Goal: Task Accomplishment & Management: Manage account settings

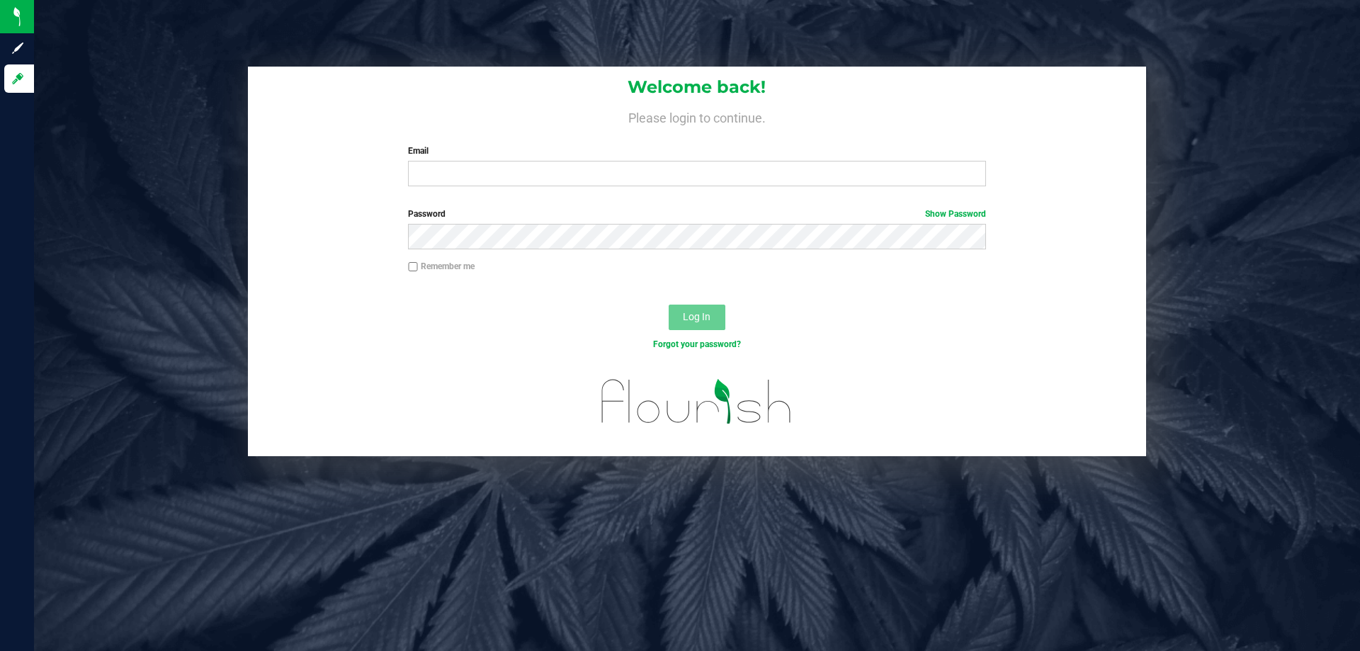
click at [441, 175] on input "Email" at bounding box center [696, 174] width 577 height 26
type input "[EMAIL_ADDRESS][DOMAIN_NAME]"
click at [669, 305] on button "Log In" at bounding box center [697, 318] width 57 height 26
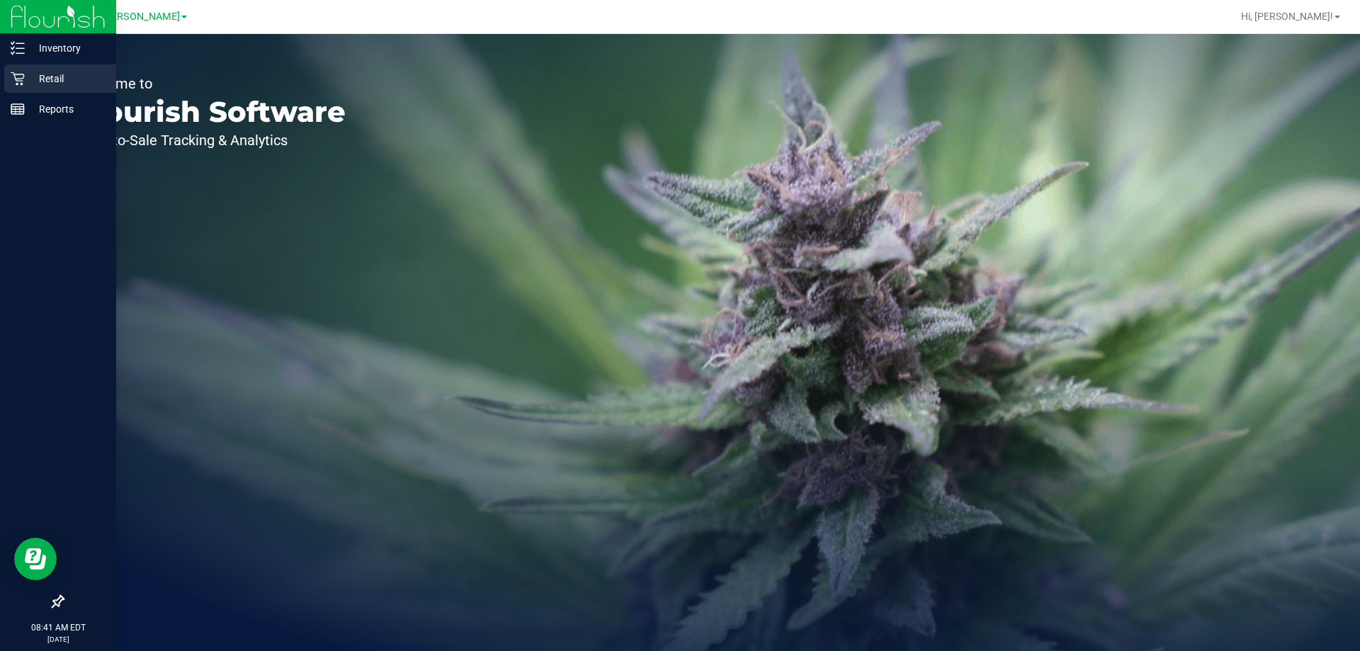
click at [13, 73] on icon at bounding box center [17, 78] width 13 height 13
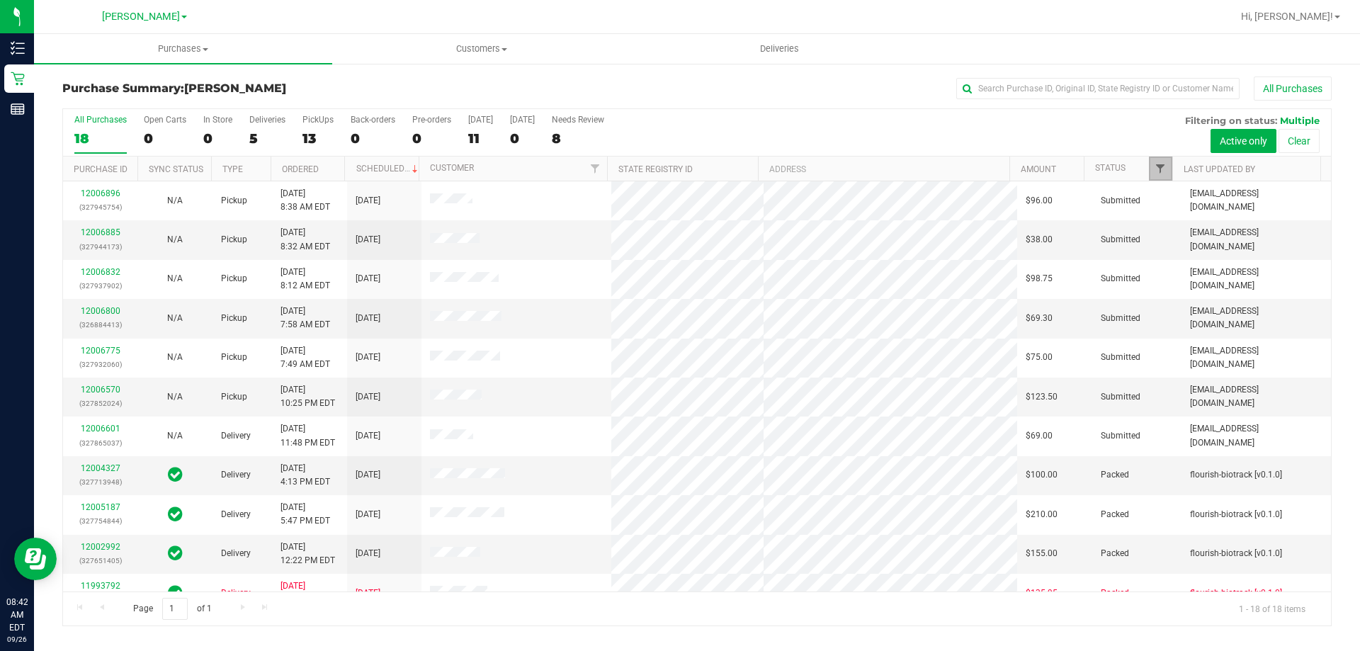
click at [1161, 169] on span "Filter" at bounding box center [1160, 168] width 11 height 11
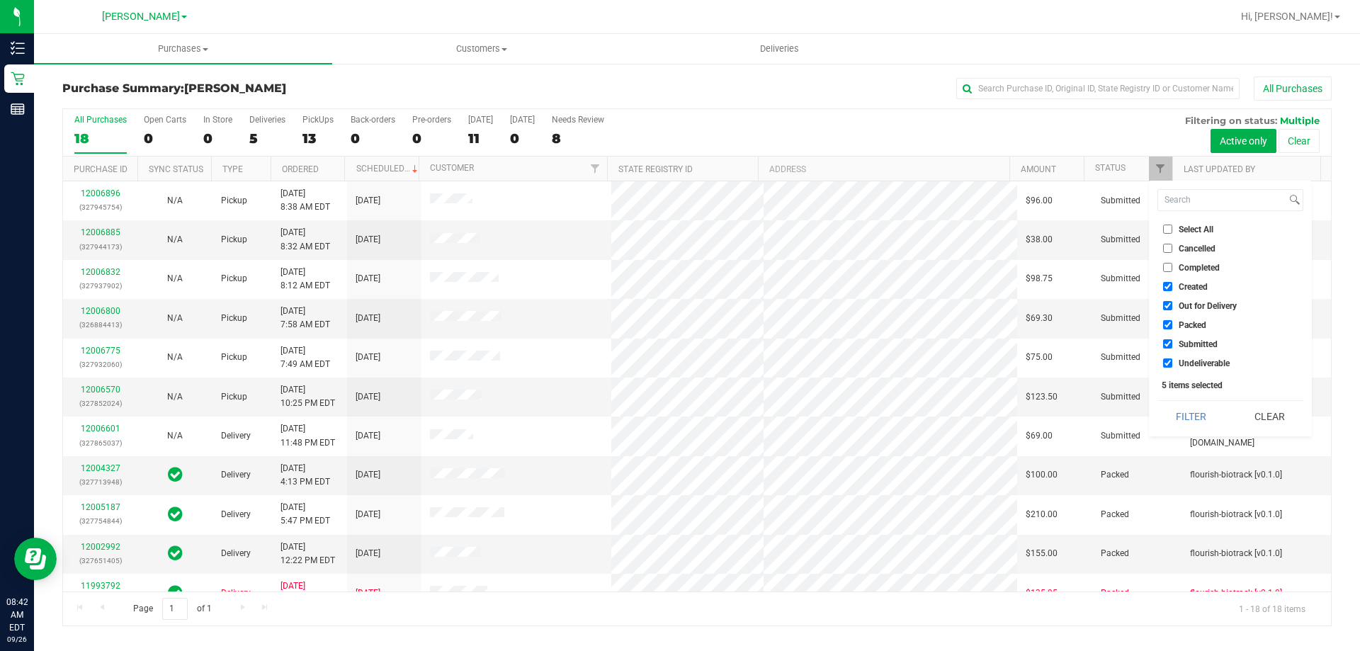
click at [1175, 229] on label "Select All" at bounding box center [1188, 229] width 50 height 9
click at [1172, 229] on input "Select All" at bounding box center [1167, 229] width 9 height 9
checkbox input "true"
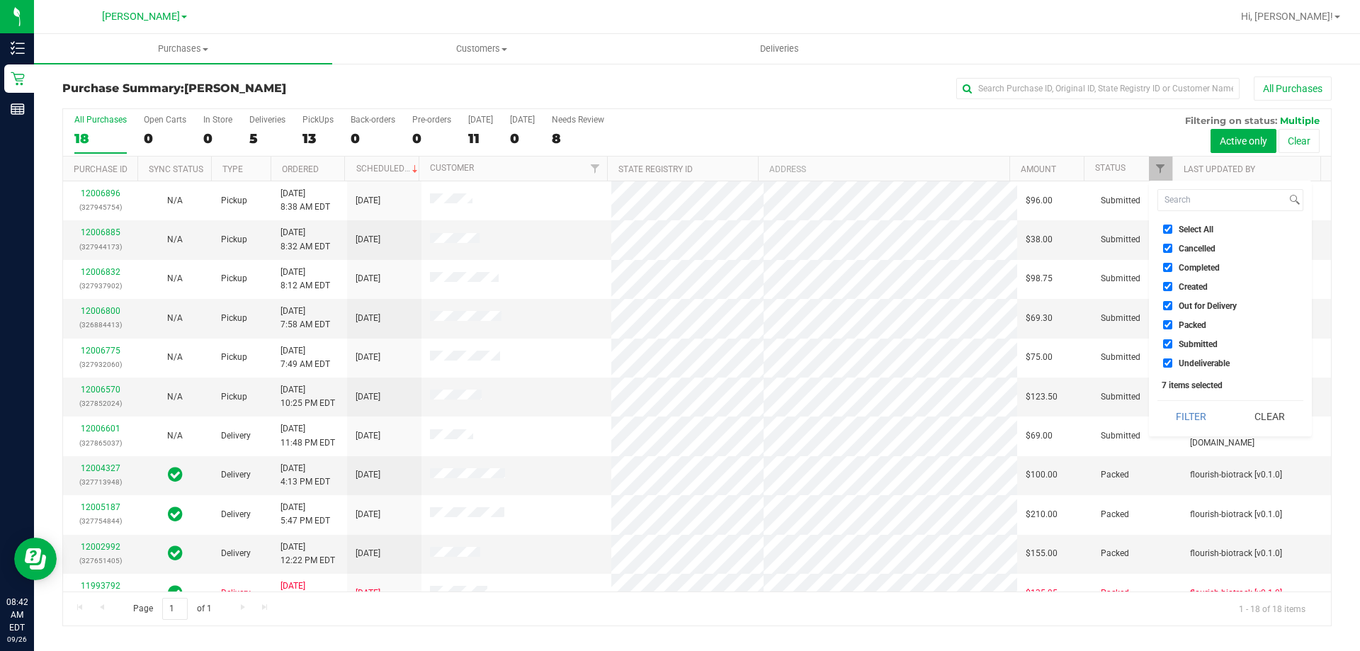
click at [1175, 229] on label "Select All" at bounding box center [1188, 229] width 50 height 9
click at [1172, 229] on input "Select All" at bounding box center [1167, 229] width 9 height 9
checkbox input "false"
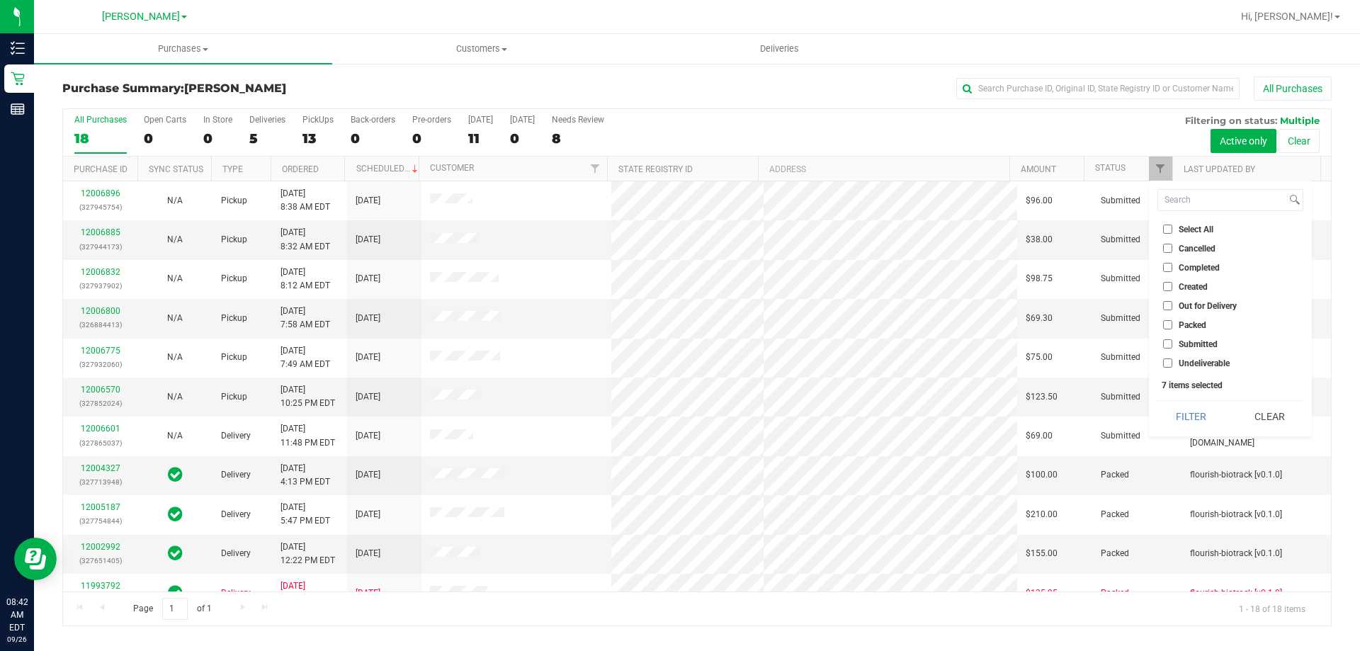
checkbox input "false"
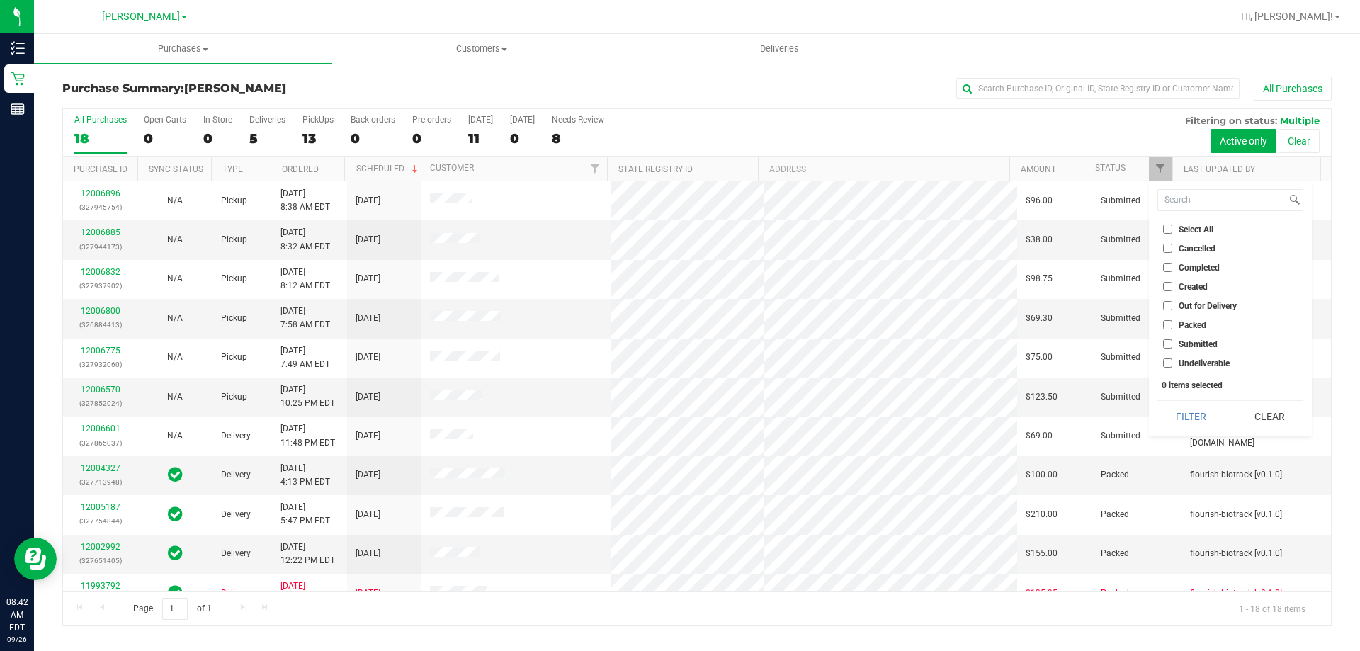
click at [1192, 342] on span "Submitted" at bounding box center [1198, 344] width 39 height 9
click at [1172, 342] on input "Submitted" at bounding box center [1167, 343] width 9 height 9
checkbox input "true"
click at [1199, 408] on button "Filter" at bounding box center [1192, 416] width 68 height 31
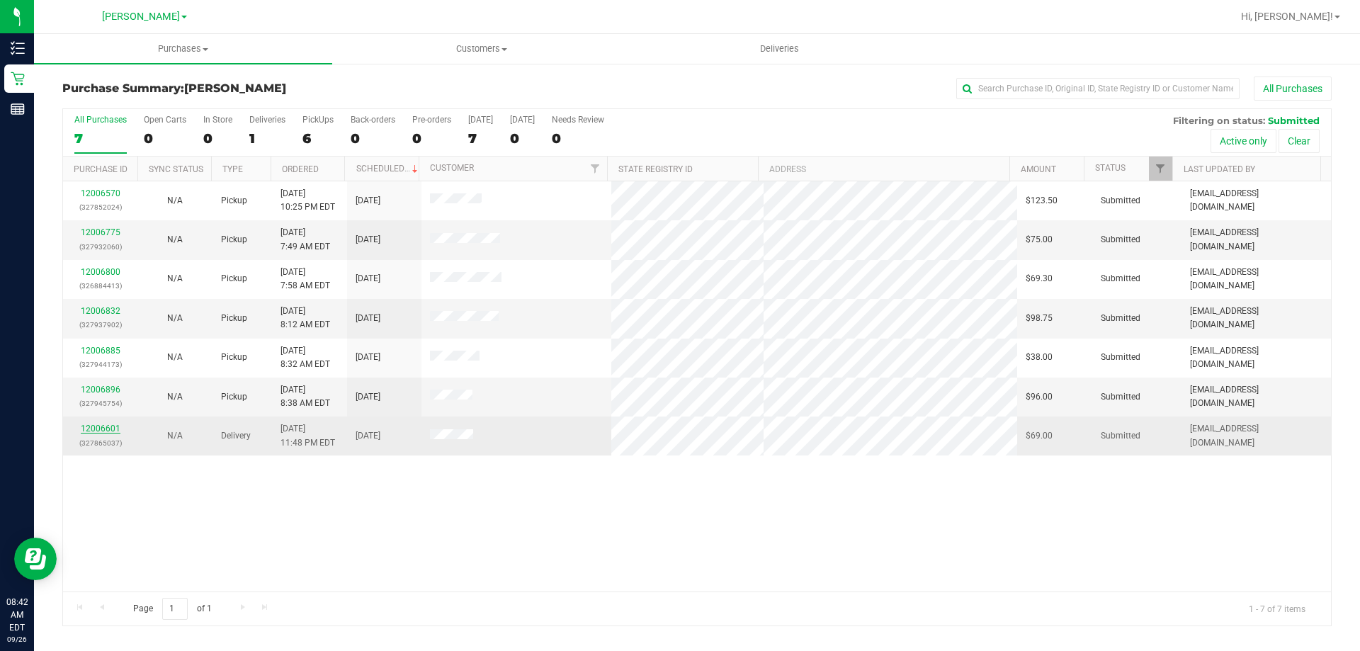
click at [96, 429] on link "12006601" at bounding box center [101, 429] width 40 height 10
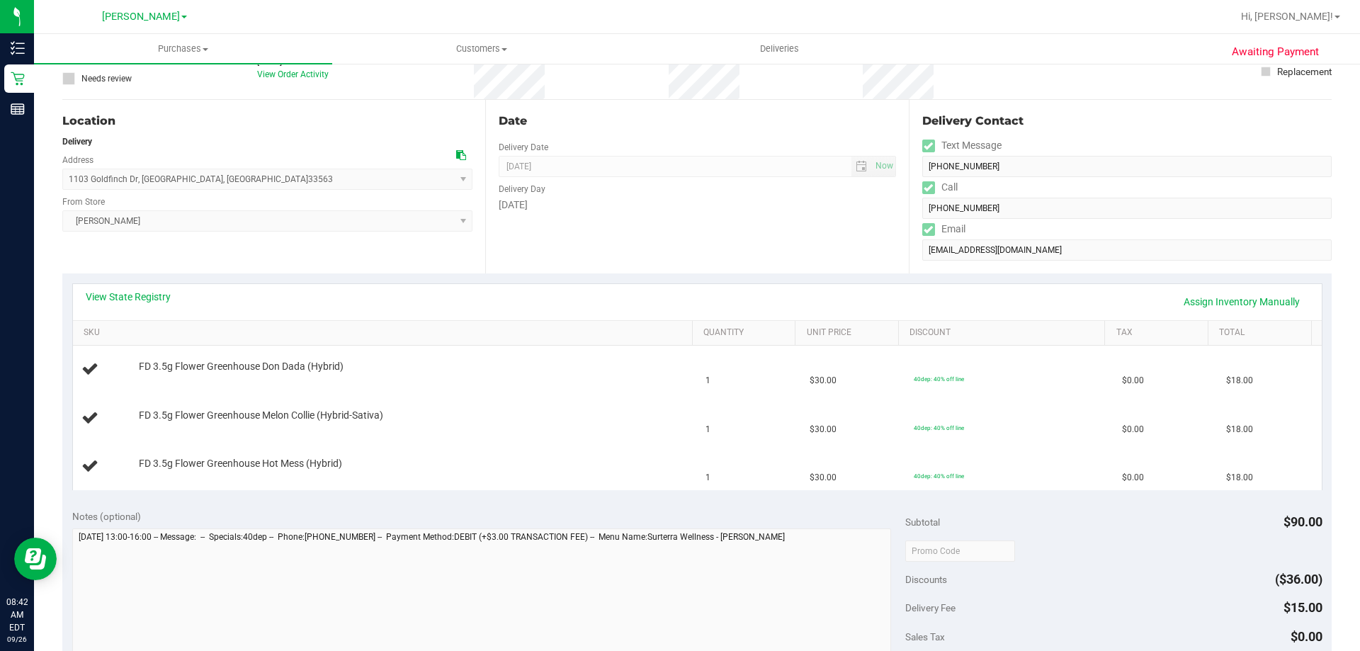
scroll to position [132, 0]
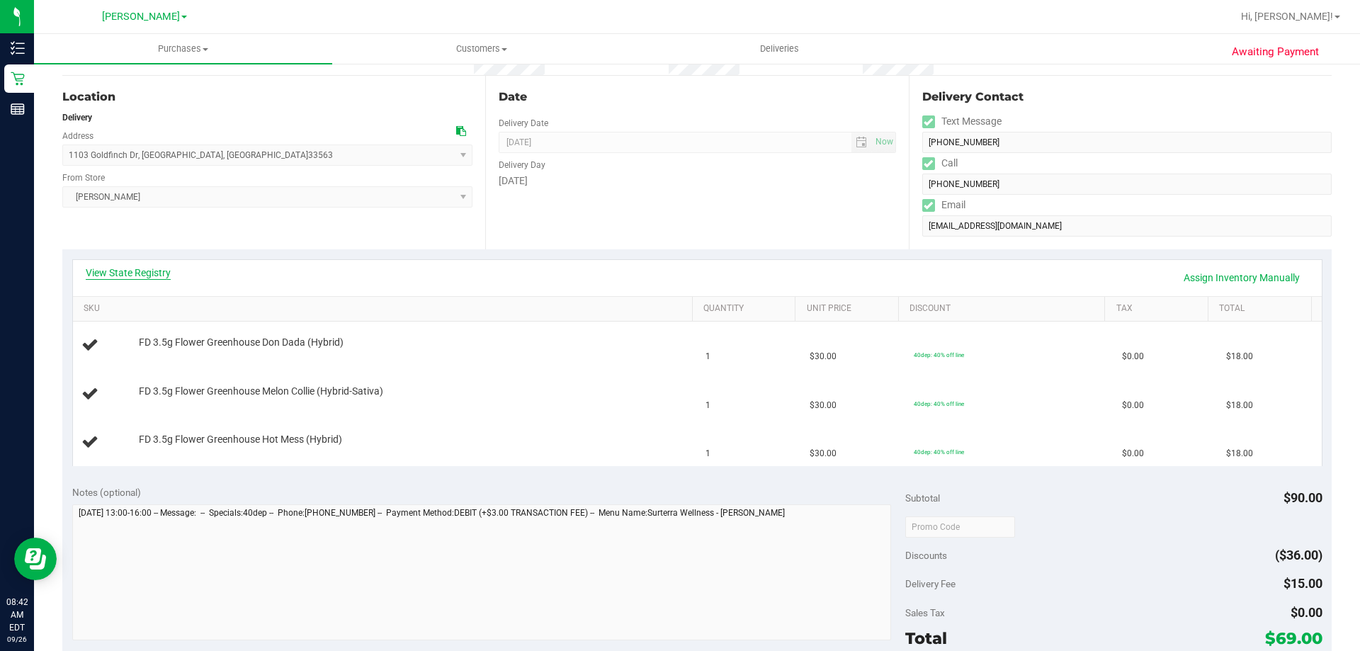
click at [154, 276] on link "View State Registry" at bounding box center [128, 273] width 85 height 14
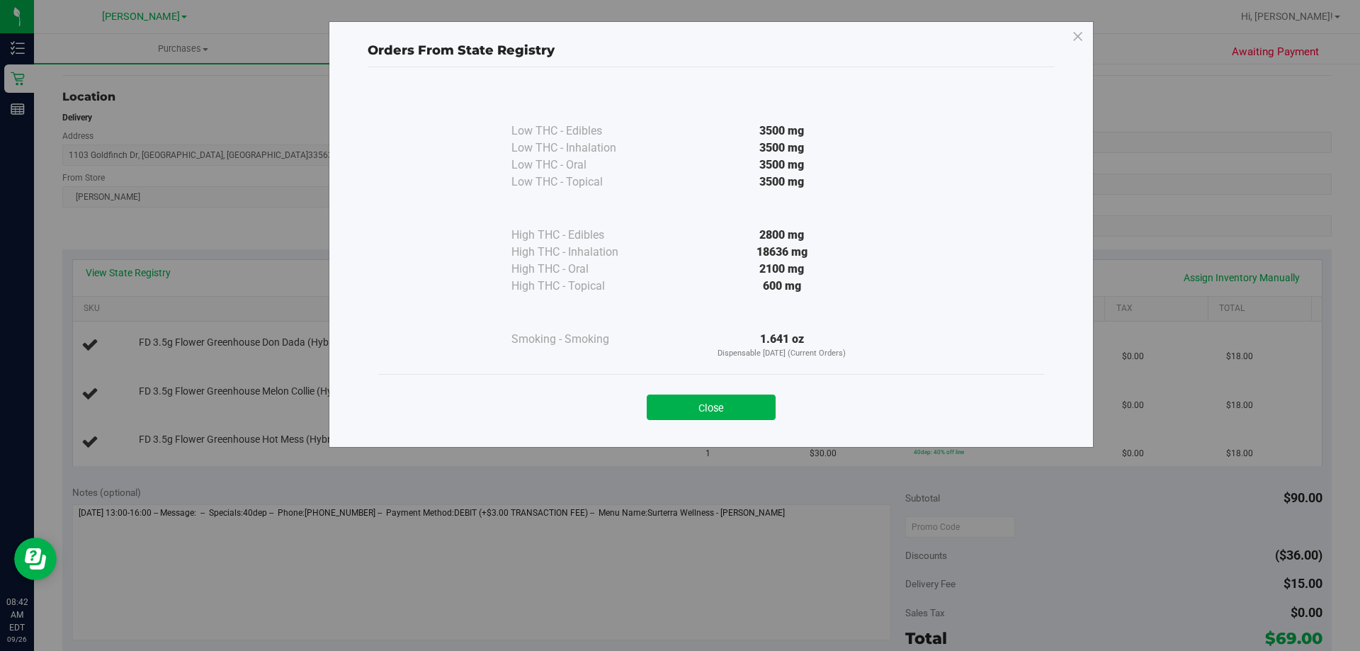
click at [1085, 35] on div "Orders From State Registry Low THC - Edibles 3500 mg" at bounding box center [711, 234] width 765 height 426
click at [1075, 36] on icon at bounding box center [1078, 37] width 13 height 23
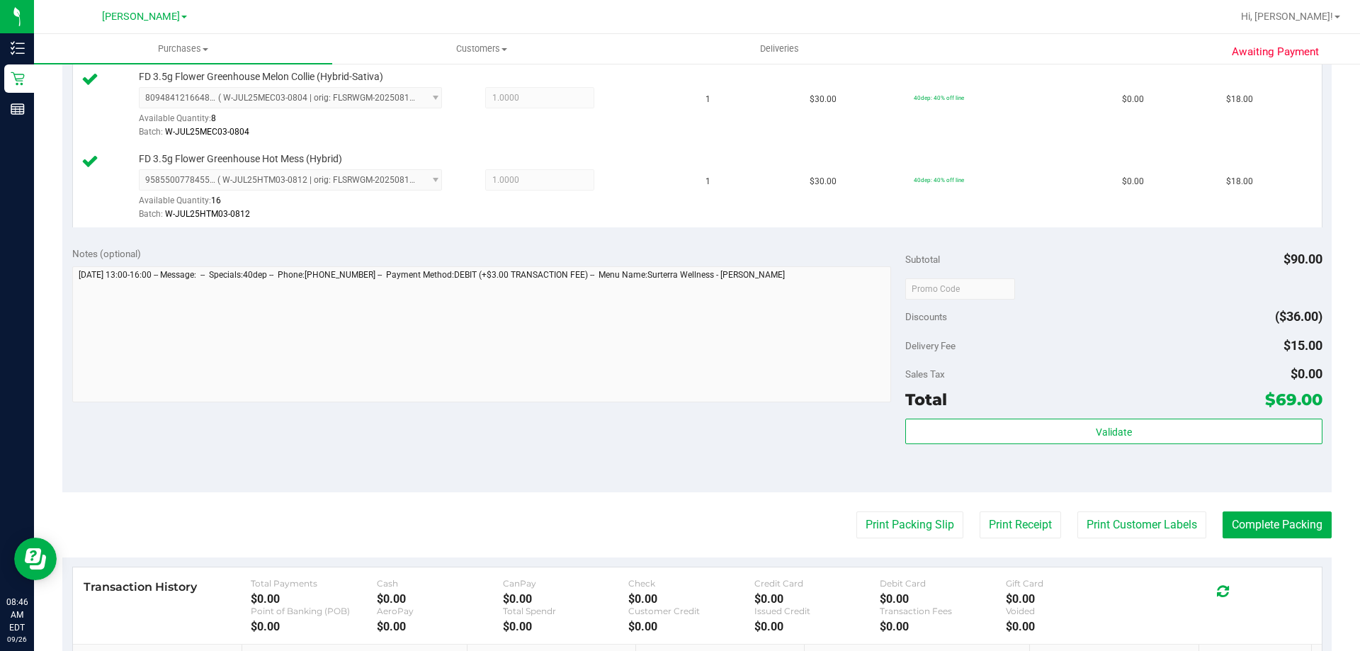
scroll to position [492, 0]
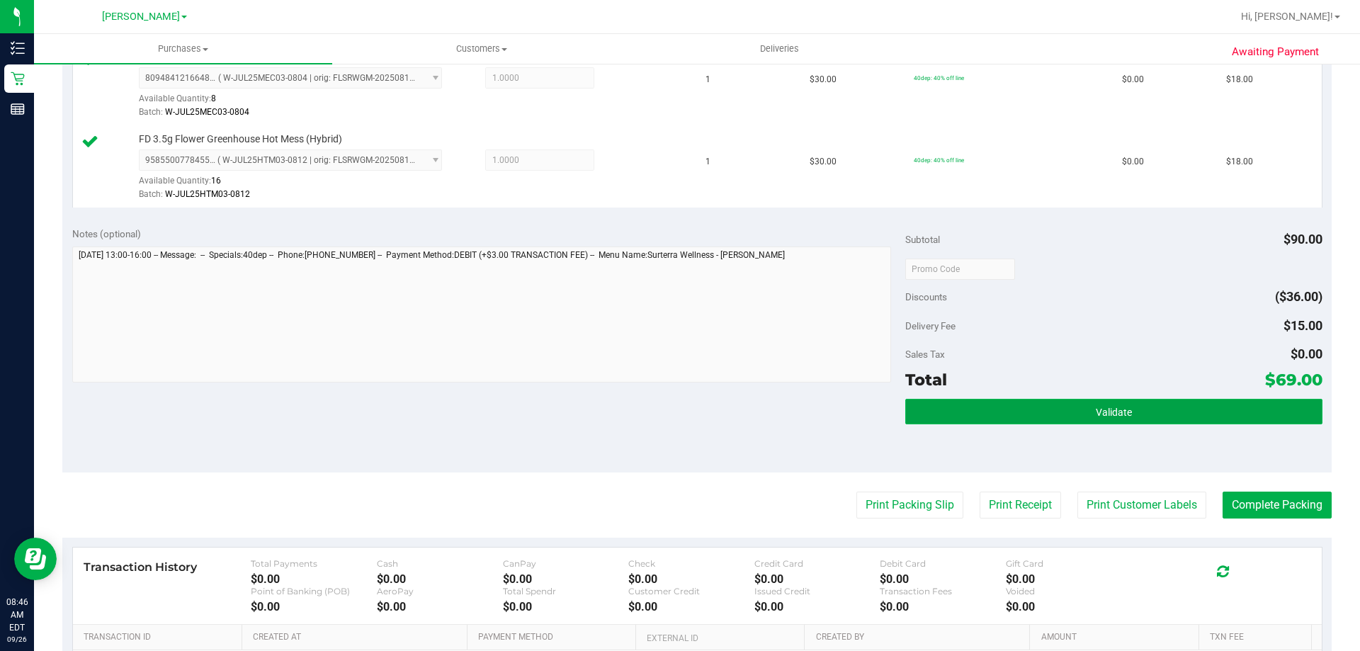
click at [1109, 415] on span "Validate" at bounding box center [1114, 412] width 36 height 11
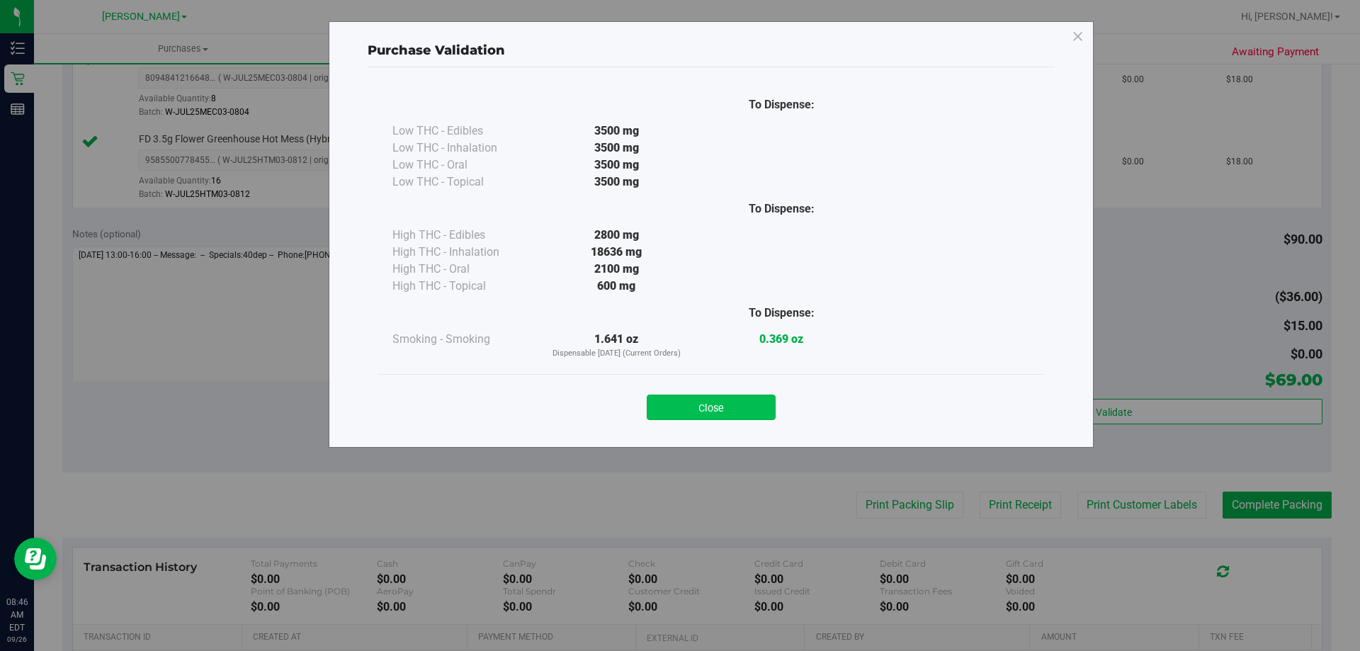
click at [757, 400] on button "Close" at bounding box center [711, 408] width 129 height 26
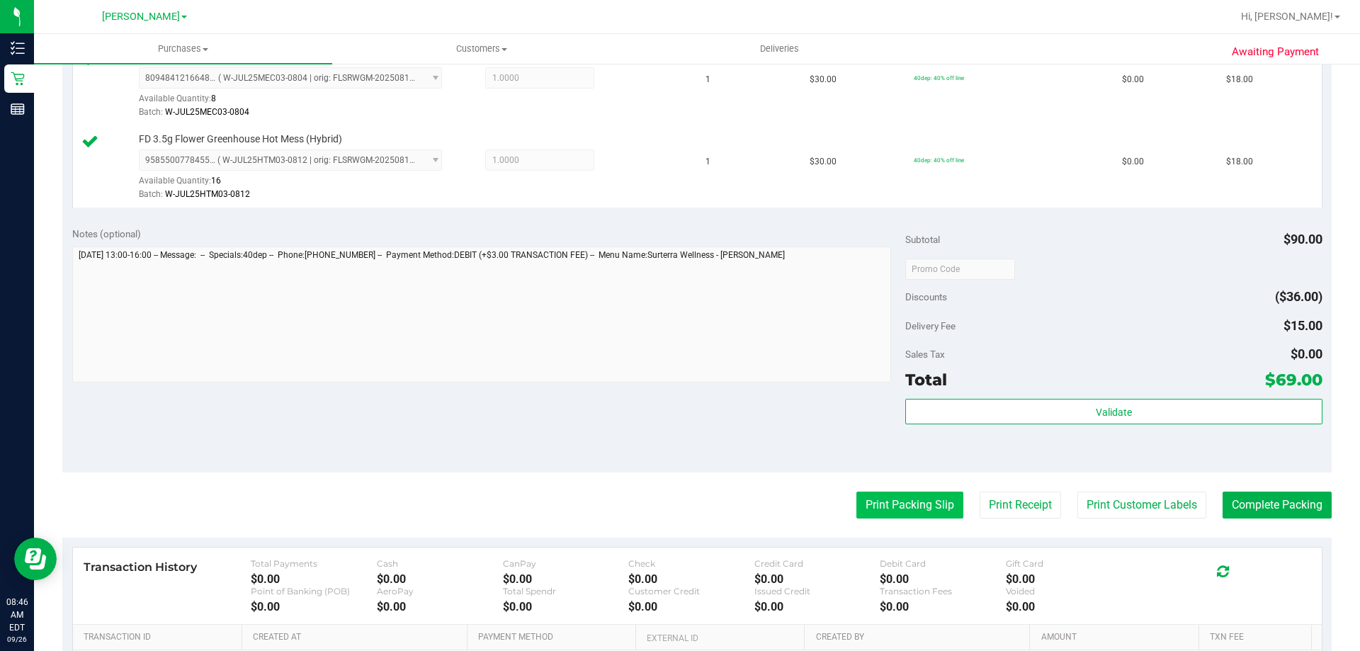
click at [898, 506] on button "Print Packing Slip" at bounding box center [909, 505] width 107 height 27
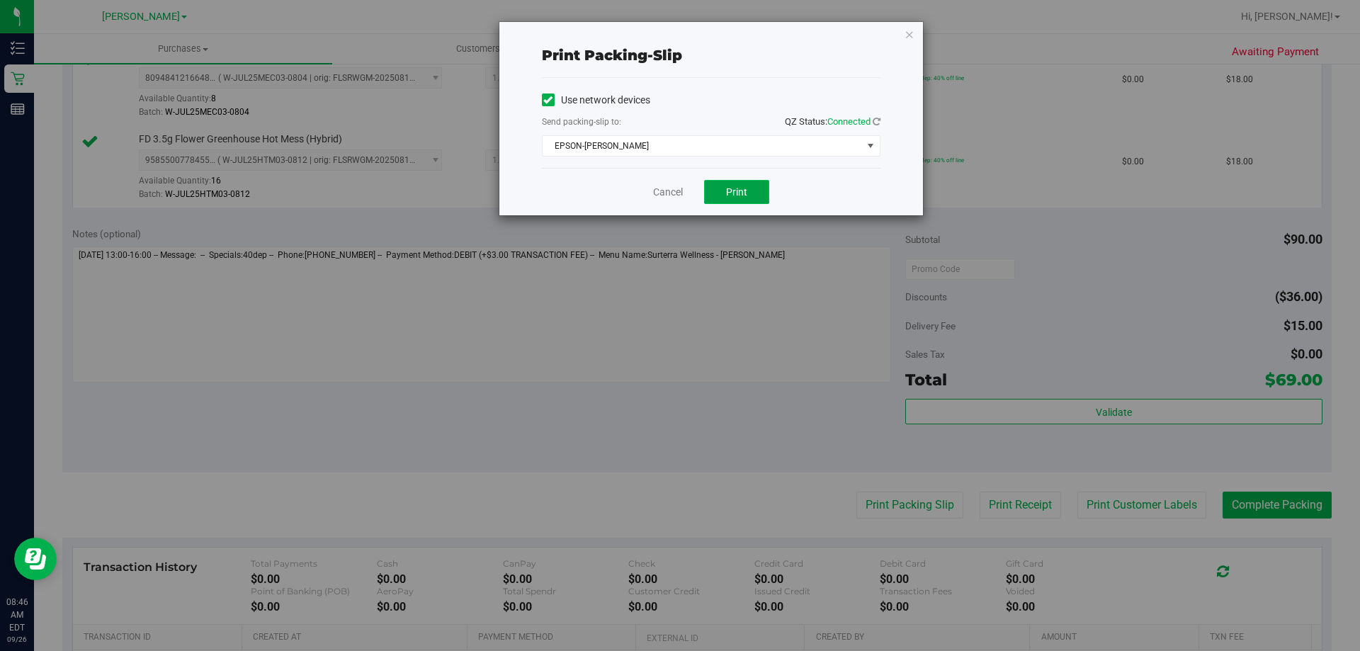
click at [738, 196] on span "Print" at bounding box center [736, 191] width 21 height 11
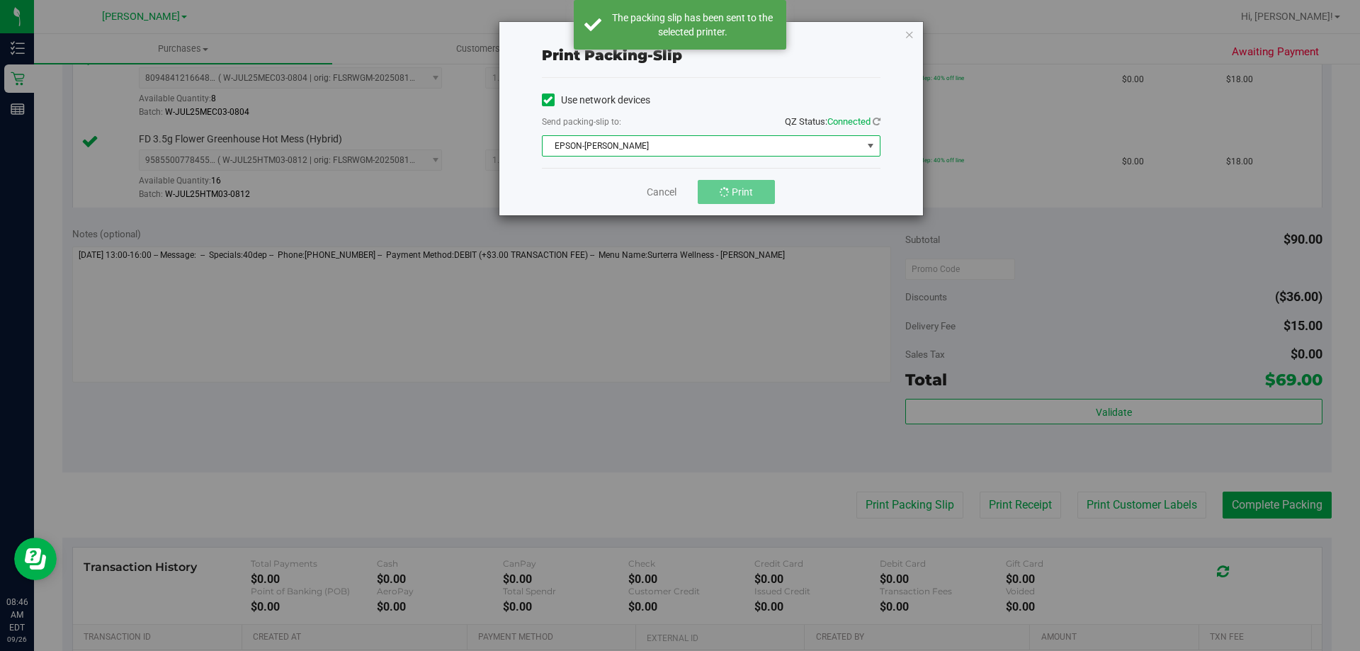
click at [762, 152] on span "EPSON-[PERSON_NAME]" at bounding box center [702, 146] width 319 height 20
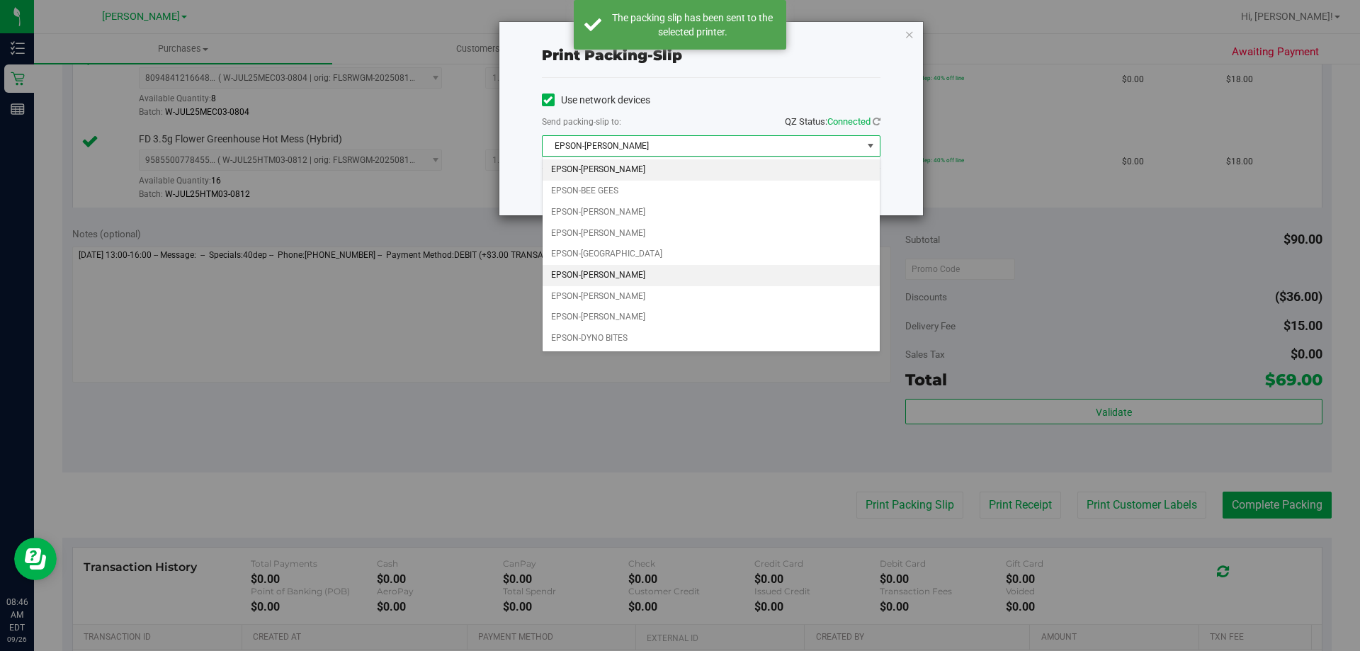
click at [665, 276] on li "EPSON-[PERSON_NAME]" at bounding box center [711, 275] width 337 height 21
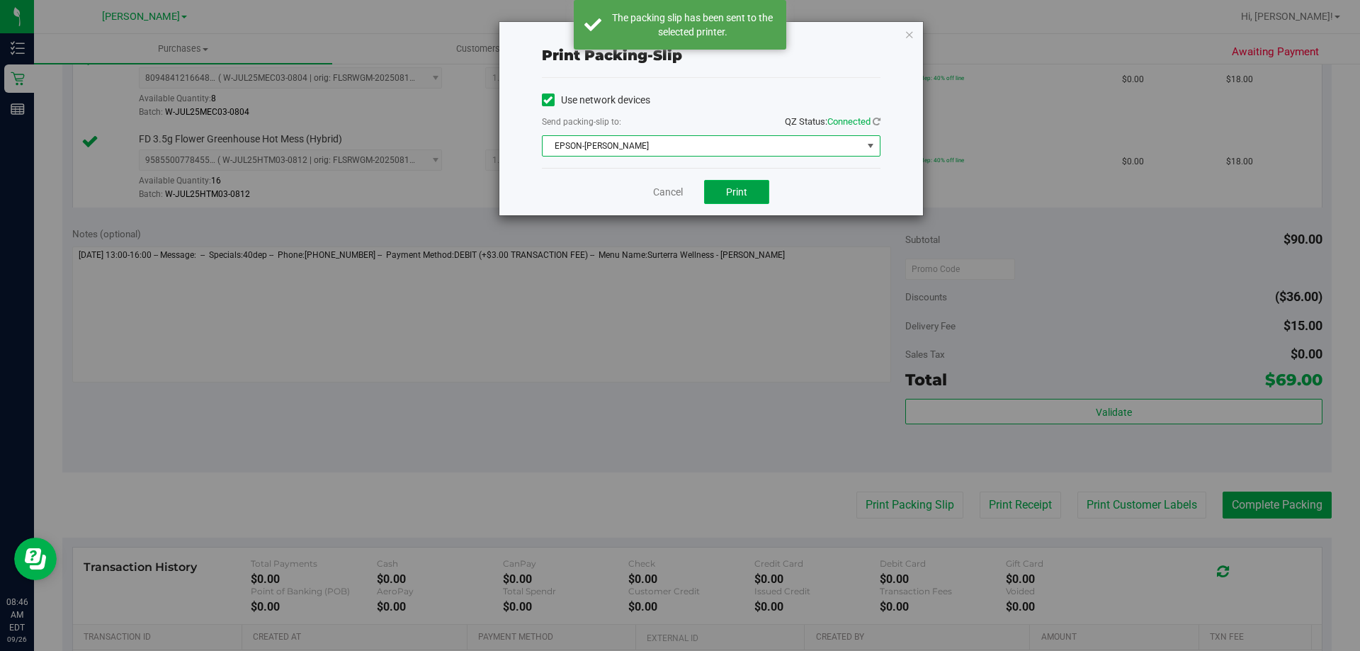
click at [716, 200] on button "Print" at bounding box center [736, 192] width 65 height 24
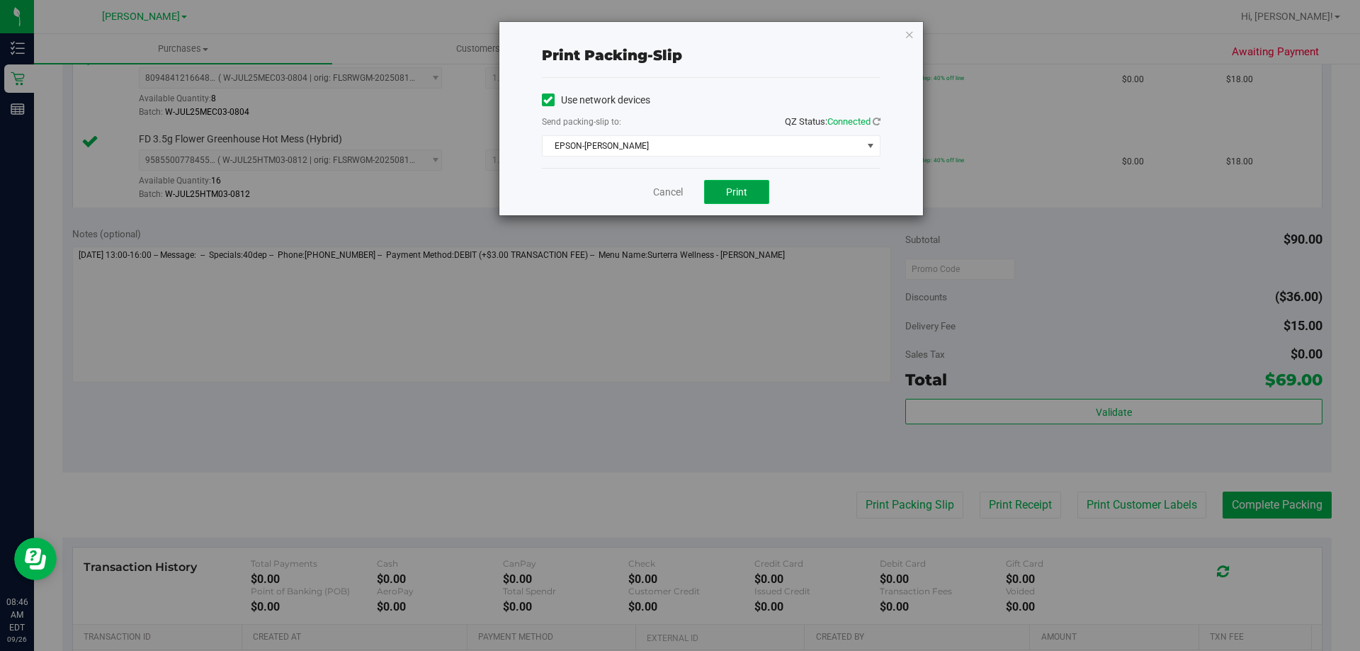
click at [735, 193] on span "Print" at bounding box center [736, 191] width 21 height 11
click at [878, 123] on icon at bounding box center [877, 121] width 8 height 9
click at [749, 192] on button "Print" at bounding box center [736, 192] width 65 height 24
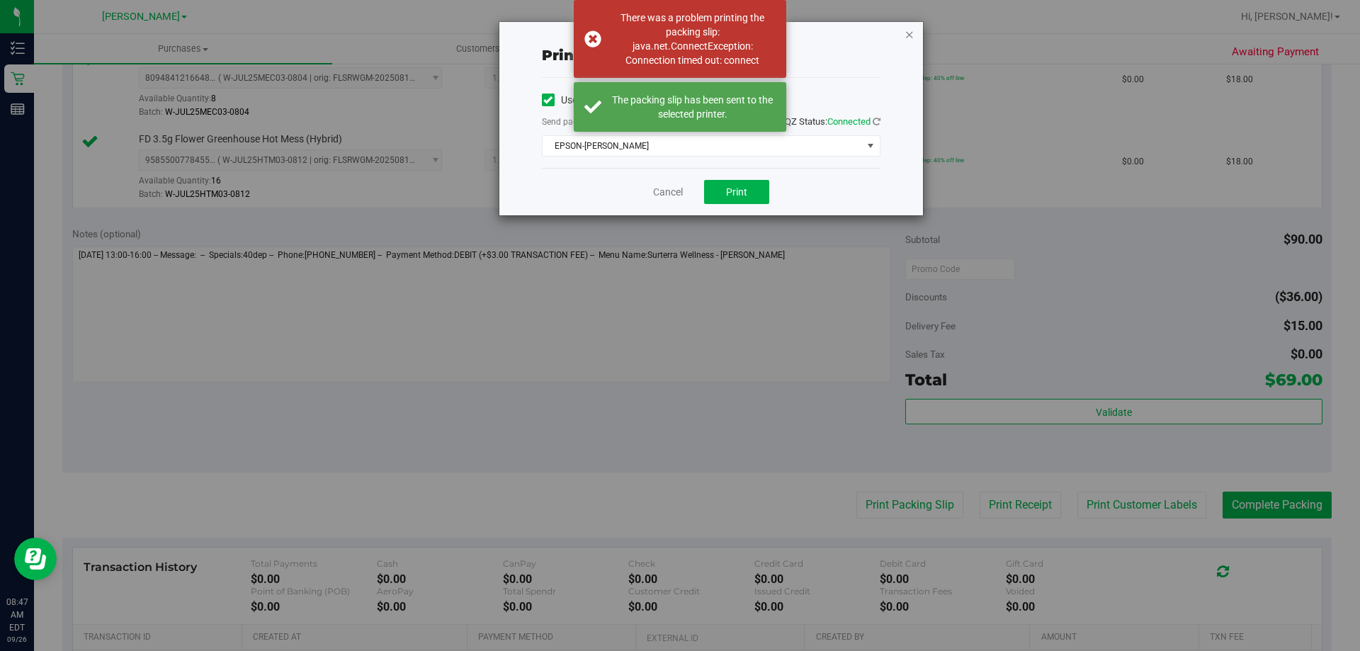
click at [914, 41] on icon "button" at bounding box center [910, 34] width 10 height 17
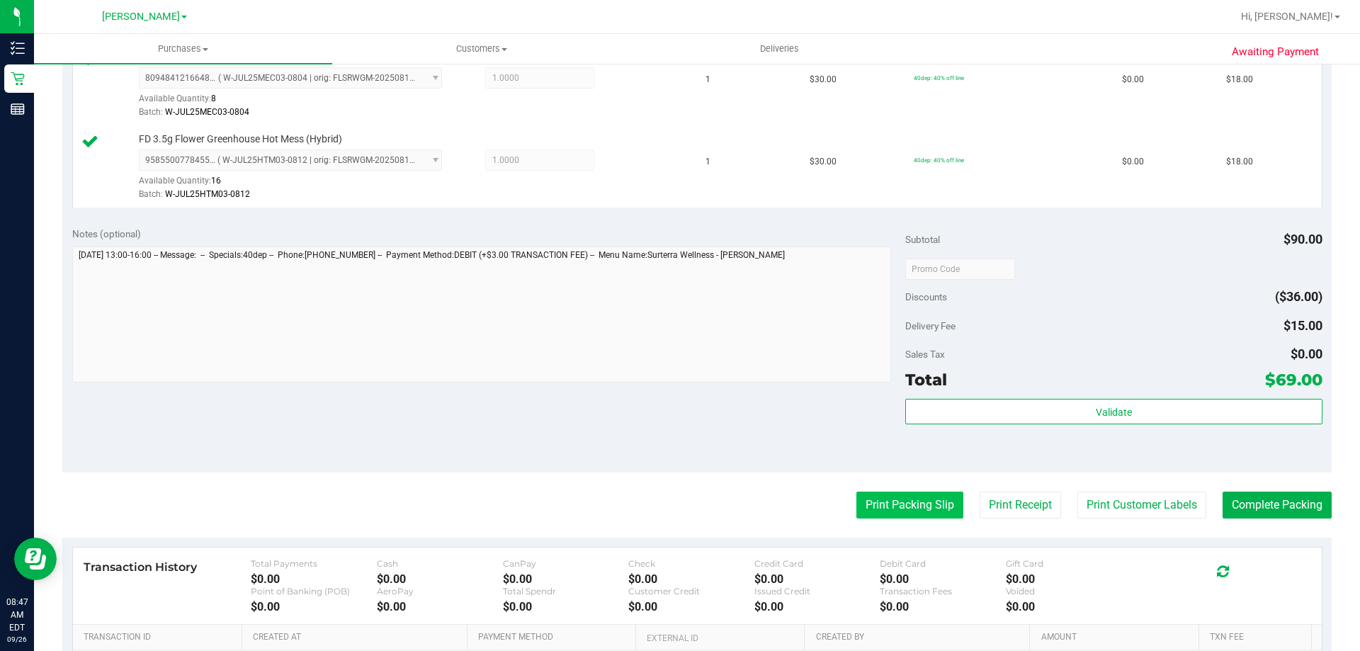
click at [910, 500] on button "Print Packing Slip" at bounding box center [909, 505] width 107 height 27
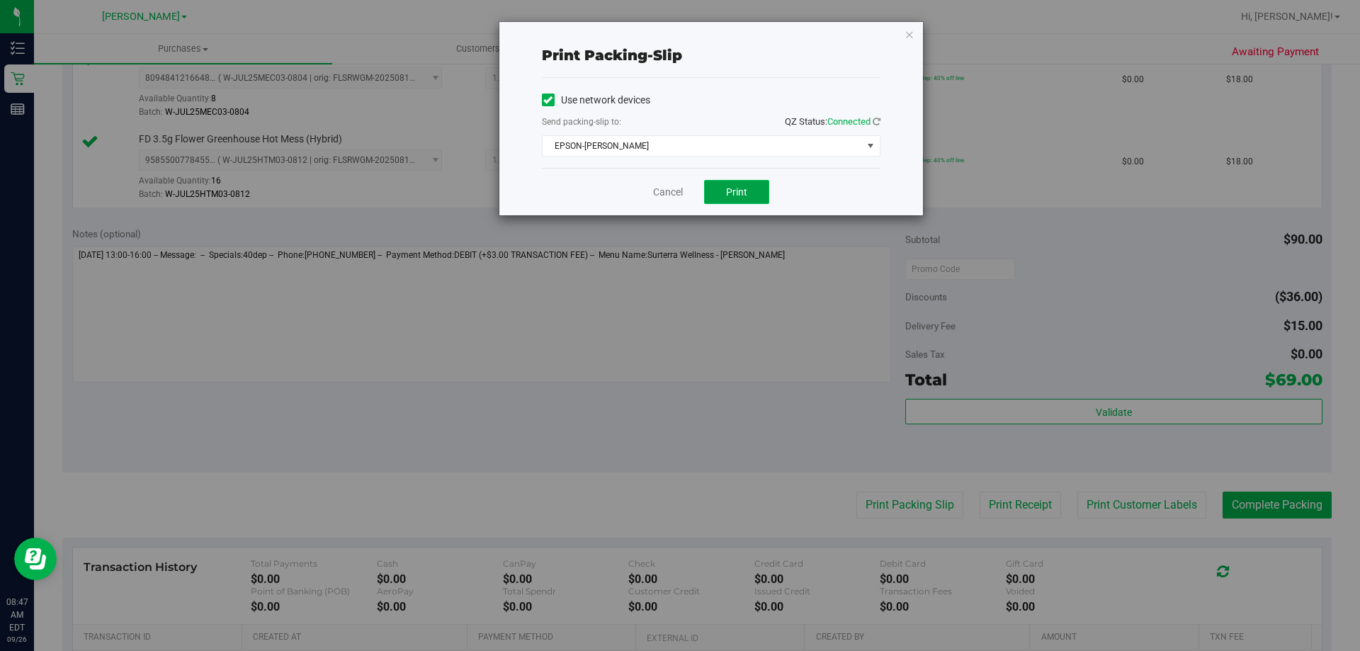
click at [737, 190] on span "Print" at bounding box center [736, 191] width 21 height 11
click at [754, 192] on button "Print" at bounding box center [736, 192] width 65 height 24
click at [912, 37] on icon "button" at bounding box center [910, 34] width 10 height 17
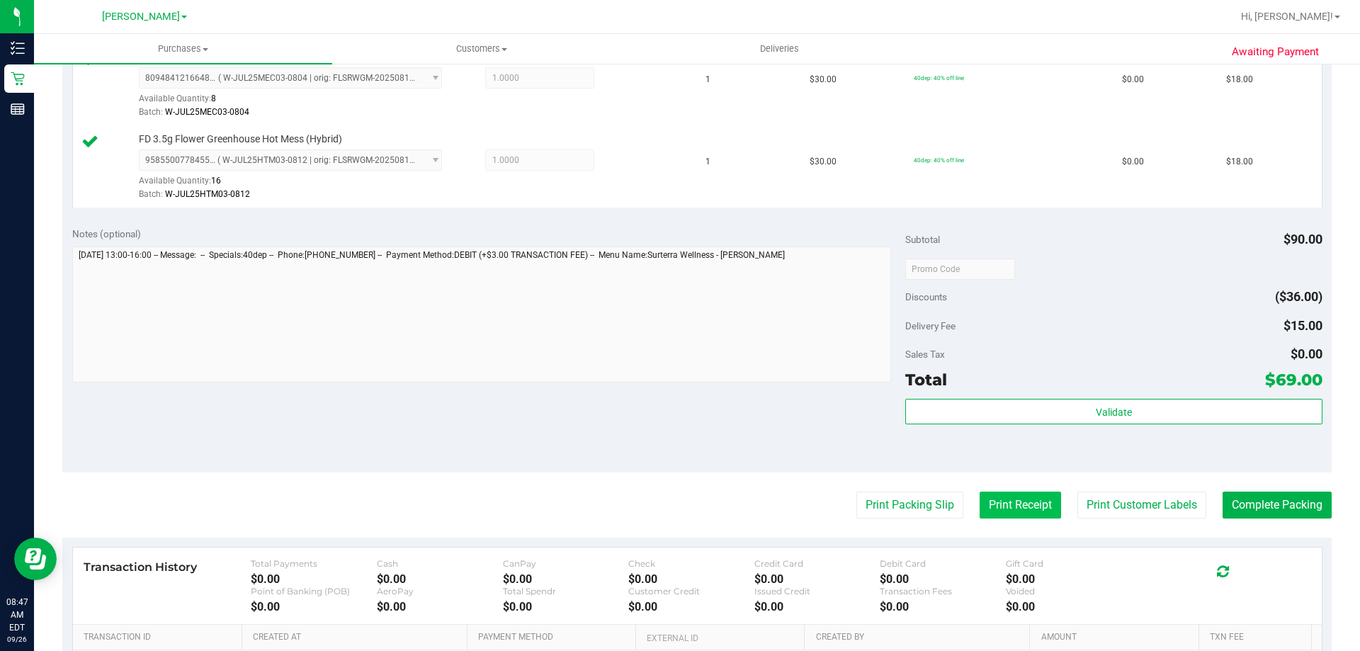
click at [1008, 508] on button "Print Receipt" at bounding box center [1020, 505] width 81 height 27
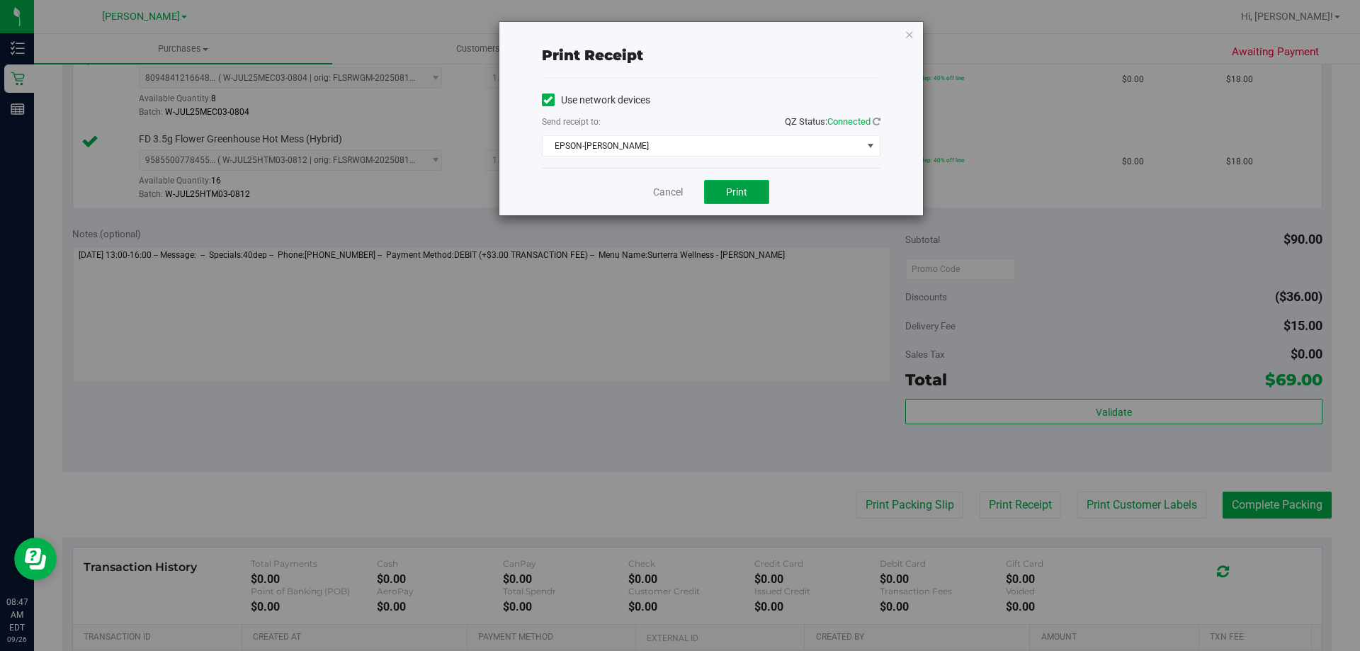
click at [743, 188] on span "Print" at bounding box center [736, 191] width 21 height 11
click at [914, 38] on icon "button" at bounding box center [910, 34] width 10 height 17
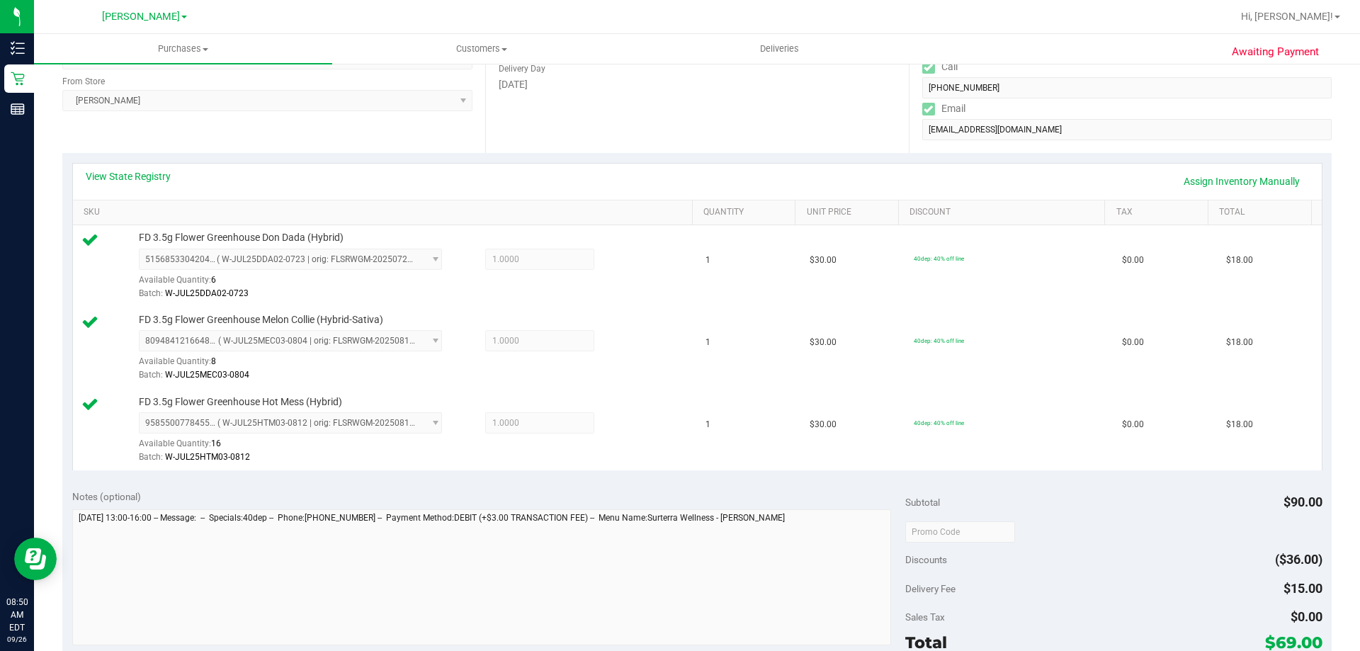
scroll to position [463, 0]
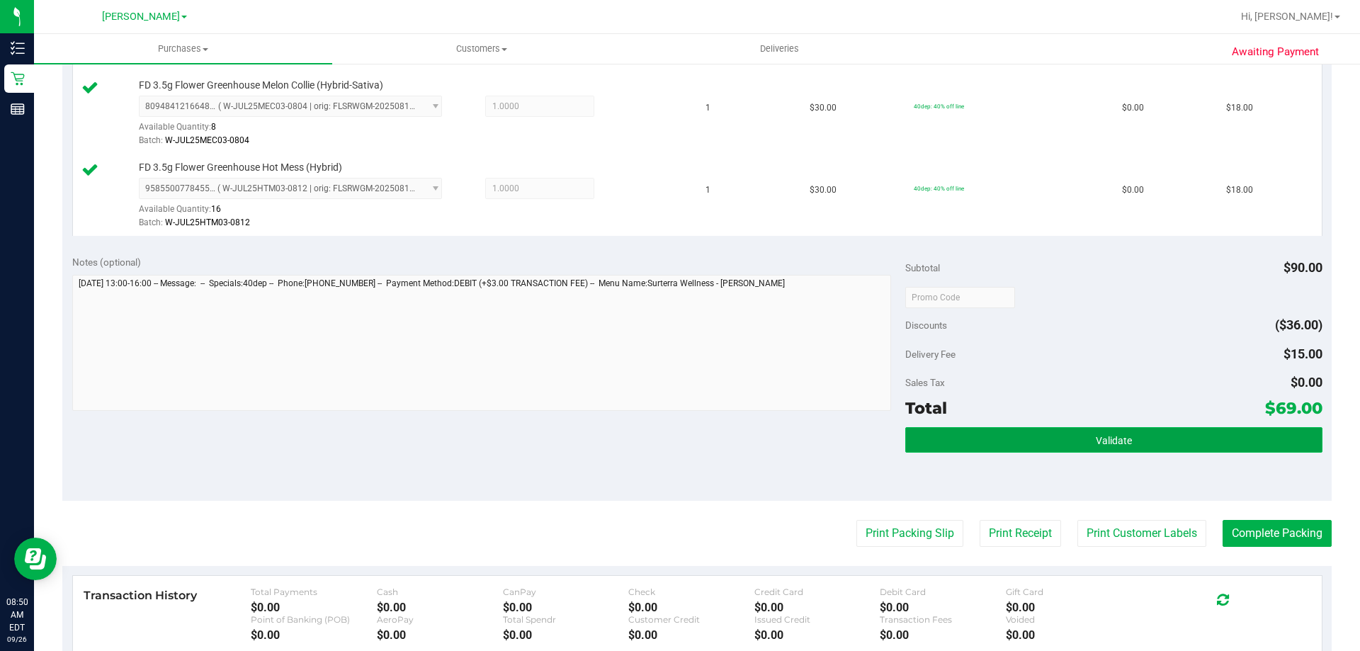
click at [1176, 436] on button "Validate" at bounding box center [1113, 440] width 417 height 26
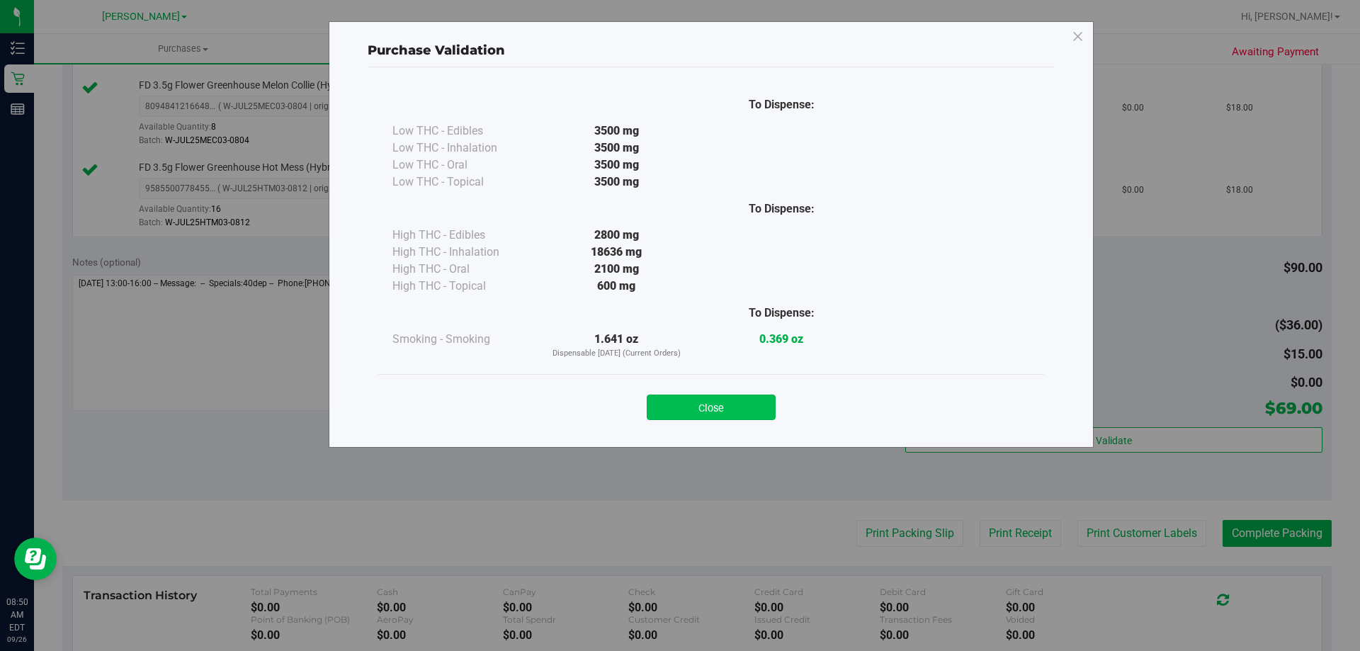
click at [730, 400] on button "Close" at bounding box center [711, 408] width 129 height 26
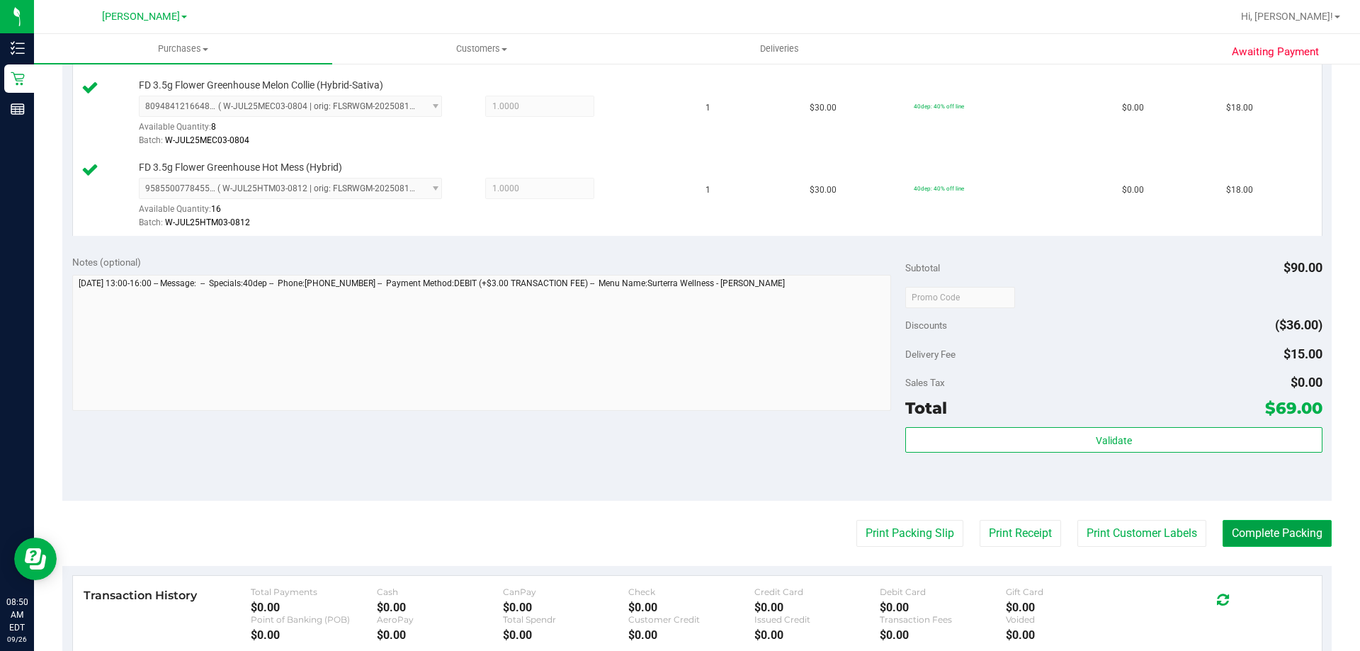
click at [1237, 528] on button "Complete Packing" at bounding box center [1277, 533] width 109 height 27
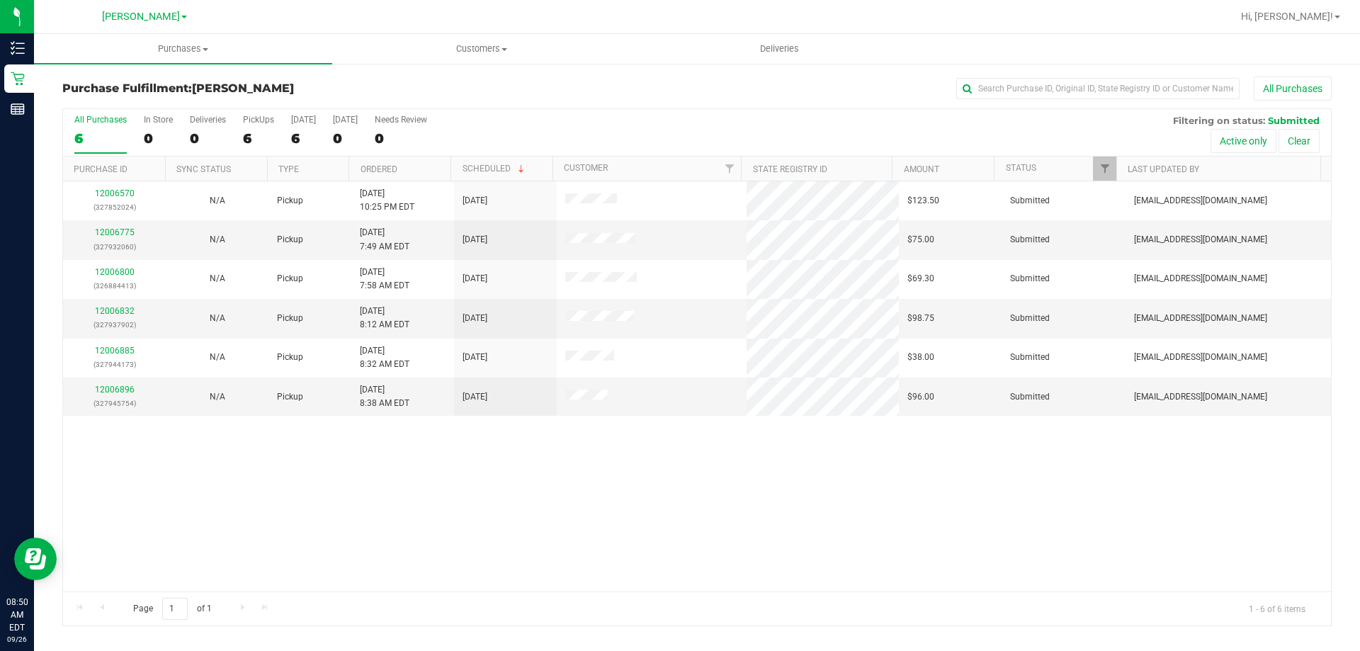
click at [407, 170] on th "Ordered" at bounding box center [400, 169] width 102 height 25
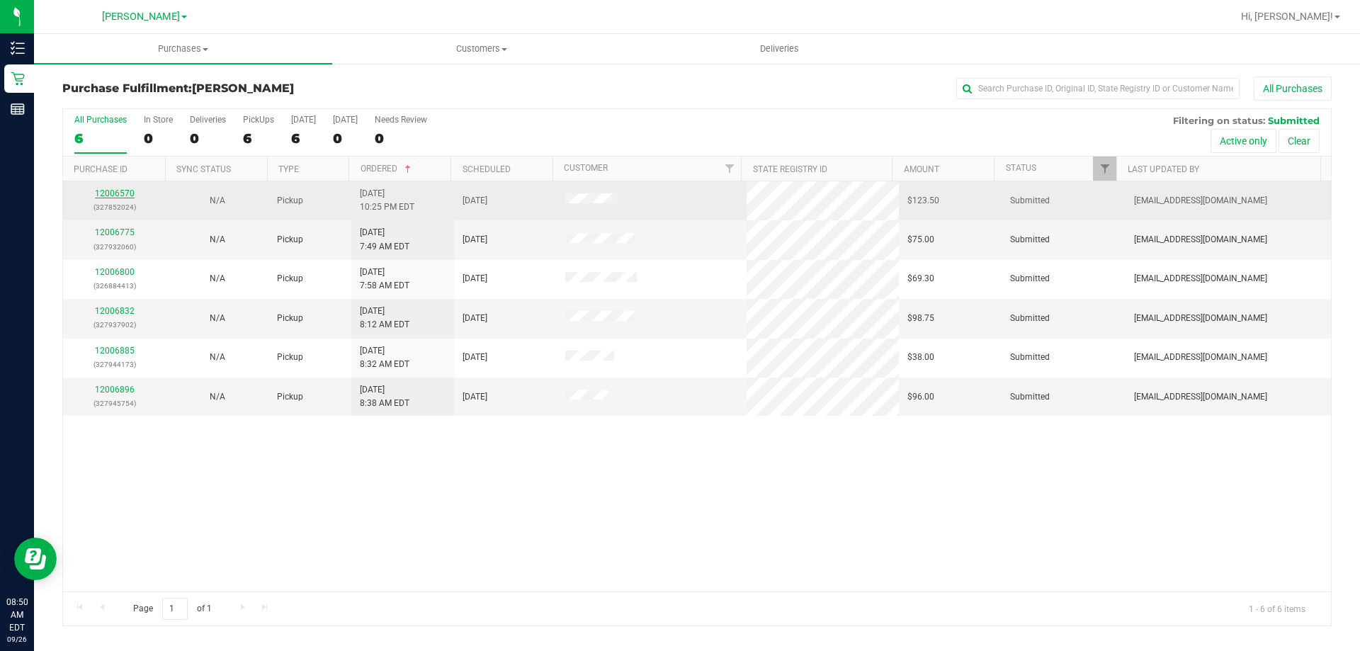
click at [113, 188] on link "12006570" at bounding box center [115, 193] width 40 height 10
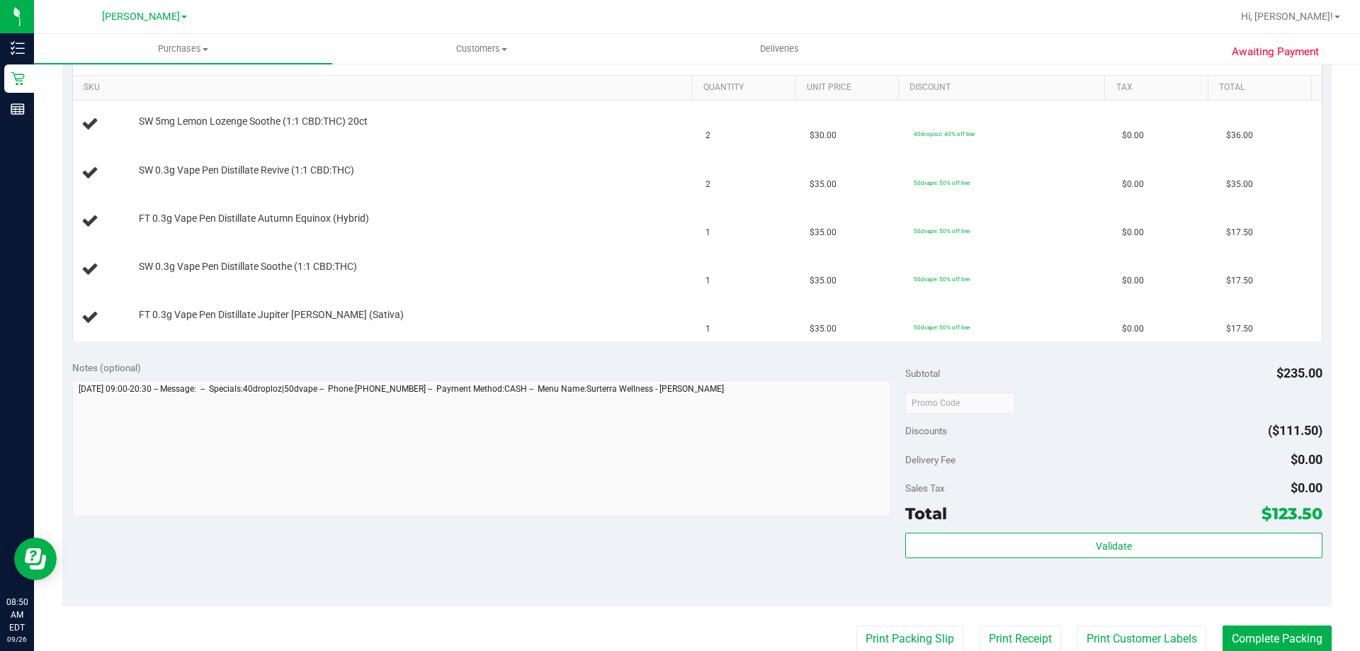
scroll to position [397, 0]
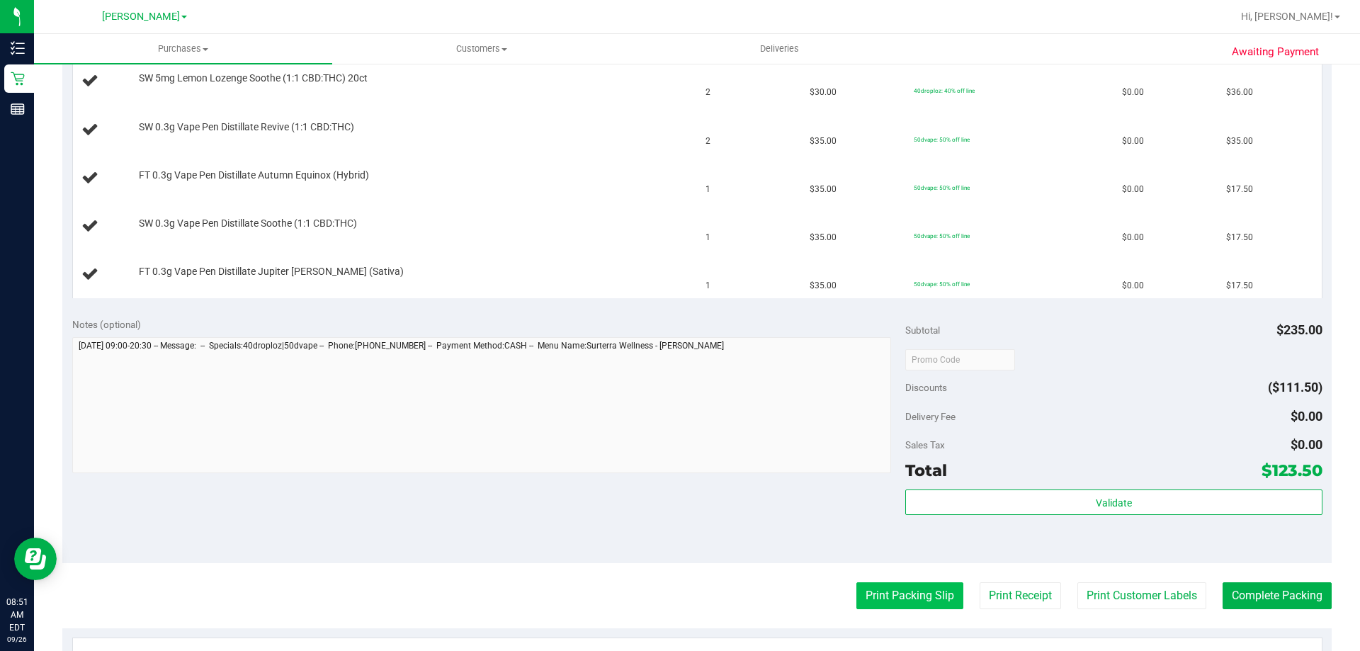
click at [894, 589] on button "Print Packing Slip" at bounding box center [909, 595] width 107 height 27
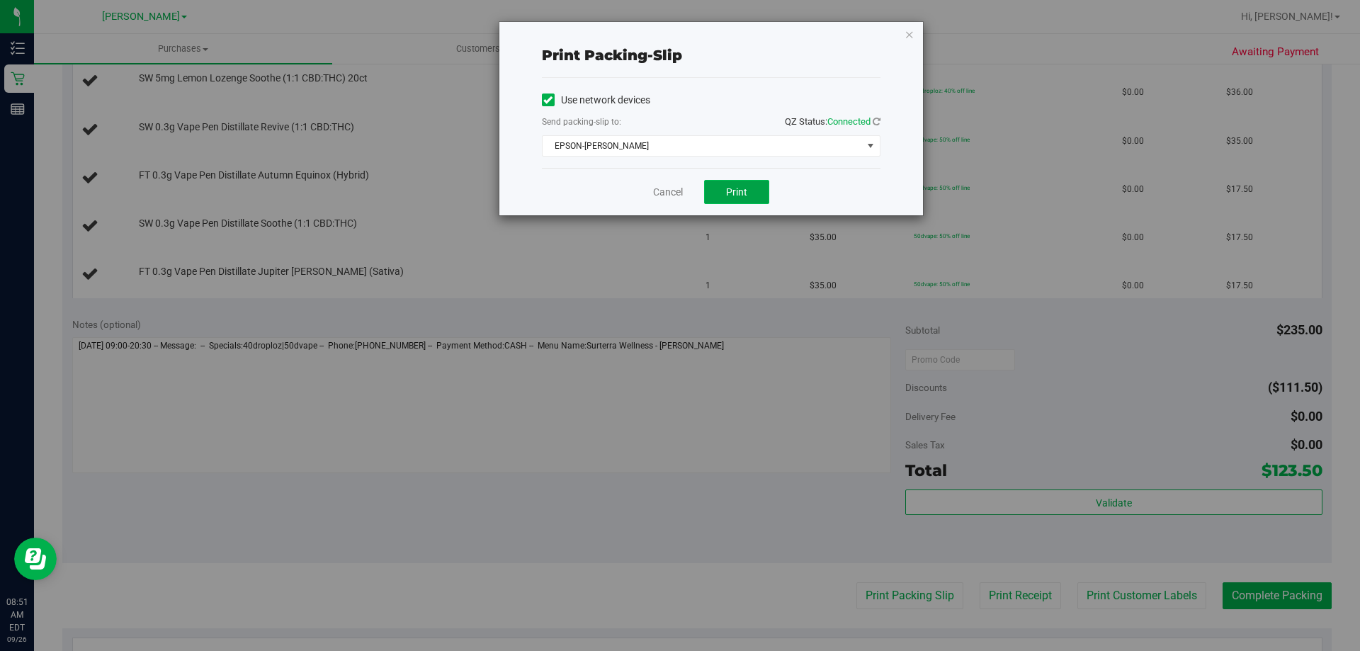
click at [767, 198] on button "Print" at bounding box center [736, 192] width 65 height 24
click at [908, 35] on icon "button" at bounding box center [910, 34] width 10 height 17
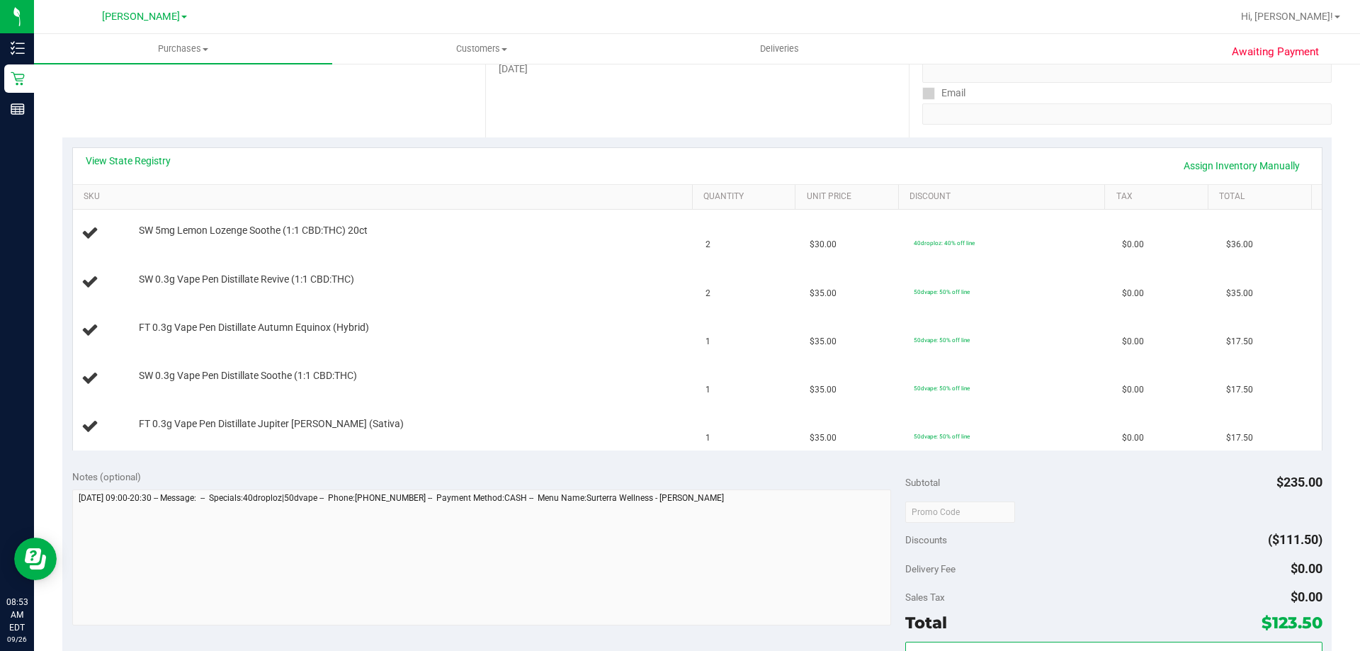
scroll to position [234, 0]
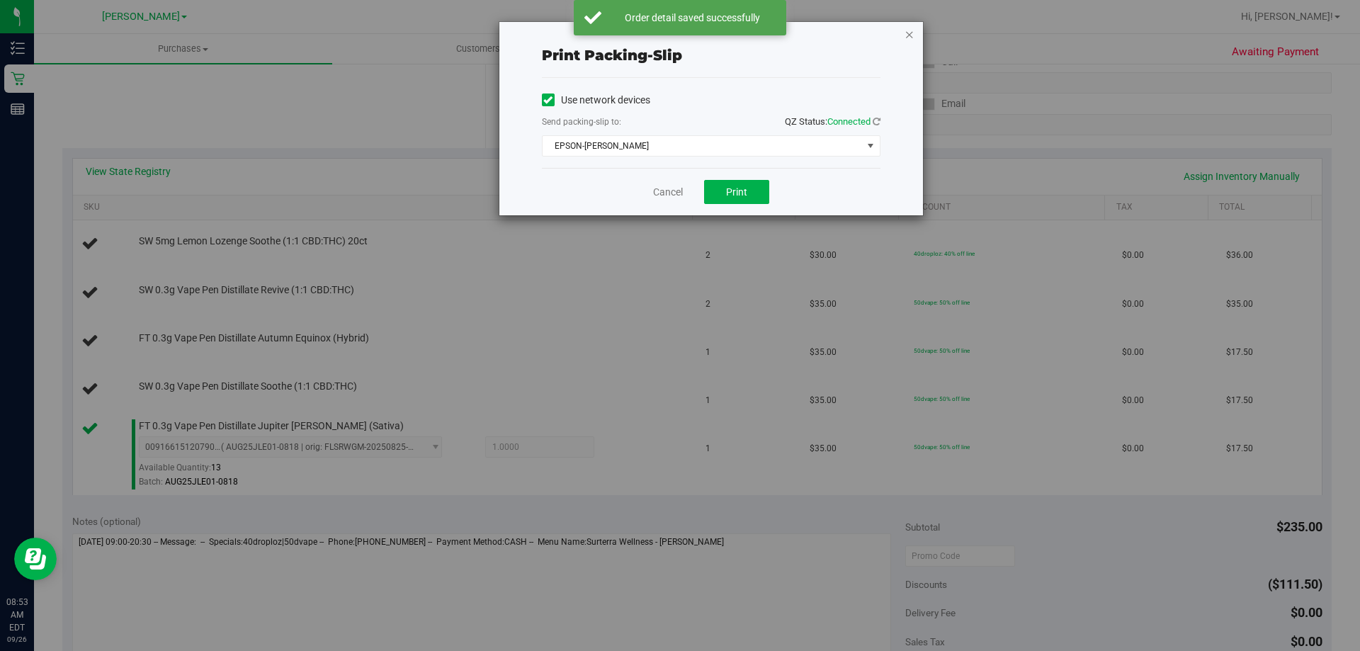
click at [911, 36] on icon "button" at bounding box center [910, 34] width 10 height 17
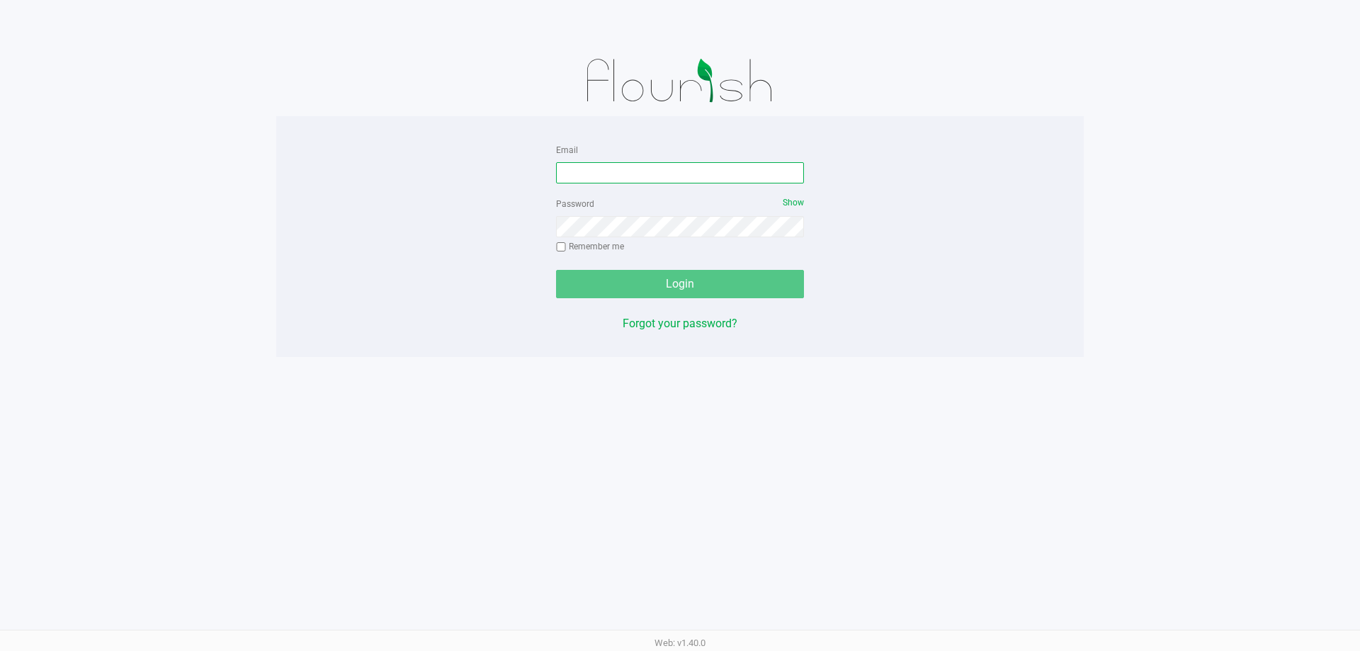
click at [695, 171] on input "Email" at bounding box center [680, 172] width 248 height 21
paste input "[EMAIL_ADDRESS][DOMAIN_NAME]"
type input "[EMAIL_ADDRESS][DOMAIN_NAME]"
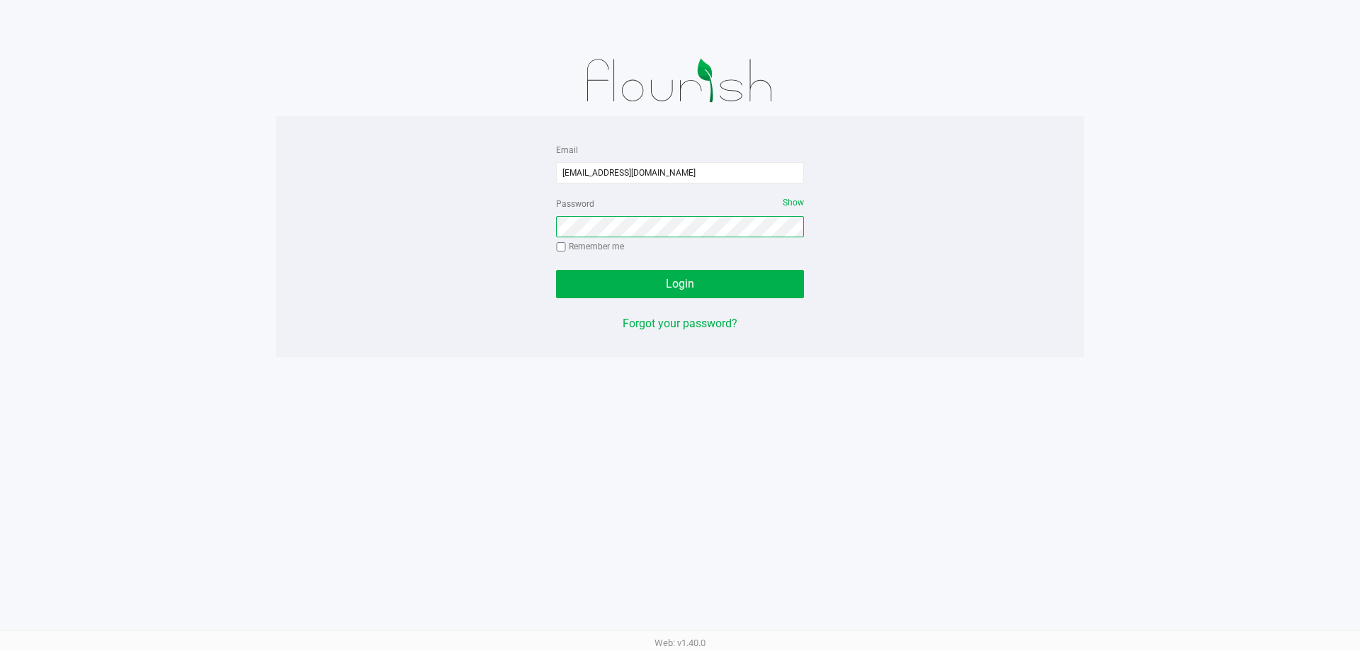
click at [556, 270] on button "Login" at bounding box center [680, 284] width 248 height 28
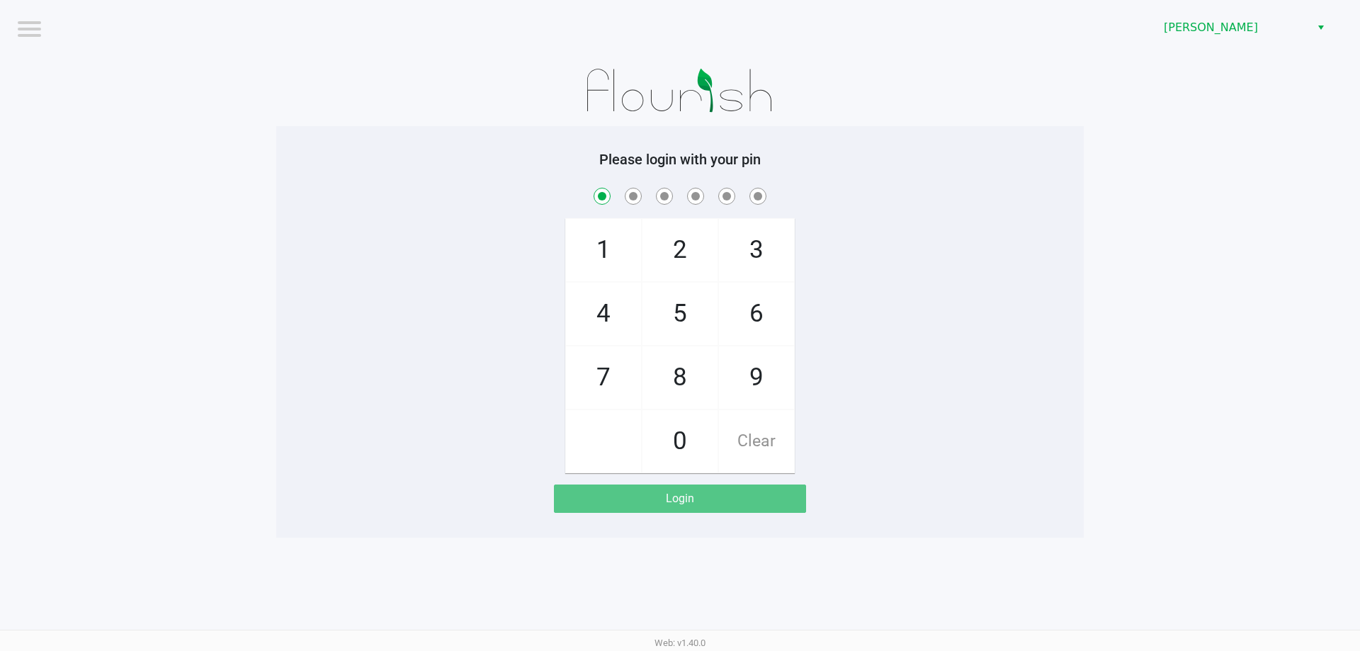
checkbox input "true"
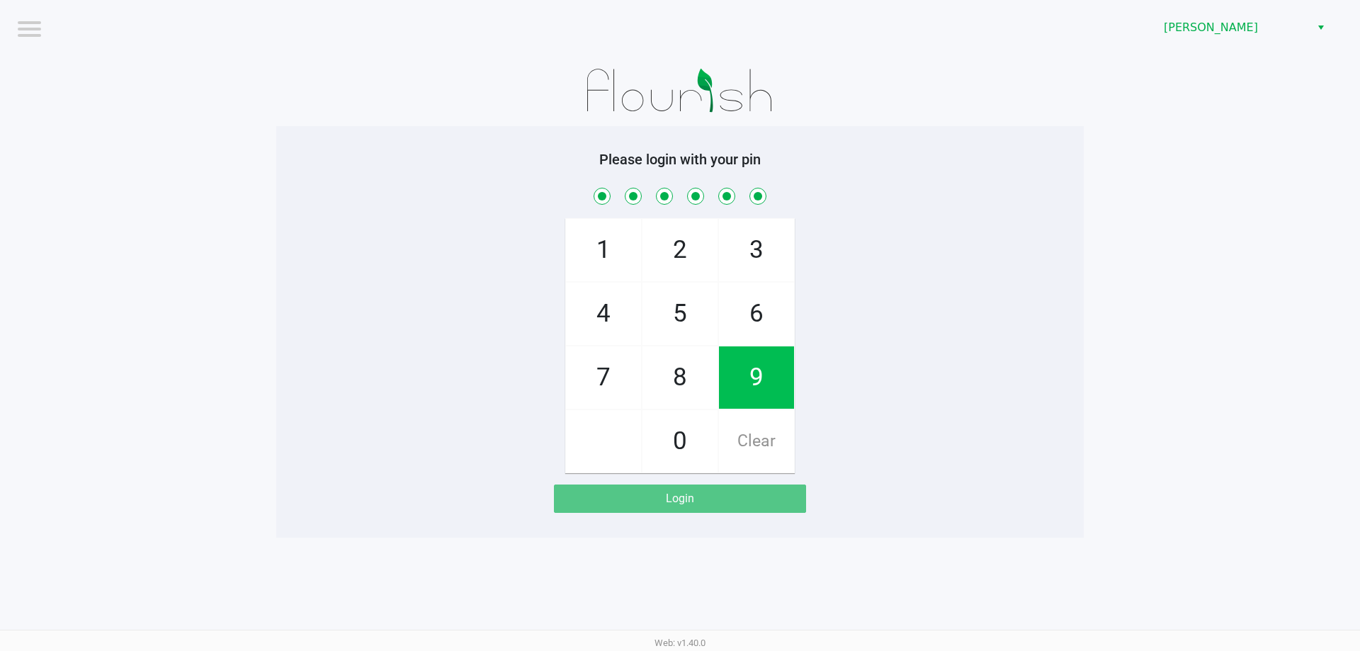
checkbox input "true"
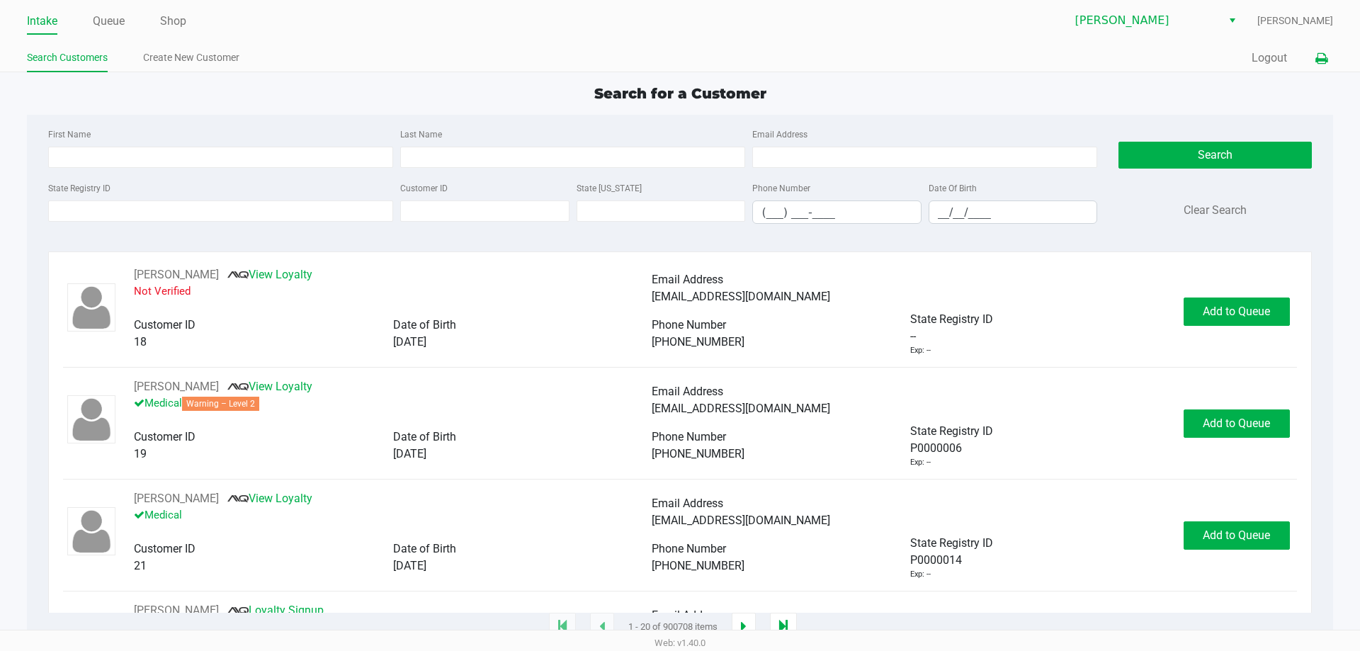
click at [1320, 59] on icon at bounding box center [1322, 59] width 12 height 10
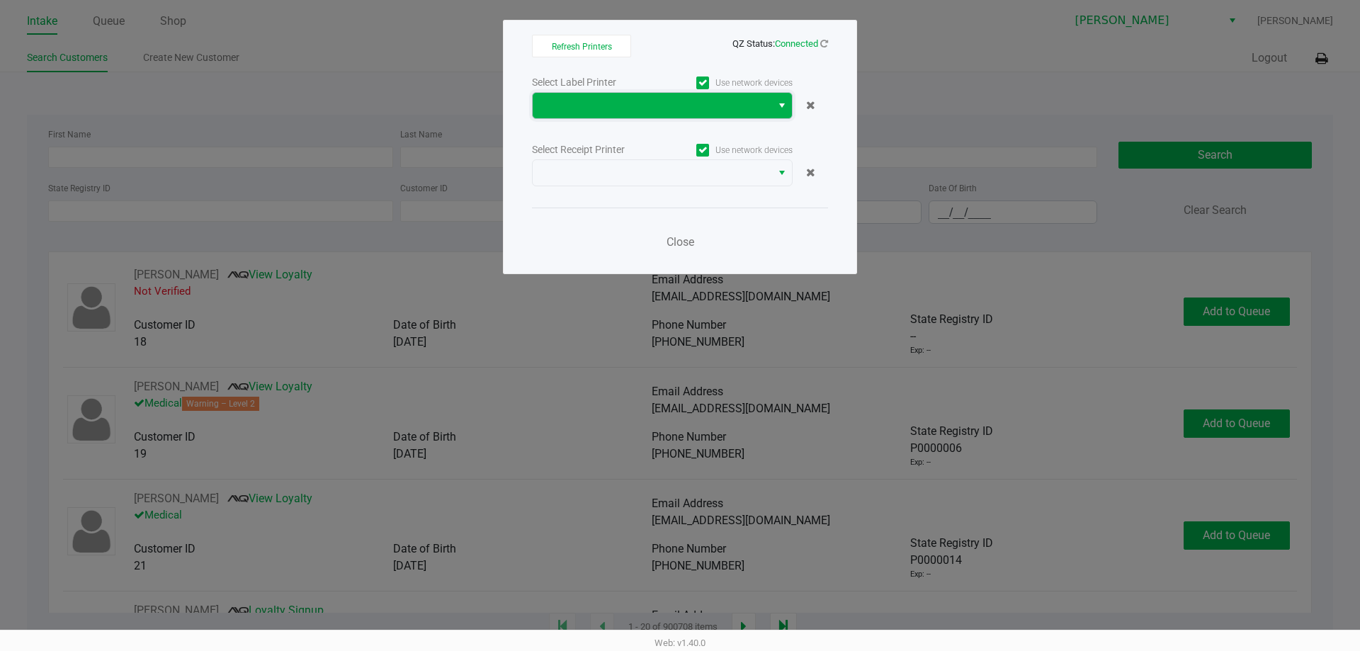
click at [665, 113] on span at bounding box center [652, 105] width 222 height 17
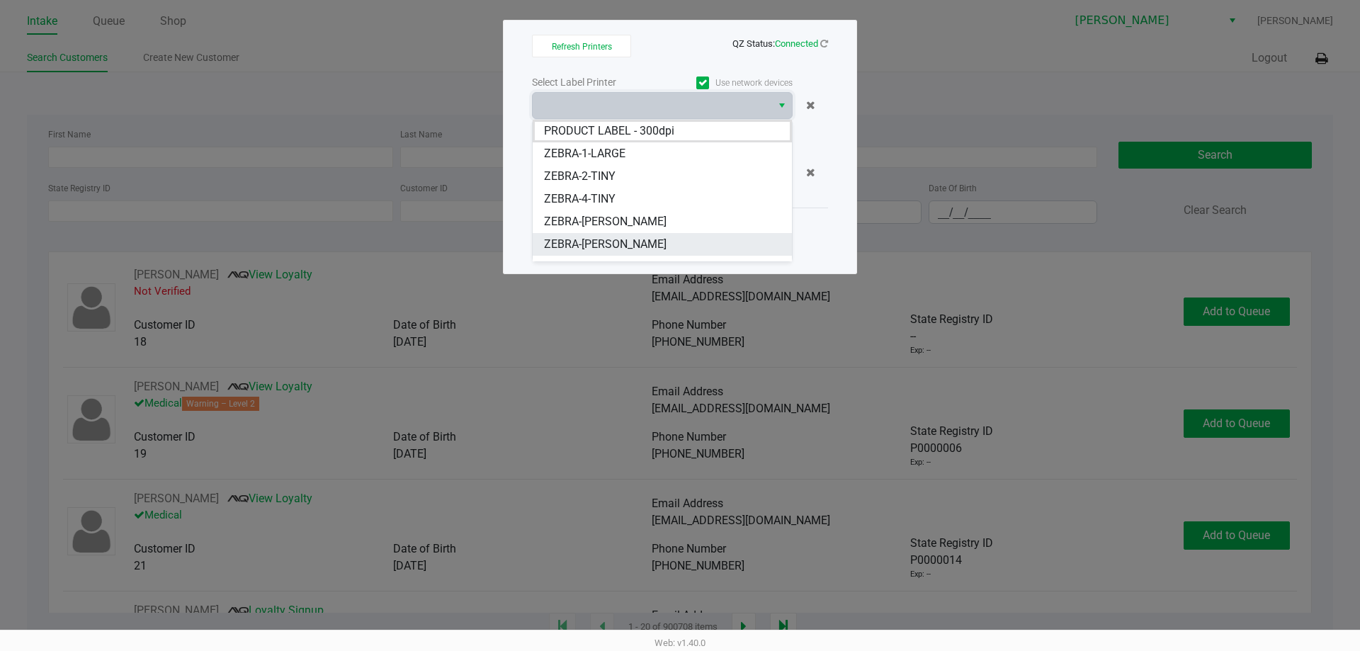
click at [649, 242] on span "ZEBRA-DWIGHT-YOAKAM" at bounding box center [605, 244] width 123 height 17
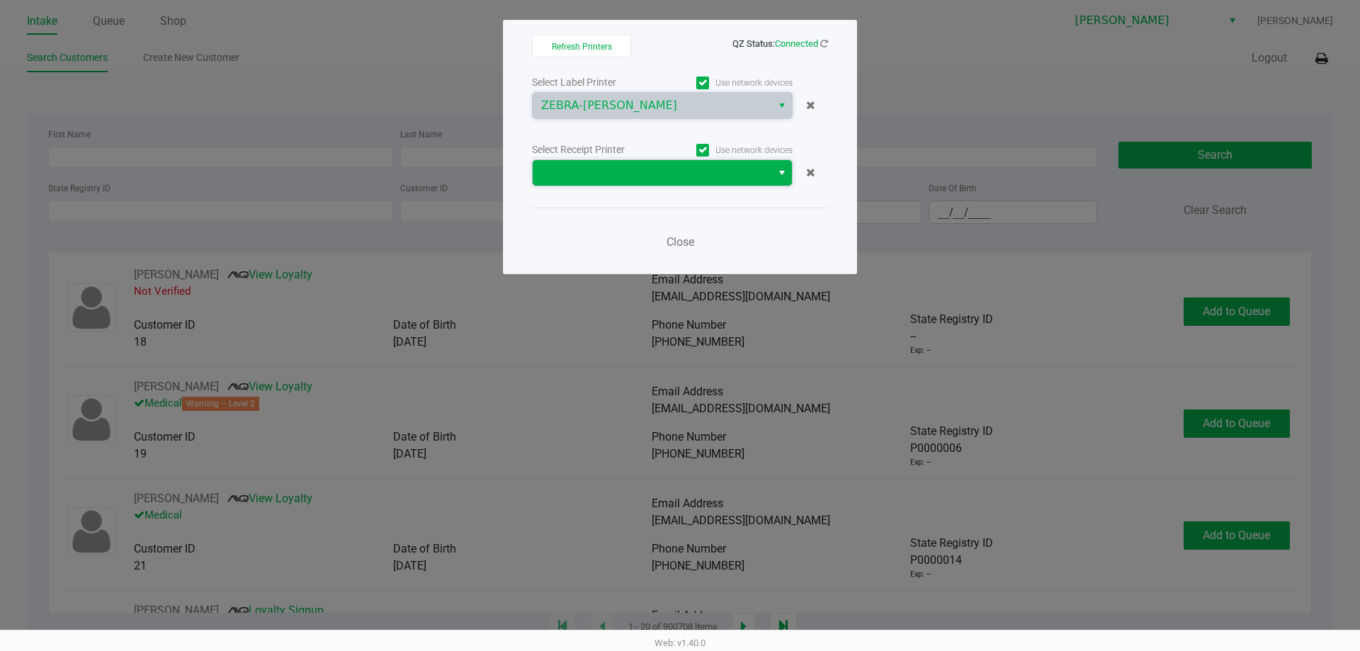
click at [655, 175] on span at bounding box center [652, 172] width 222 height 17
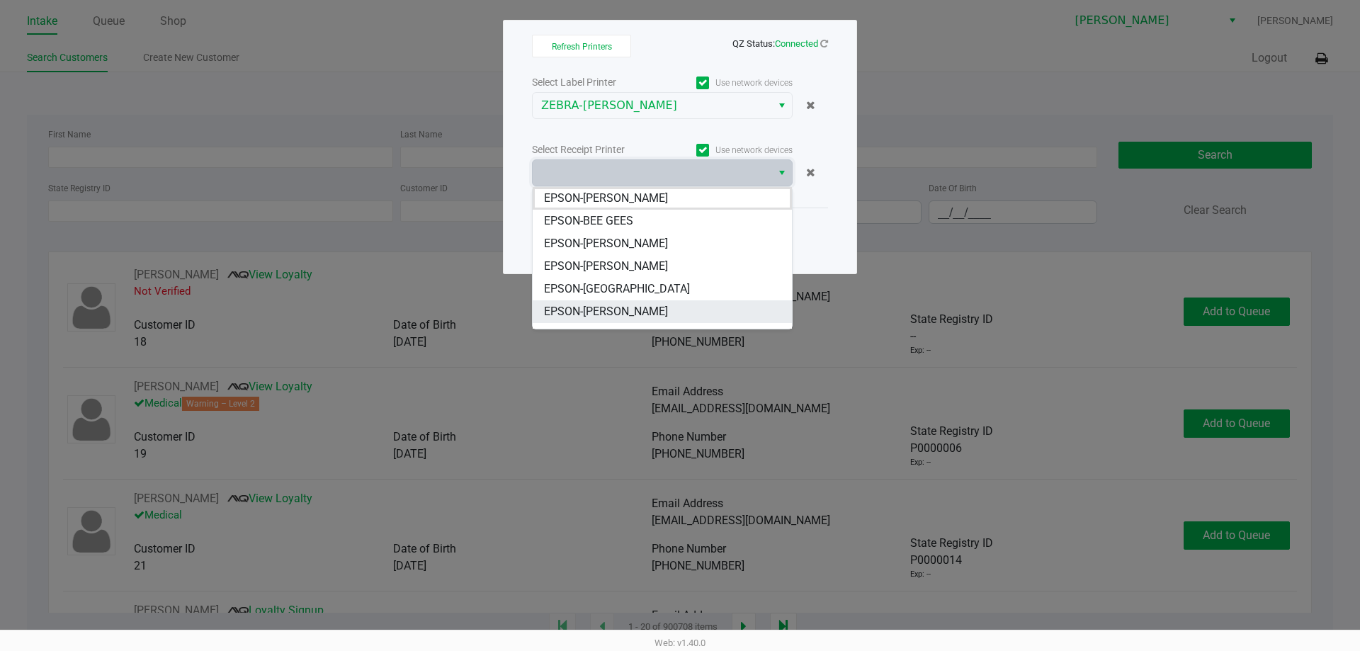
click at [651, 307] on span "EPSON-[PERSON_NAME]" at bounding box center [606, 311] width 124 height 17
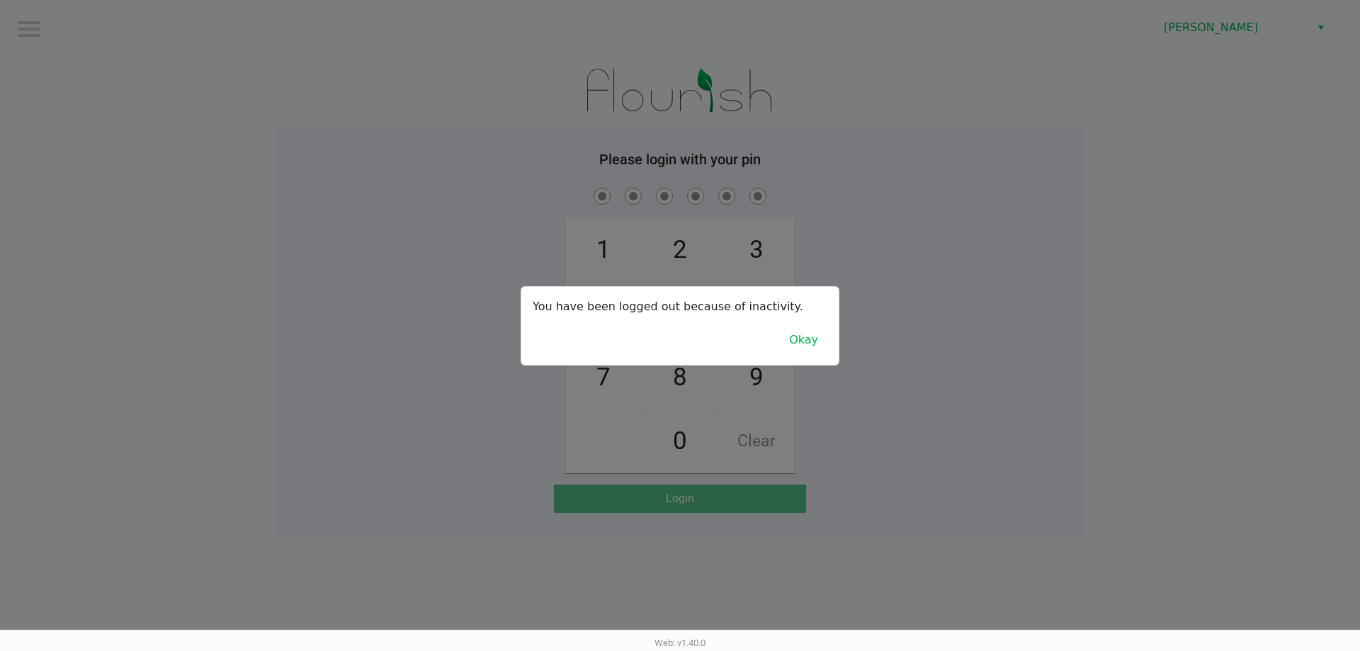
click at [694, 239] on div "Refresh Printers QZ Status: Connected Select Label Printer Use network devices …" at bounding box center [680, 111] width 354 height 254
click at [808, 336] on button "Okay" at bounding box center [803, 340] width 47 height 27
checkbox input "true"
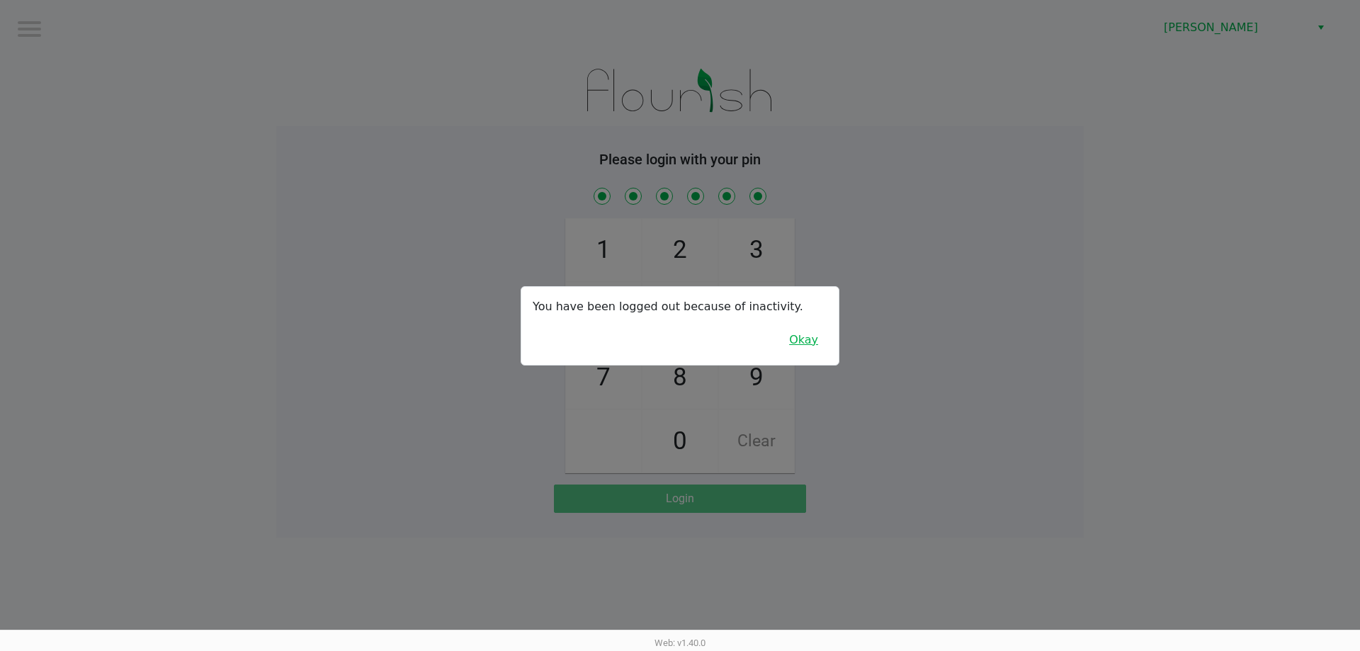
checkbox input "true"
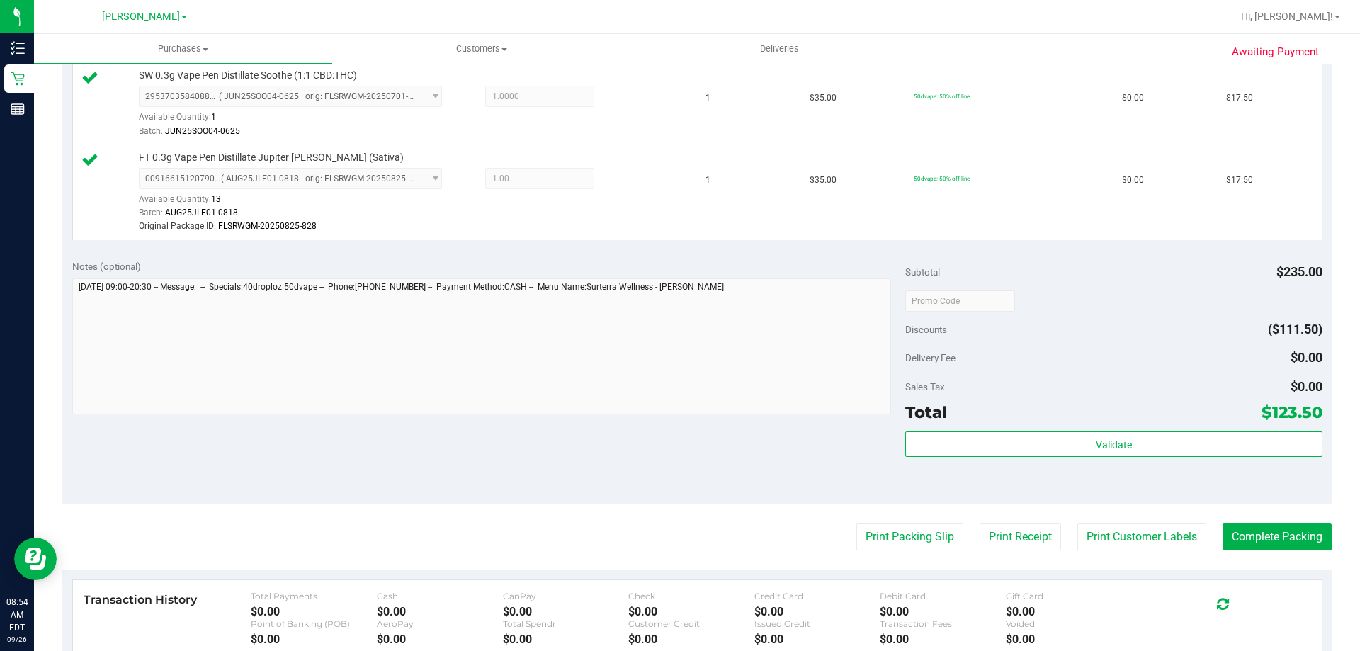
scroll to position [638, 0]
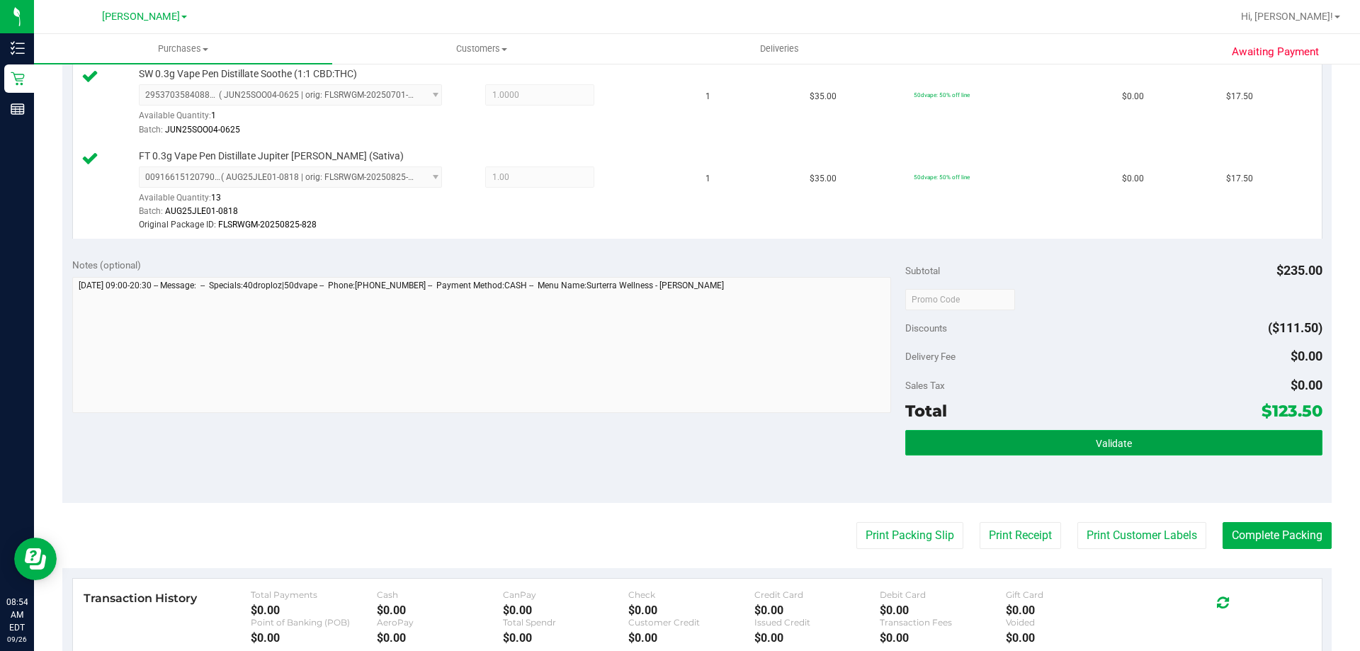
click at [1005, 451] on button "Validate" at bounding box center [1113, 443] width 417 height 26
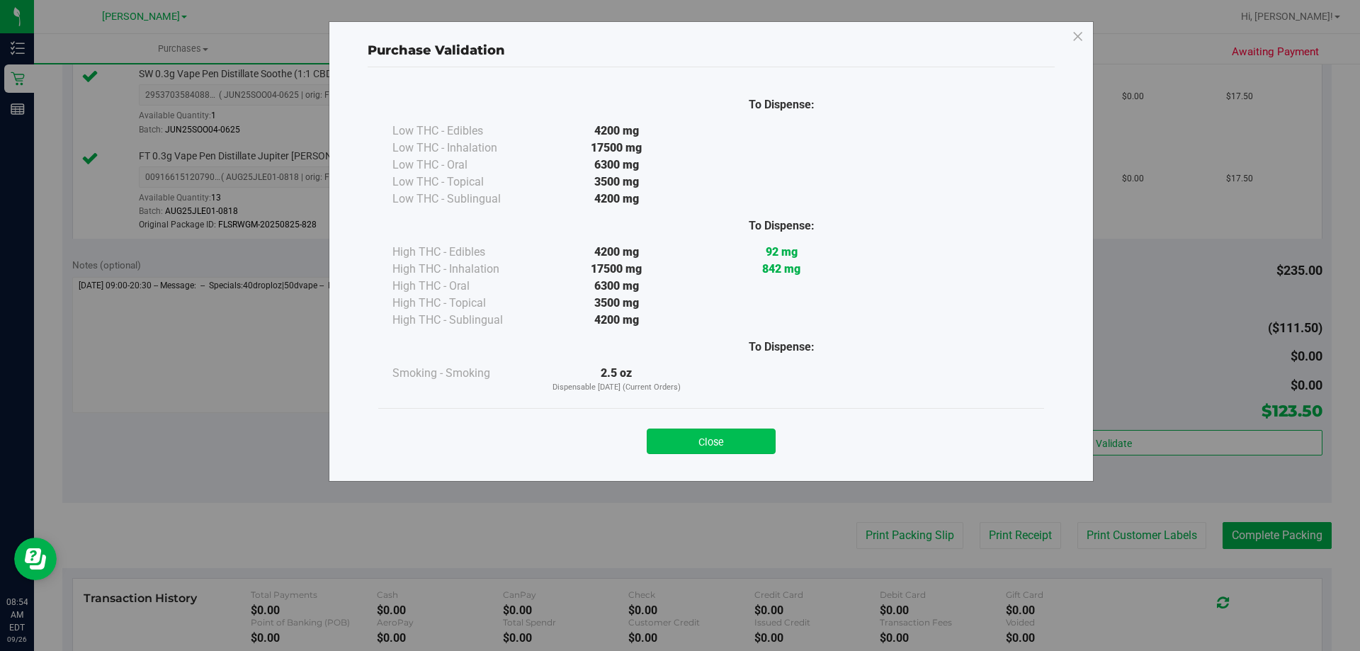
click at [732, 451] on button "Close" at bounding box center [711, 442] width 129 height 26
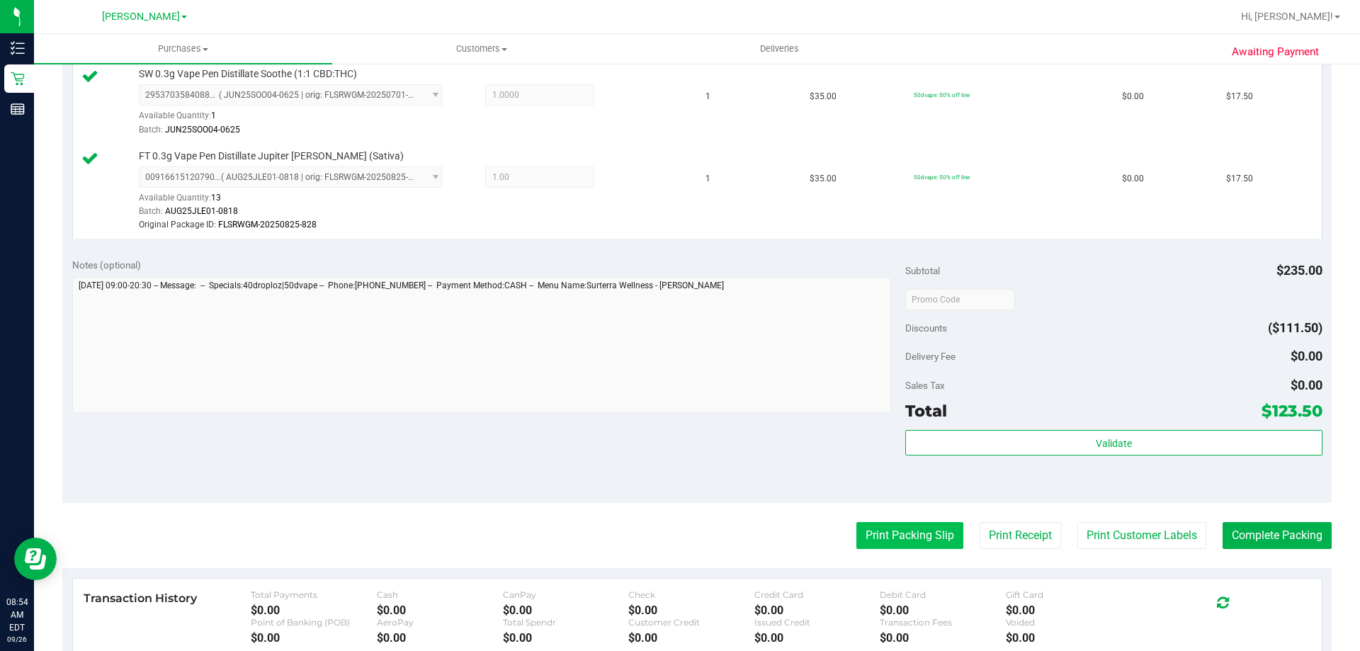
click at [872, 542] on button "Print Packing Slip" at bounding box center [909, 535] width 107 height 27
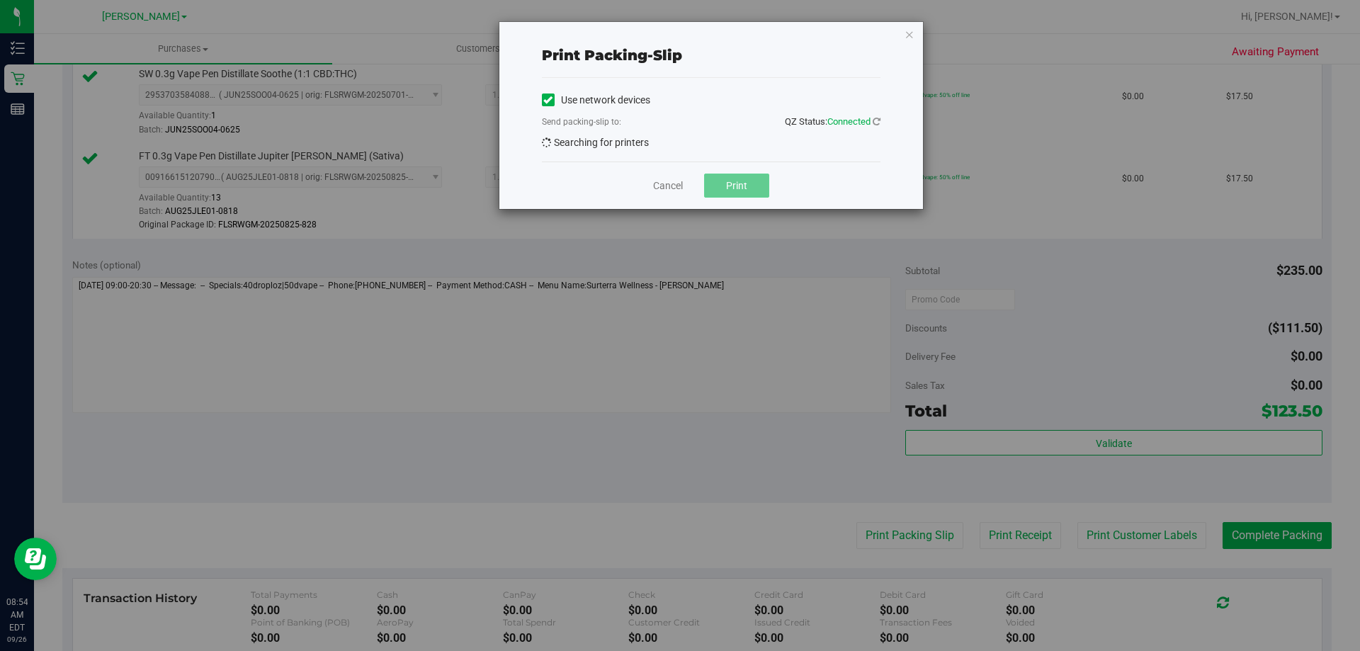
click at [740, 191] on span "Print" at bounding box center [736, 185] width 21 height 11
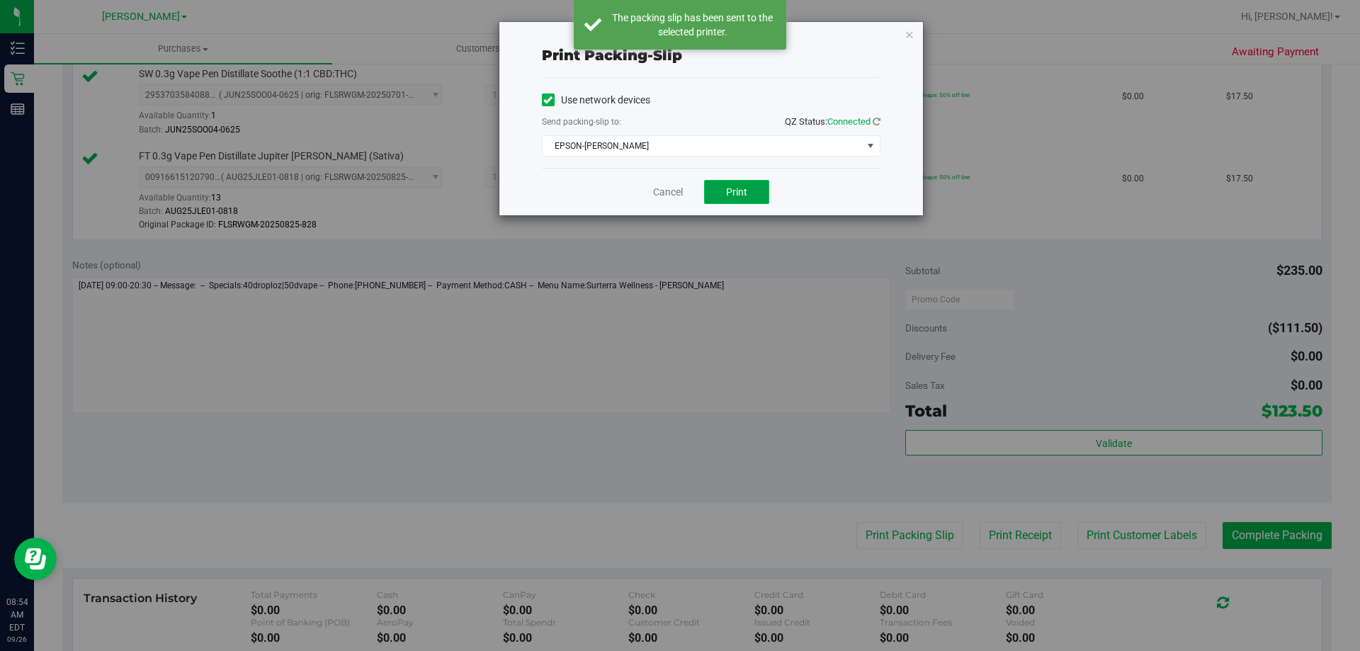
click at [744, 201] on button "Print" at bounding box center [736, 192] width 65 height 24
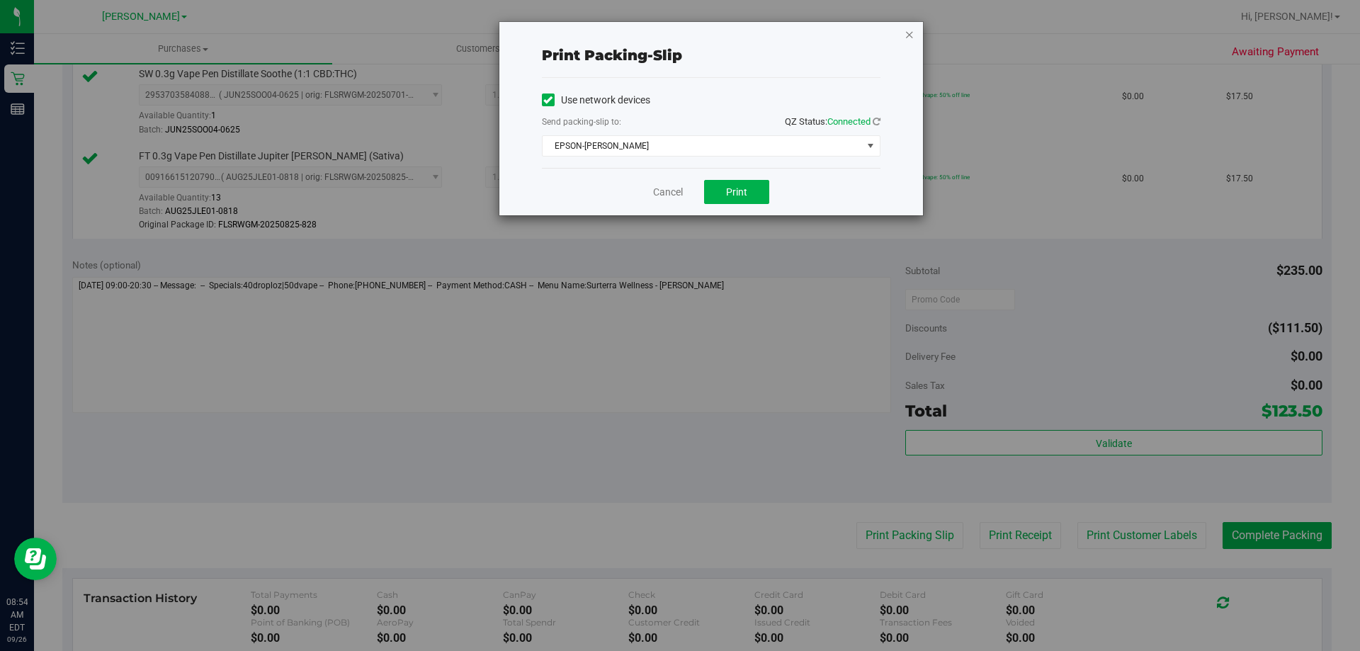
click at [912, 33] on icon "button" at bounding box center [910, 34] width 10 height 17
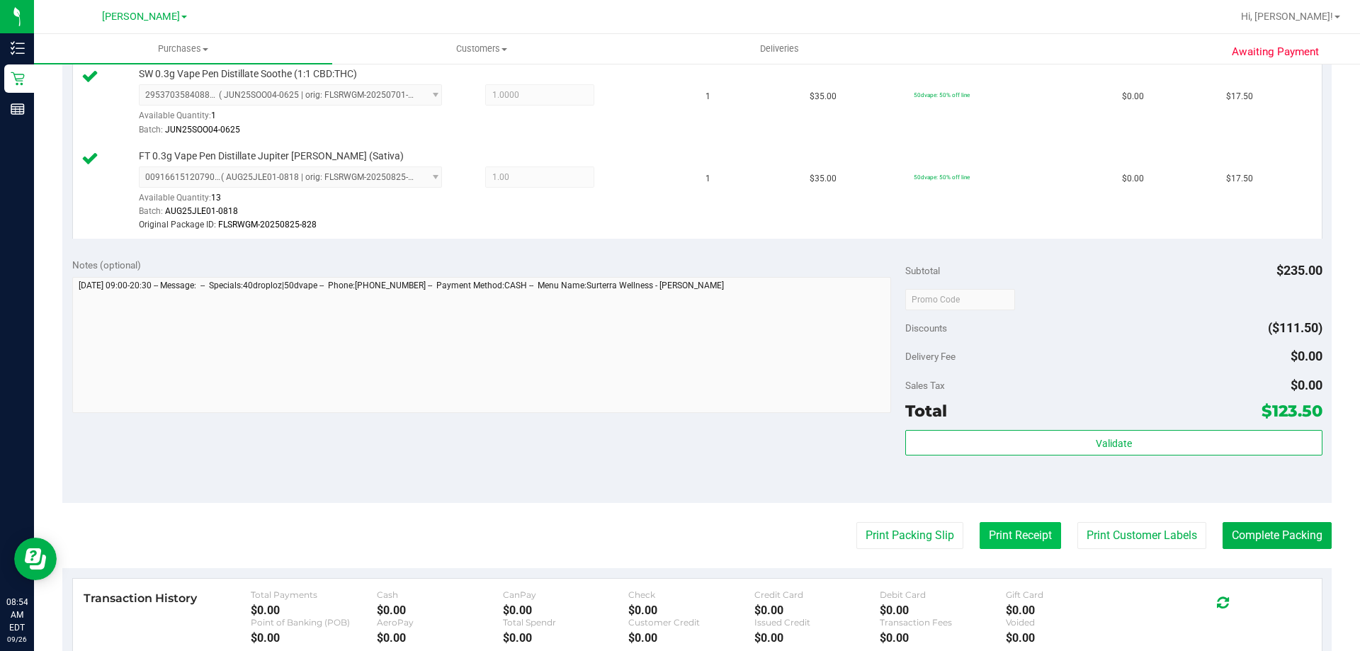
click at [1017, 541] on button "Print Receipt" at bounding box center [1020, 535] width 81 height 27
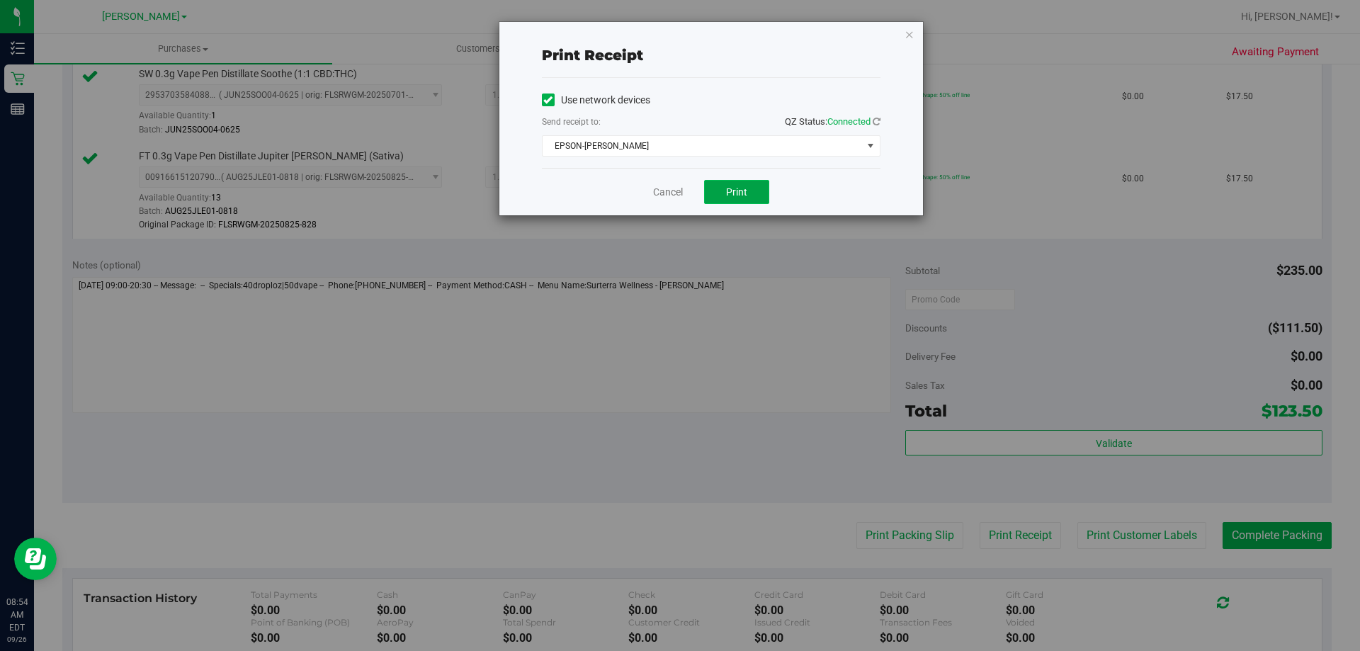
click at [751, 190] on button "Print" at bounding box center [736, 192] width 65 height 24
click at [905, 35] on icon "button" at bounding box center [910, 34] width 10 height 17
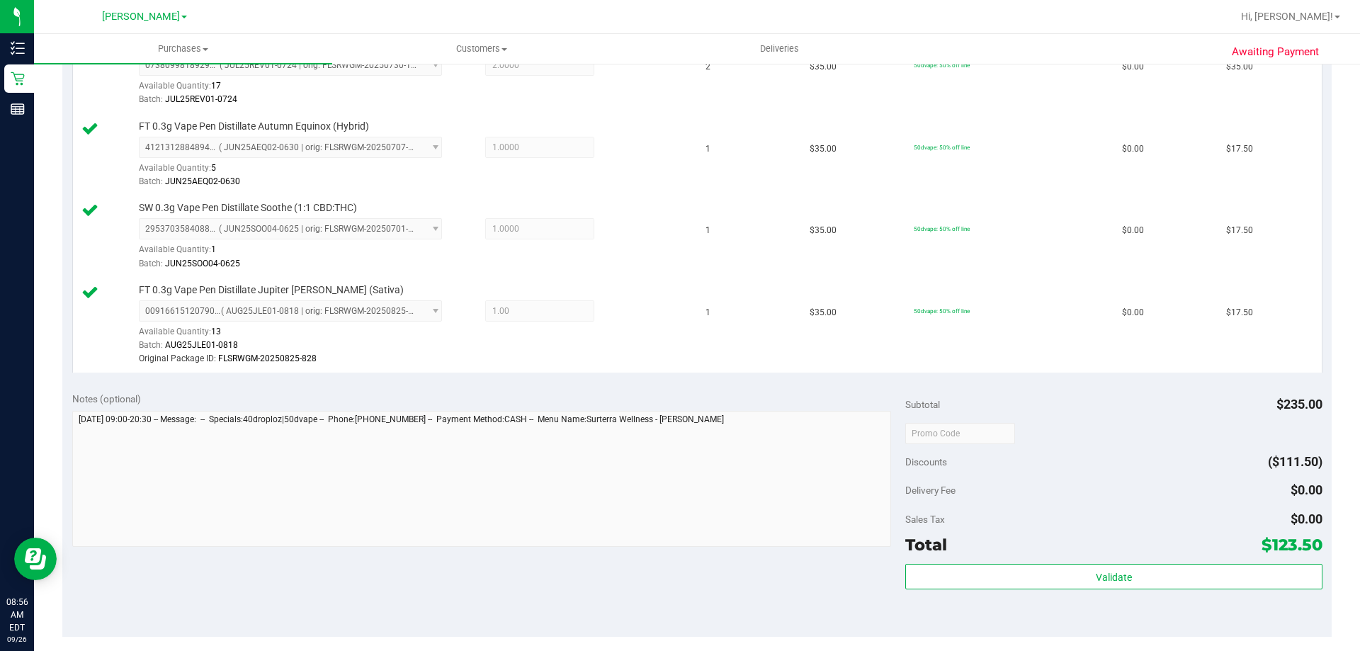
scroll to position [517, 0]
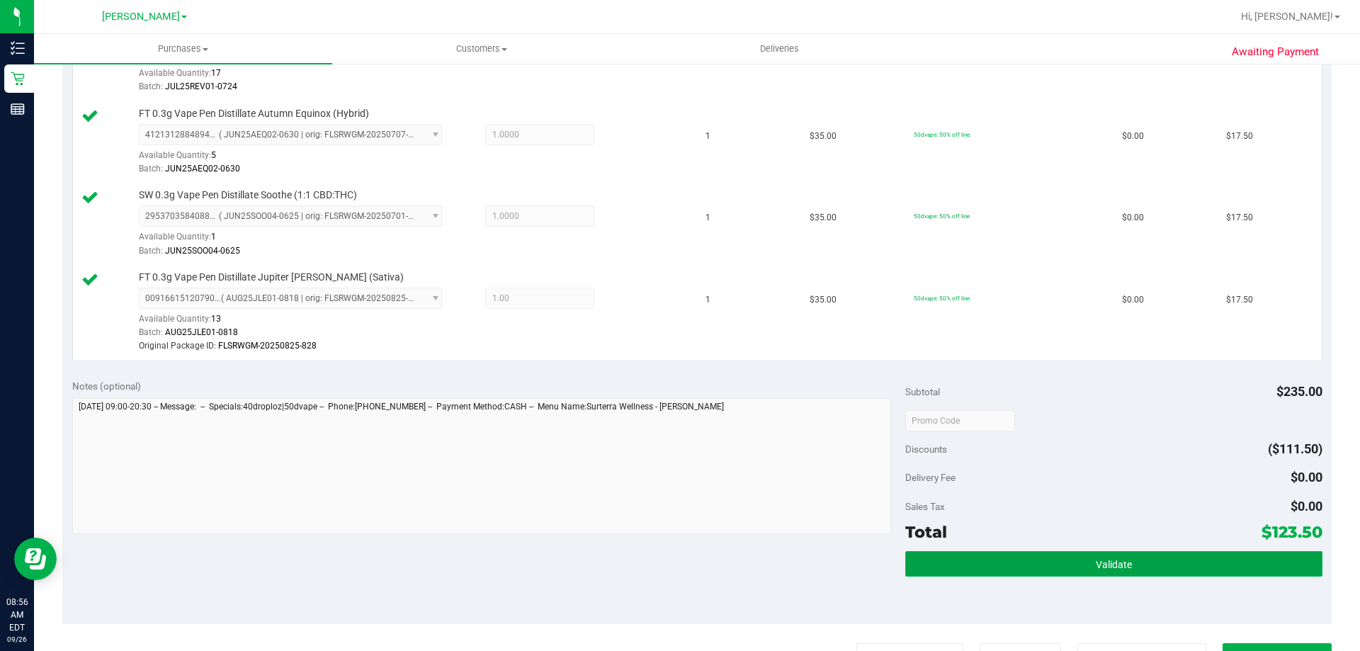
click at [1076, 557] on button "Validate" at bounding box center [1113, 564] width 417 height 26
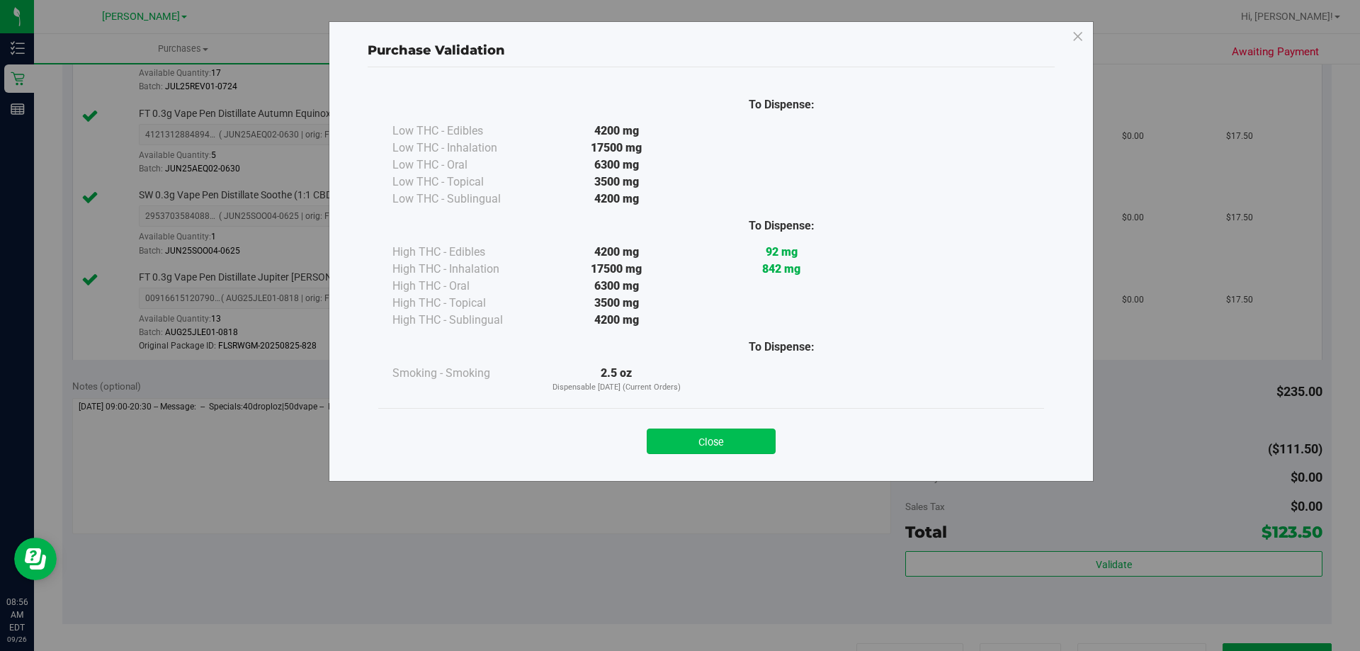
click at [733, 439] on button "Close" at bounding box center [711, 442] width 129 height 26
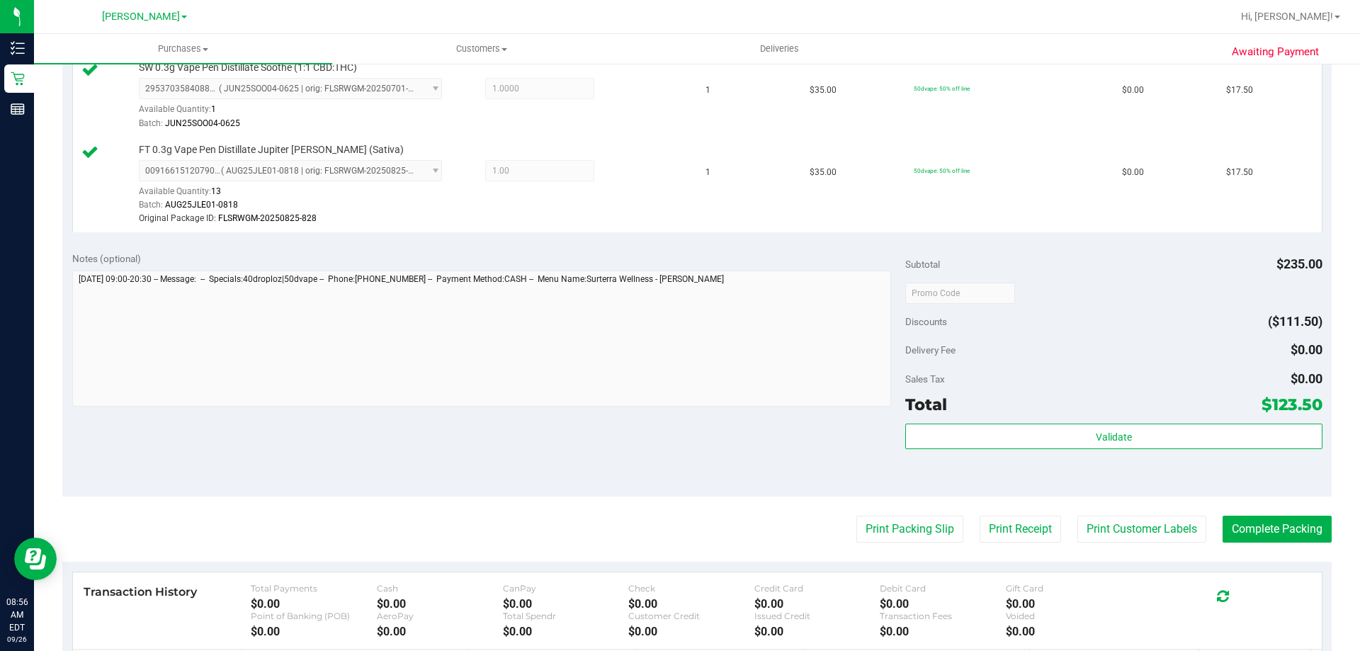
scroll to position [684, 0]
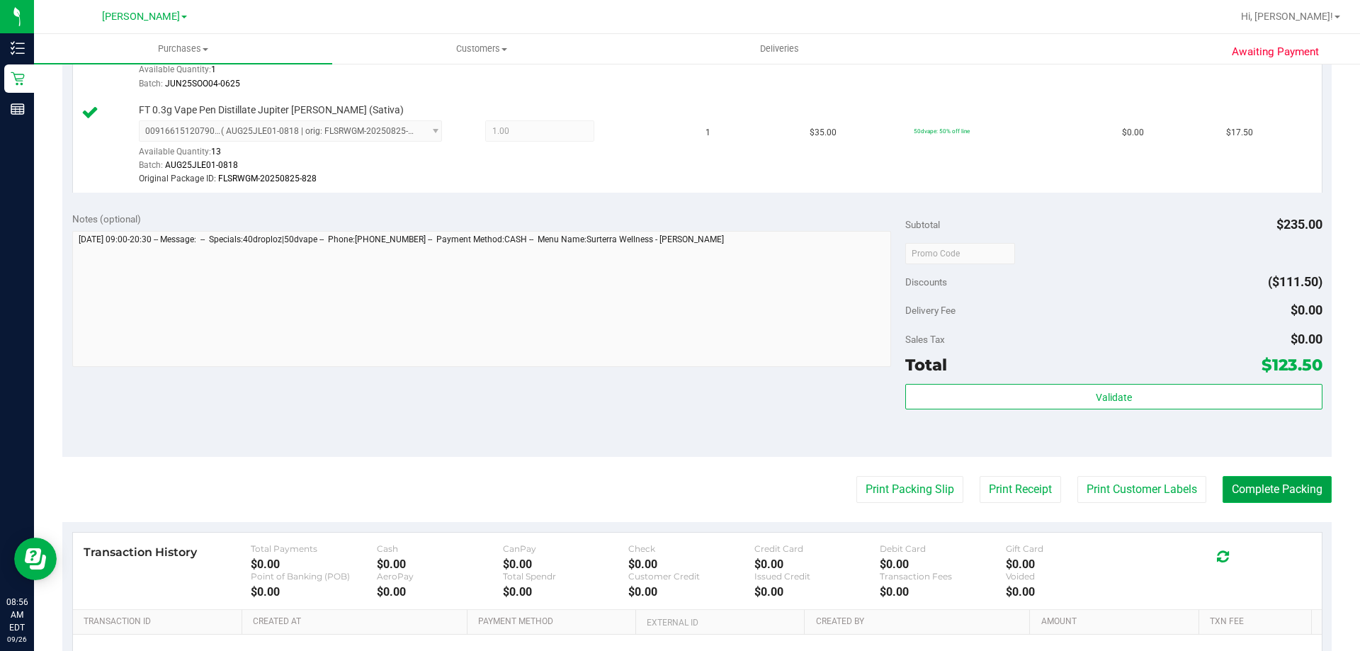
click at [1247, 483] on button "Complete Packing" at bounding box center [1277, 489] width 109 height 27
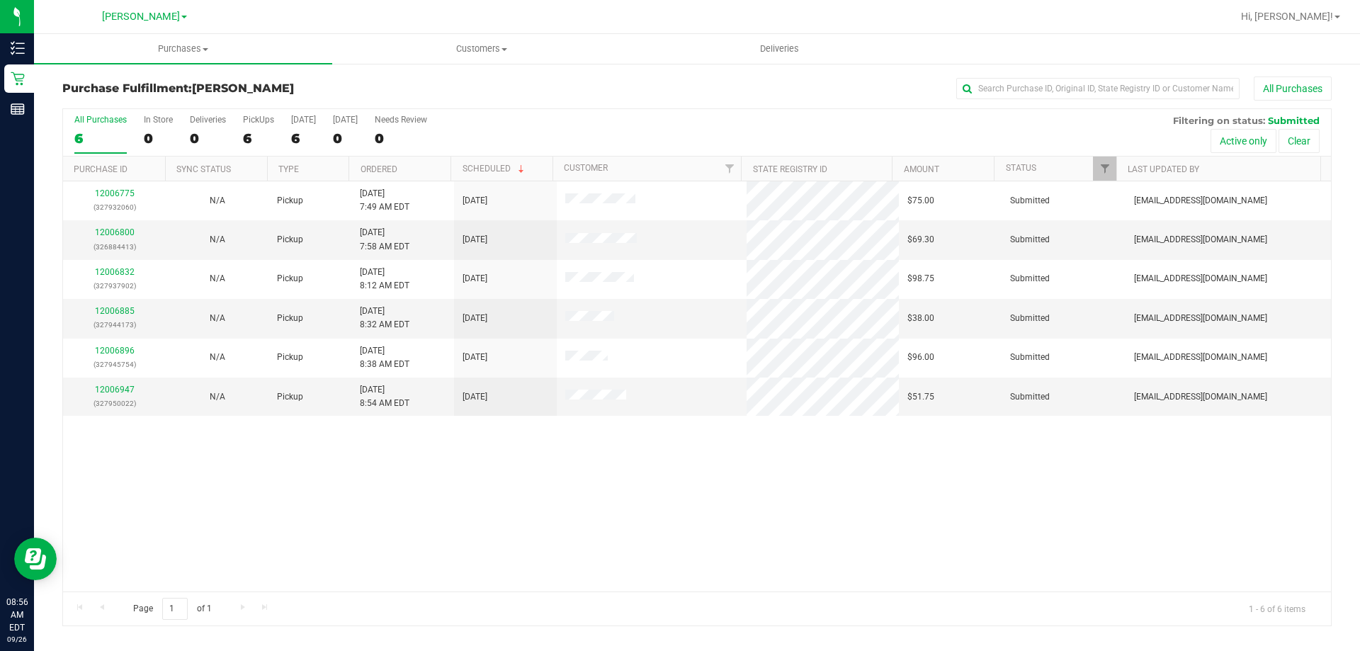
click at [401, 166] on th "Ordered" at bounding box center [400, 169] width 102 height 25
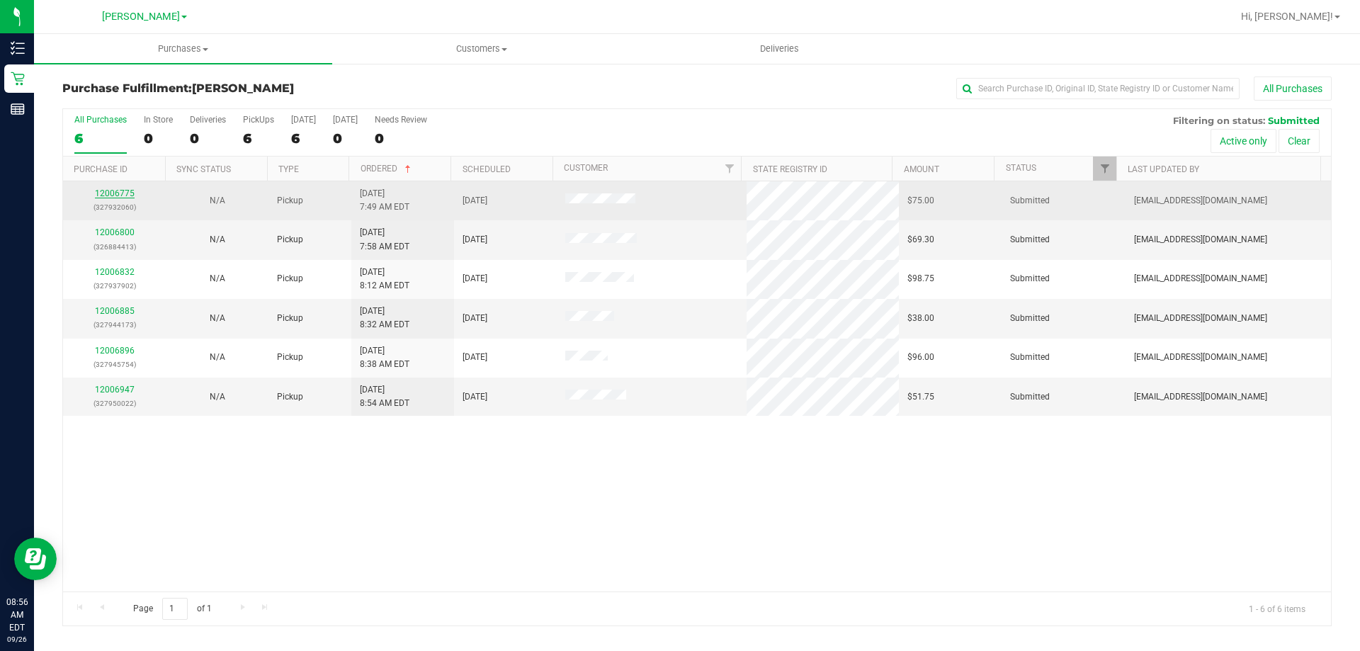
click at [102, 195] on link "12006775" at bounding box center [115, 193] width 40 height 10
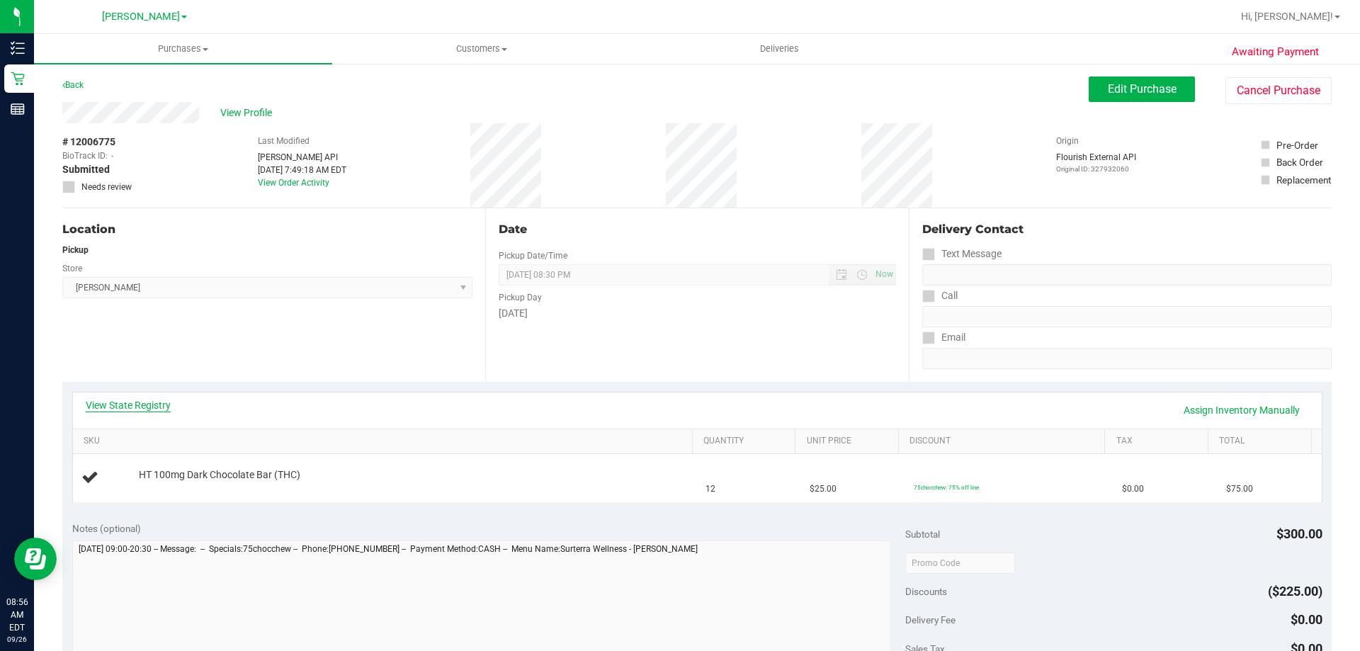
click at [159, 401] on link "View State Registry" at bounding box center [128, 405] width 85 height 14
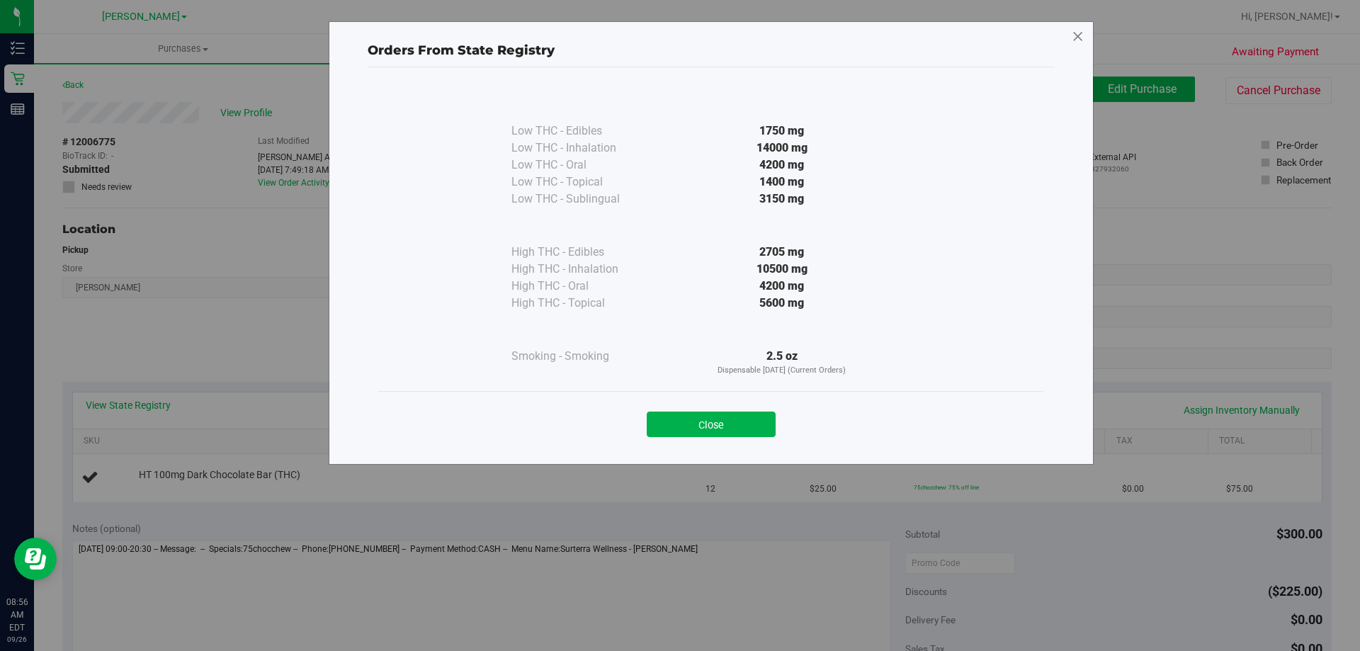
click at [1078, 32] on icon at bounding box center [1078, 37] width 13 height 23
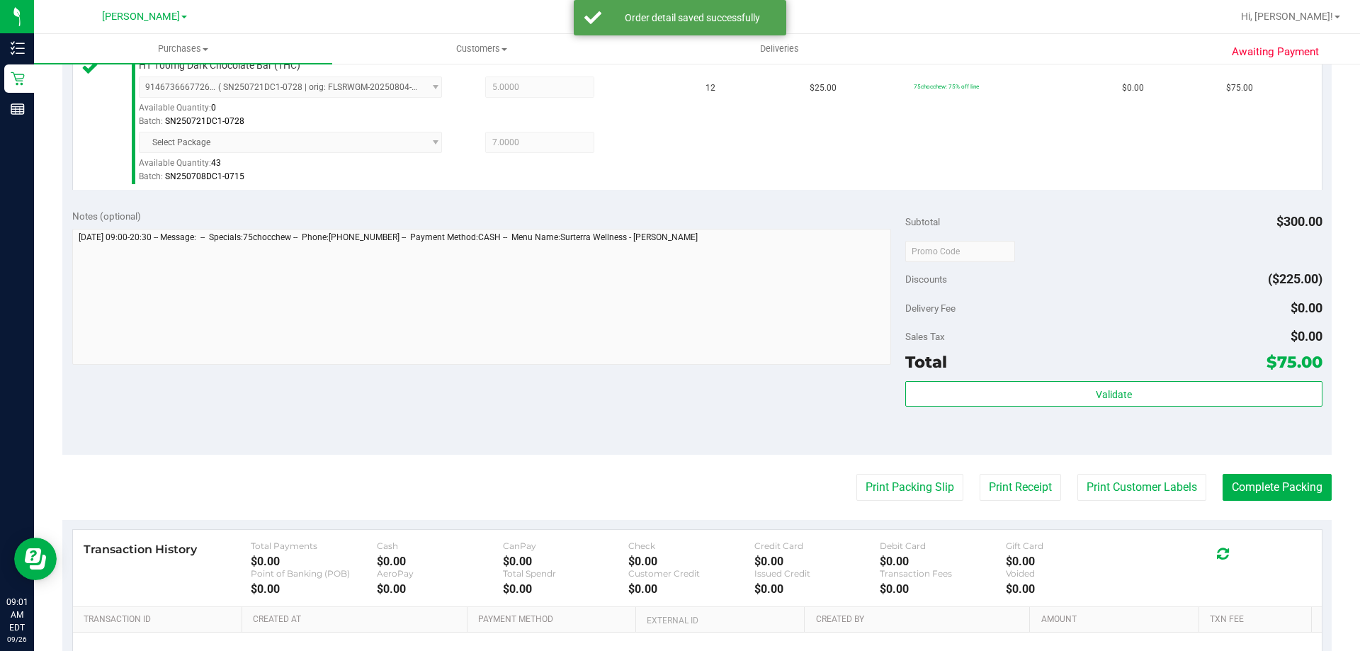
scroll to position [411, 0]
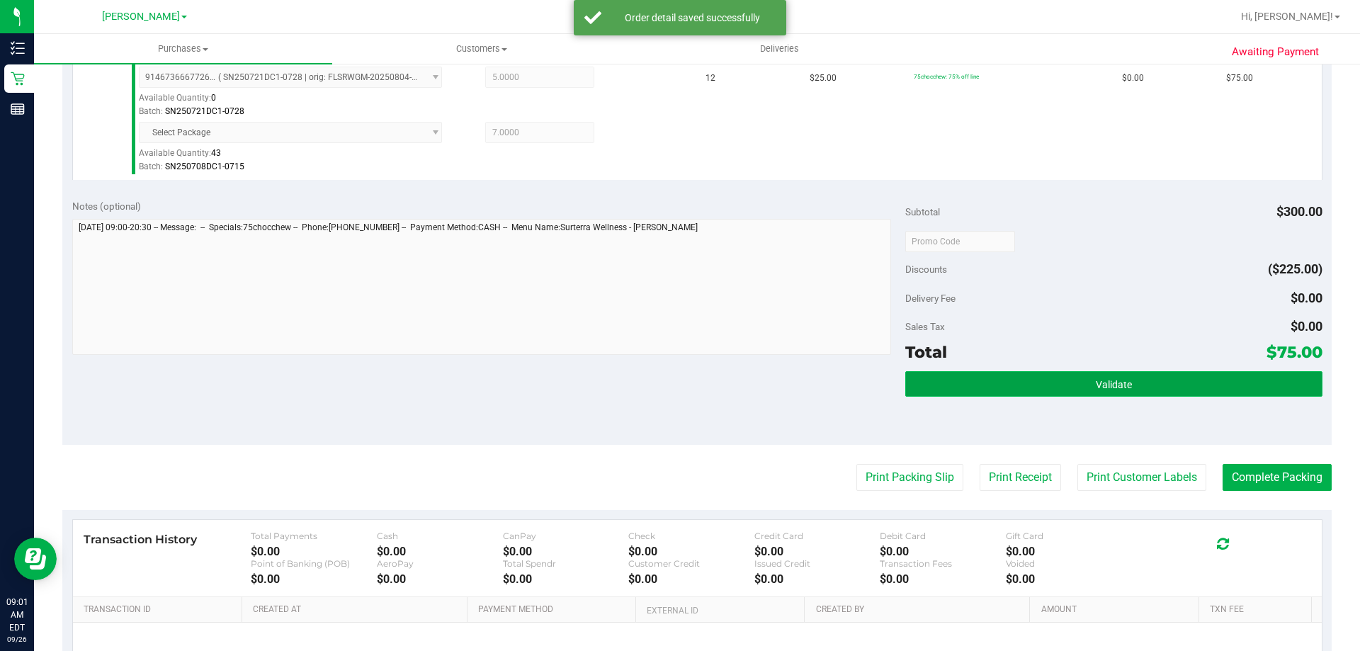
click at [1038, 383] on button "Validate" at bounding box center [1113, 384] width 417 height 26
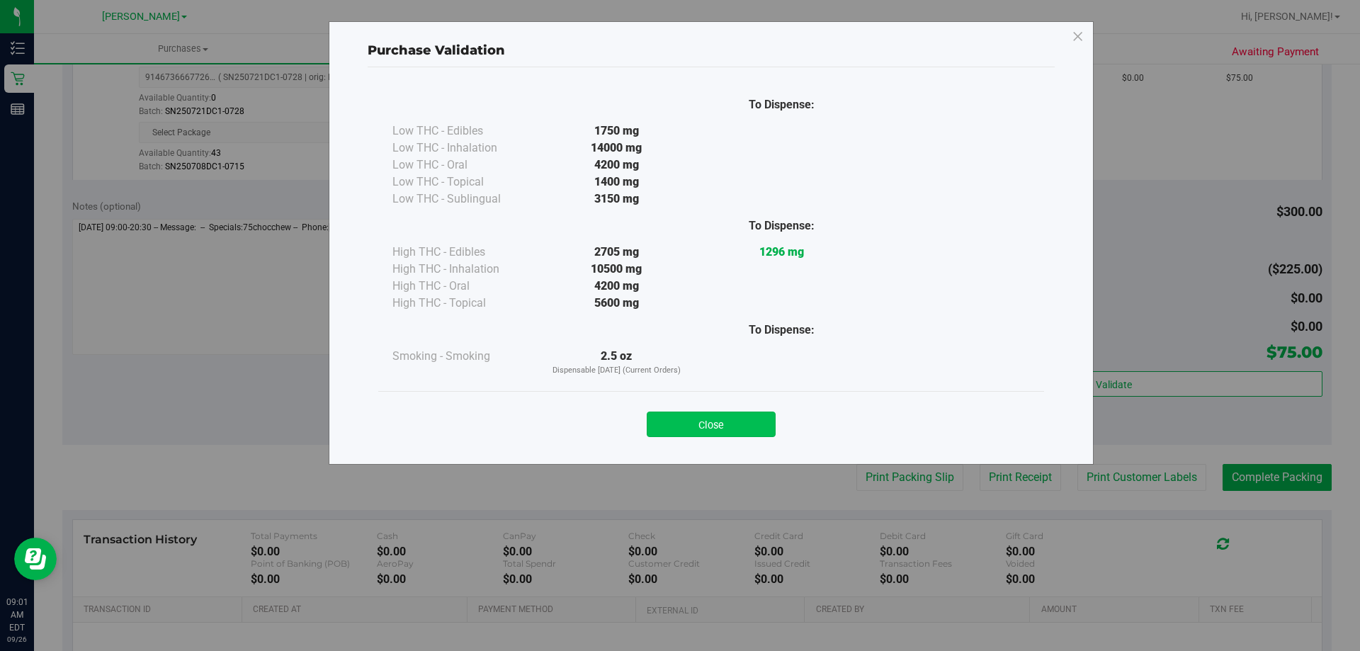
click at [701, 425] on button "Close" at bounding box center [711, 425] width 129 height 26
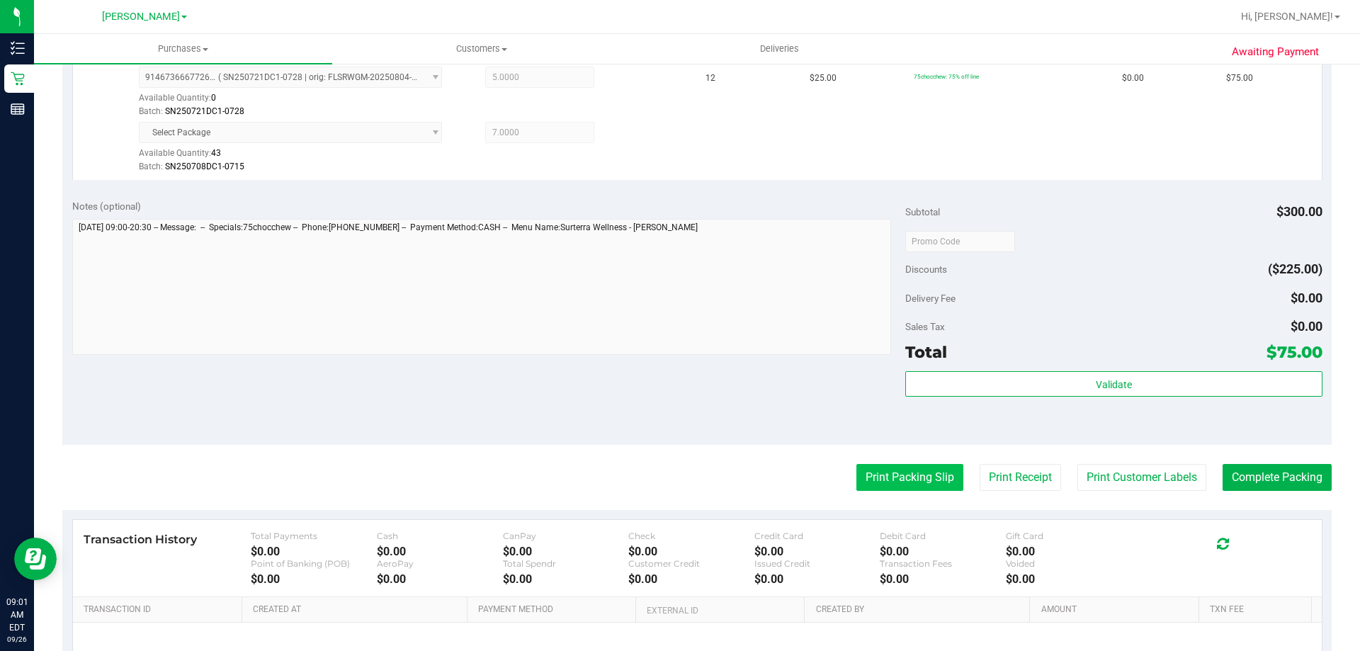
click at [897, 474] on button "Print Packing Slip" at bounding box center [909, 477] width 107 height 27
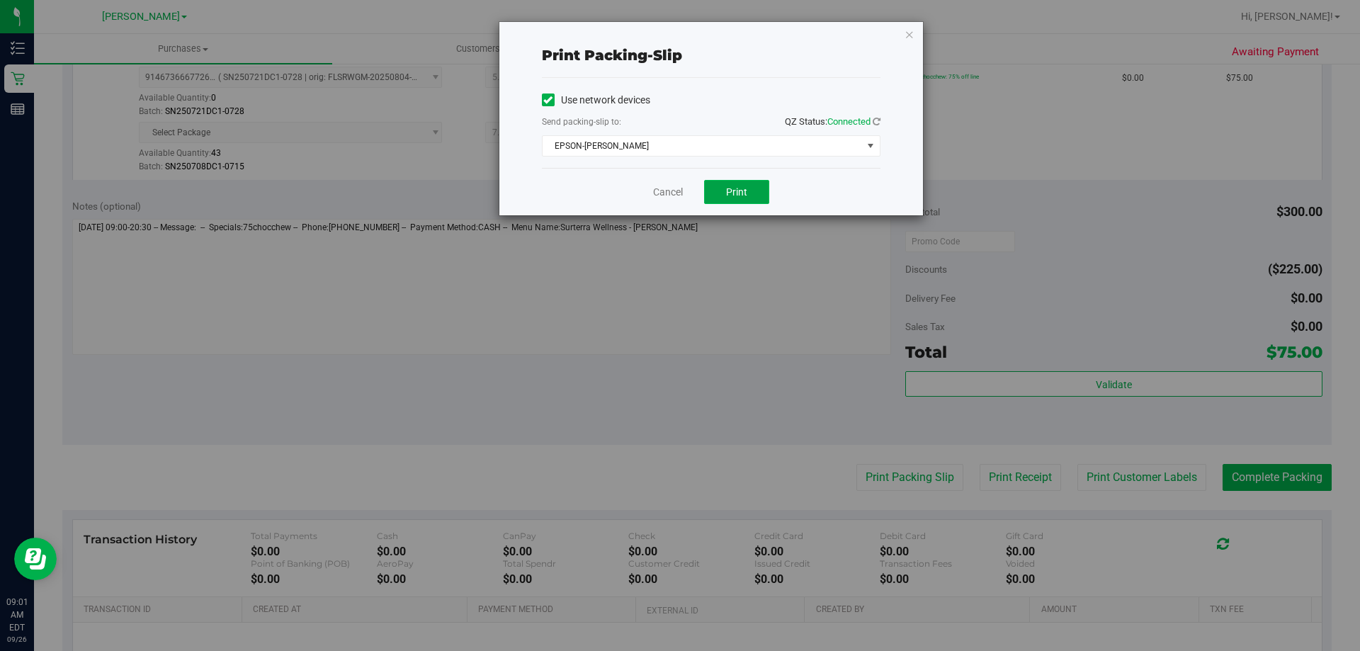
click at [732, 194] on span "Print" at bounding box center [736, 191] width 21 height 11
click at [910, 33] on icon "button" at bounding box center [910, 34] width 10 height 17
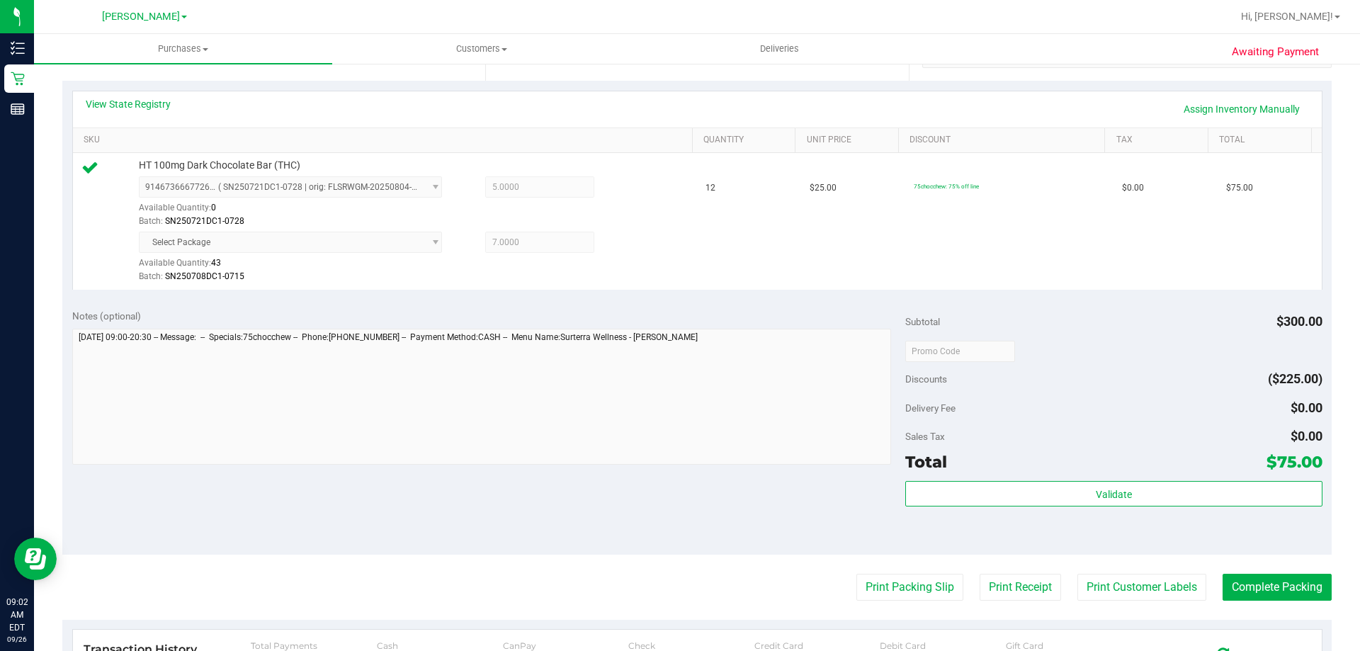
scroll to position [298, 0]
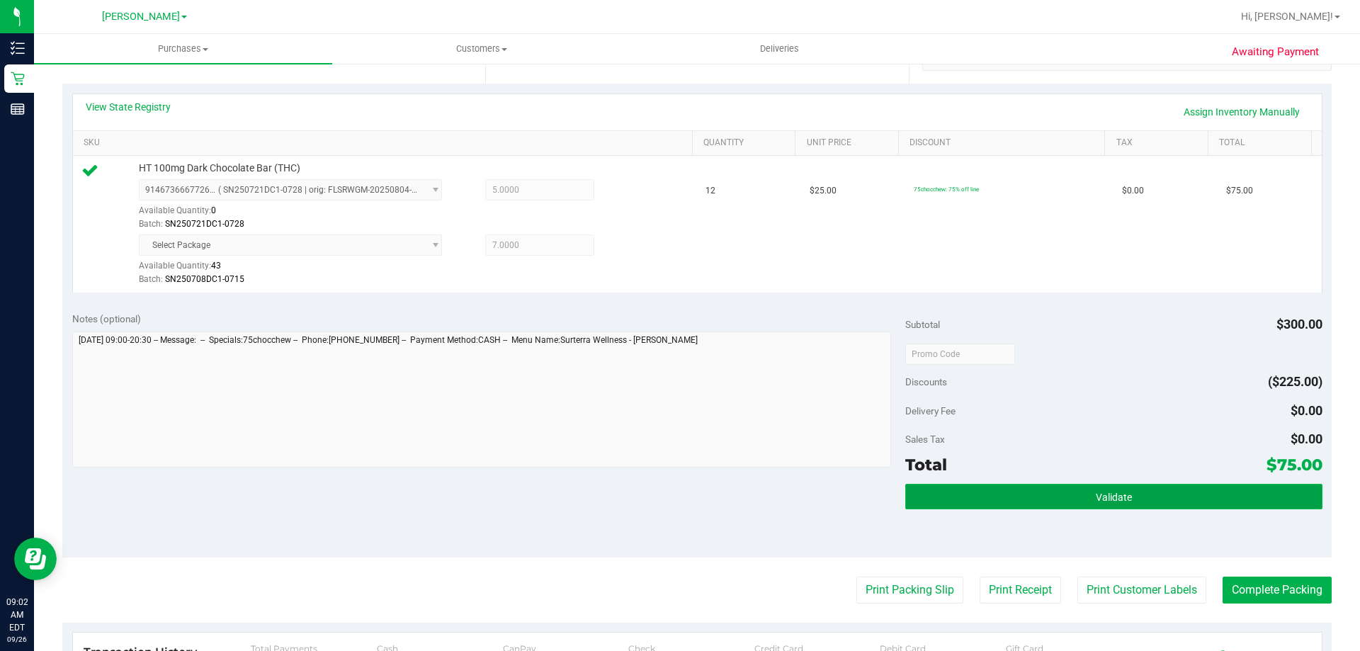
click at [1067, 497] on button "Validate" at bounding box center [1113, 497] width 417 height 26
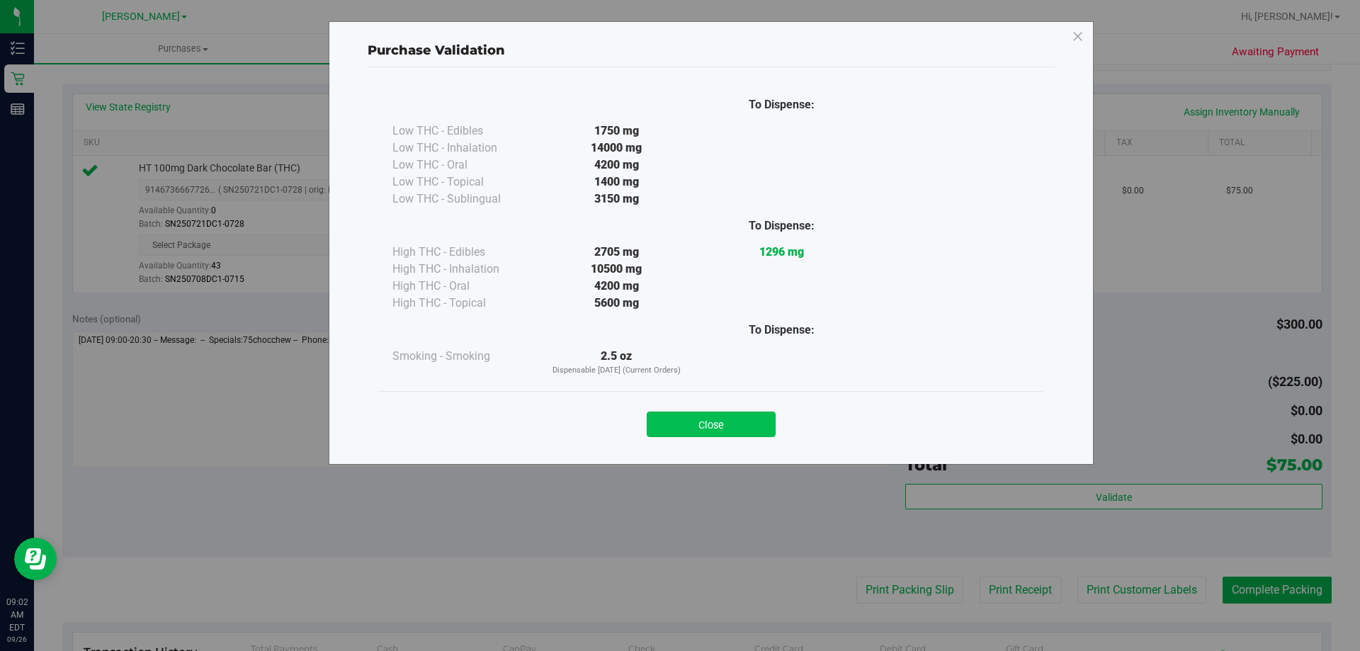
click at [755, 432] on button "Close" at bounding box center [711, 425] width 129 height 26
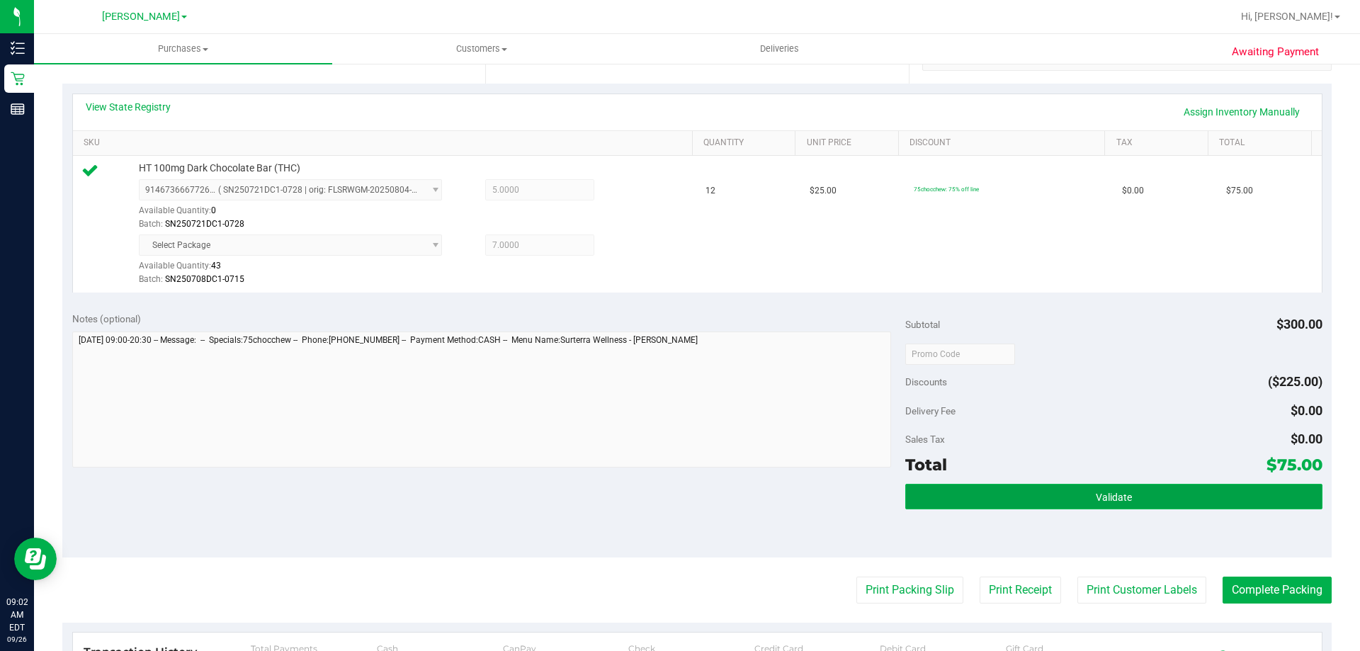
click at [1008, 499] on button "Validate" at bounding box center [1113, 497] width 417 height 26
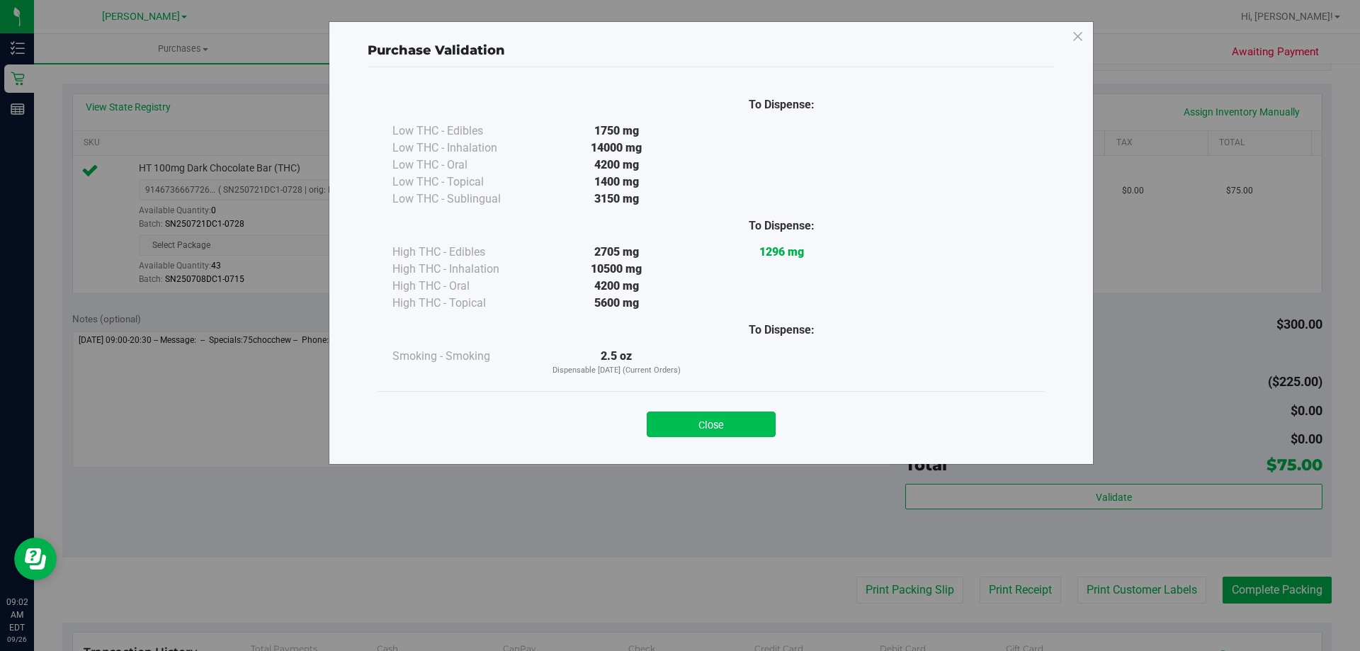
click at [728, 431] on button "Close" at bounding box center [711, 425] width 129 height 26
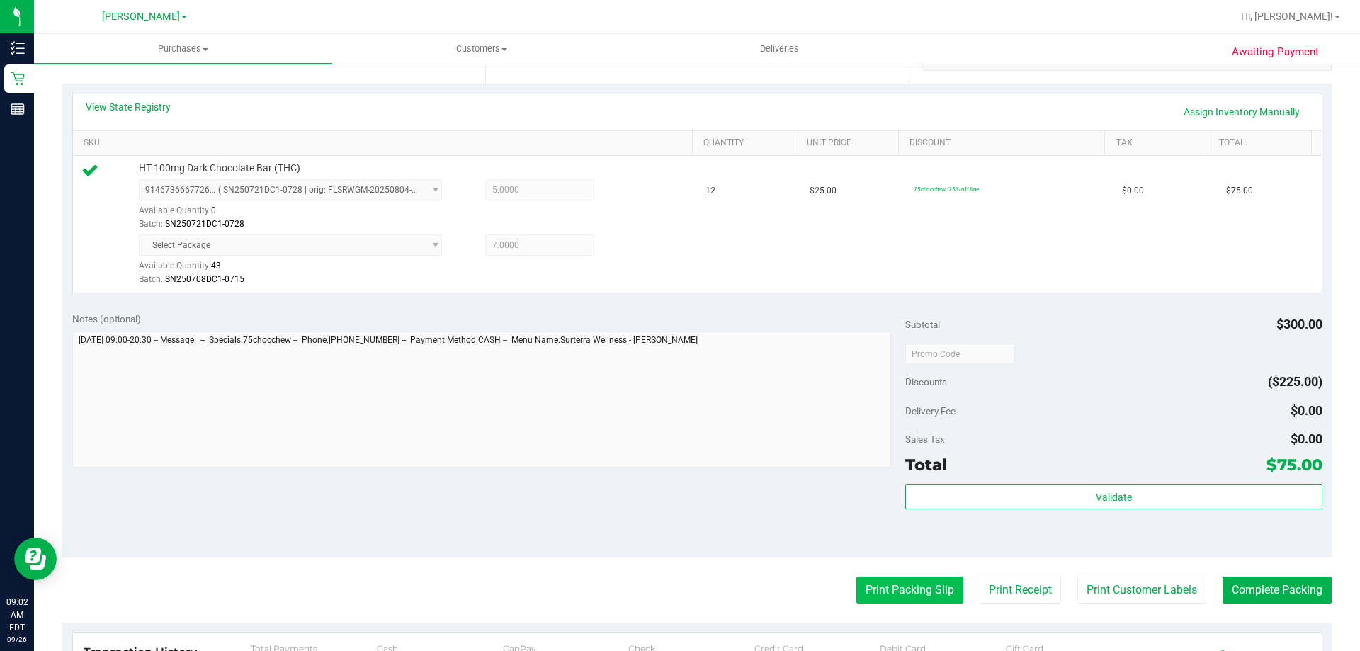
click at [903, 596] on button "Print Packing Slip" at bounding box center [909, 590] width 107 height 27
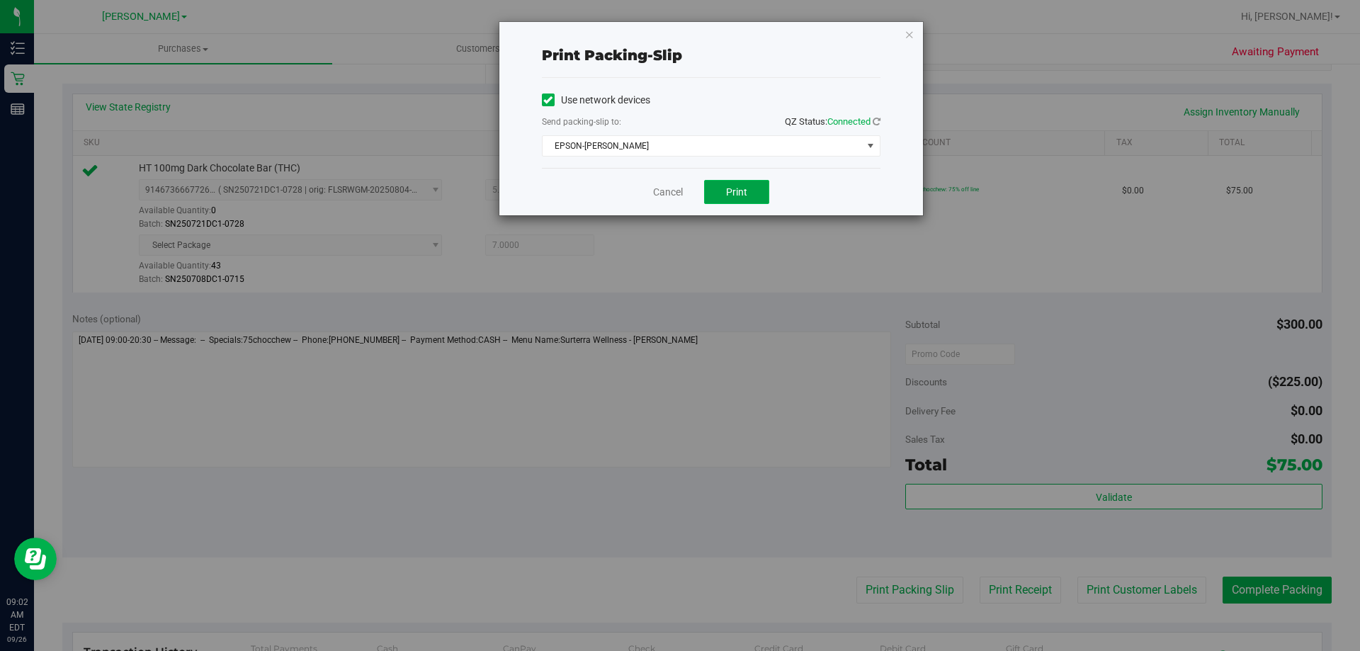
click at [733, 191] on span "Print" at bounding box center [736, 191] width 21 height 11
click at [912, 36] on icon "button" at bounding box center [910, 34] width 10 height 17
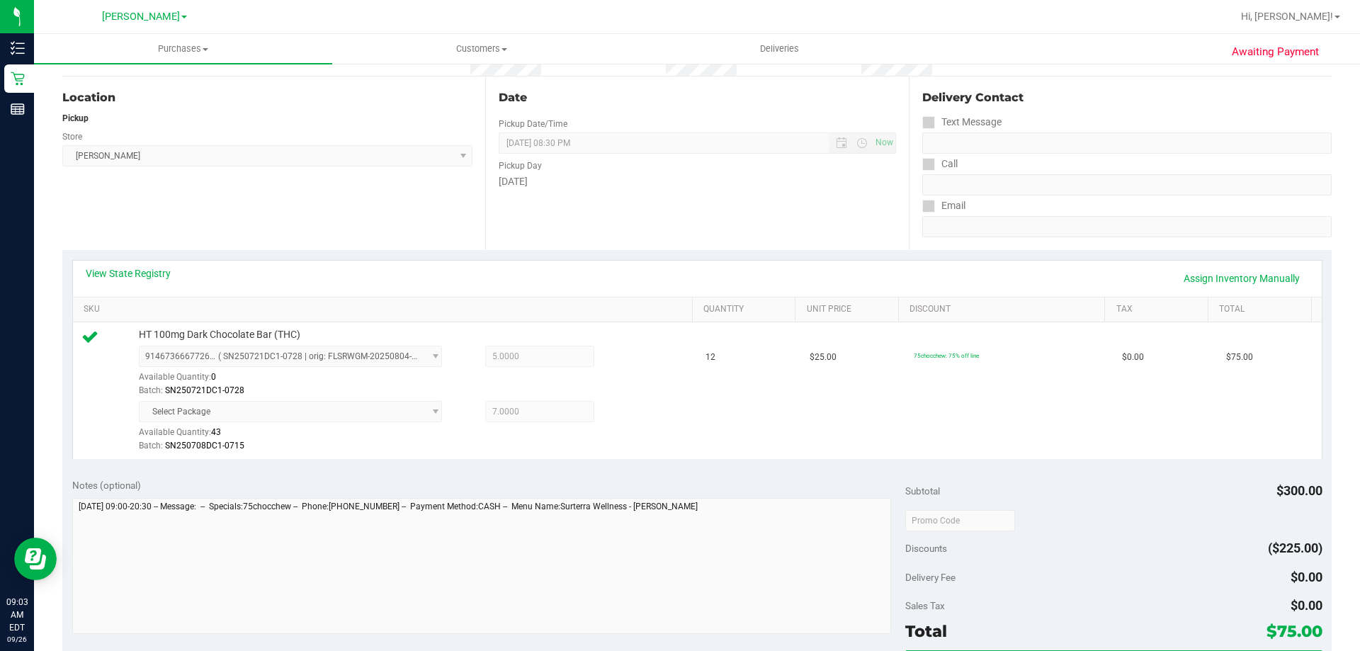
scroll to position [277, 0]
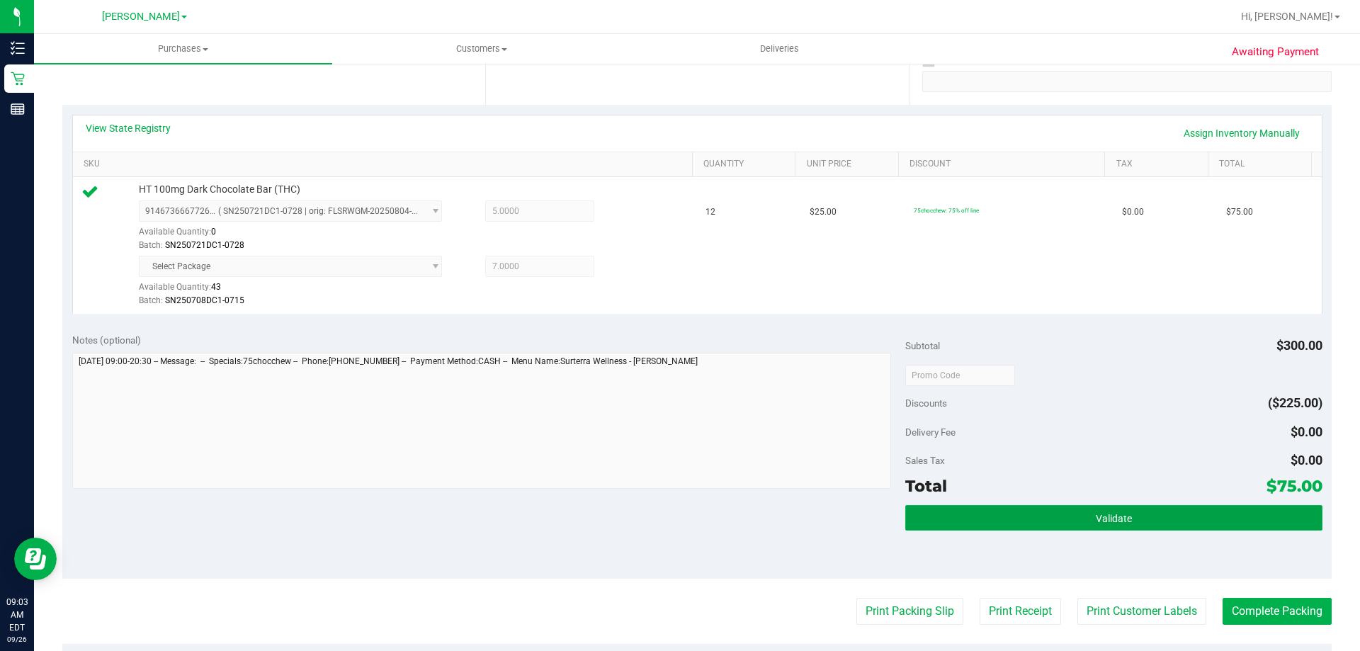
click at [1090, 508] on button "Validate" at bounding box center [1113, 518] width 417 height 26
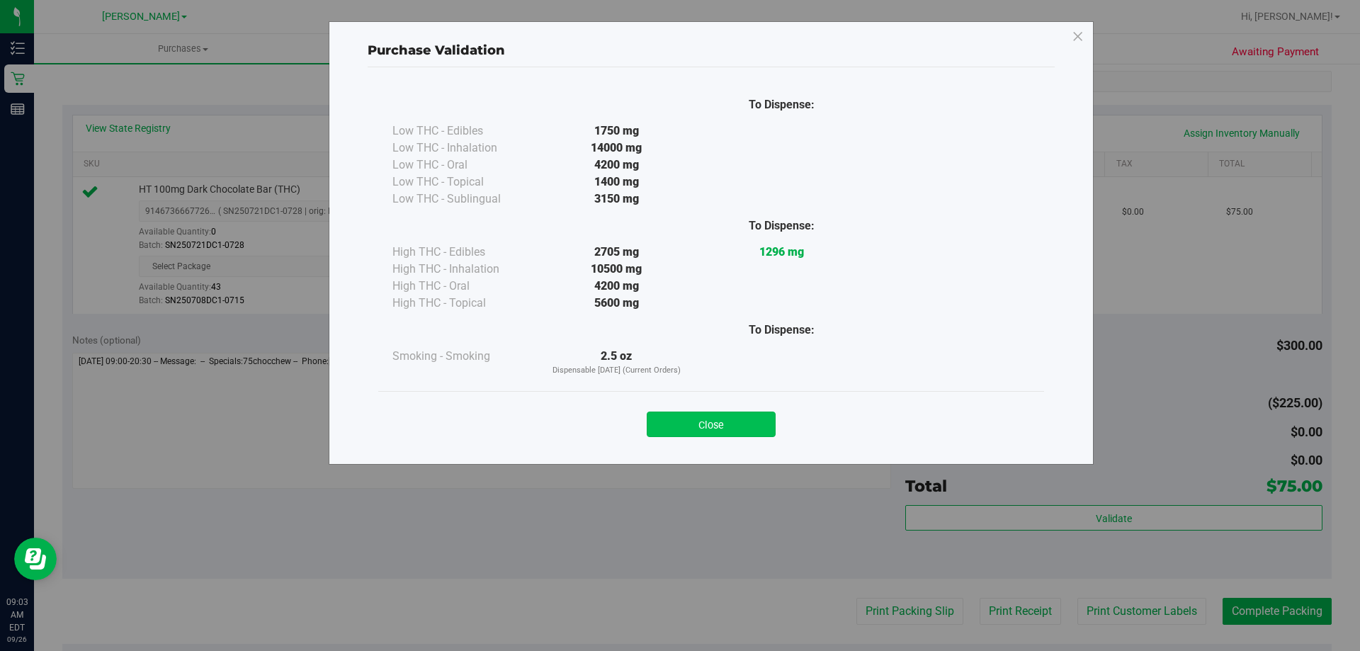
click at [733, 425] on button "Close" at bounding box center [711, 425] width 129 height 26
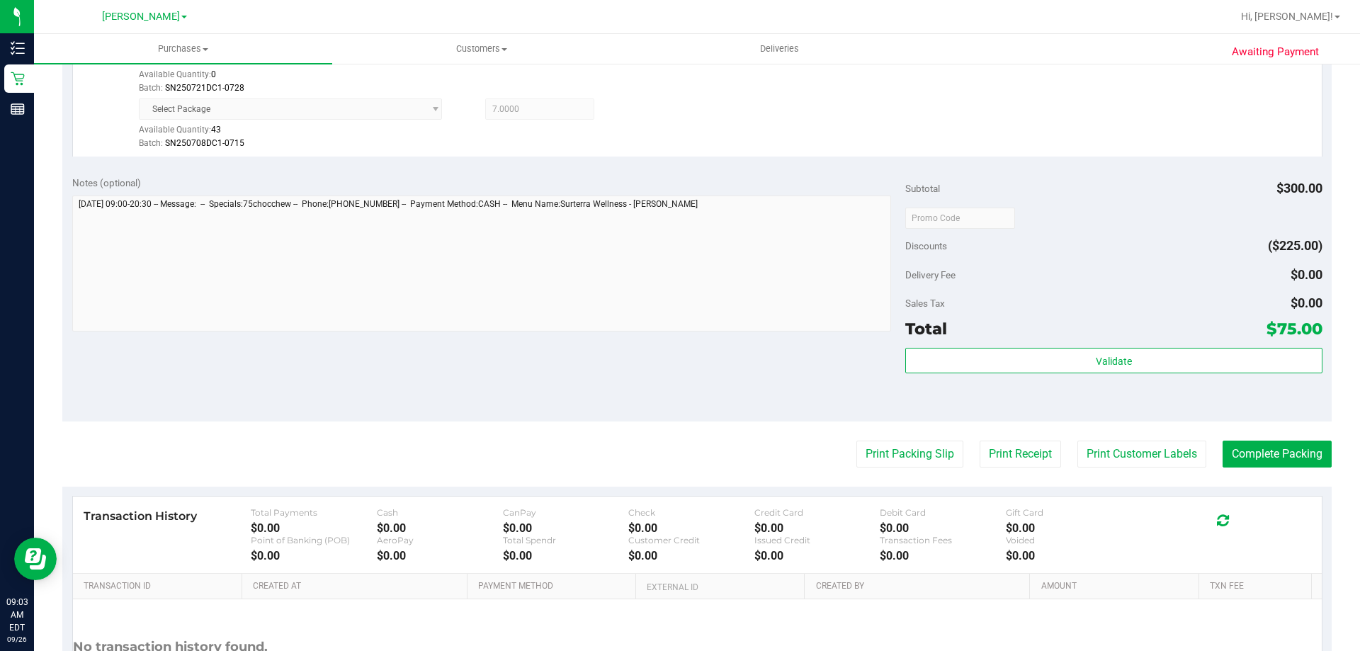
scroll to position [469, 0]
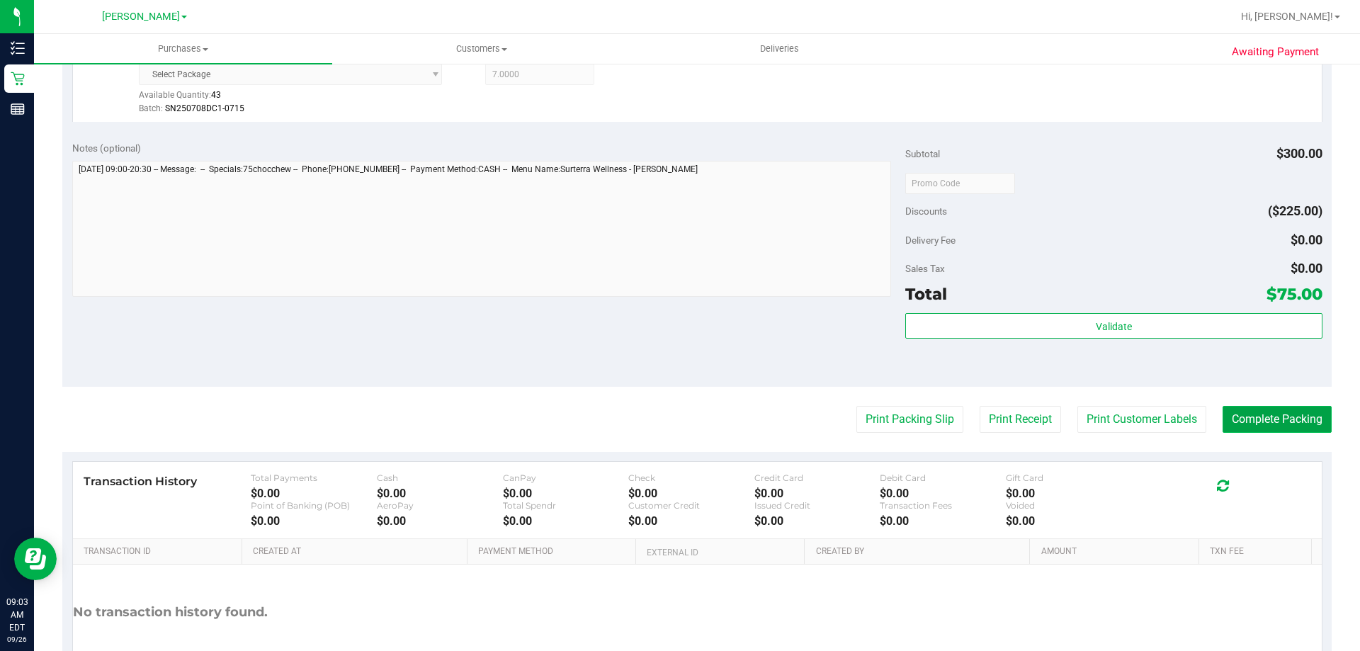
click at [1243, 422] on button "Complete Packing" at bounding box center [1277, 419] width 109 height 27
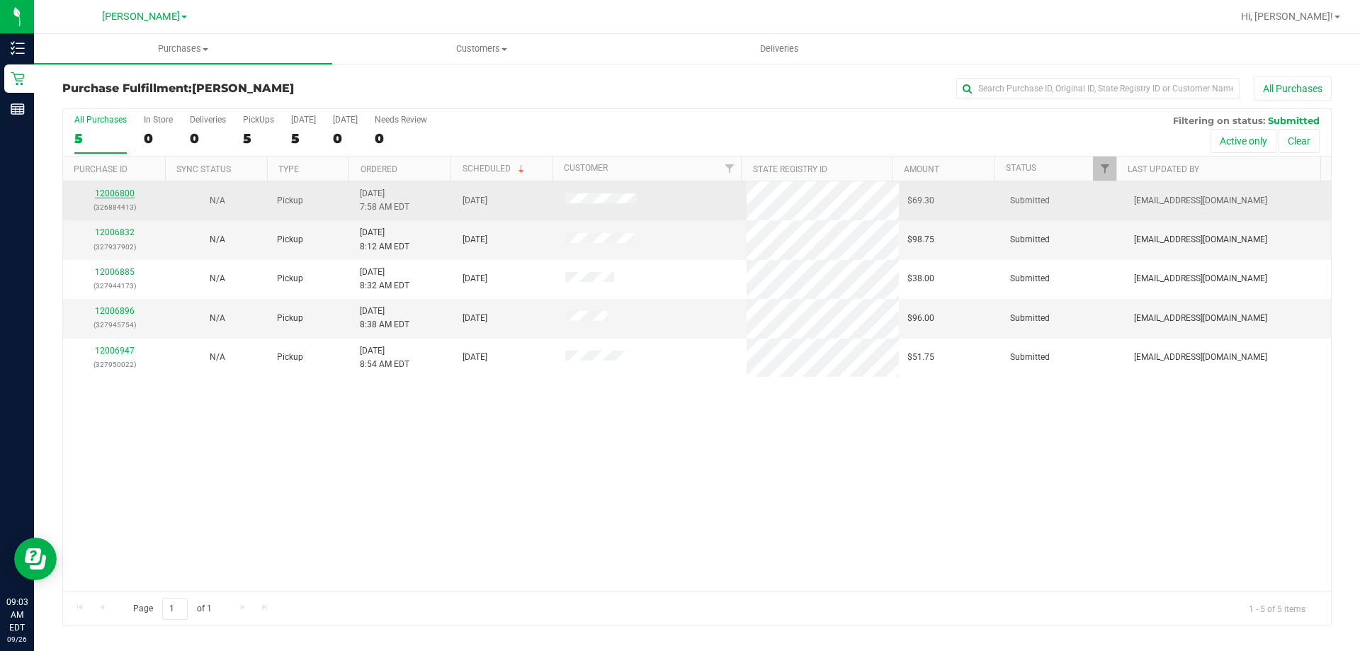
click at [128, 193] on link "12006800" at bounding box center [115, 193] width 40 height 10
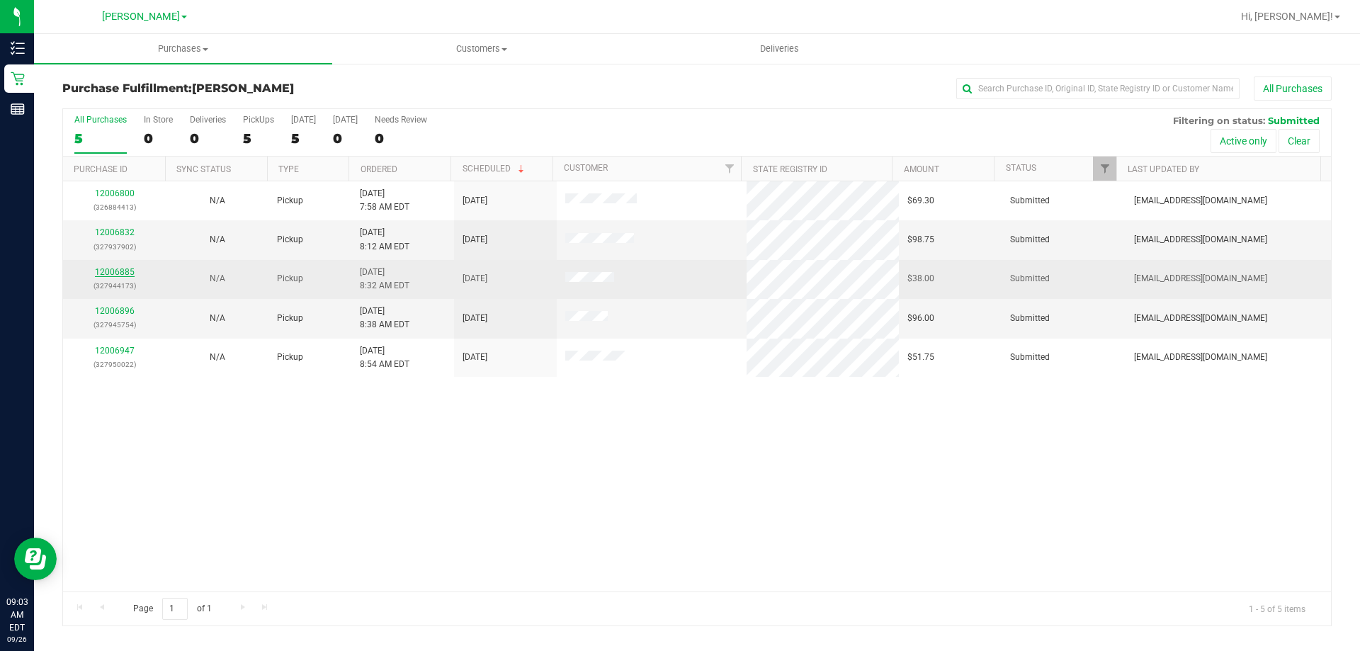
click at [115, 271] on link "12006885" at bounding box center [115, 272] width 40 height 10
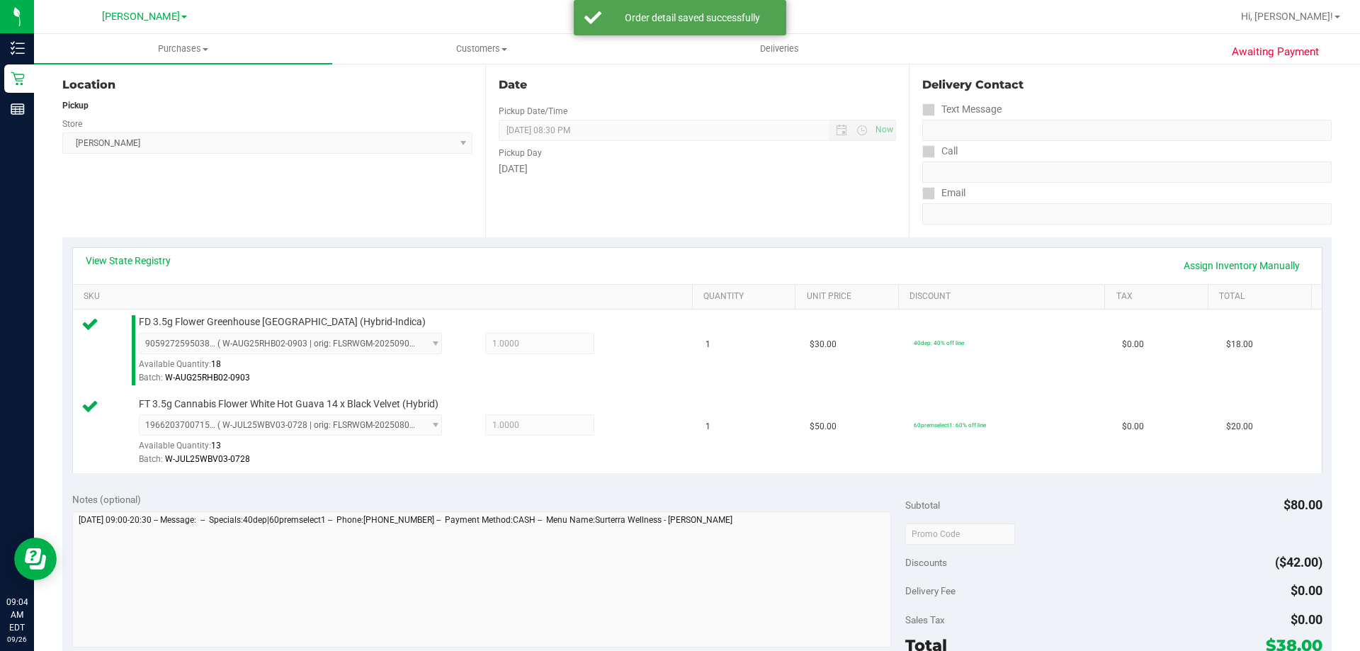
scroll to position [231, 0]
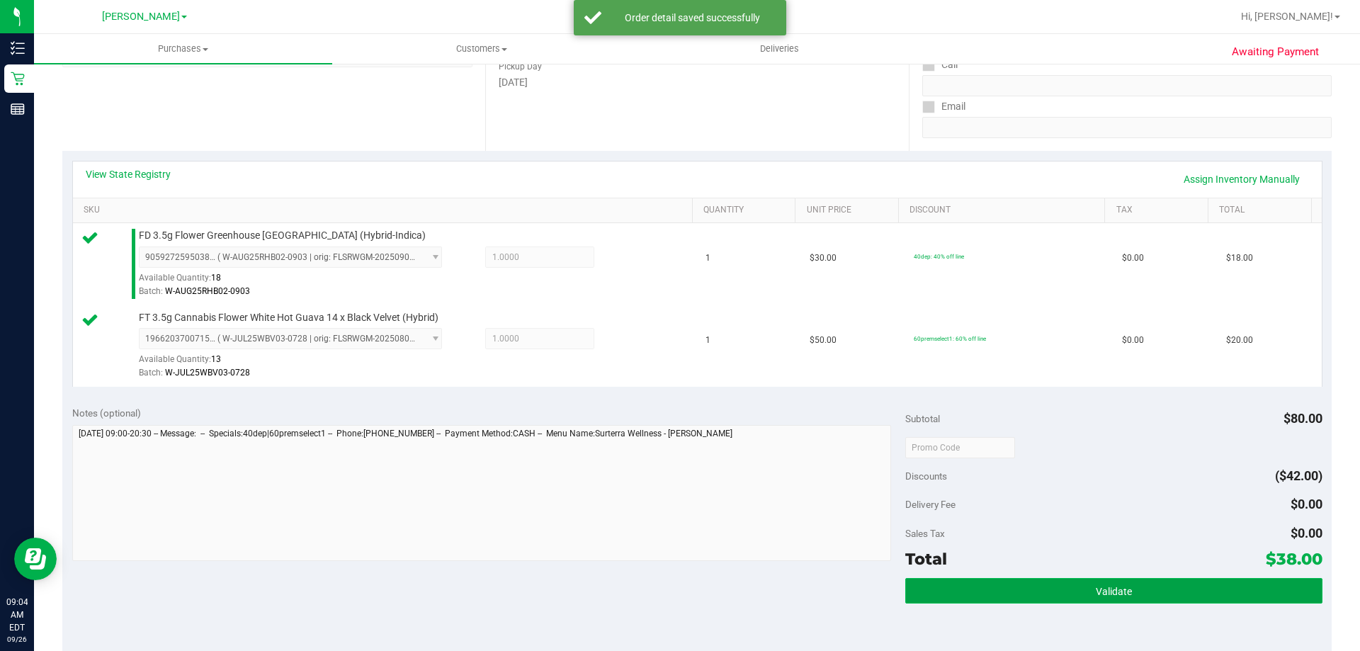
click at [1112, 594] on span "Validate" at bounding box center [1114, 591] width 36 height 11
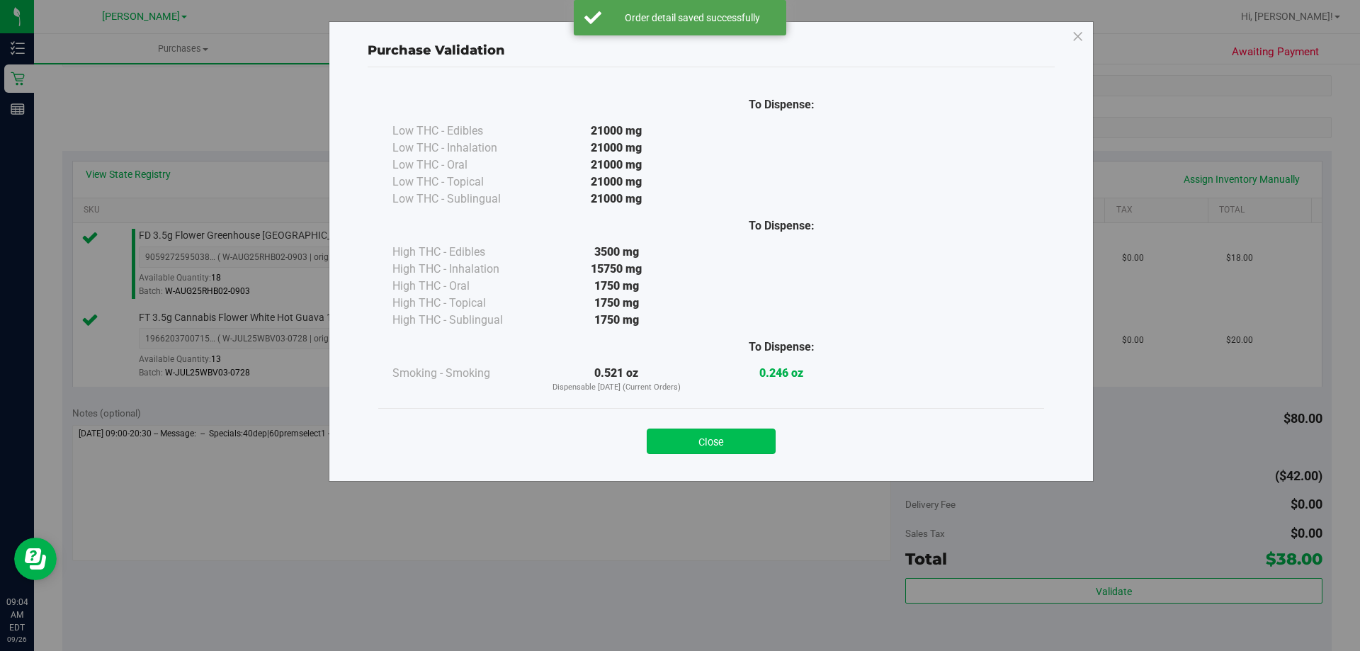
click at [747, 450] on button "Close" at bounding box center [711, 442] width 129 height 26
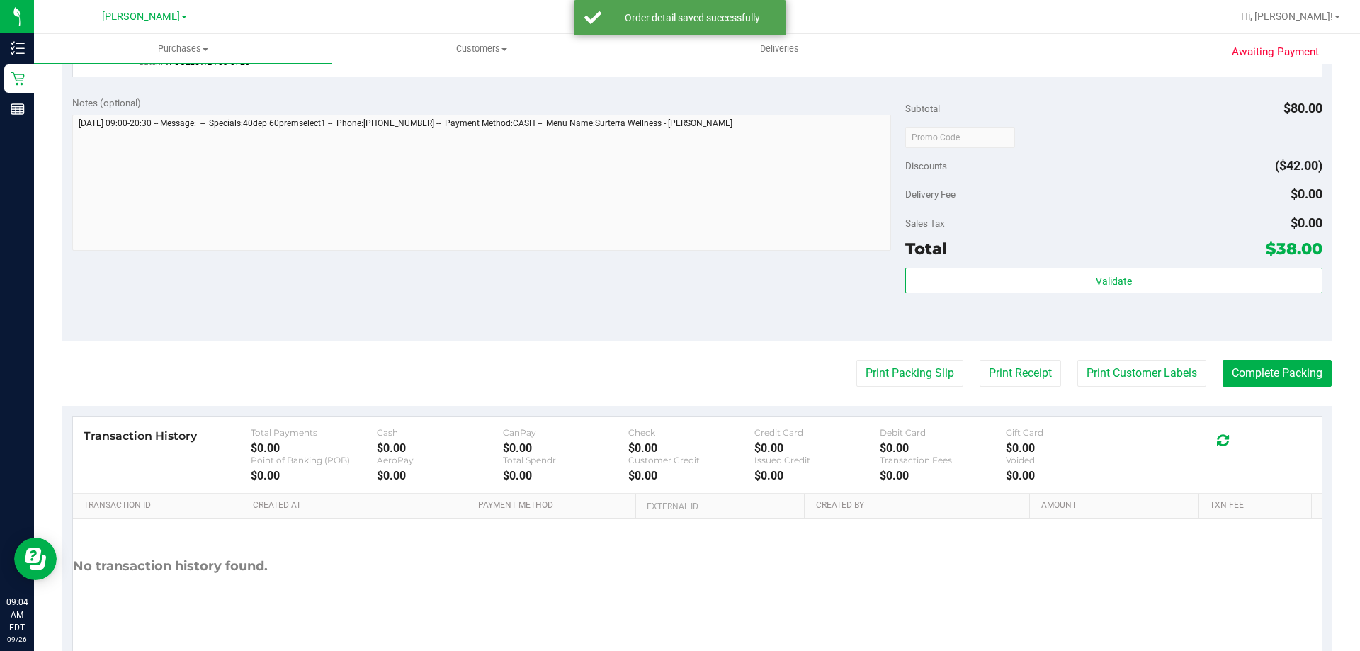
scroll to position [589, 0]
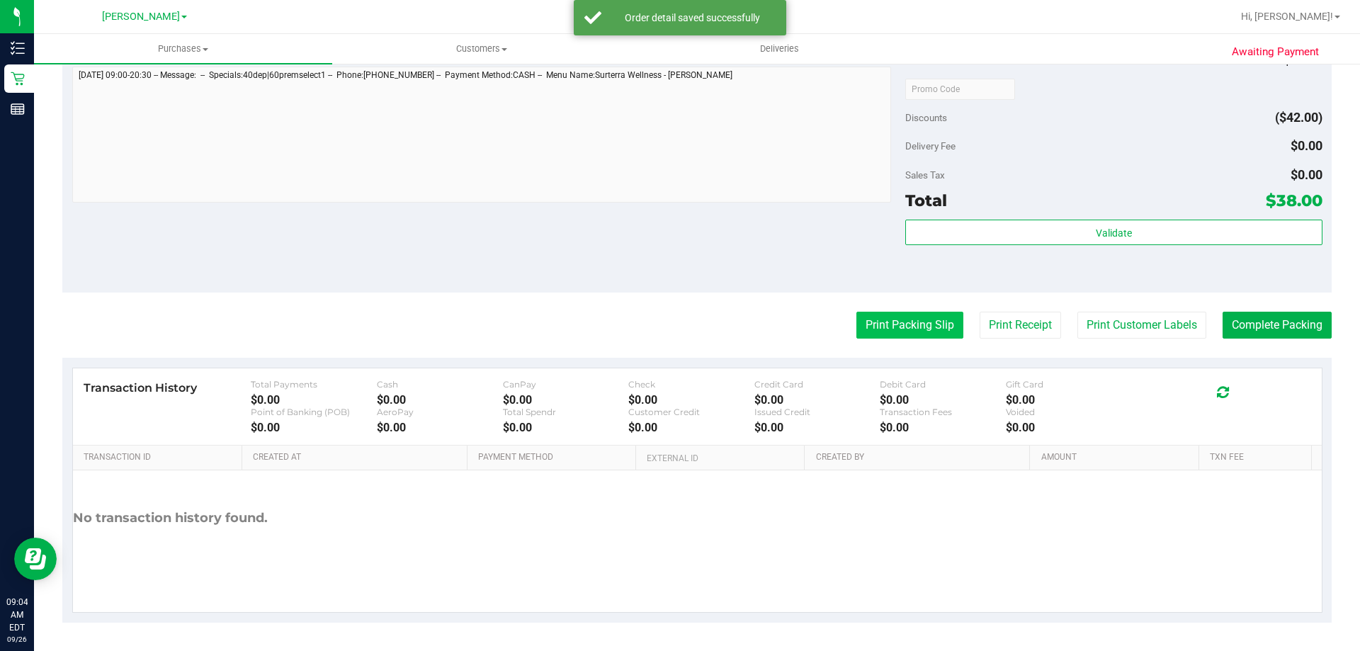
click at [922, 318] on button "Print Packing Slip" at bounding box center [909, 325] width 107 height 27
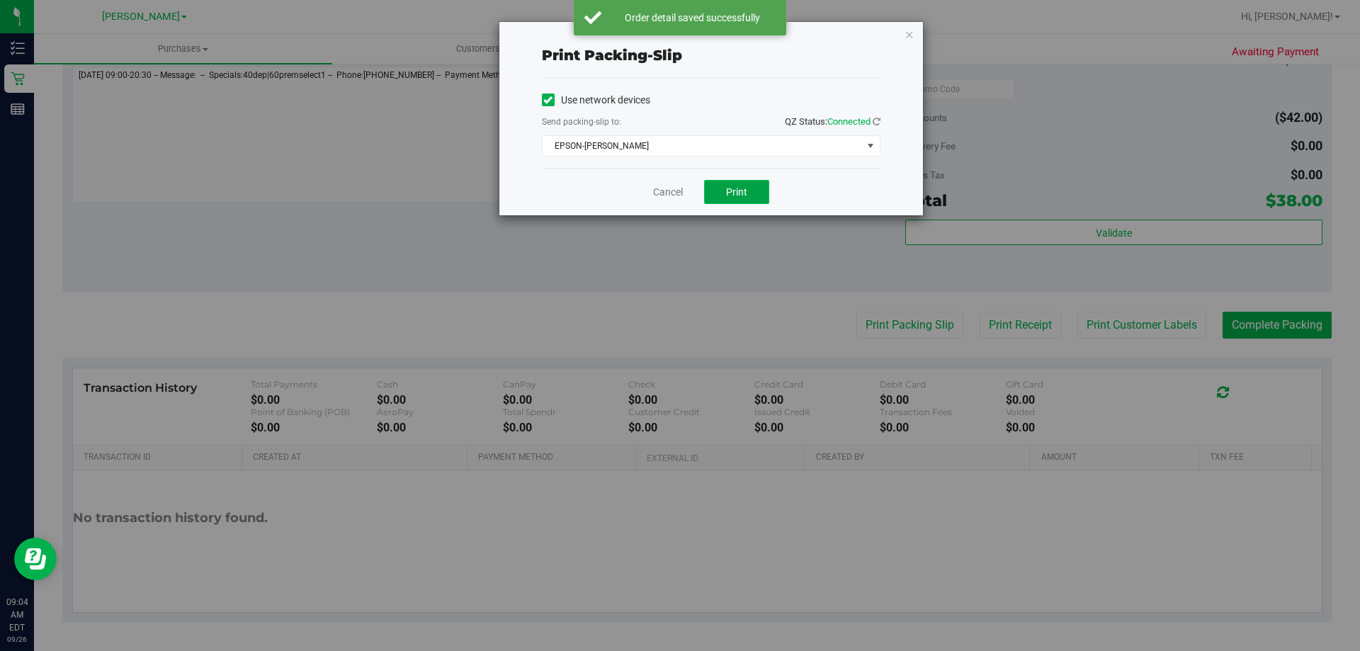
click at [737, 193] on span "Print" at bounding box center [736, 191] width 21 height 11
click at [909, 33] on icon "button" at bounding box center [910, 34] width 10 height 17
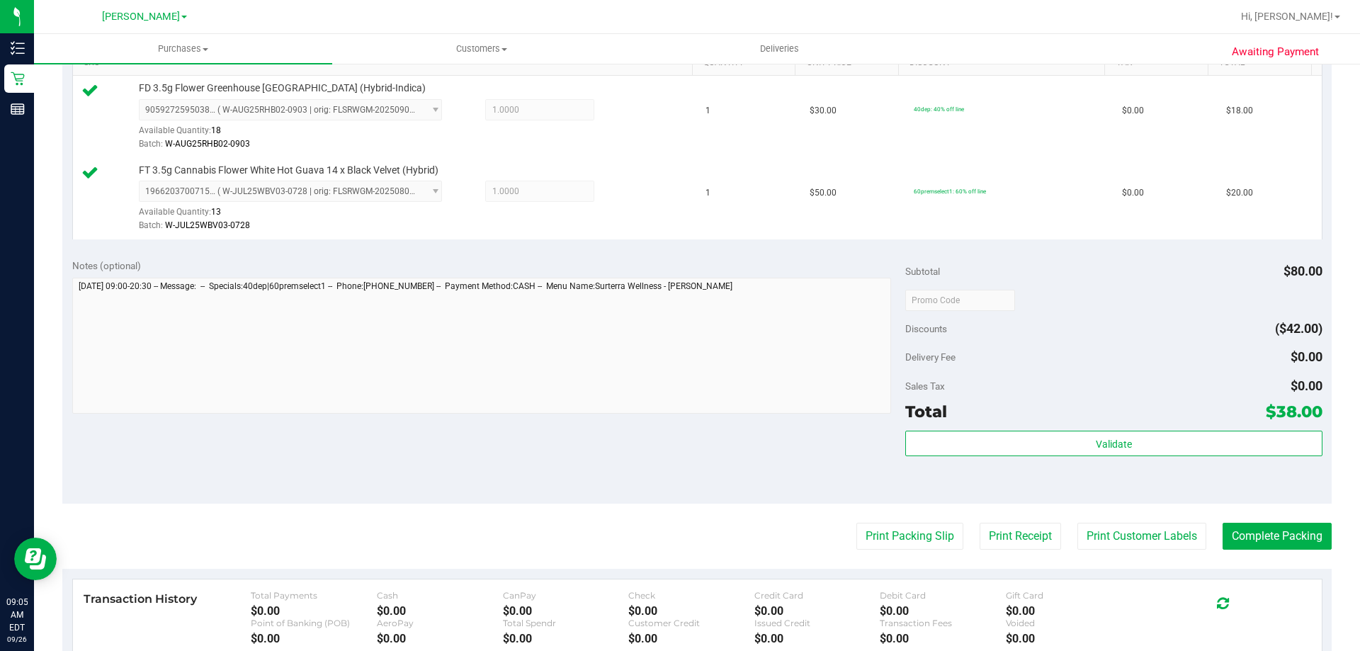
scroll to position [381, 0]
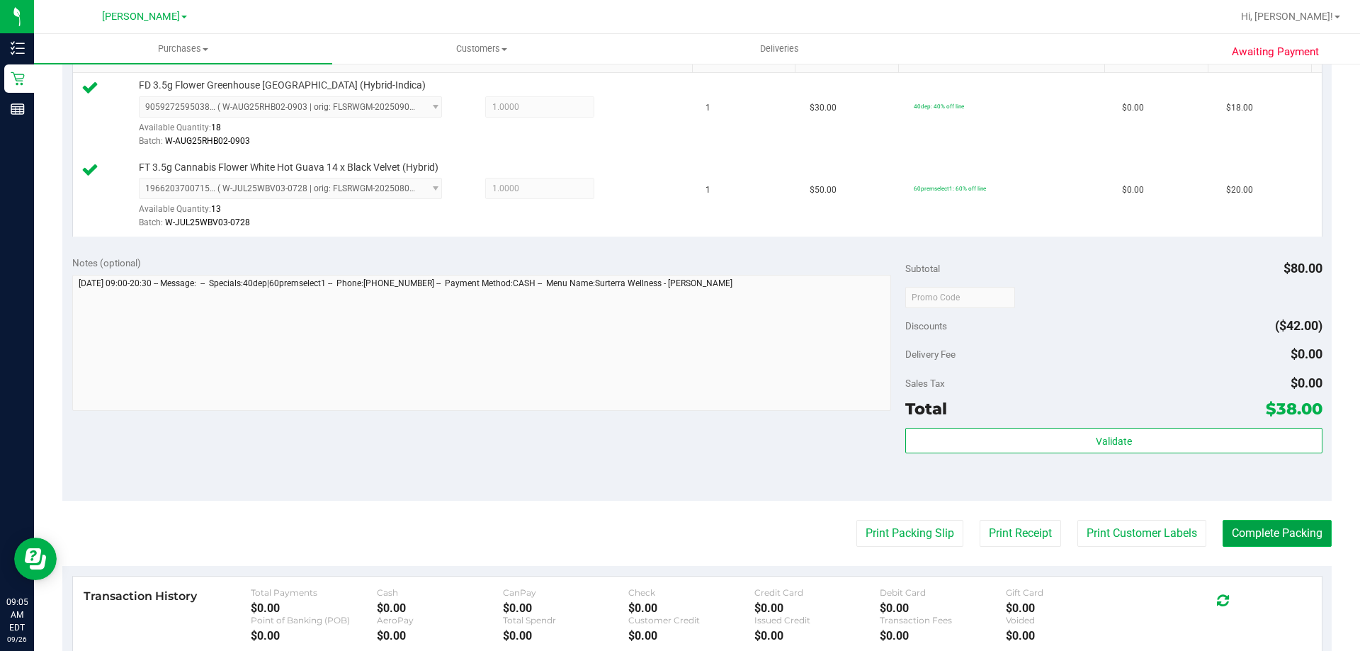
click at [1289, 539] on button "Complete Packing" at bounding box center [1277, 533] width 109 height 27
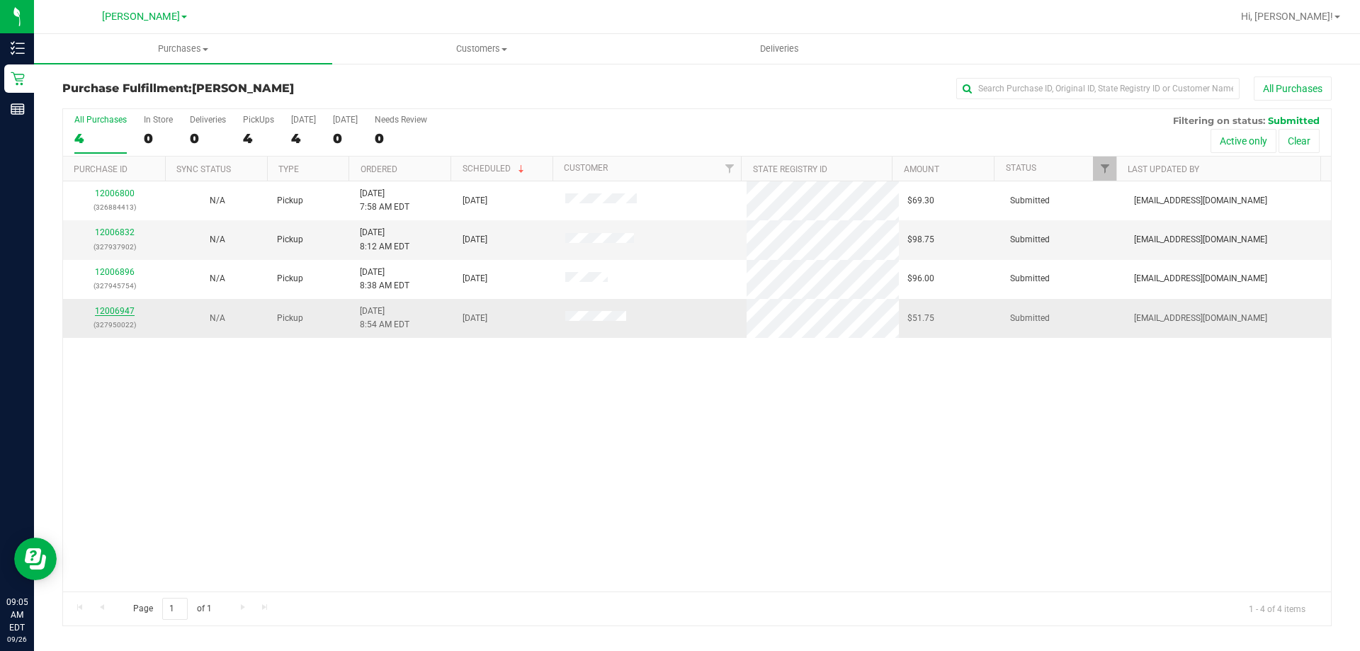
click at [115, 307] on link "12006947" at bounding box center [115, 311] width 40 height 10
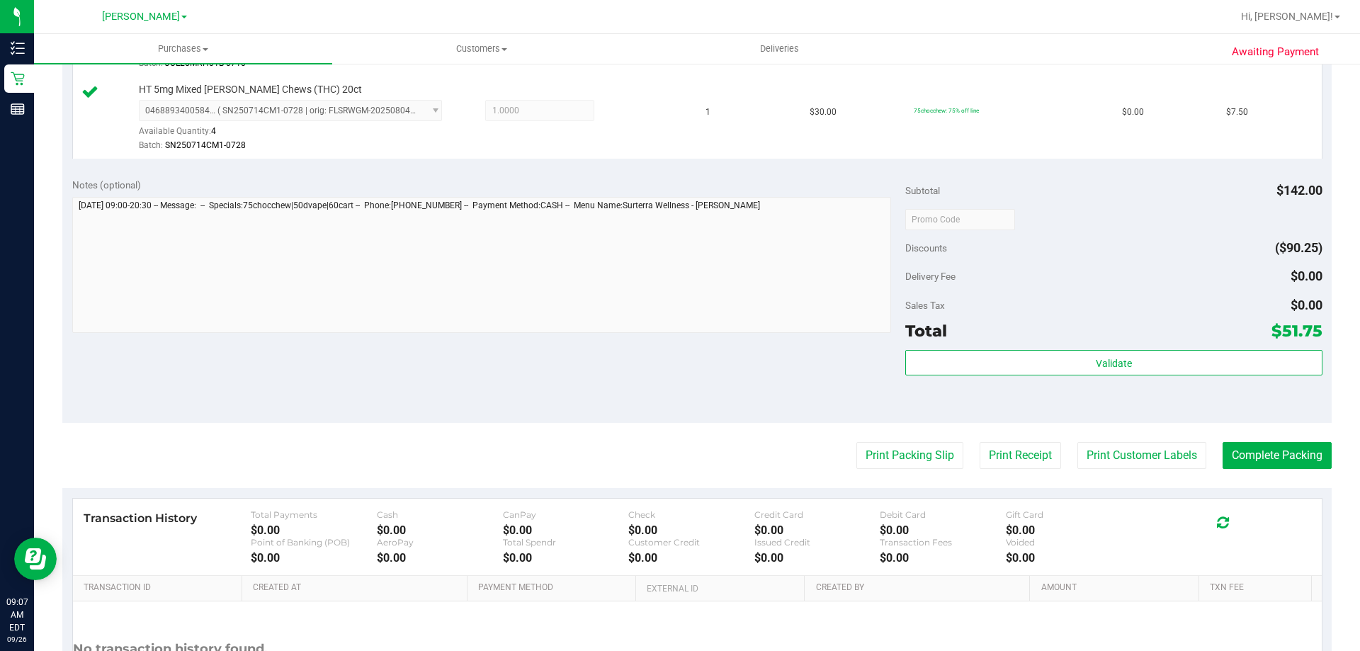
scroll to position [629, 0]
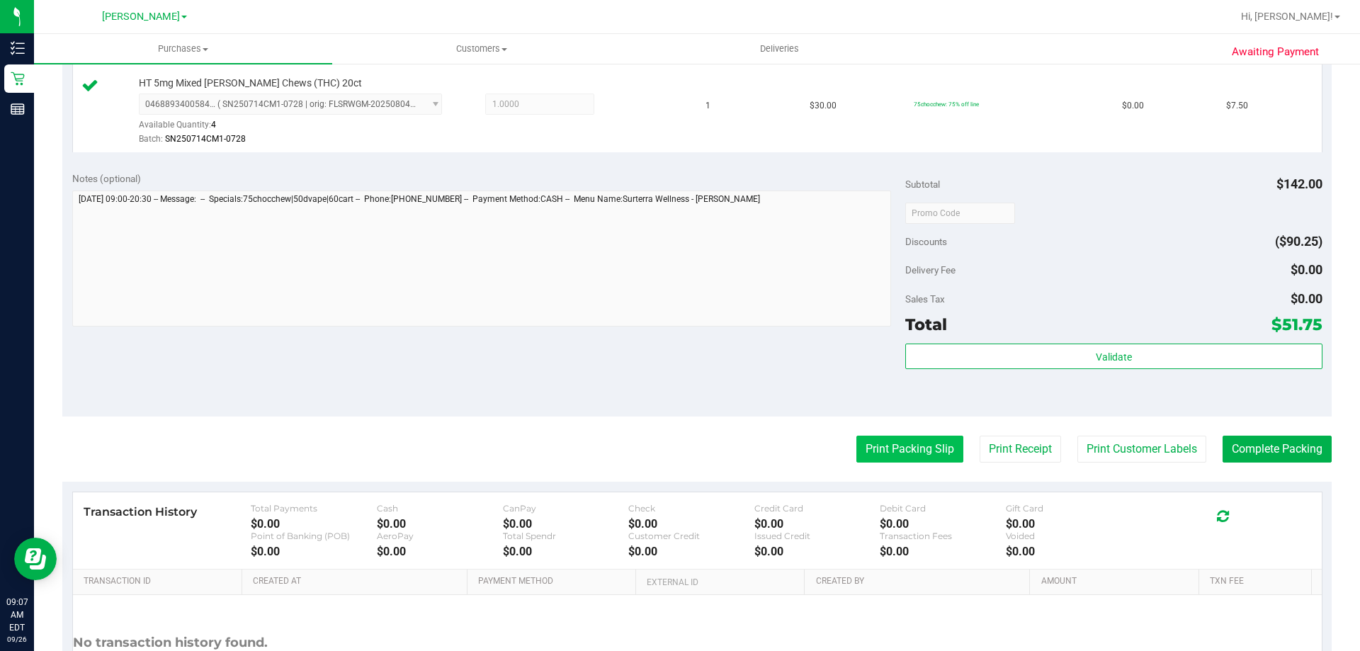
click at [909, 453] on button "Print Packing Slip" at bounding box center [909, 449] width 107 height 27
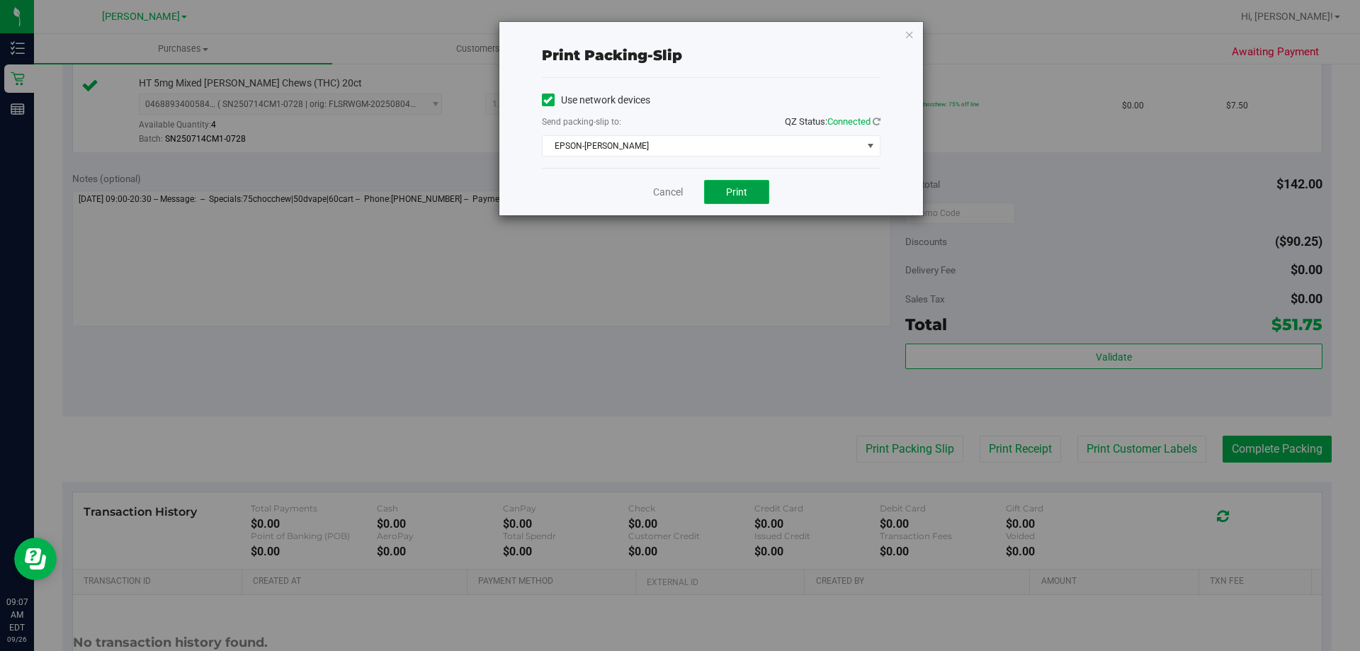
click at [745, 195] on span "Print" at bounding box center [736, 191] width 21 height 11
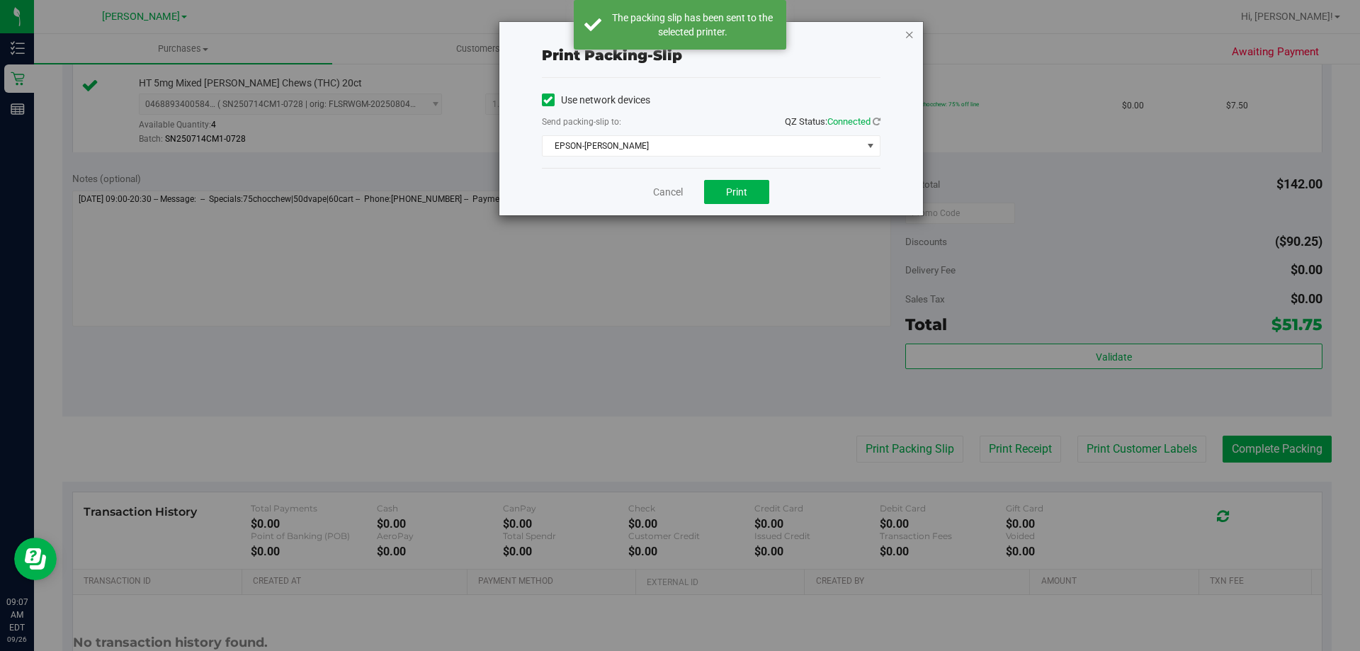
click at [911, 38] on icon "button" at bounding box center [910, 34] width 10 height 17
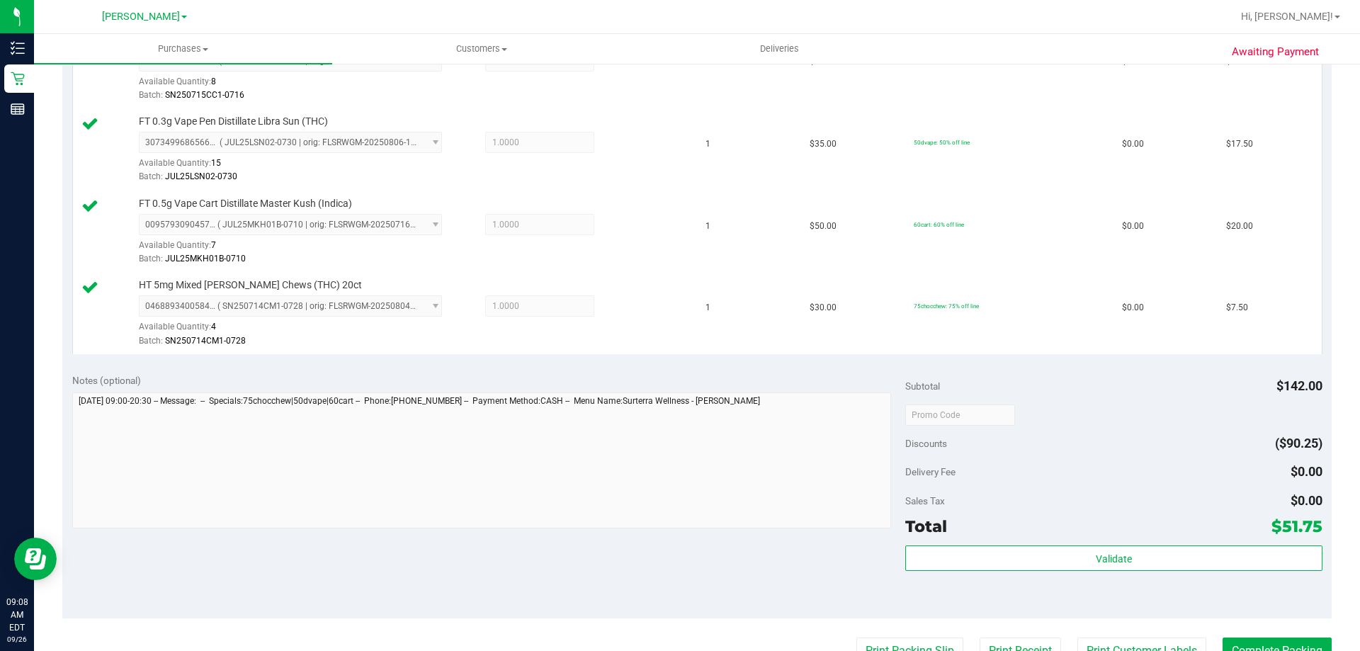
scroll to position [434, 0]
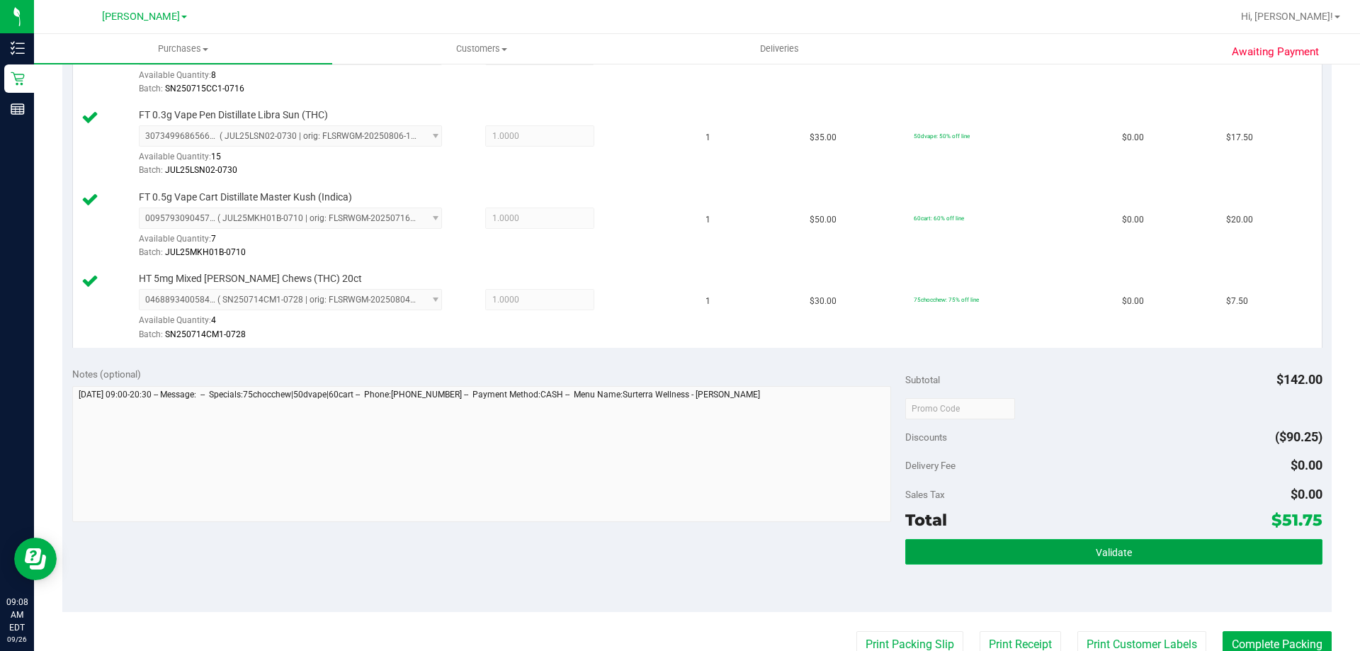
click at [1216, 550] on button "Validate" at bounding box center [1113, 552] width 417 height 26
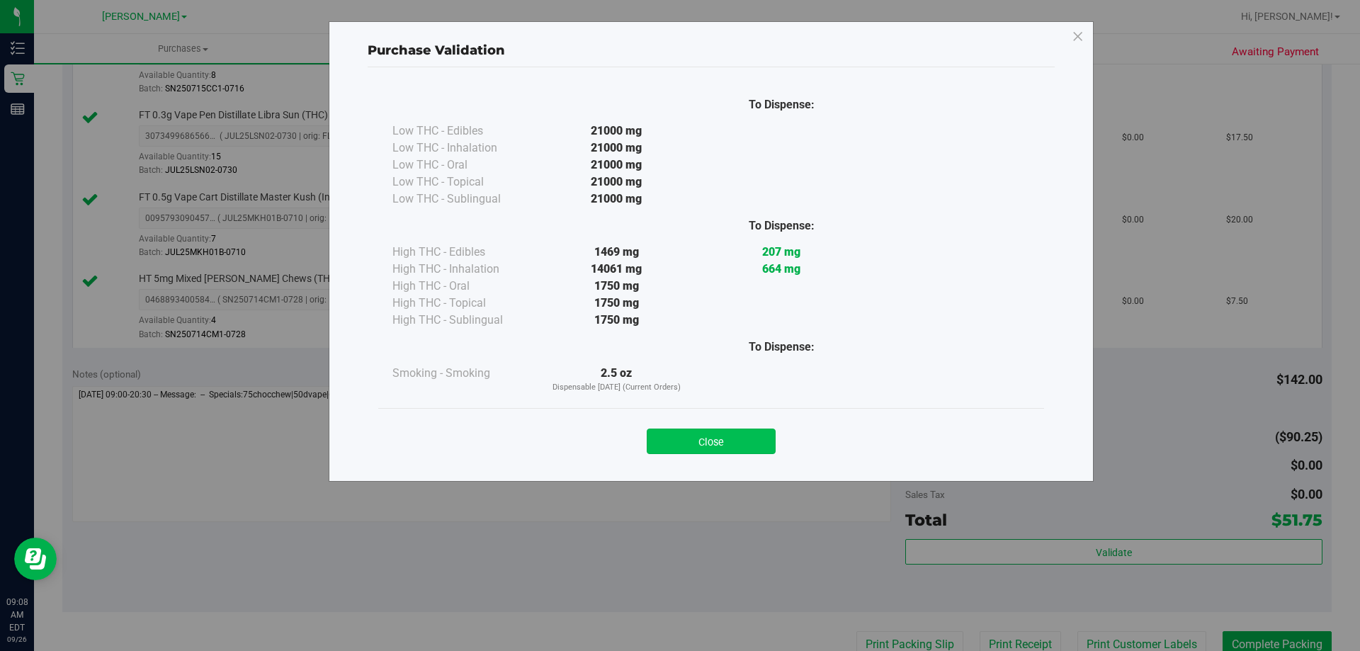
click at [744, 444] on button "Close" at bounding box center [711, 442] width 129 height 26
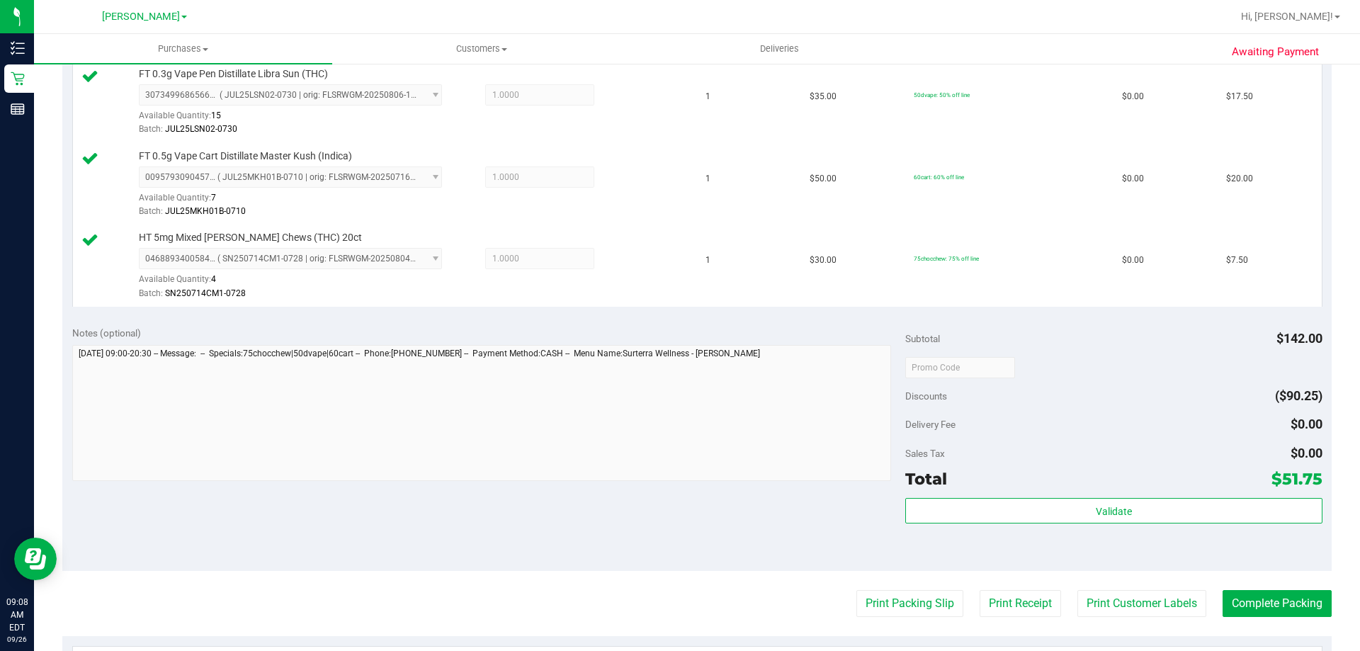
scroll to position [470, 0]
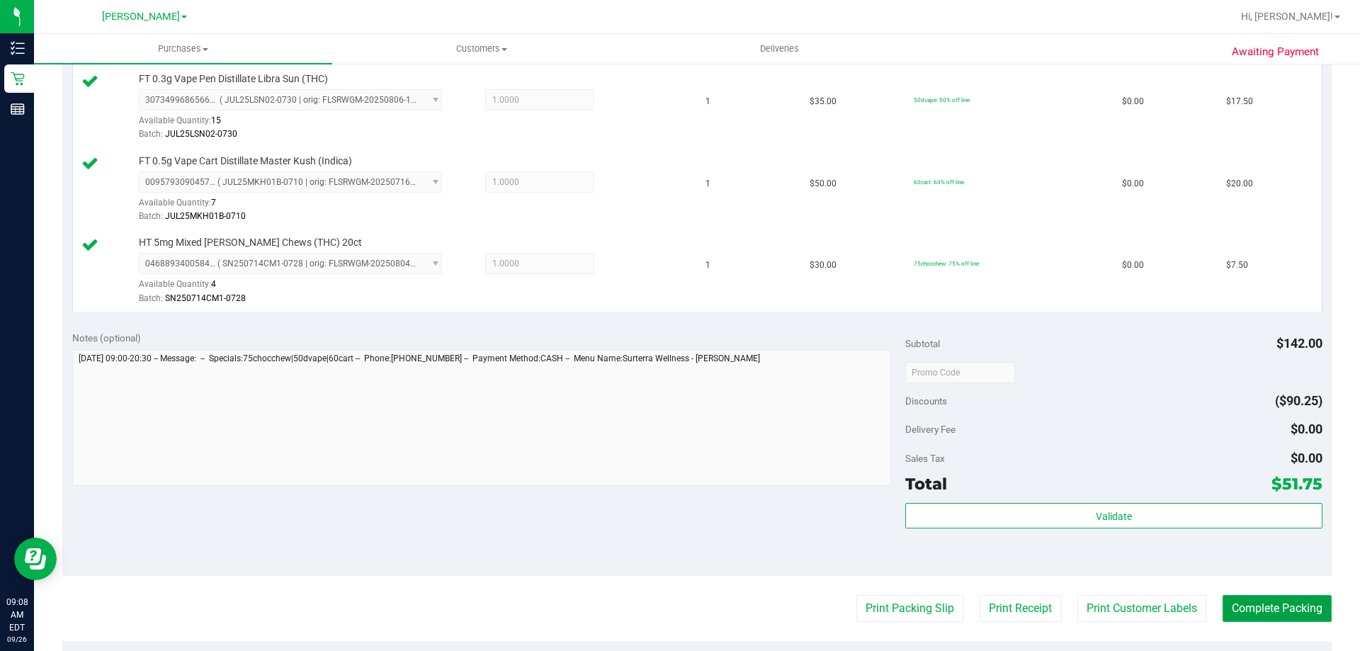
click at [1260, 612] on button "Complete Packing" at bounding box center [1277, 608] width 109 height 27
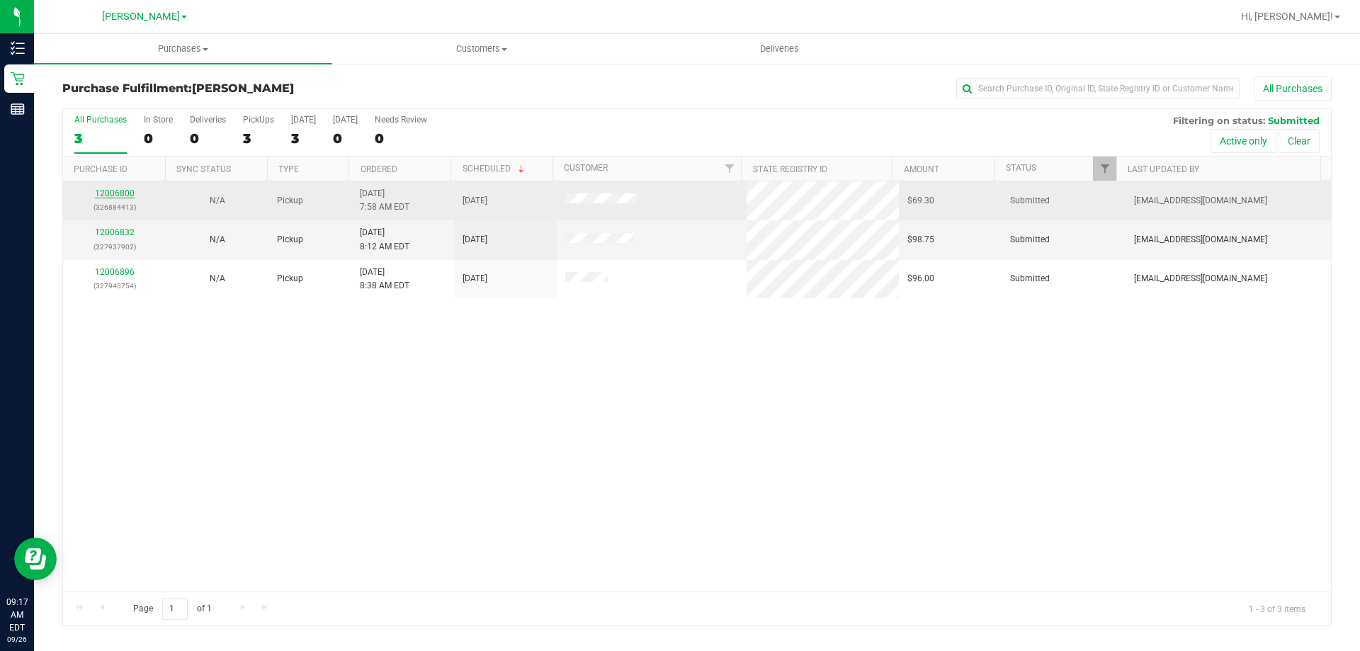
click at [123, 193] on link "12006800" at bounding box center [115, 193] width 40 height 10
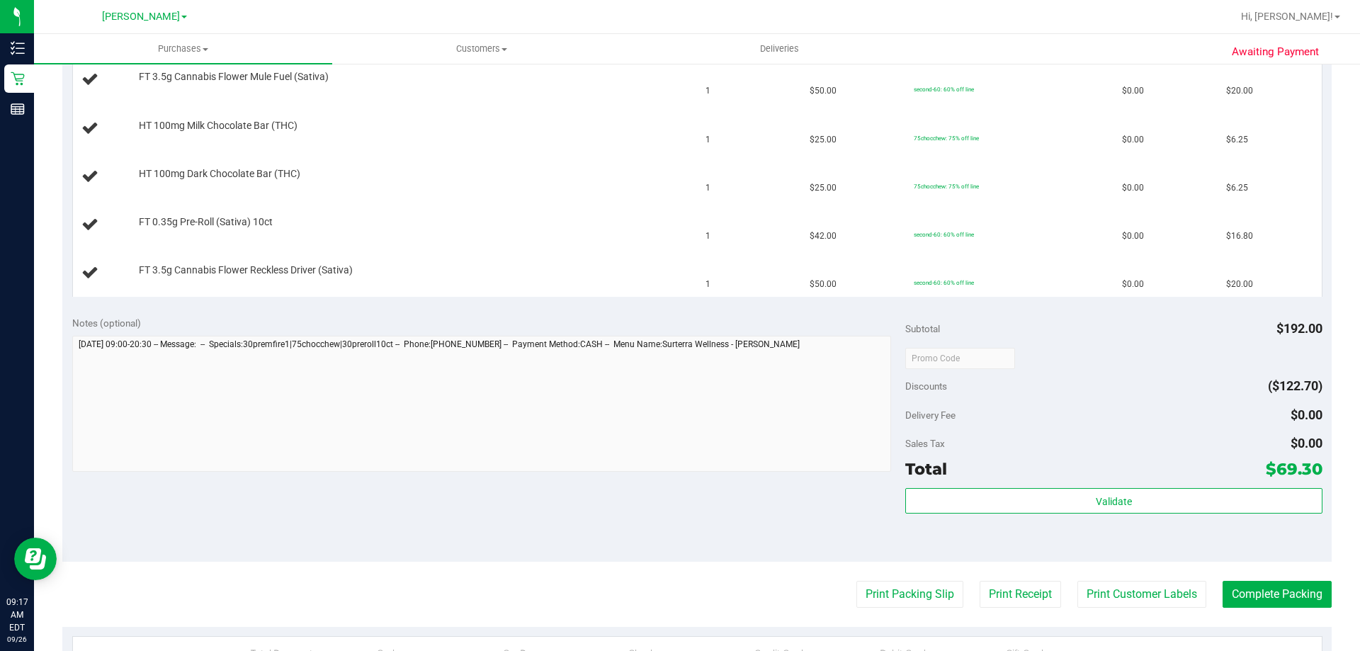
scroll to position [434, 0]
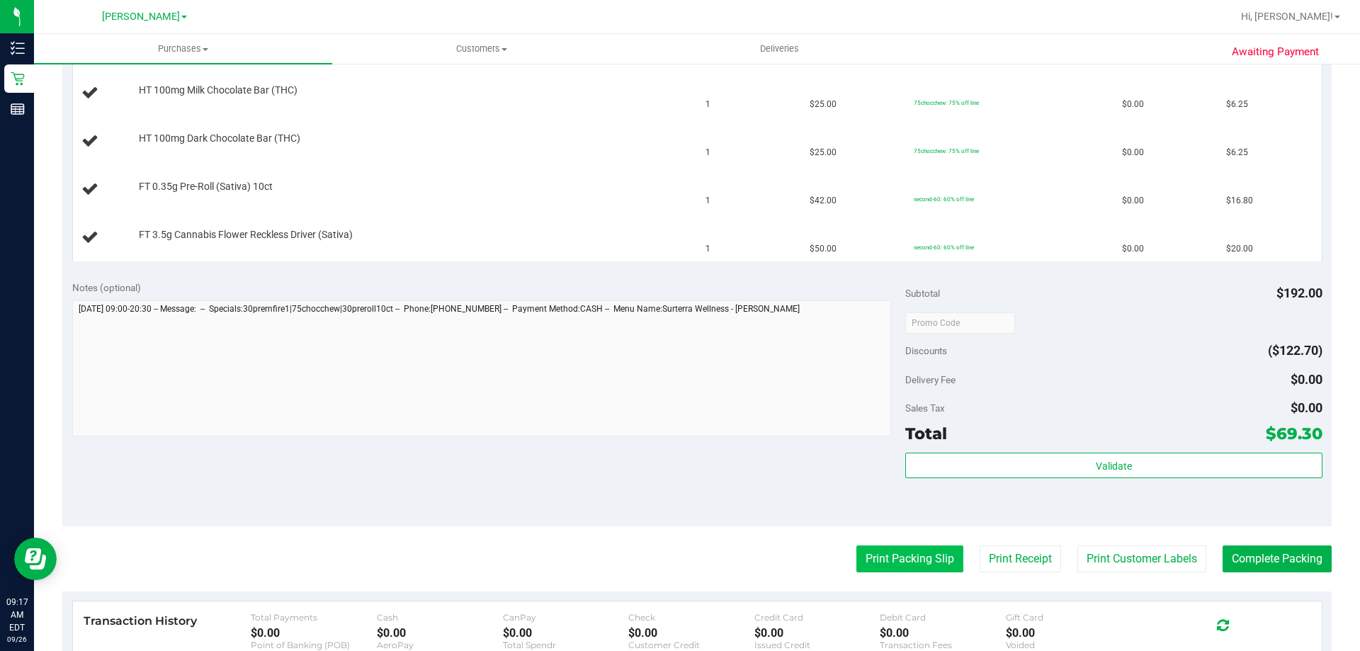
click at [930, 557] on button "Print Packing Slip" at bounding box center [909, 558] width 107 height 27
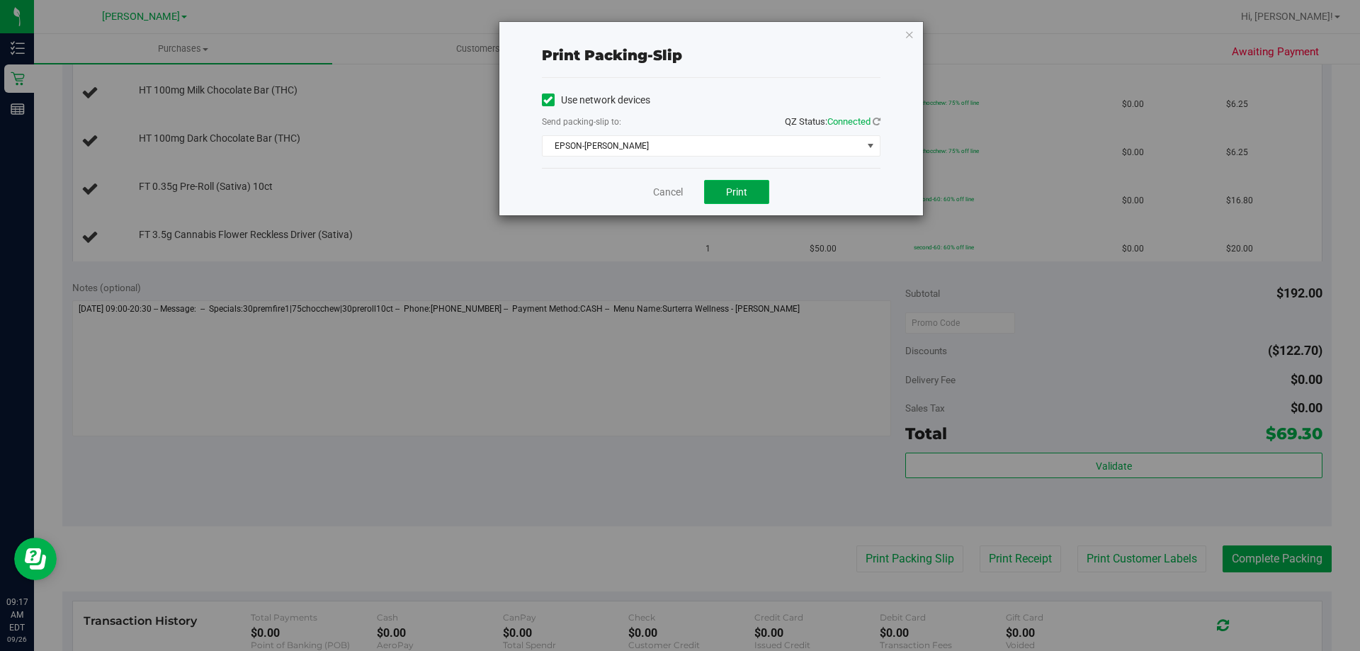
click at [724, 185] on button "Print" at bounding box center [736, 192] width 65 height 24
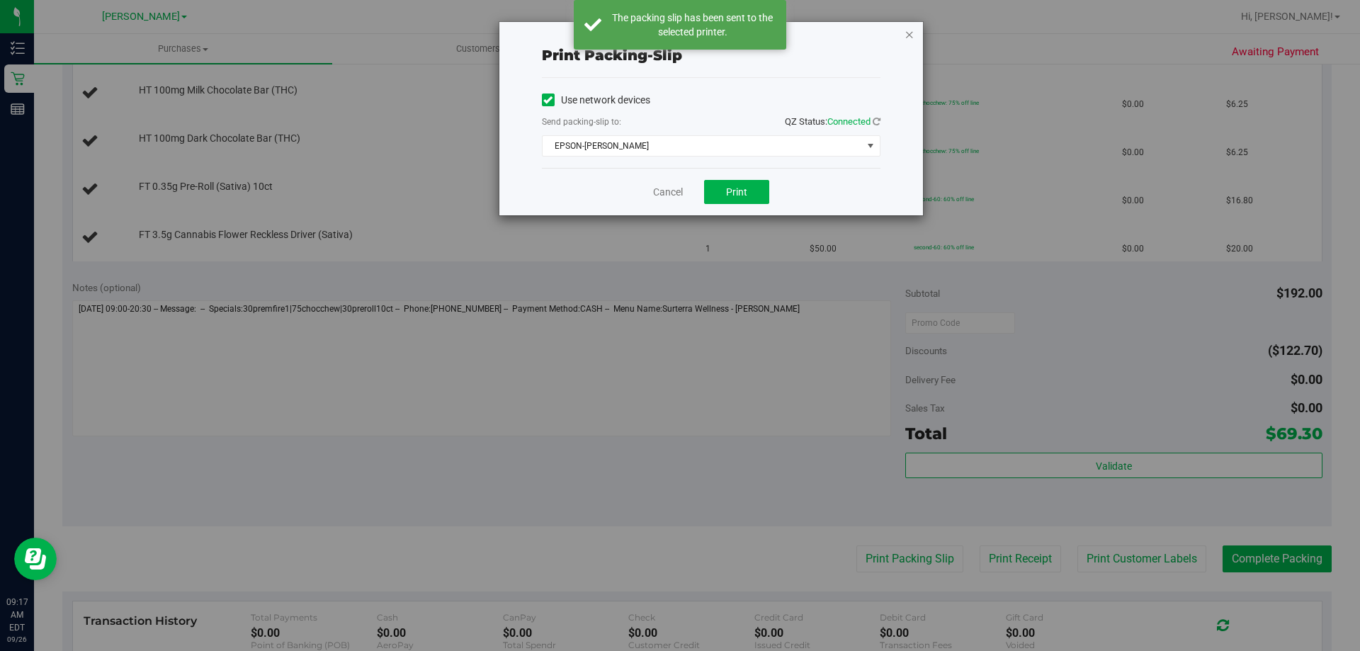
click at [913, 35] on icon "button" at bounding box center [910, 34] width 10 height 17
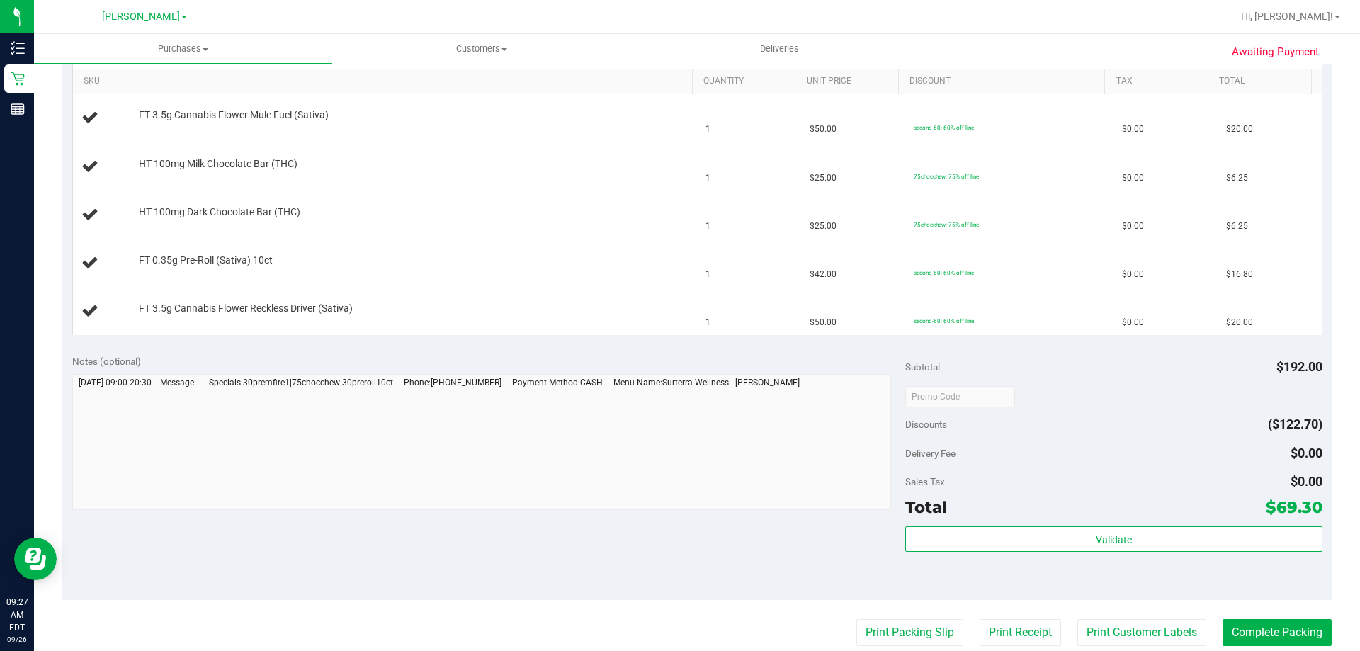
scroll to position [420, 0]
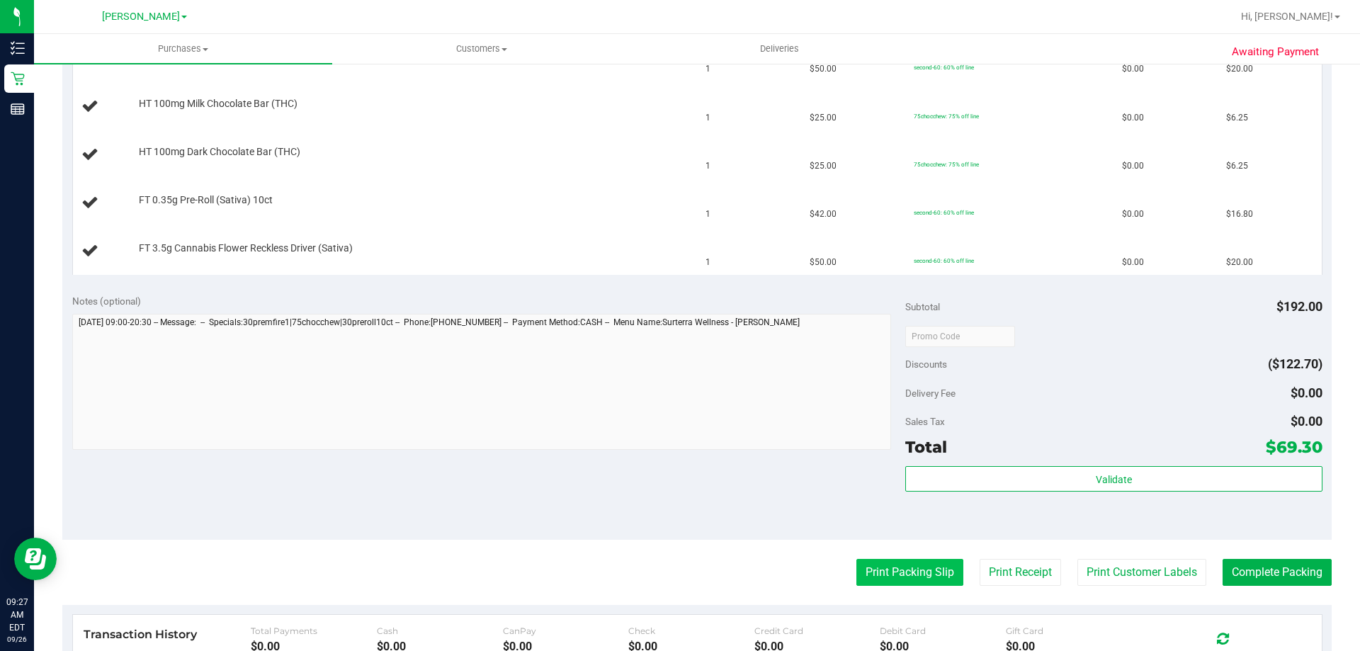
click at [873, 579] on button "Print Packing Slip" at bounding box center [909, 572] width 107 height 27
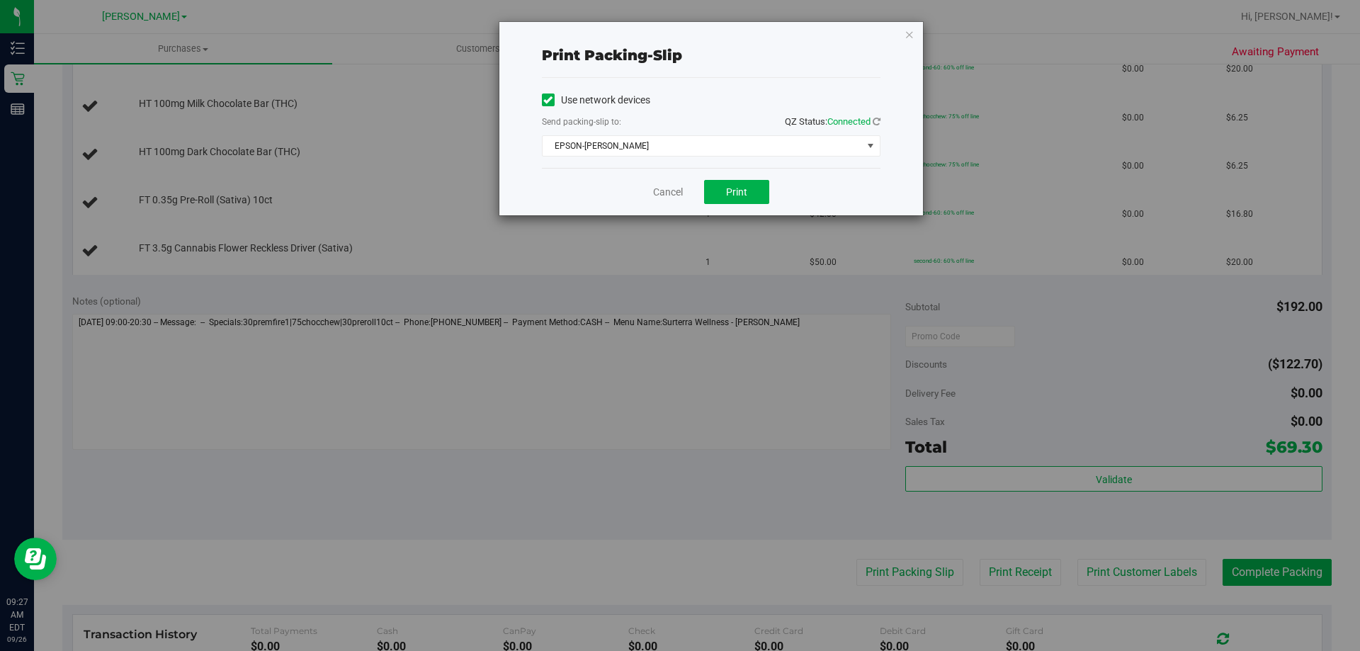
click at [912, 38] on icon "button" at bounding box center [910, 34] width 10 height 17
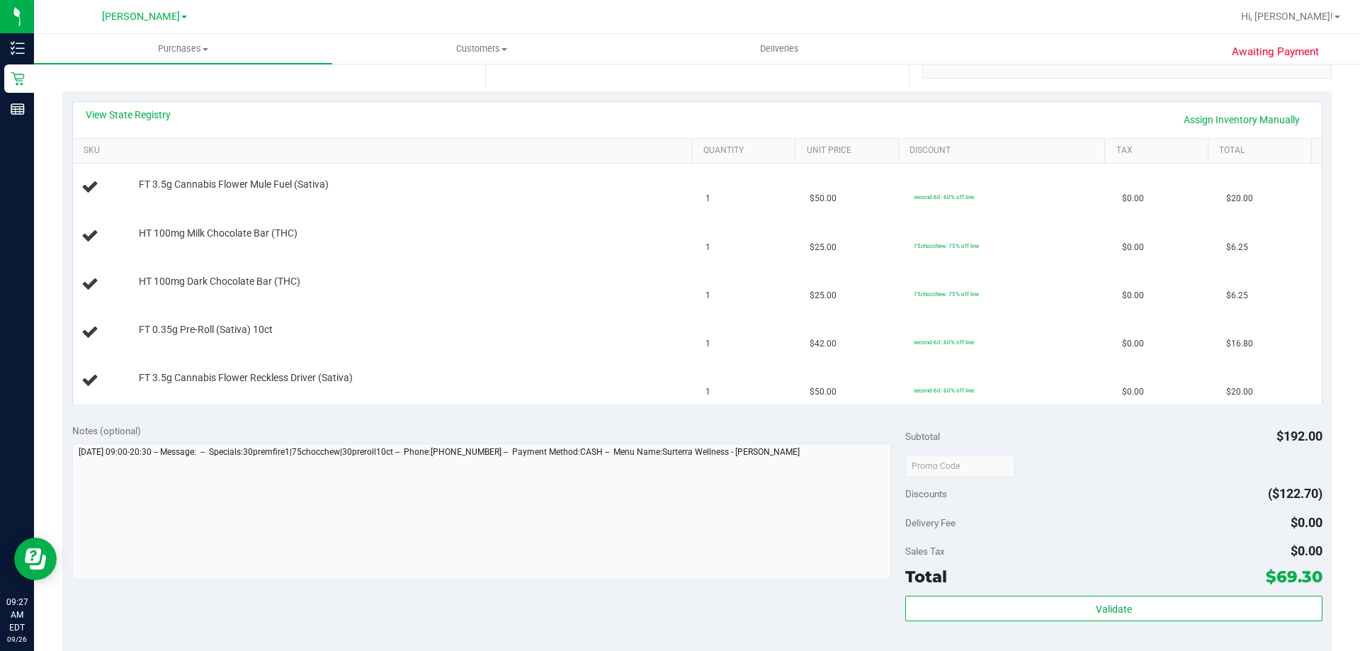
scroll to position [280, 0]
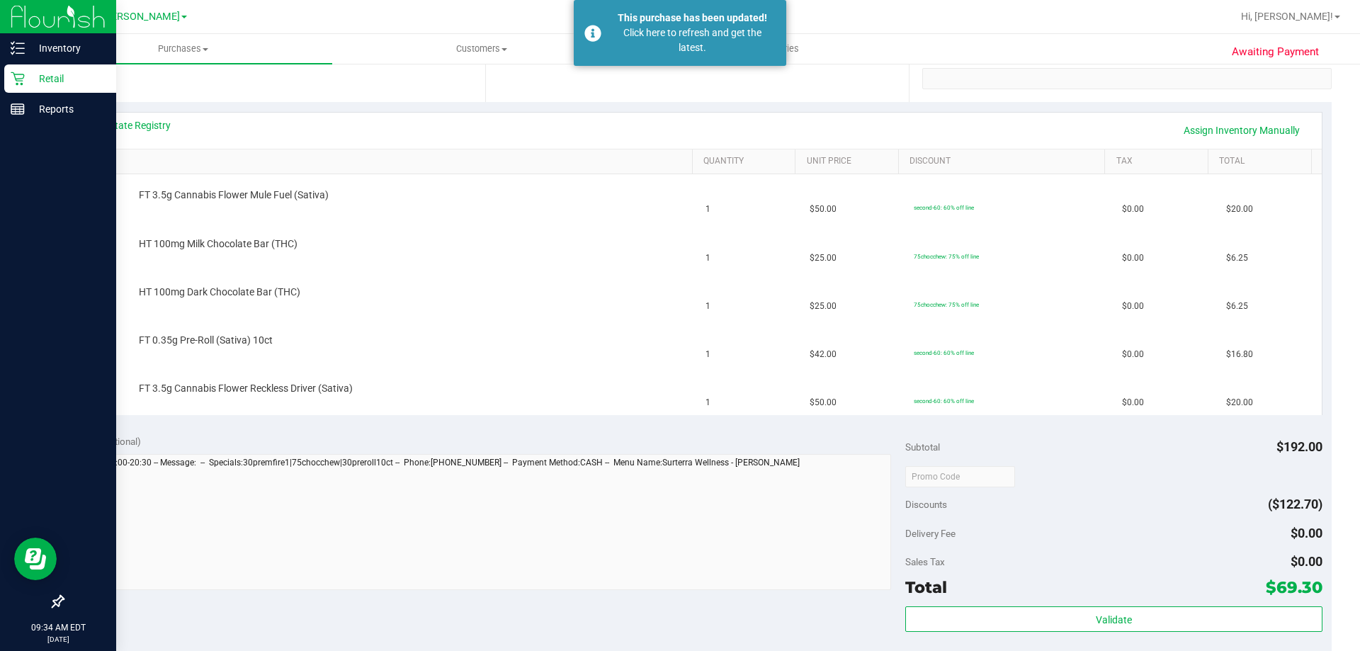
click at [33, 74] on p "Retail" at bounding box center [67, 78] width 85 height 17
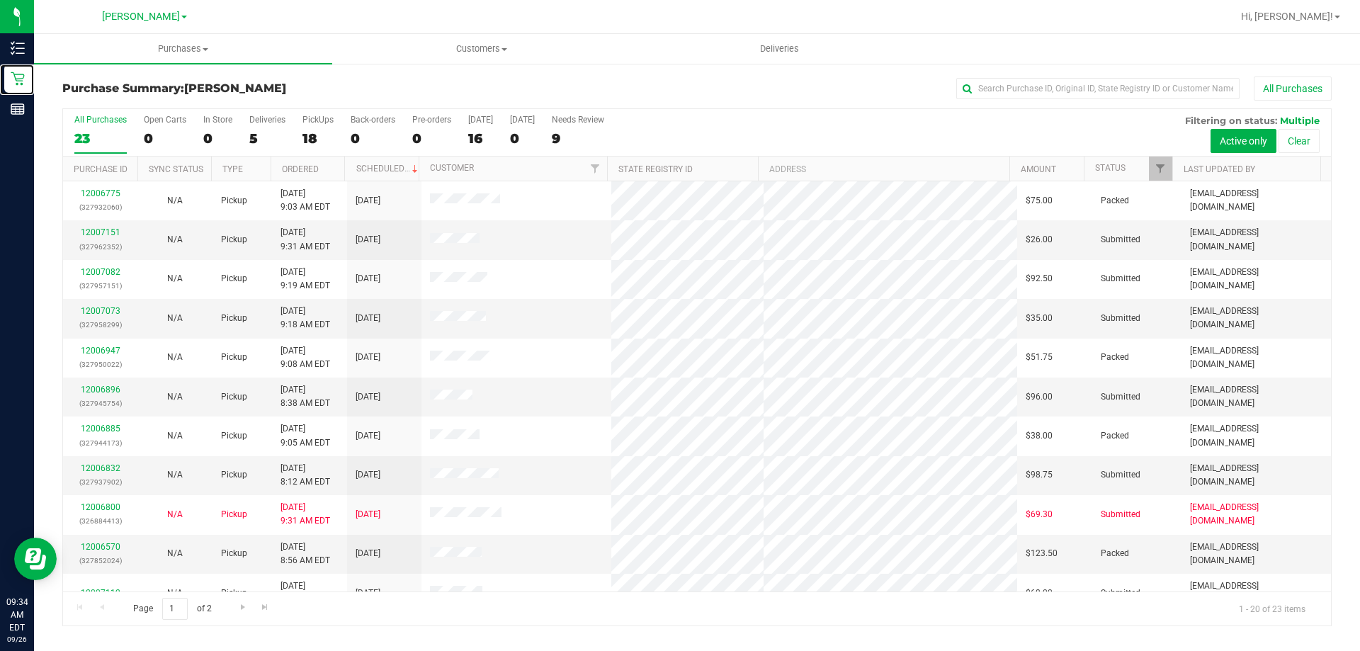
click at [1169, 164] on div at bounding box center [1172, 169] width 6 height 25
click at [1167, 164] on link "Filter" at bounding box center [1160, 169] width 23 height 24
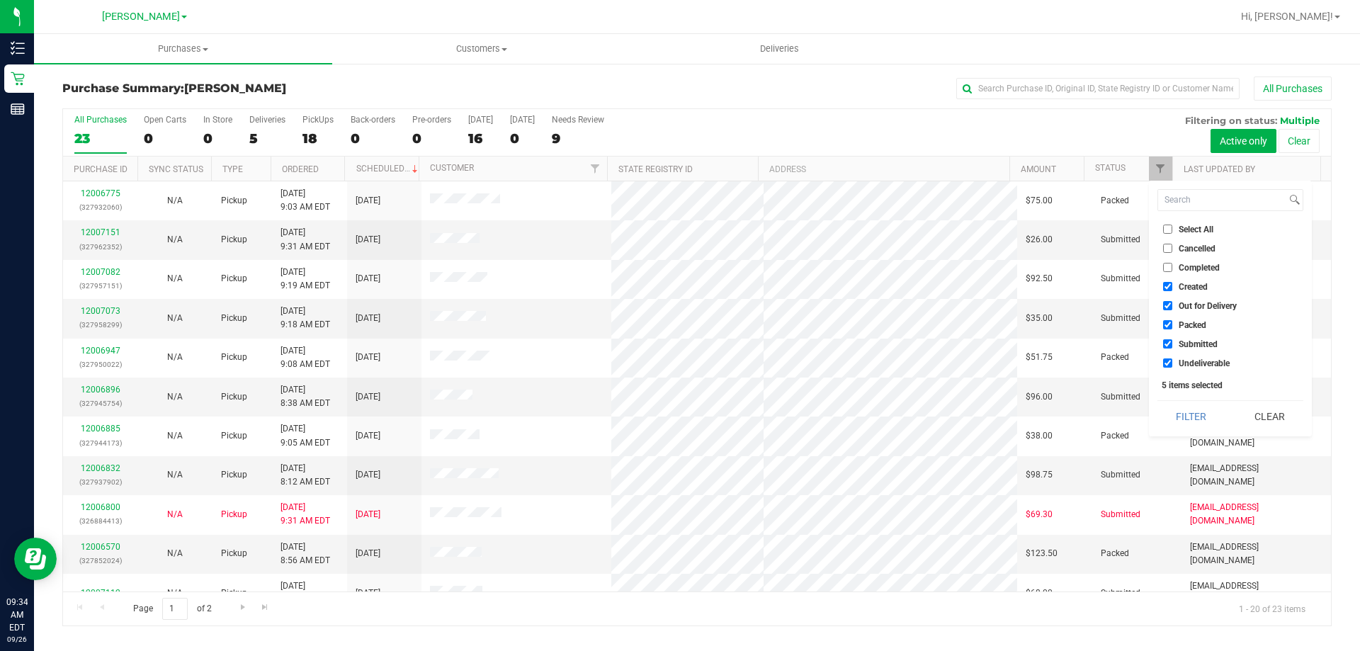
click at [1173, 225] on label "Select All" at bounding box center [1188, 229] width 50 height 9
click at [1172, 225] on input "Select All" at bounding box center [1167, 229] width 9 height 9
checkbox input "true"
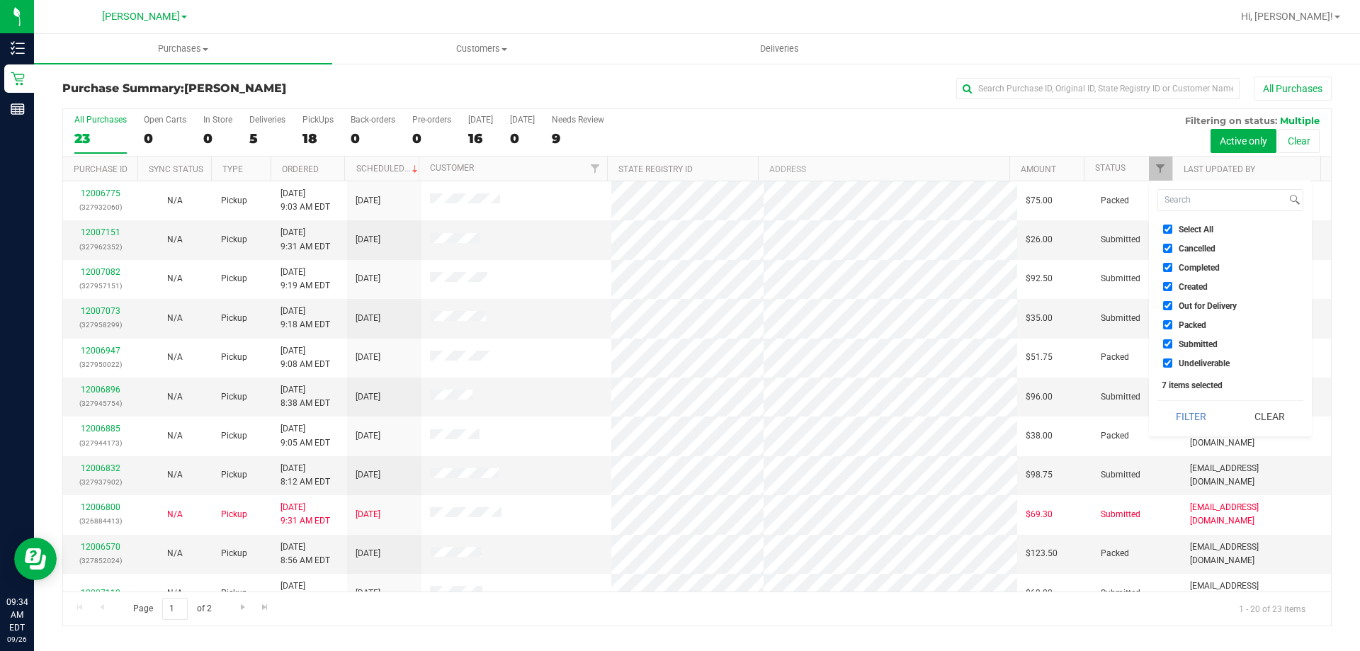
click at [1173, 225] on label "Select All" at bounding box center [1188, 229] width 50 height 9
click at [1172, 225] on input "Select All" at bounding box center [1167, 229] width 9 height 9
checkbox input "false"
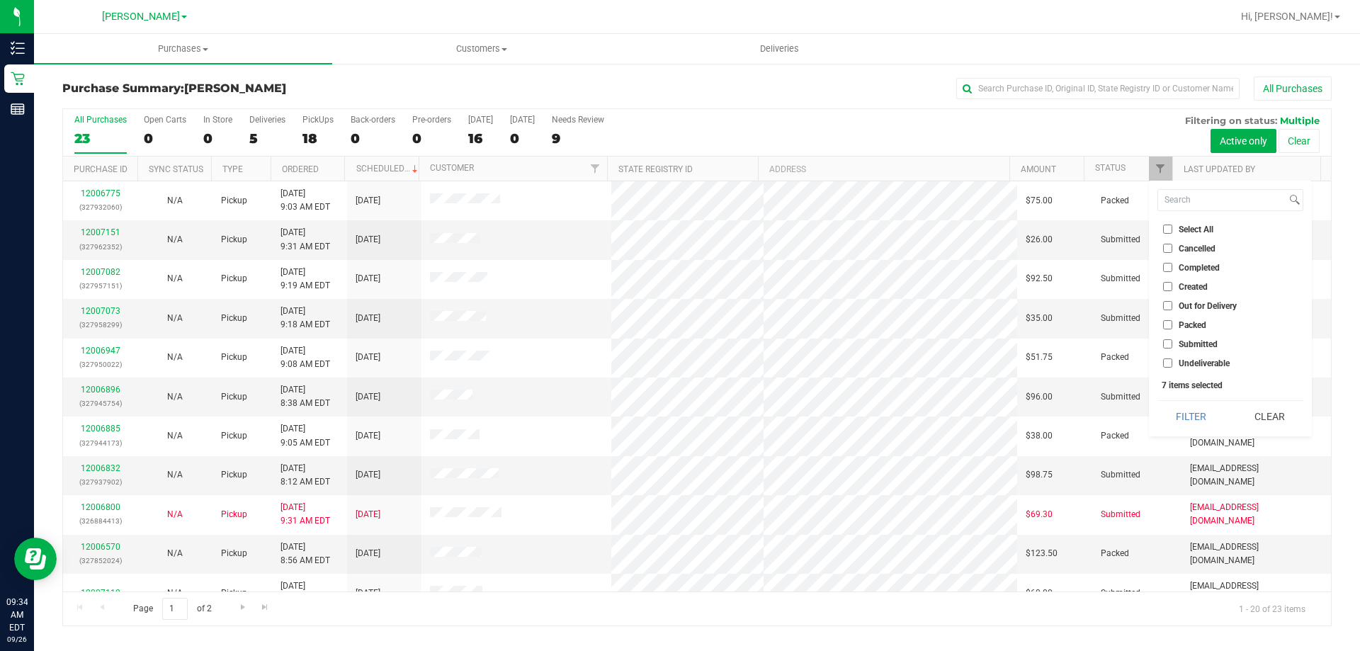
checkbox input "false"
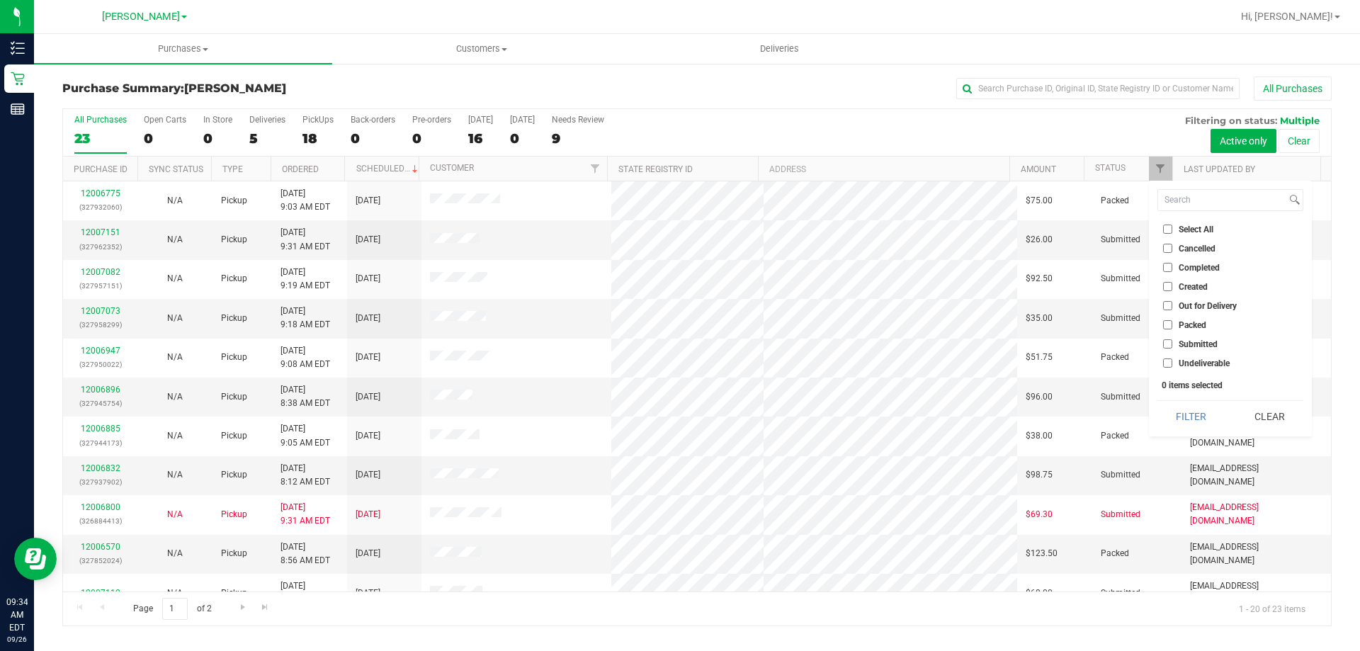
click at [1186, 351] on li "Submitted" at bounding box center [1231, 344] width 146 height 15
click at [1169, 347] on input "Submitted" at bounding box center [1167, 343] width 9 height 9
checkbox input "true"
click at [1197, 408] on button "Filter" at bounding box center [1192, 416] width 68 height 31
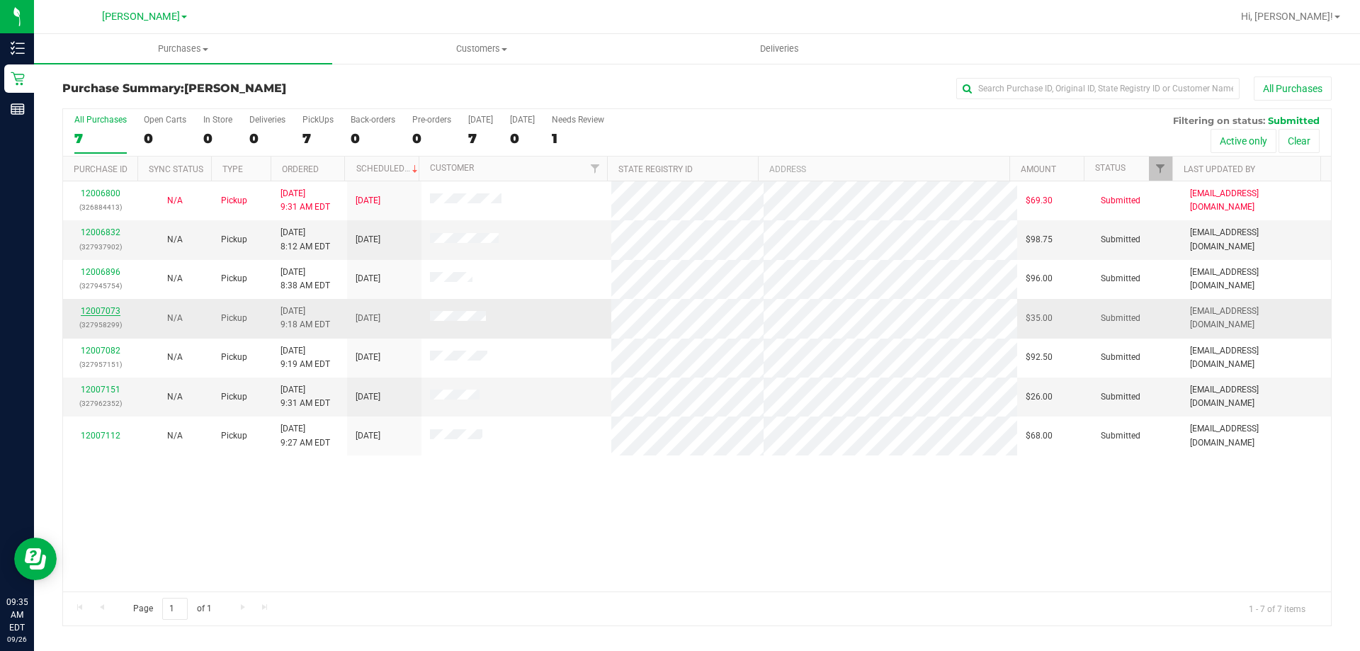
click at [94, 307] on link "12007073" at bounding box center [101, 311] width 40 height 10
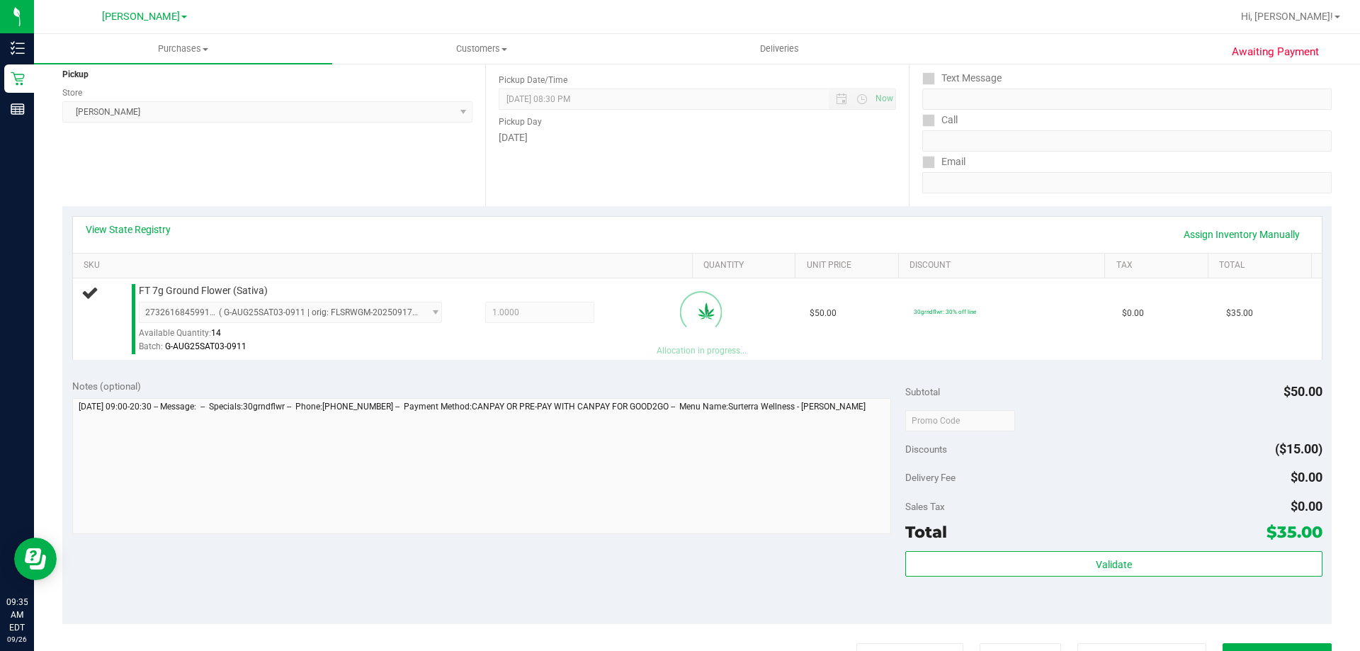
scroll to position [217, 0]
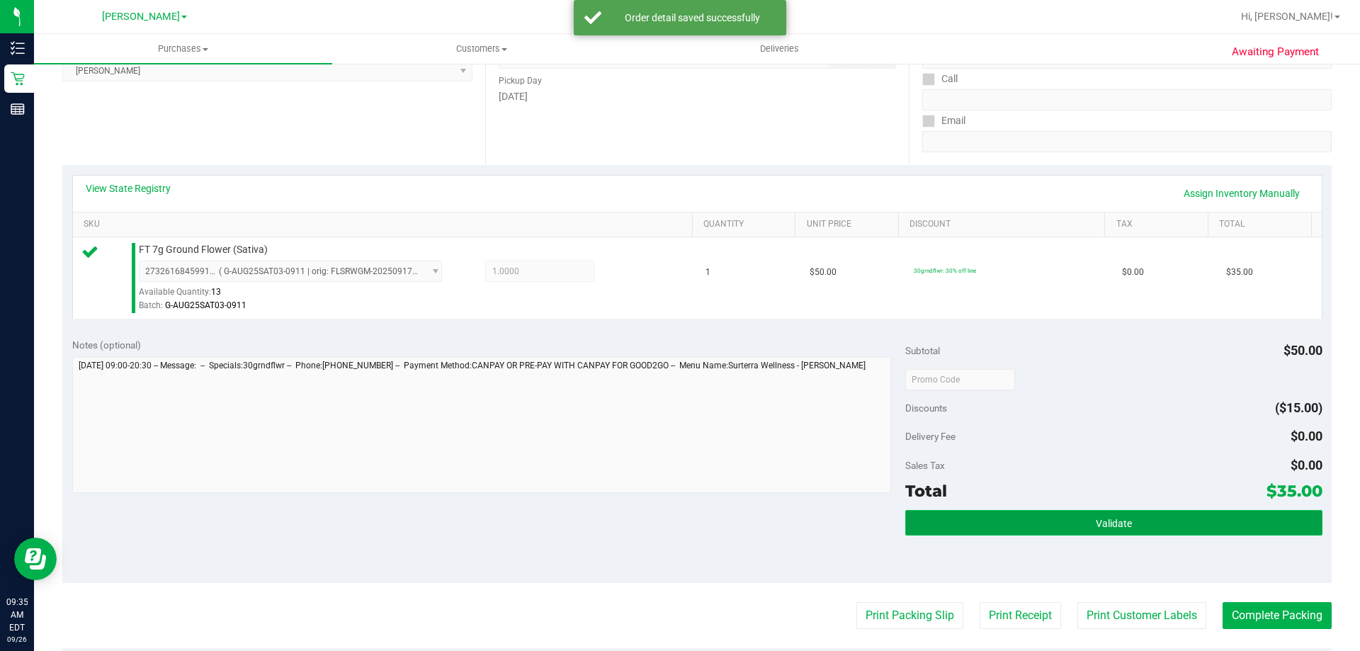
click at [1031, 532] on button "Validate" at bounding box center [1113, 523] width 417 height 26
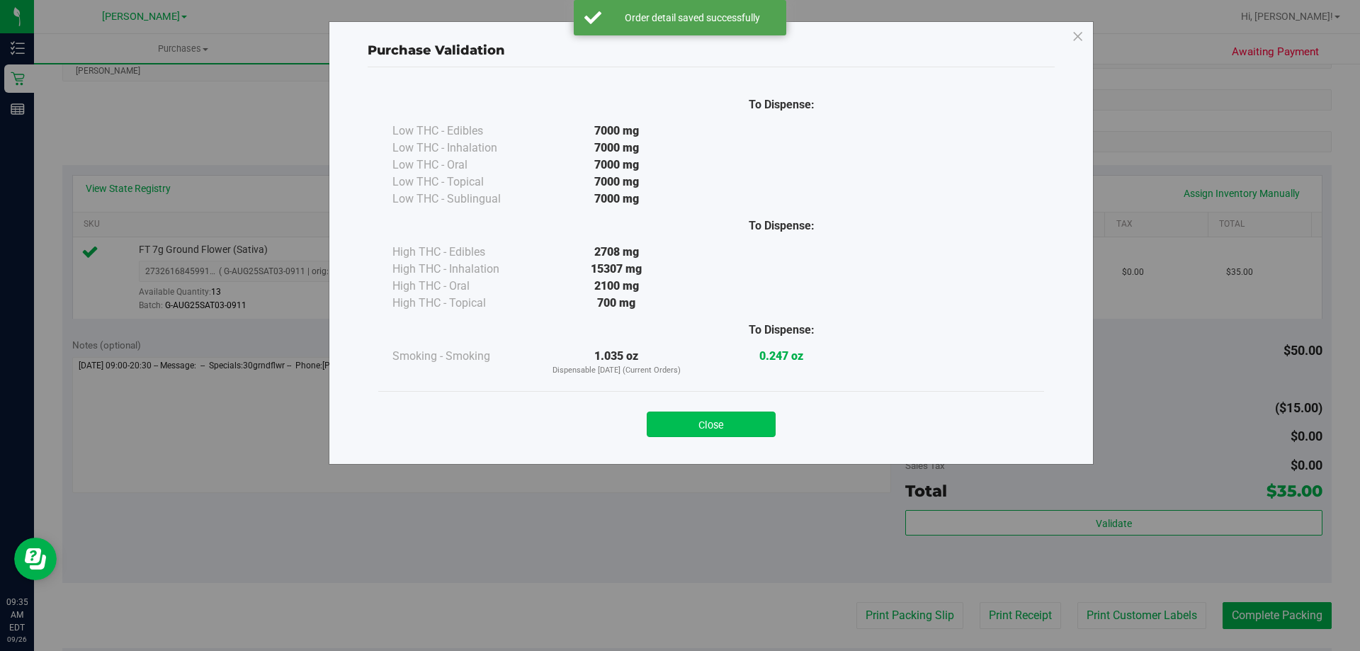
click at [749, 425] on button "Close" at bounding box center [711, 425] width 129 height 26
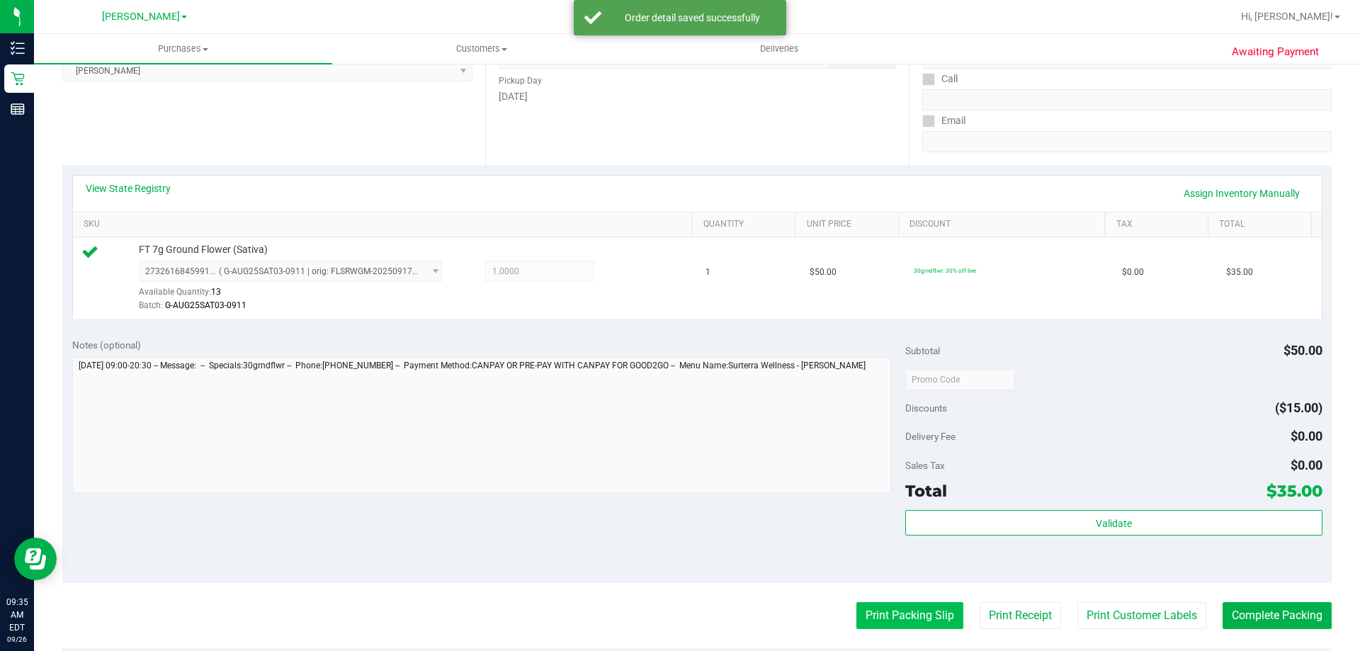
click at [897, 617] on button "Print Packing Slip" at bounding box center [909, 615] width 107 height 27
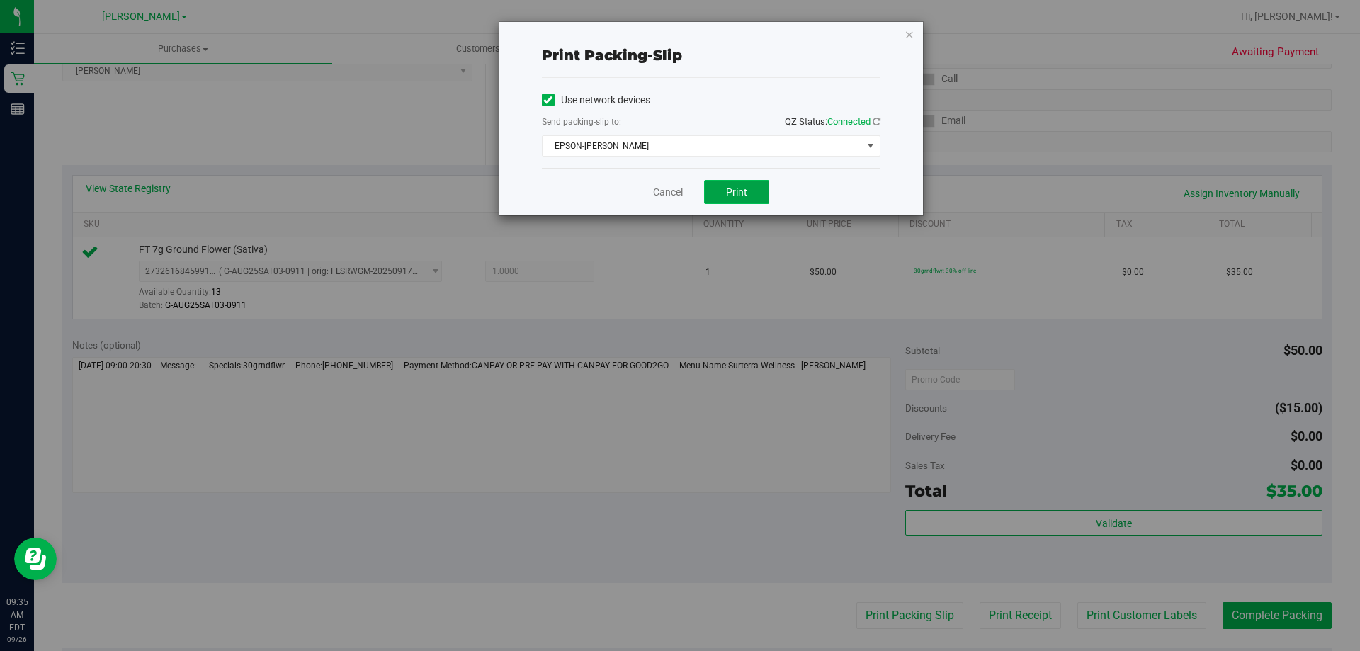
click at [735, 181] on button "Print" at bounding box center [736, 192] width 65 height 24
click at [910, 41] on icon "button" at bounding box center [910, 34] width 10 height 17
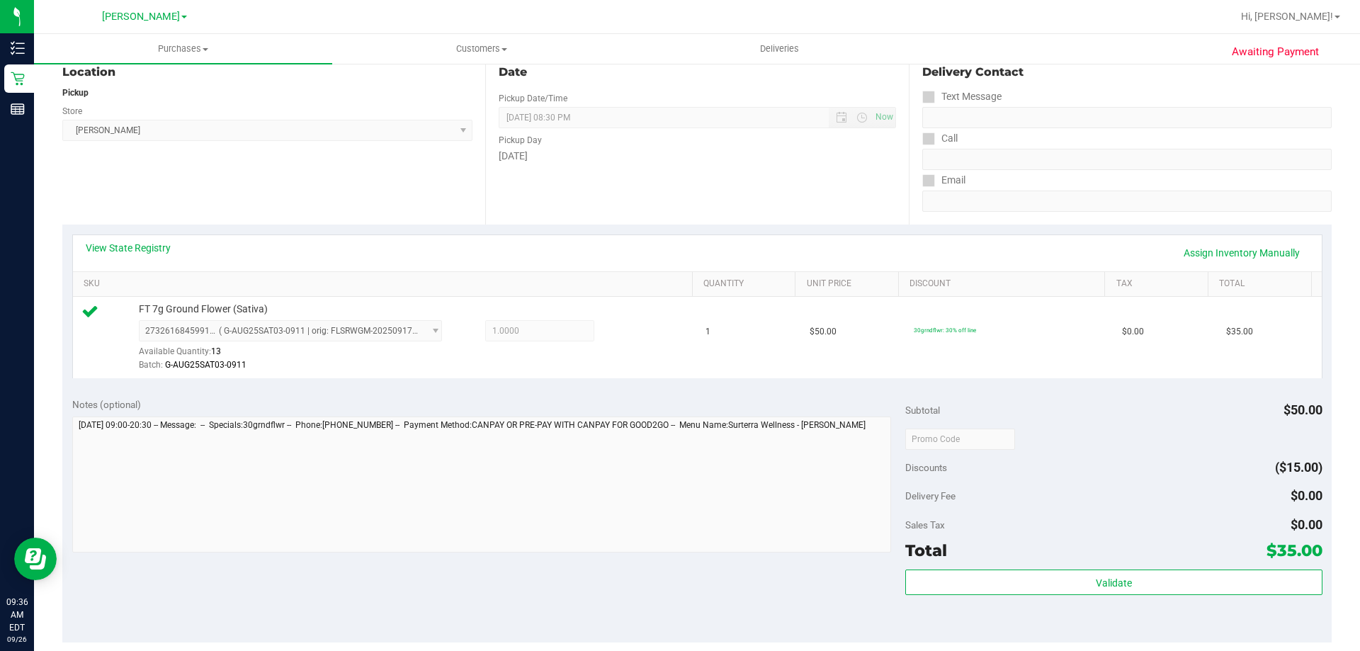
scroll to position [507, 0]
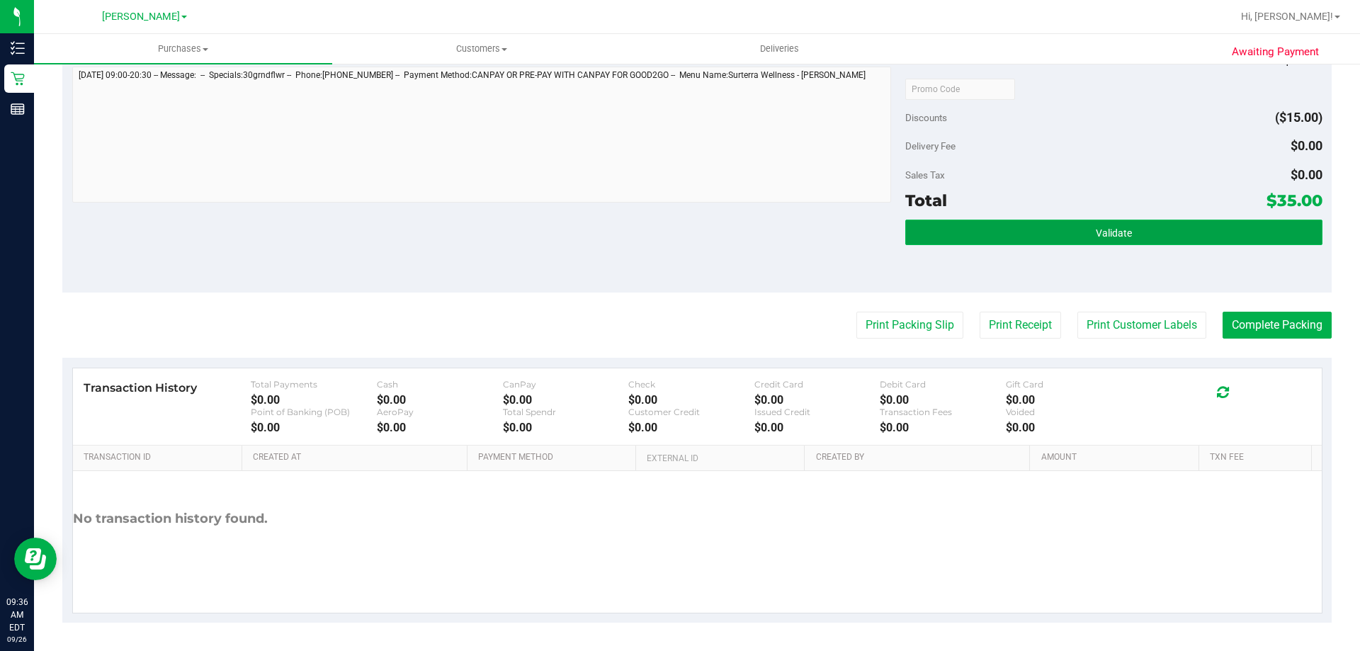
click at [1103, 244] on button "Validate" at bounding box center [1113, 233] width 417 height 26
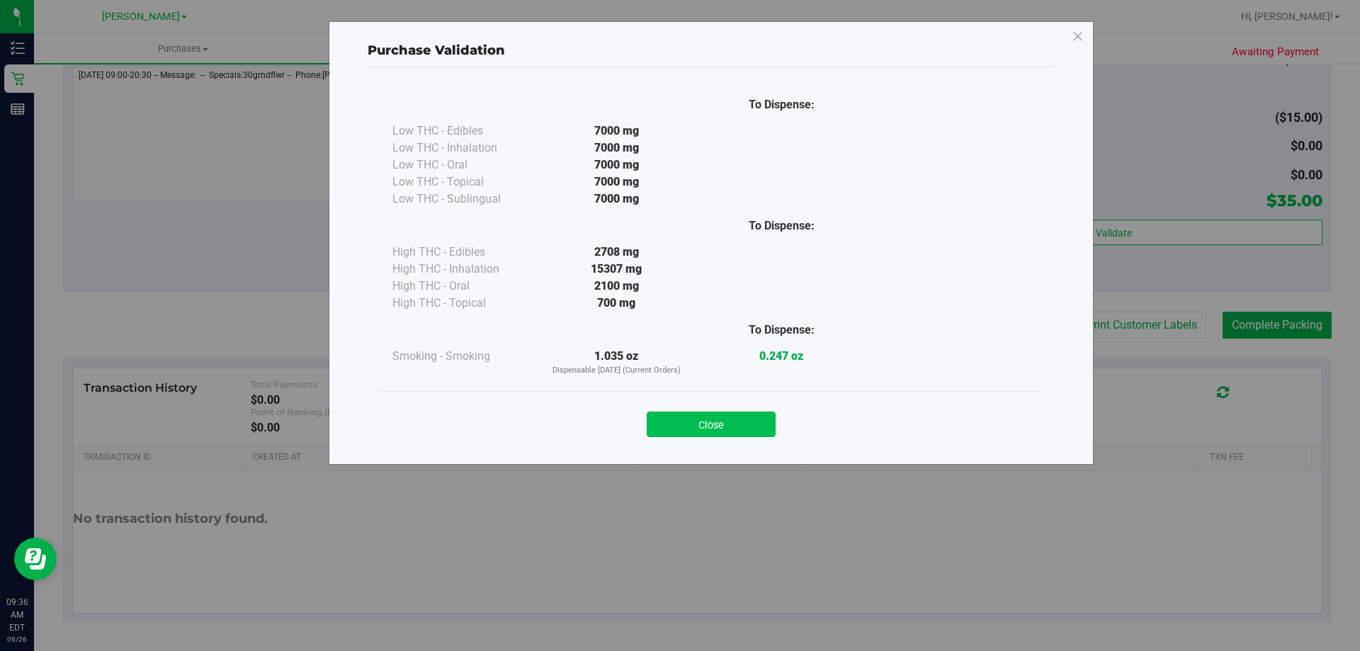
click at [742, 420] on button "Close" at bounding box center [711, 425] width 129 height 26
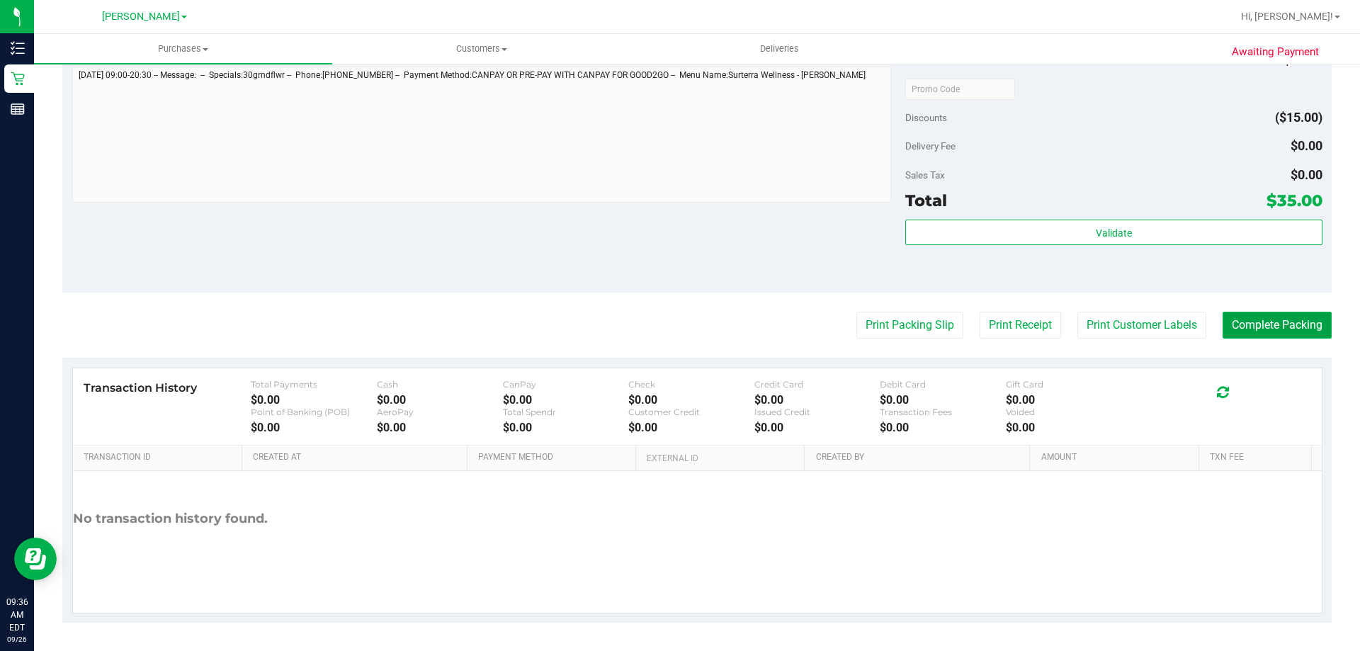
click at [1258, 324] on button "Complete Packing" at bounding box center [1277, 325] width 109 height 27
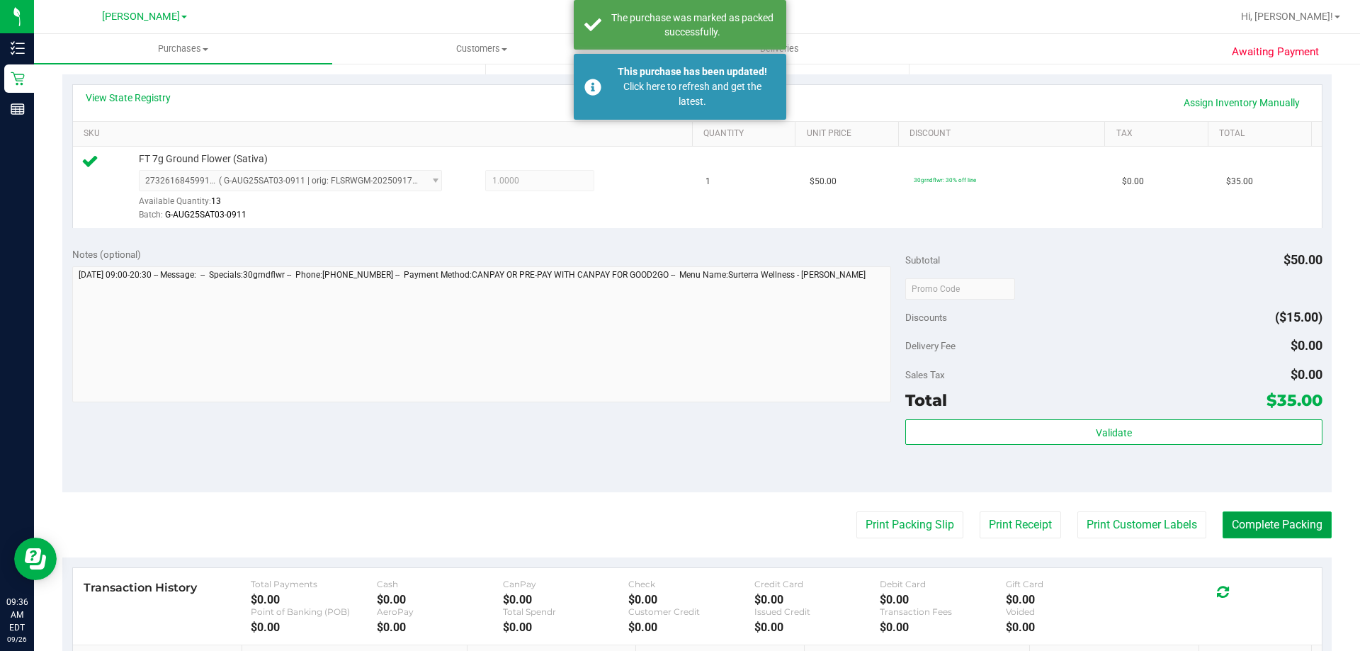
scroll to position [0, 0]
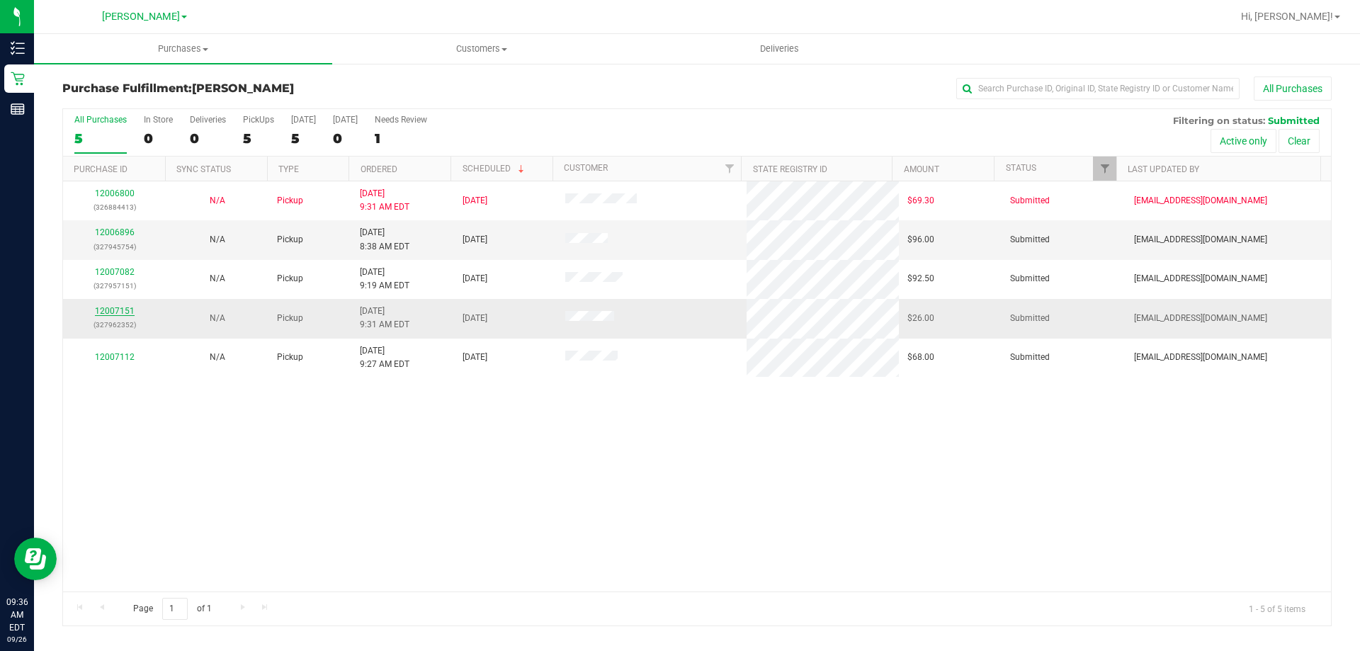
click at [100, 310] on link "12007151" at bounding box center [115, 311] width 40 height 10
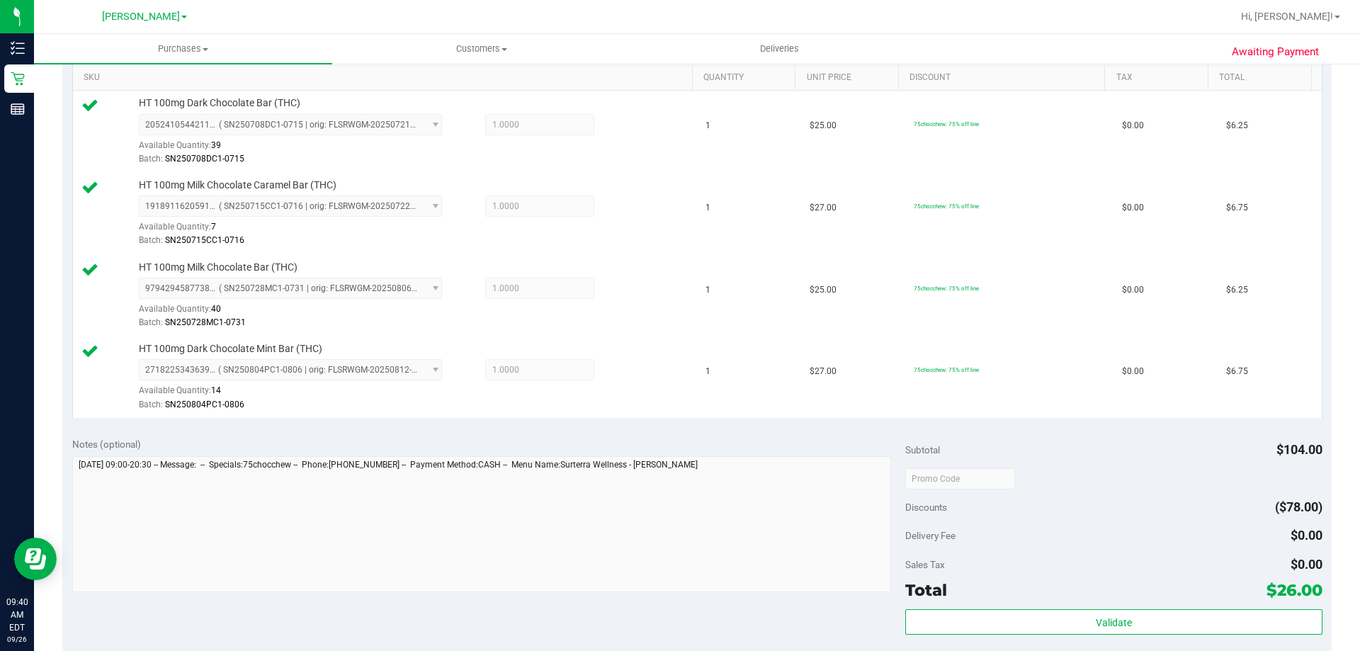
scroll to position [456, 0]
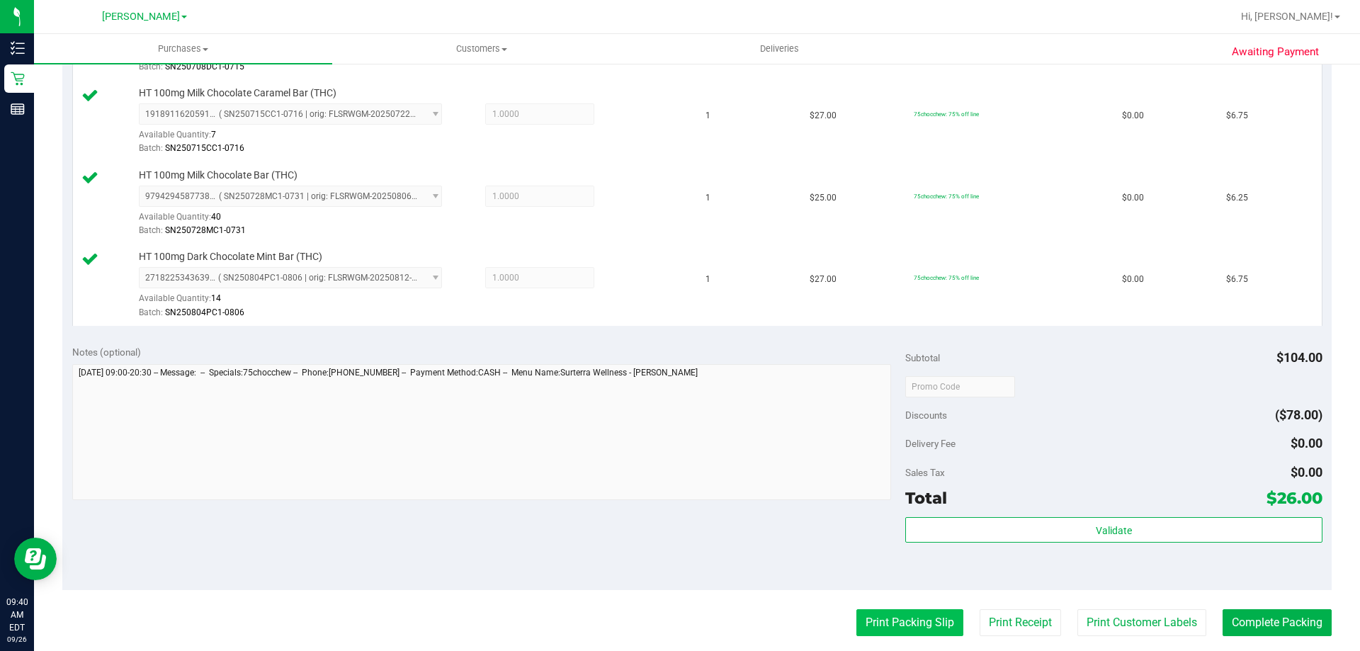
click at [924, 630] on button "Print Packing Slip" at bounding box center [909, 622] width 107 height 27
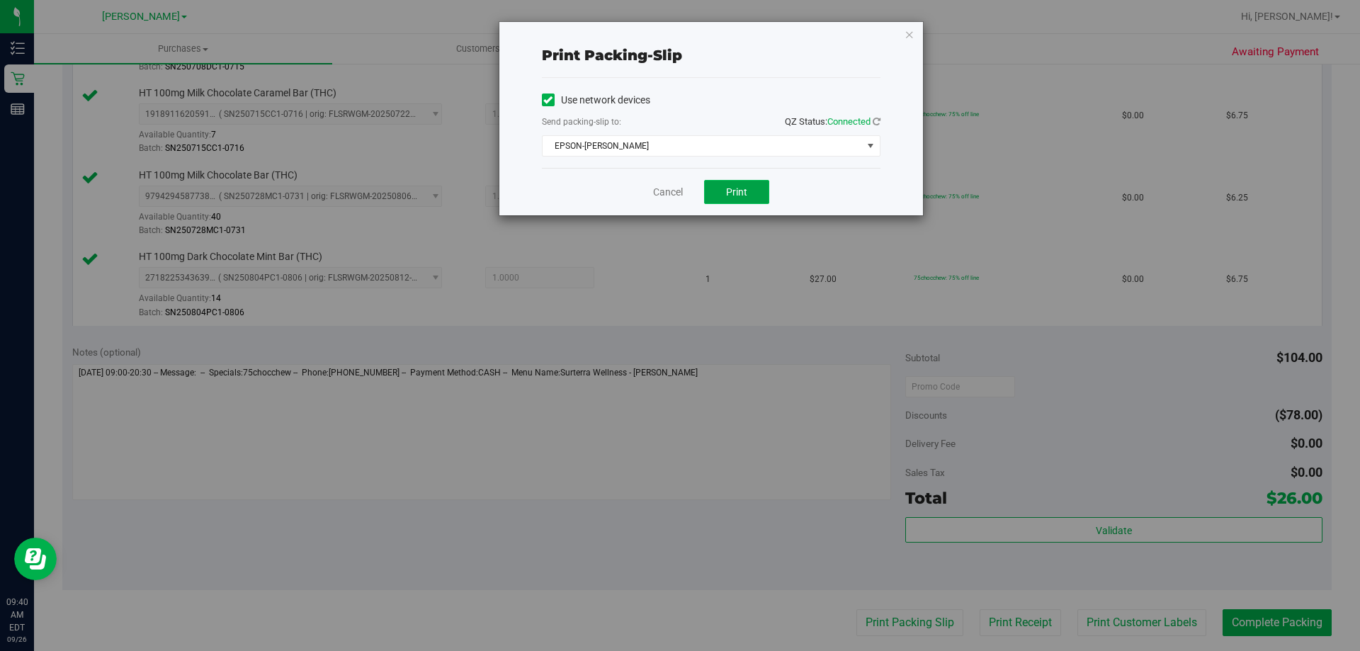
click at [745, 188] on span "Print" at bounding box center [736, 191] width 21 height 11
click at [905, 33] on icon "button" at bounding box center [910, 34] width 10 height 17
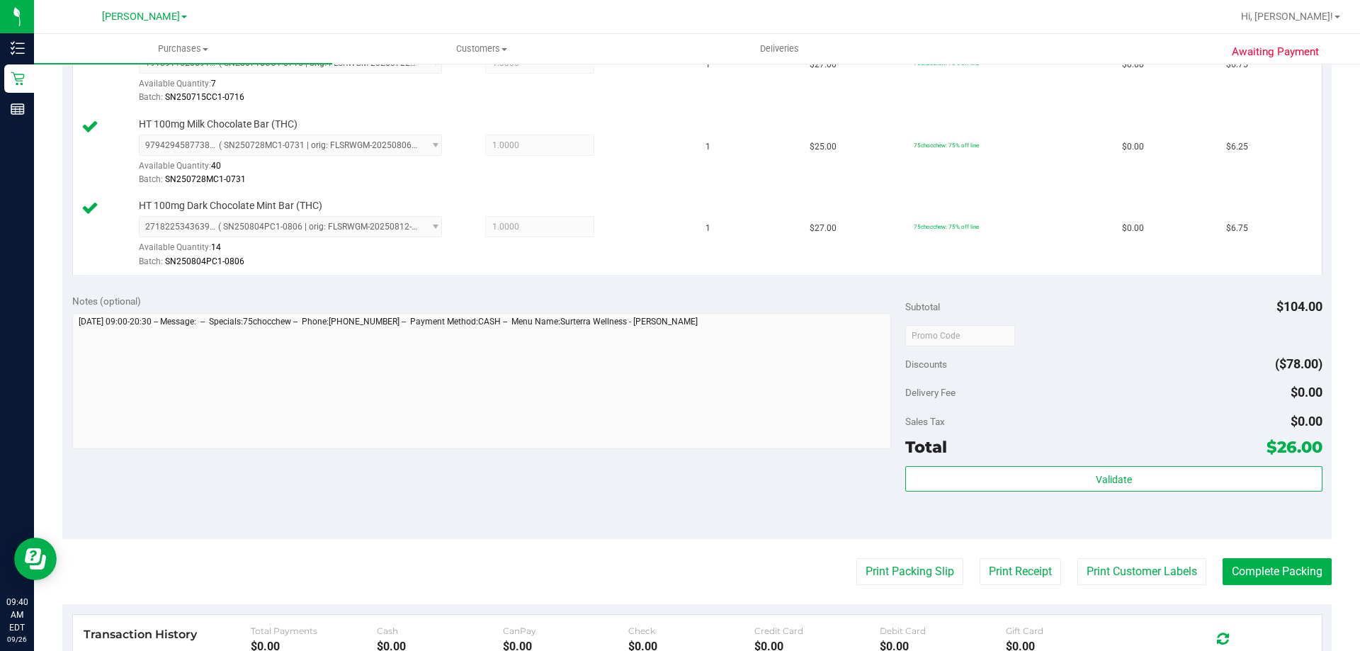
scroll to position [533, 0]
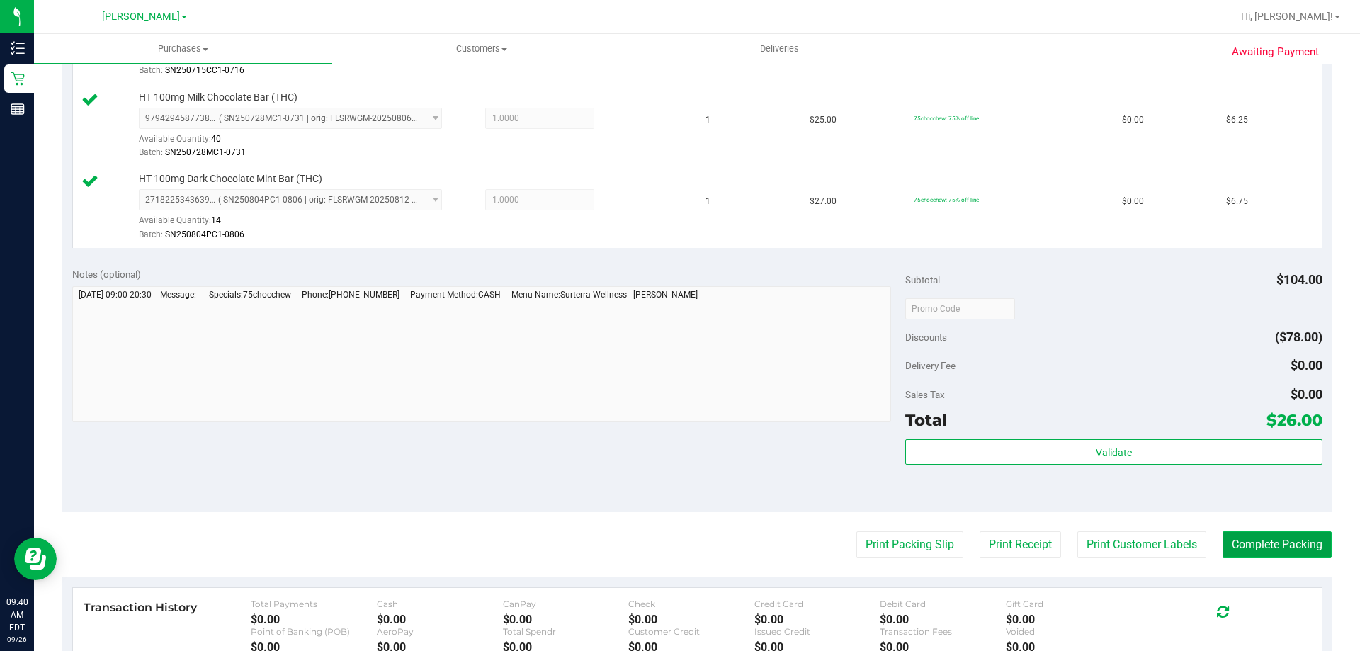
click at [1284, 540] on button "Complete Packing" at bounding box center [1277, 544] width 109 height 27
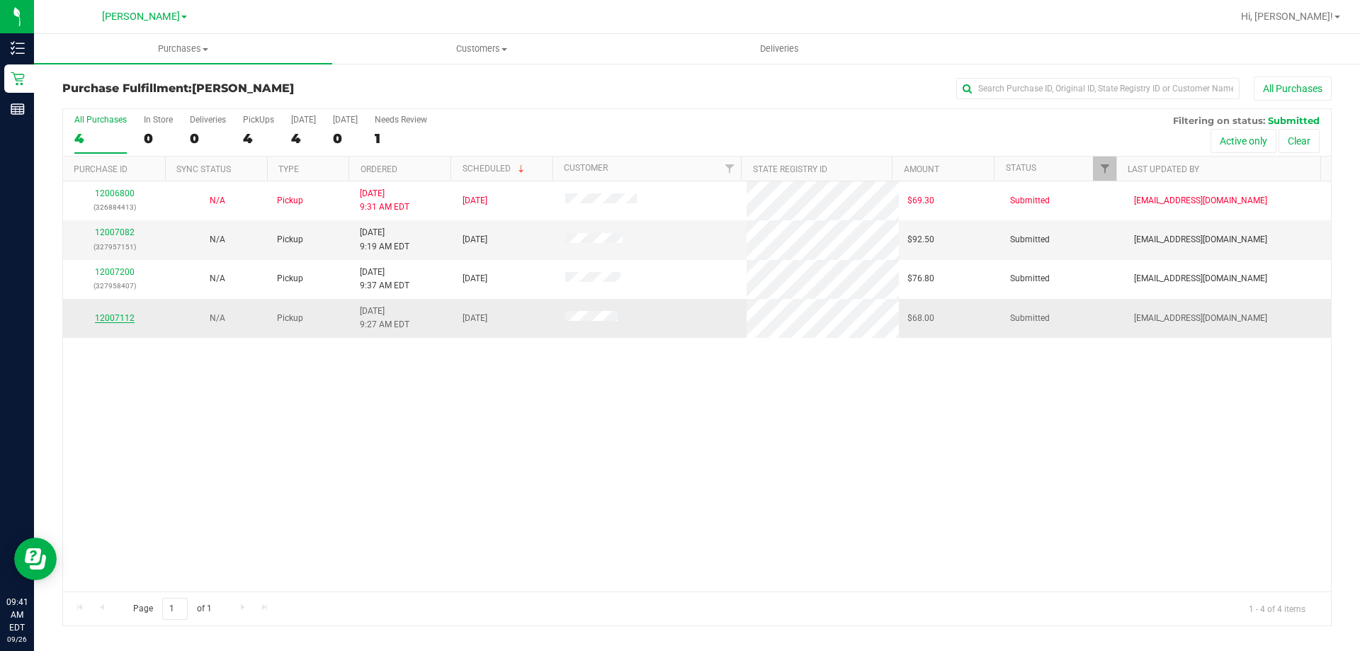
click at [113, 319] on link "12007112" at bounding box center [115, 318] width 40 height 10
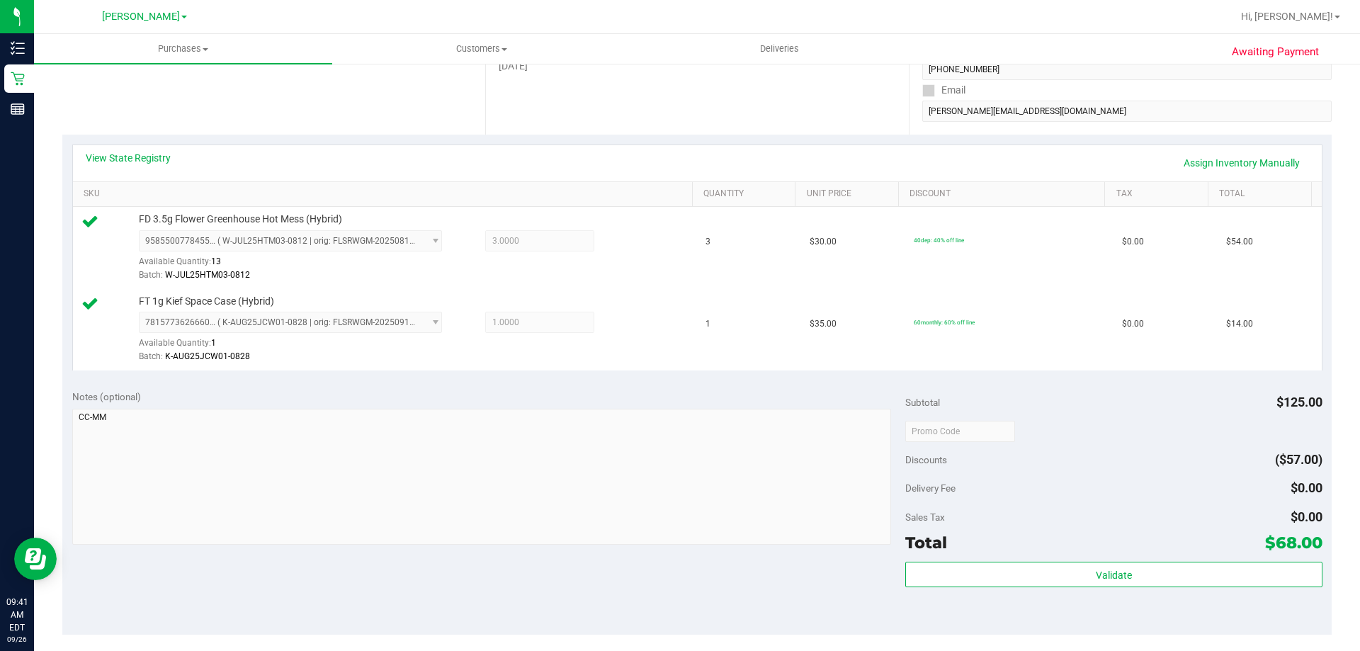
scroll to position [280, 0]
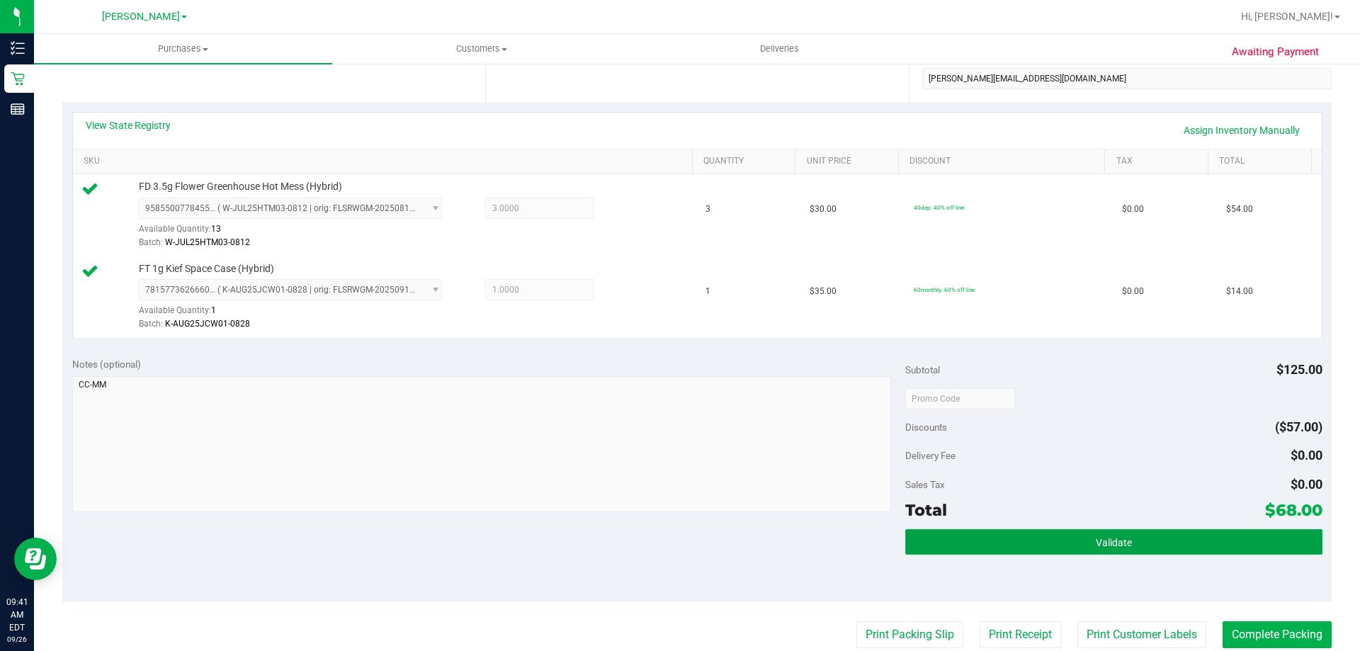
click at [1097, 540] on span "Validate" at bounding box center [1114, 542] width 36 height 11
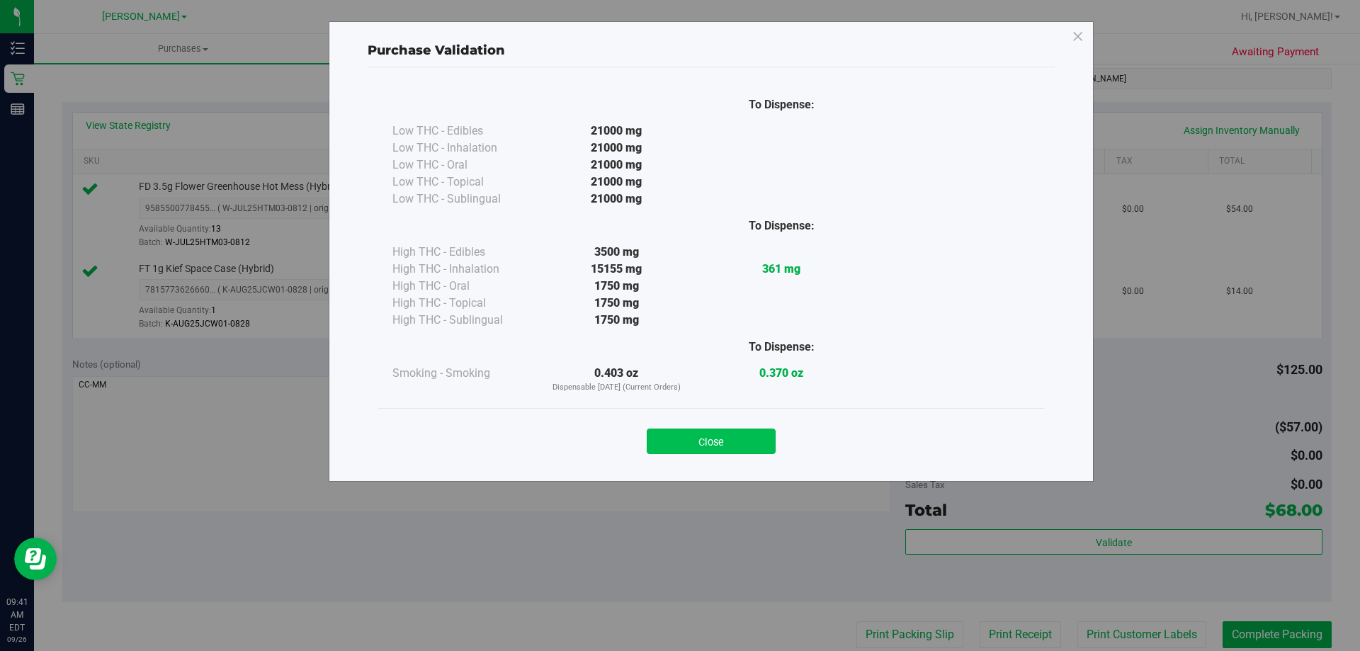
click at [737, 450] on button "Close" at bounding box center [711, 442] width 129 height 26
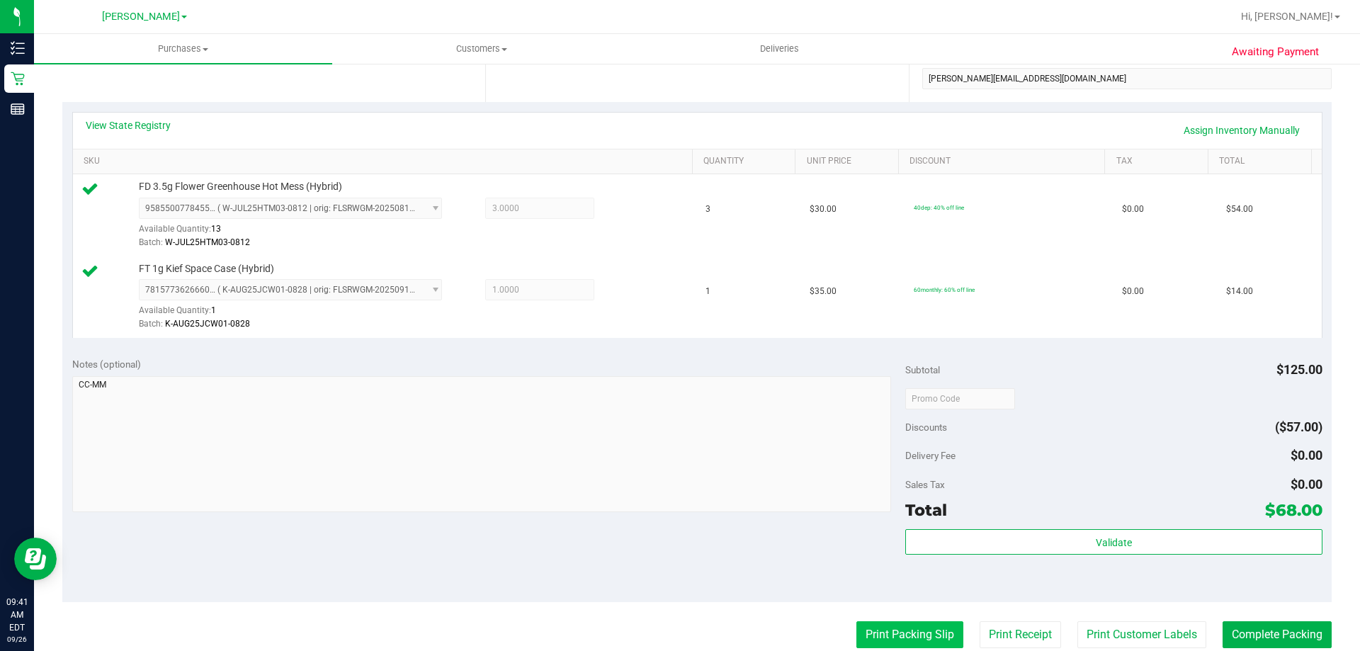
click at [931, 631] on button "Print Packing Slip" at bounding box center [909, 634] width 107 height 27
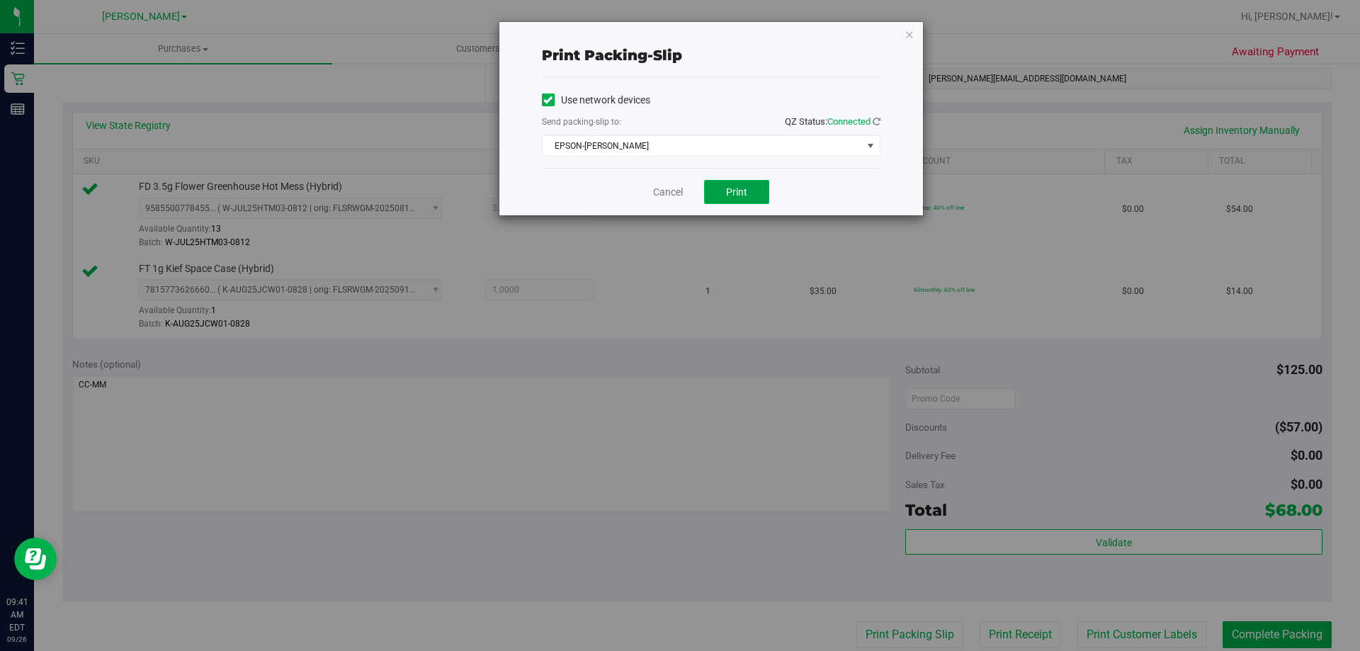
click at [741, 181] on button "Print" at bounding box center [736, 192] width 65 height 24
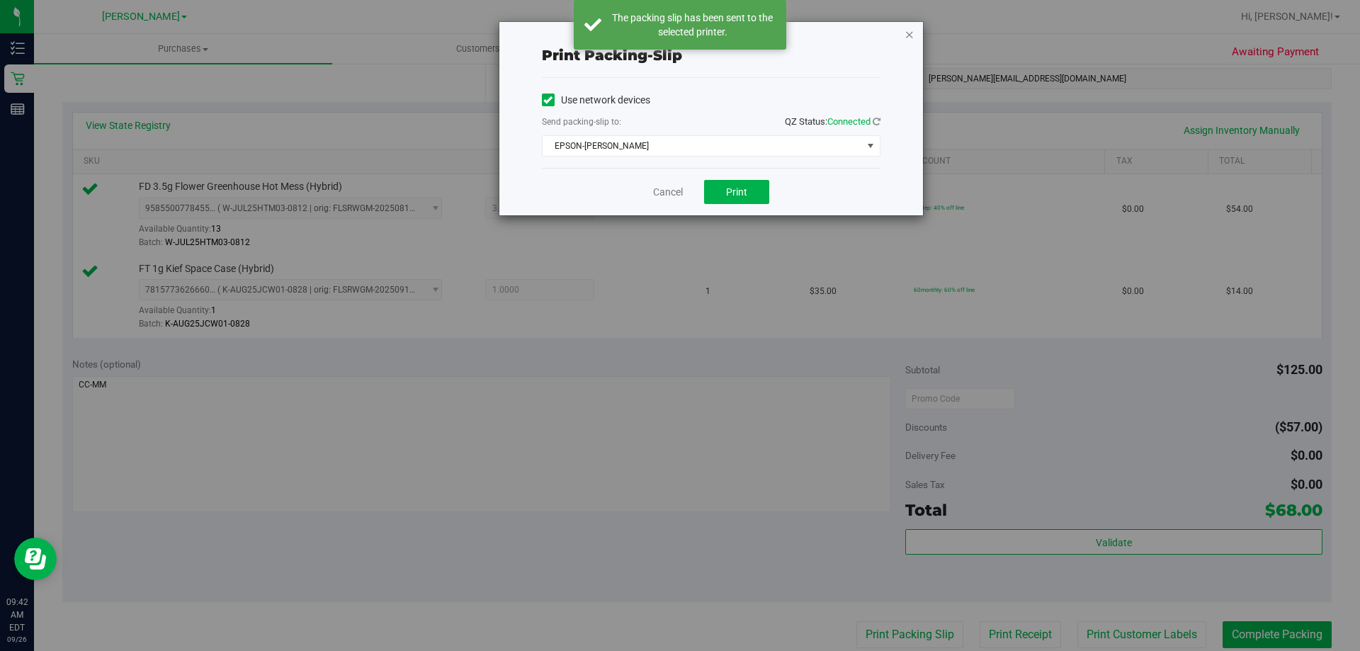
click at [913, 33] on icon "button" at bounding box center [910, 34] width 10 height 17
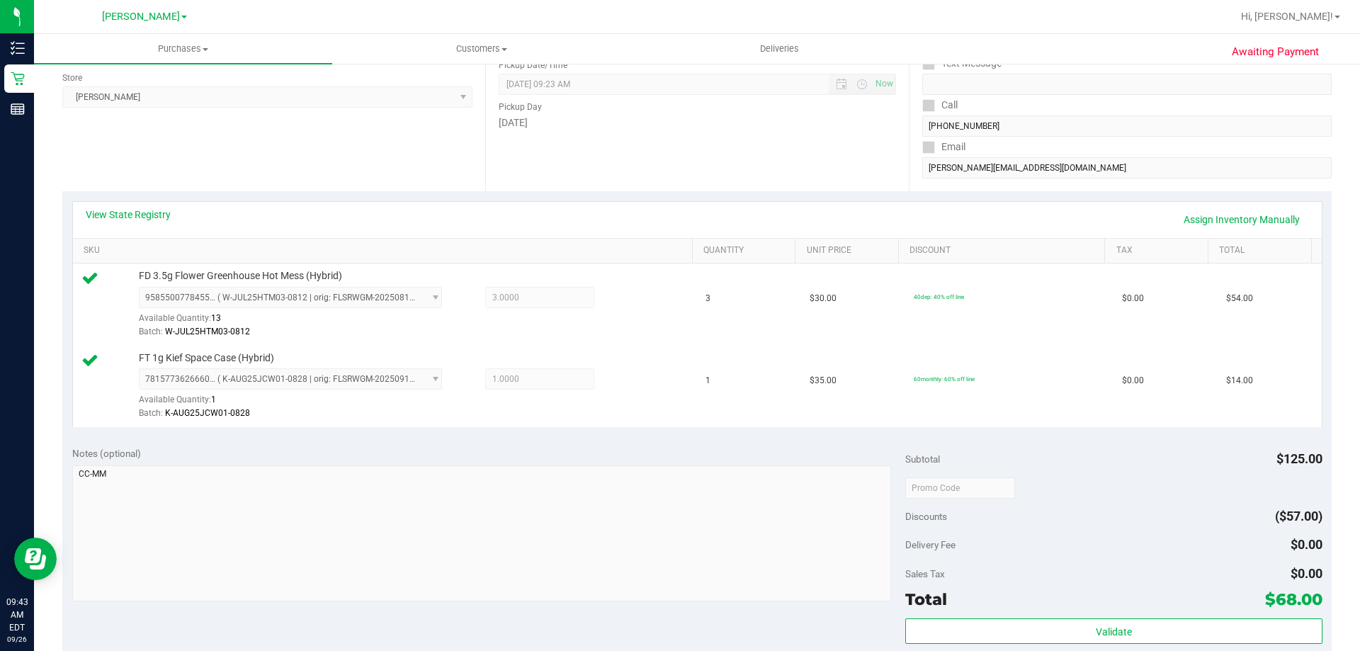
scroll to position [327, 0]
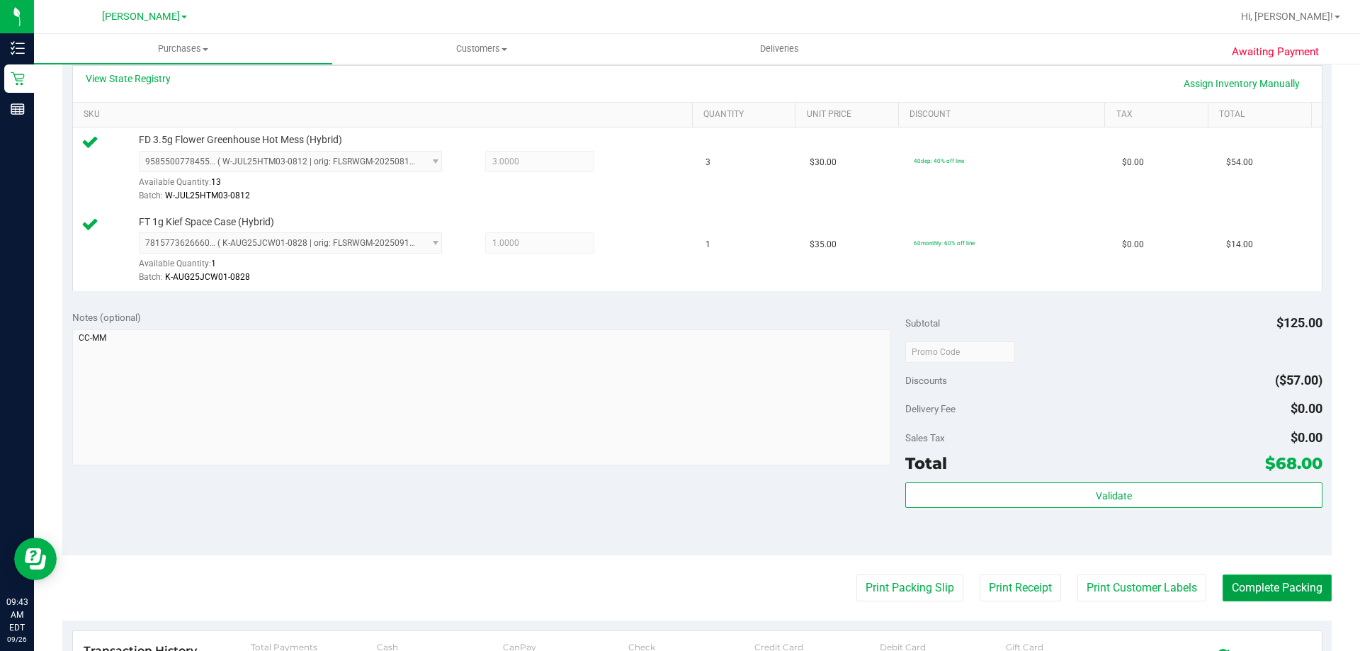
click at [1295, 598] on button "Complete Packing" at bounding box center [1277, 588] width 109 height 27
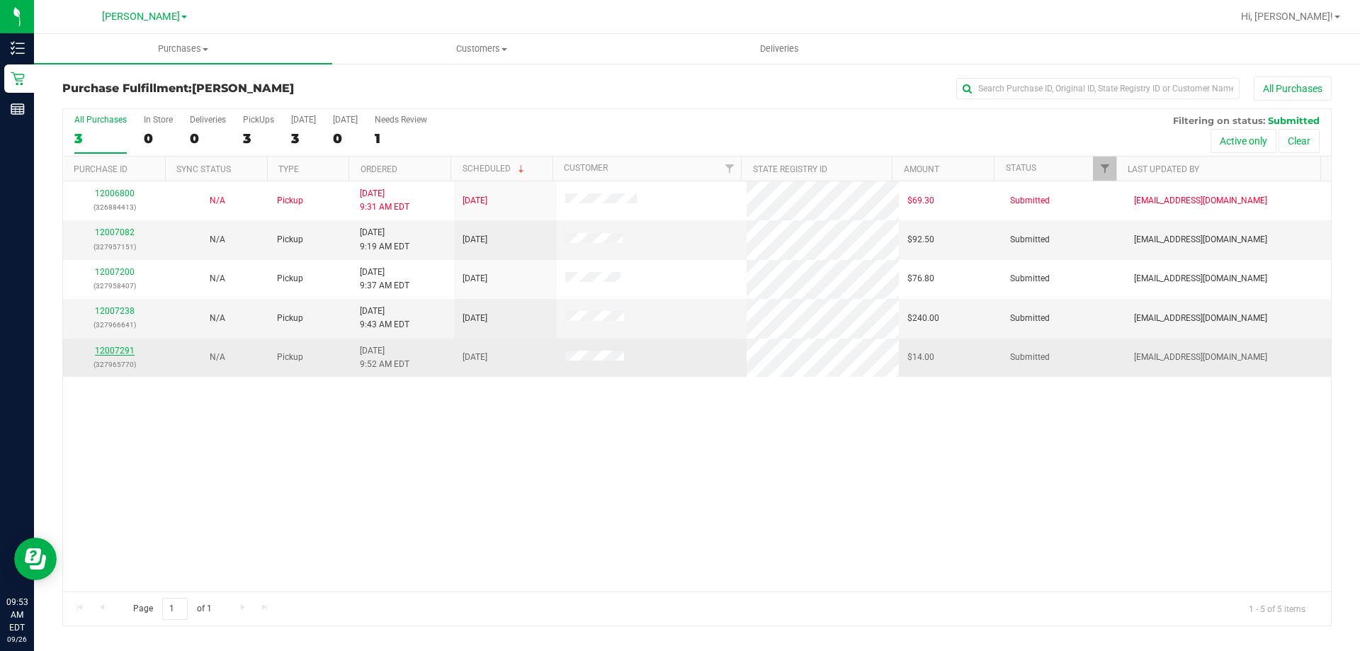
click at [120, 351] on link "12007291" at bounding box center [115, 351] width 40 height 10
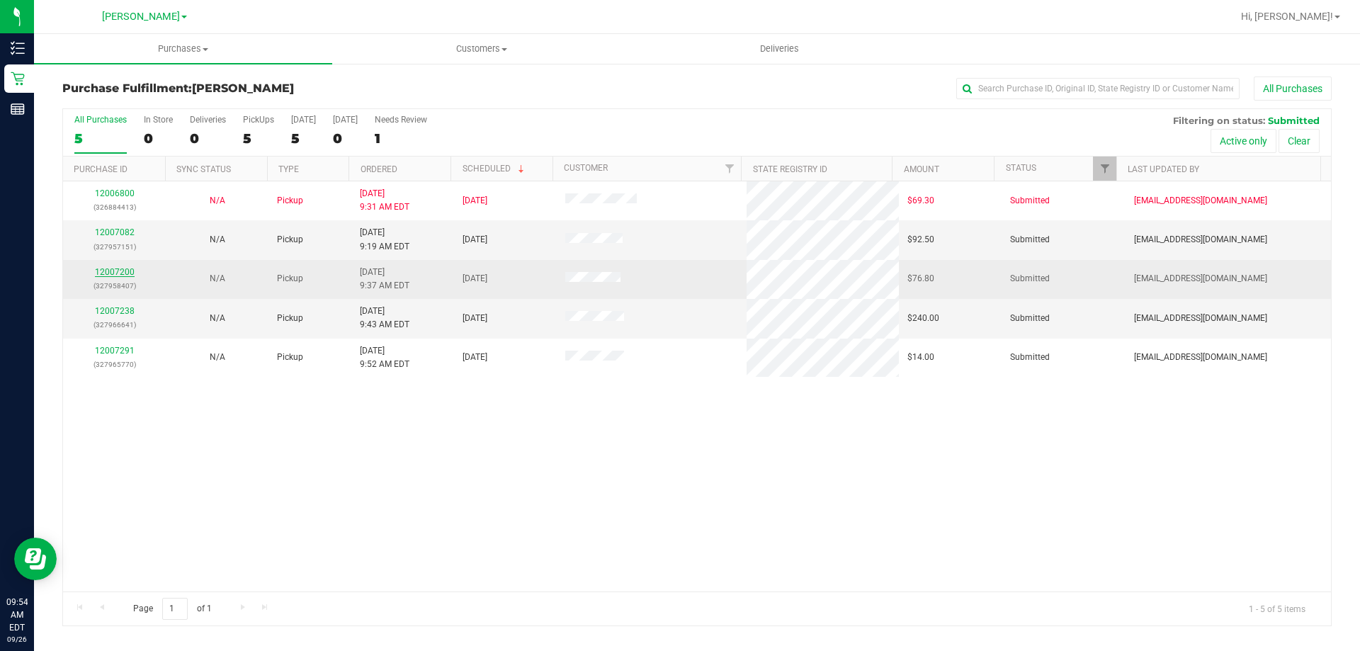
click at [123, 274] on link "12007200" at bounding box center [115, 272] width 40 height 10
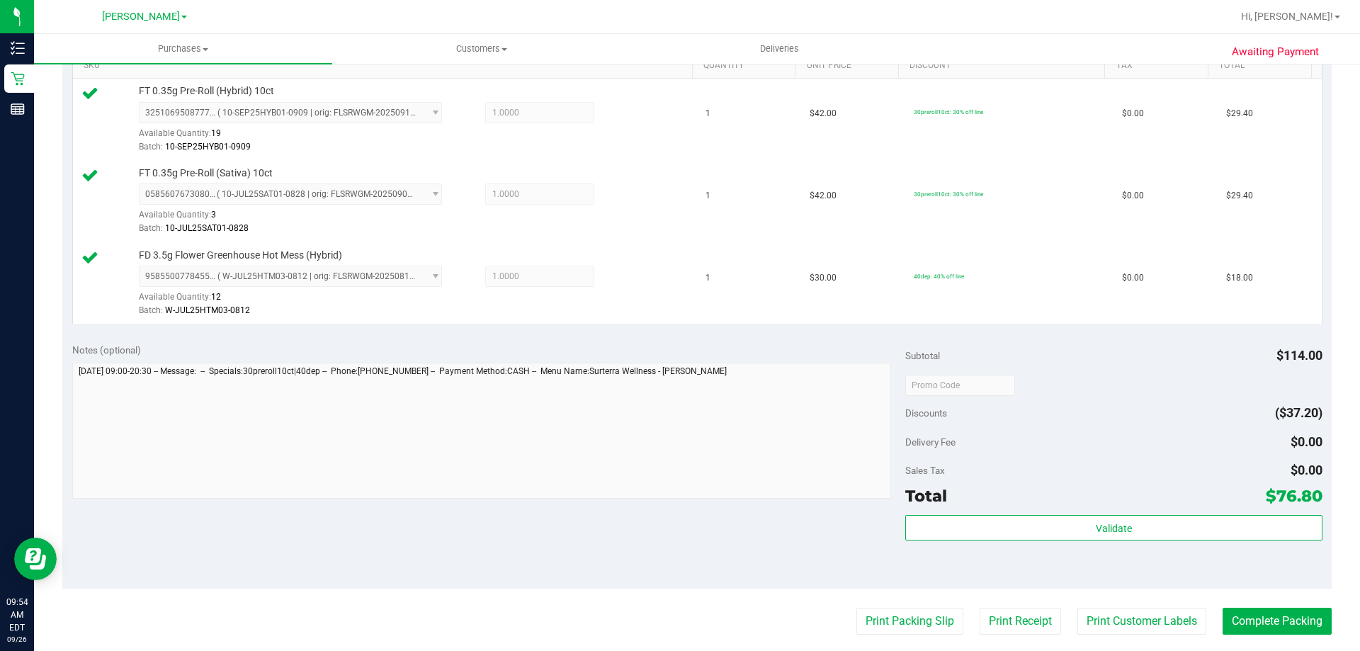
scroll to position [378, 0]
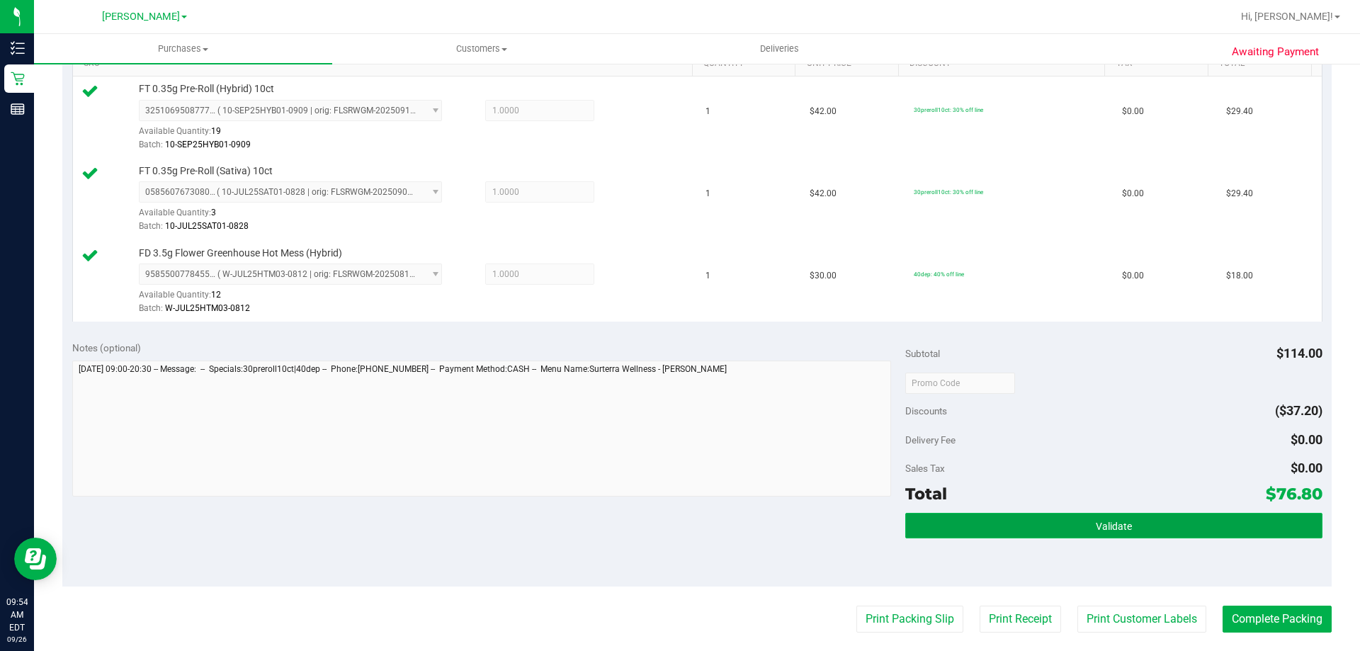
click at [1027, 516] on button "Validate" at bounding box center [1113, 526] width 417 height 26
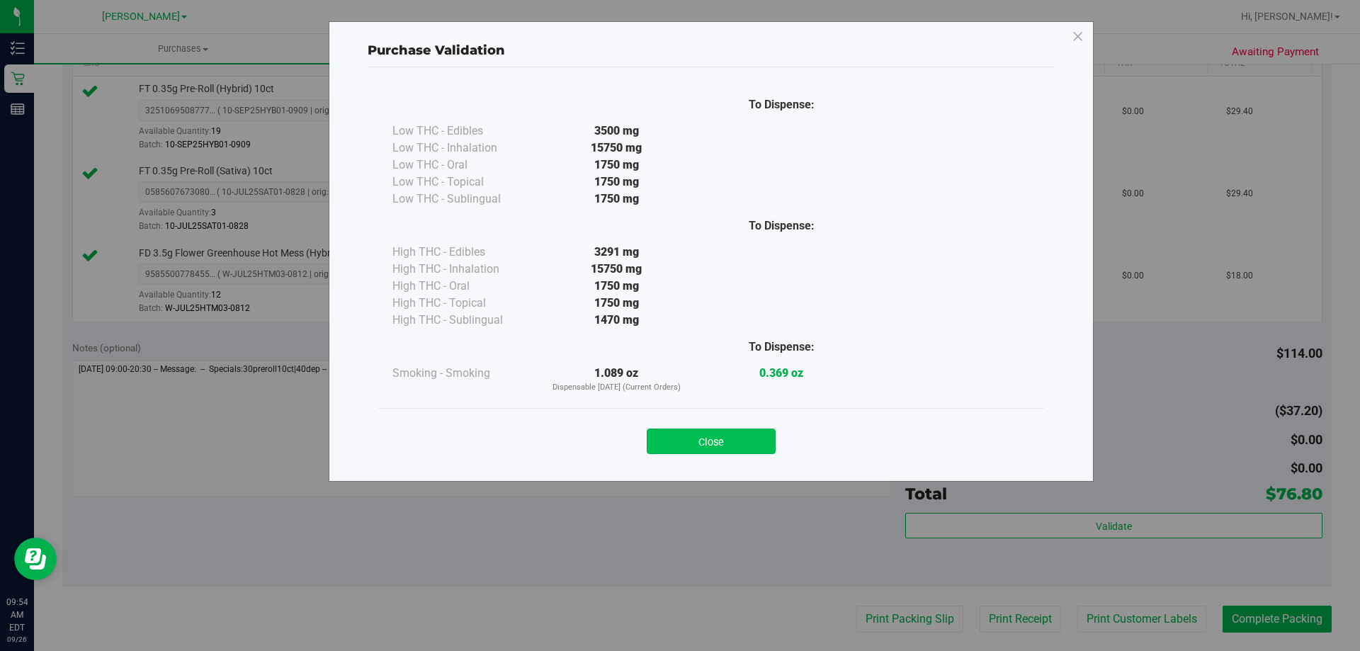
click at [737, 446] on button "Close" at bounding box center [711, 442] width 129 height 26
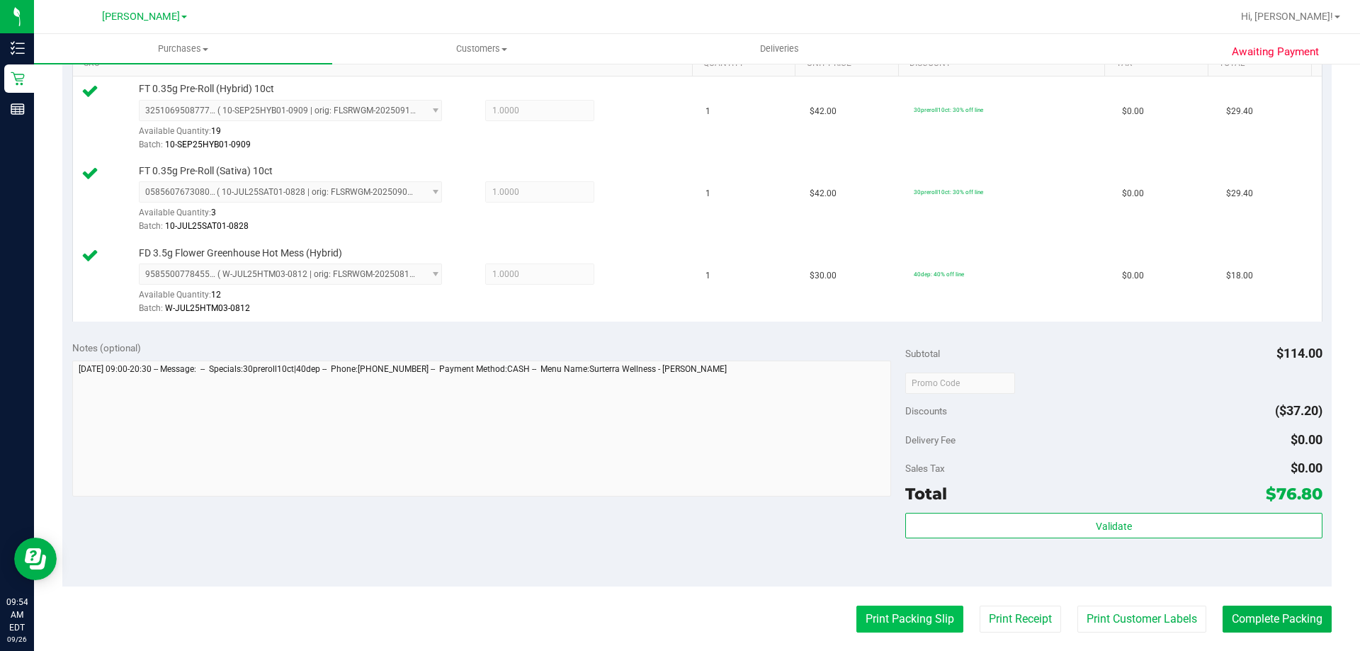
click at [885, 623] on button "Print Packing Slip" at bounding box center [909, 619] width 107 height 27
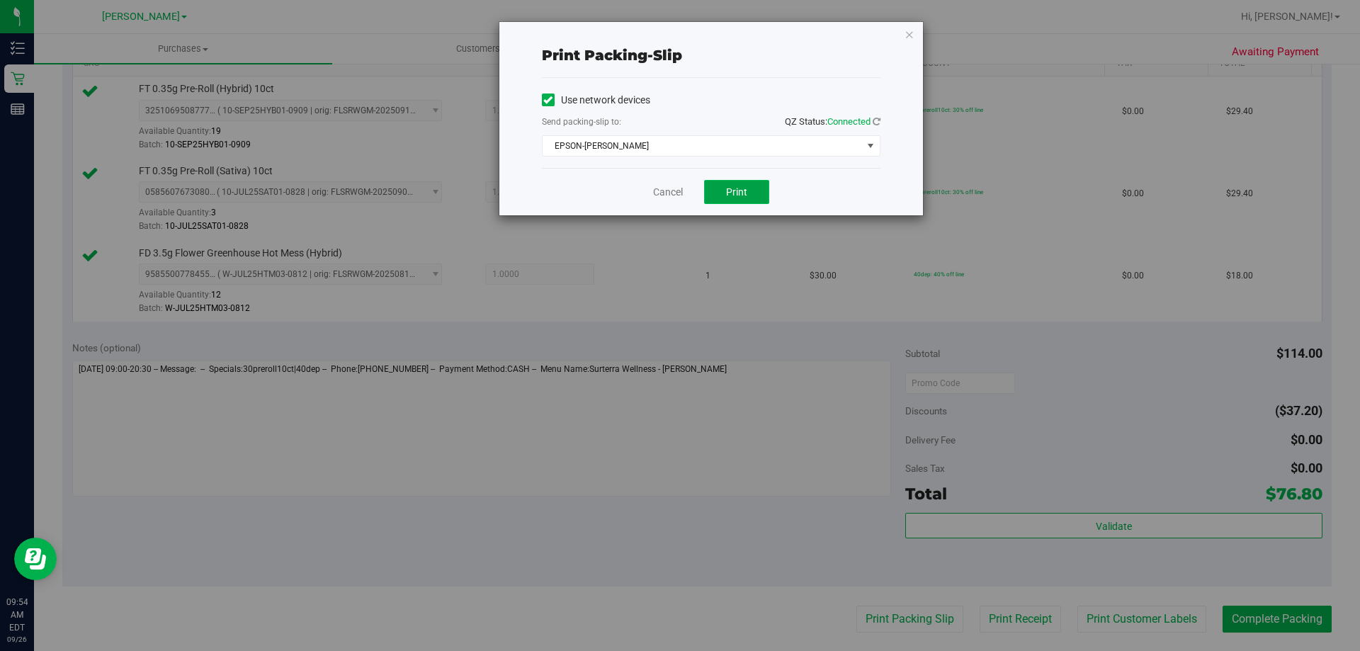
click at [746, 190] on span "Print" at bounding box center [736, 191] width 21 height 11
click at [905, 35] on icon "button" at bounding box center [910, 34] width 10 height 17
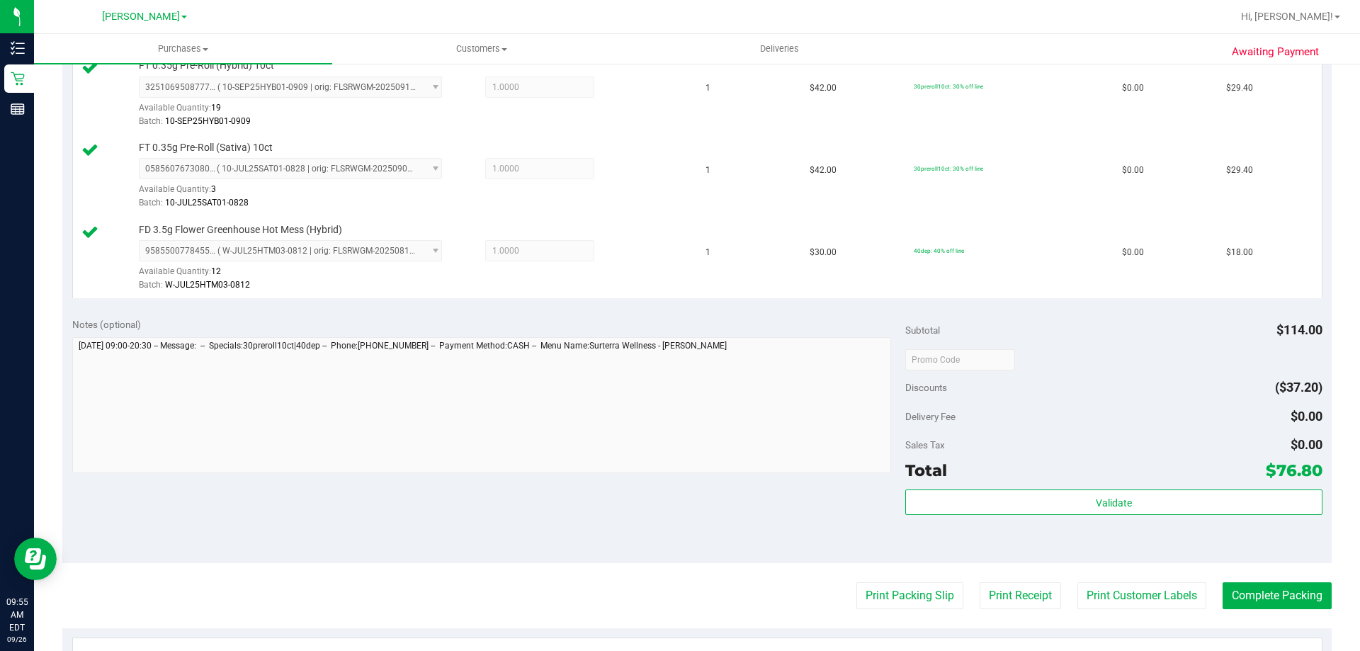
scroll to position [405, 0]
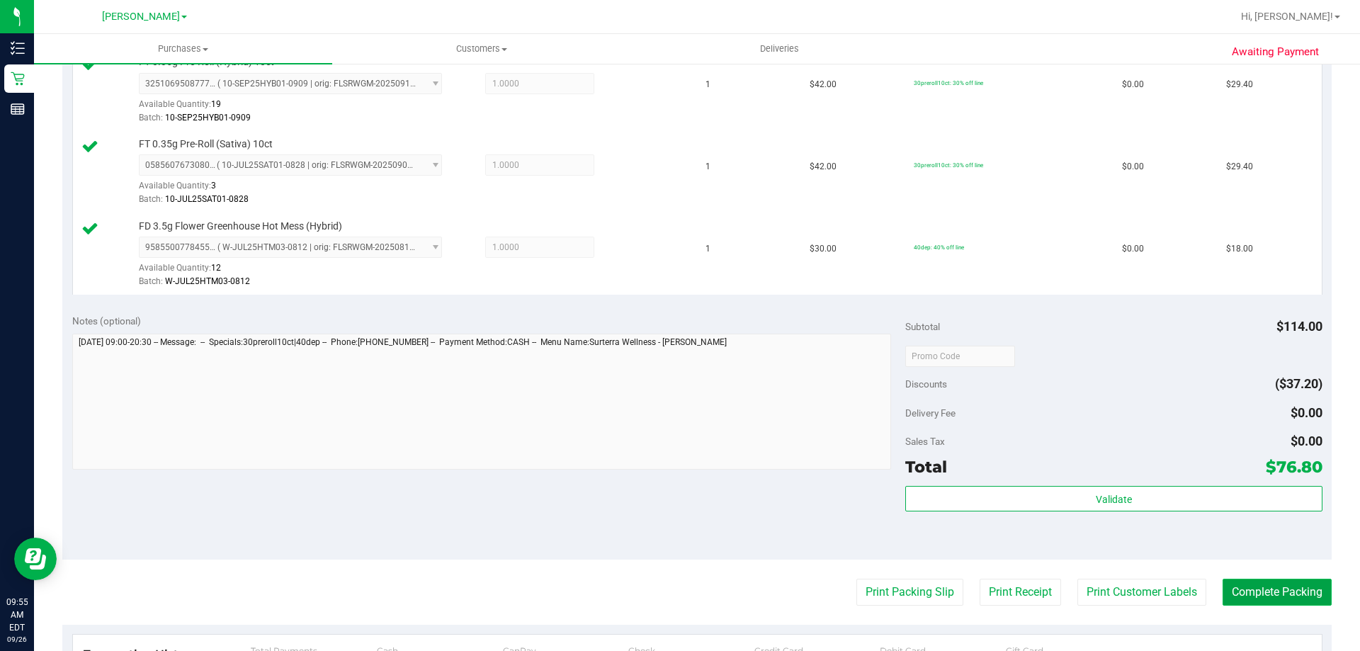
click at [1260, 588] on button "Complete Packing" at bounding box center [1277, 592] width 109 height 27
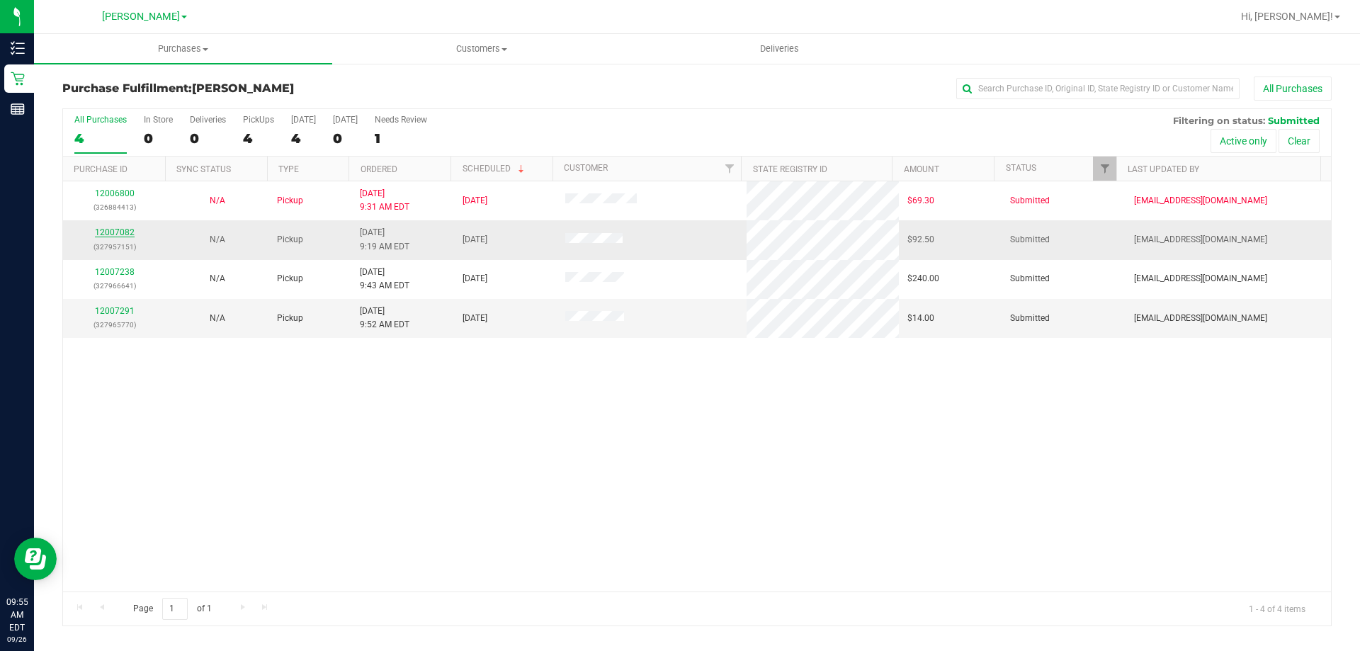
click at [128, 236] on link "12007082" at bounding box center [115, 232] width 40 height 10
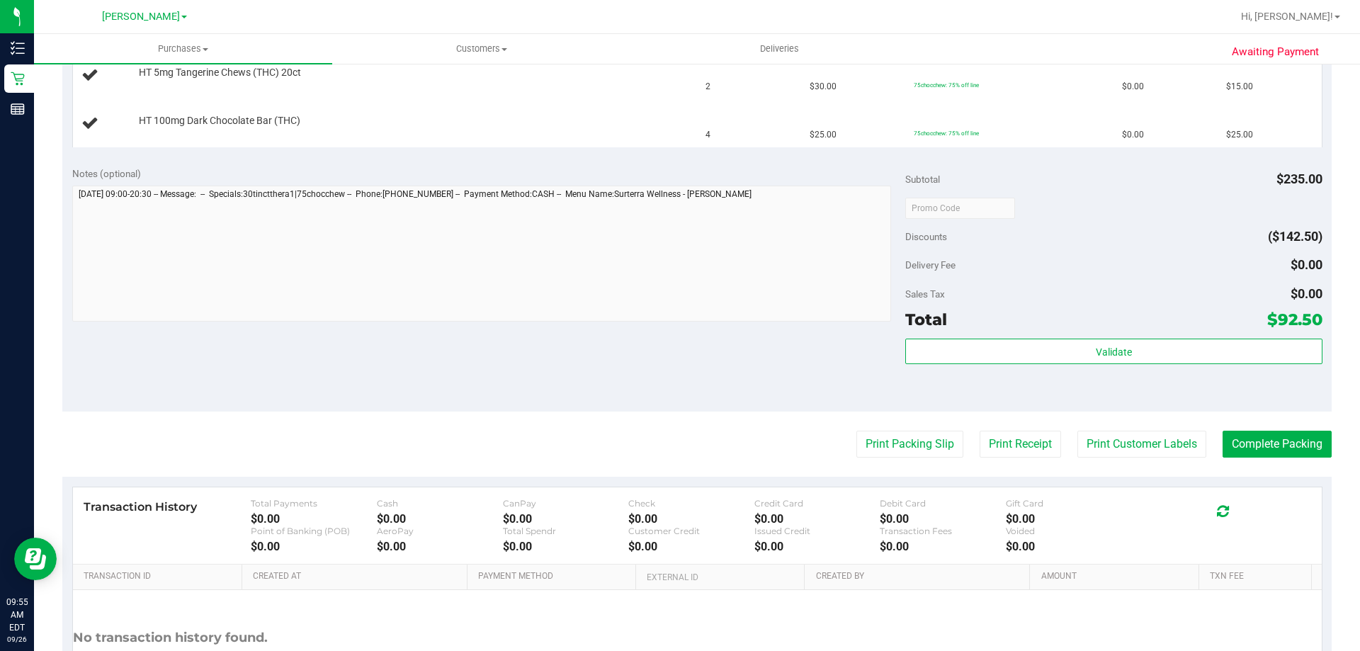
scroll to position [452, 0]
click at [907, 456] on button "Print Packing Slip" at bounding box center [909, 443] width 107 height 27
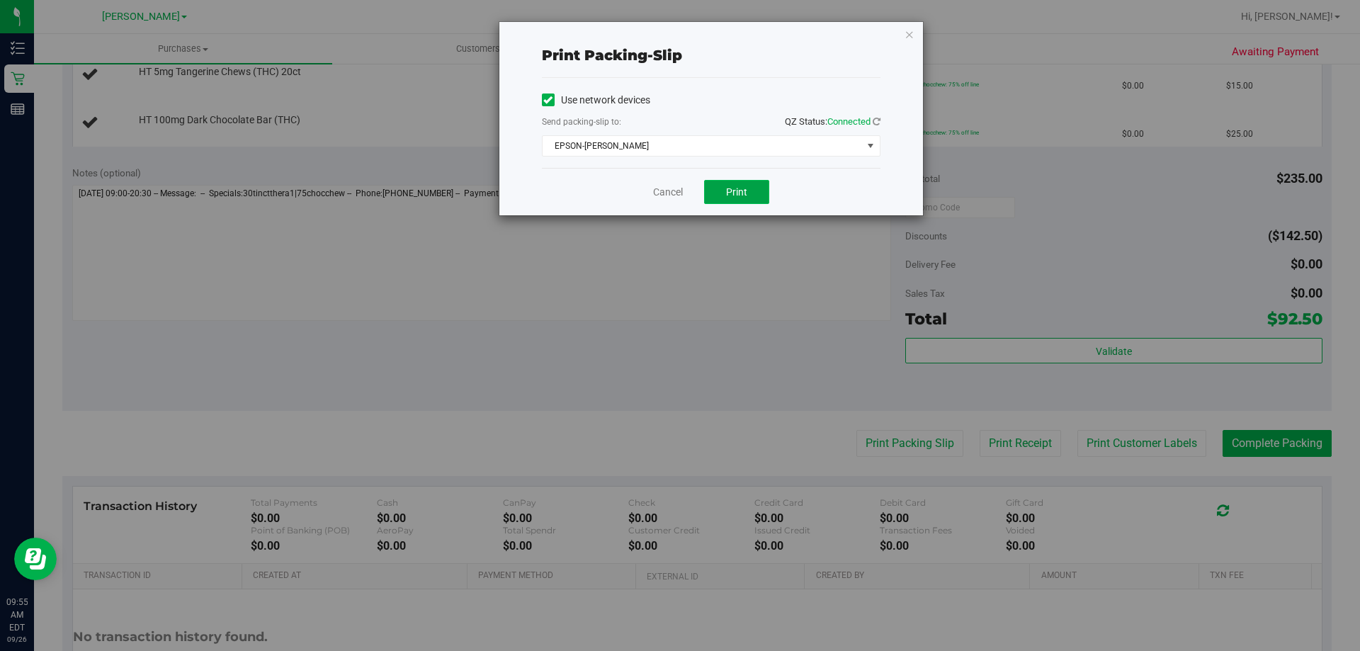
click at [750, 192] on button "Print" at bounding box center [736, 192] width 65 height 24
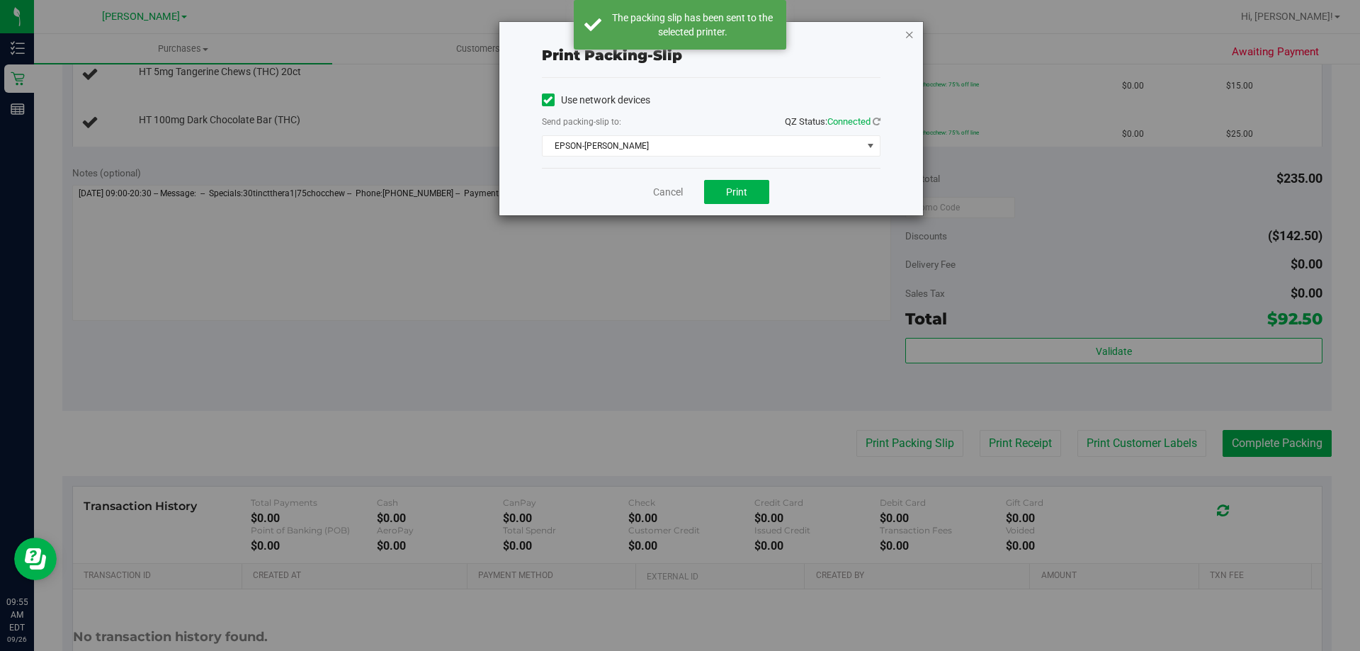
click at [910, 40] on icon "button" at bounding box center [910, 34] width 10 height 17
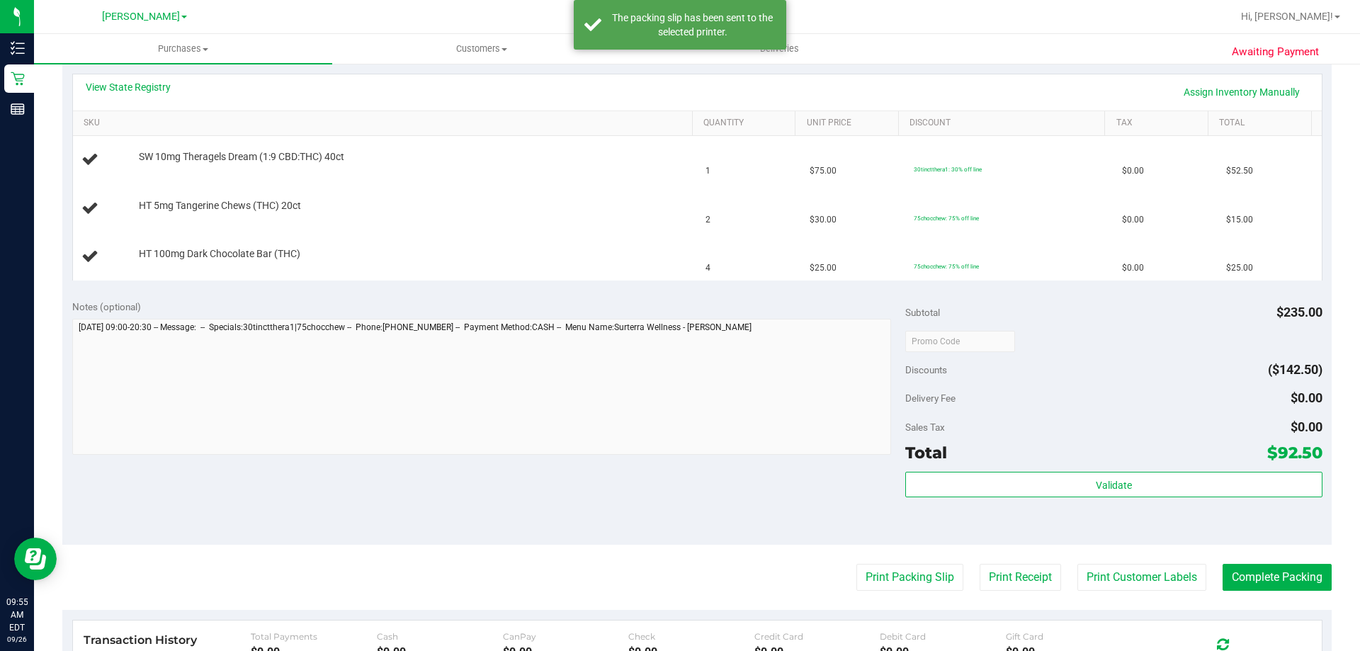
scroll to position [317, 0]
click at [856, 565] on button "Print Packing Slip" at bounding box center [909, 578] width 107 height 27
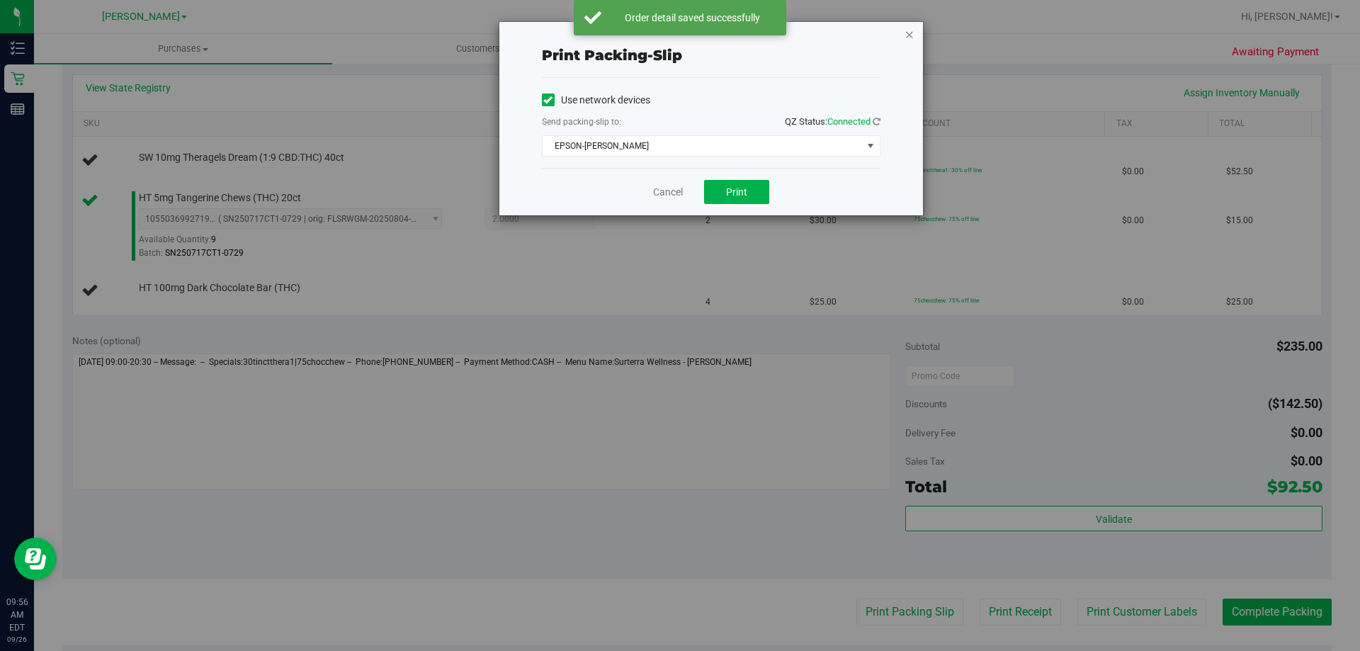
click at [905, 29] on icon "button" at bounding box center [910, 34] width 10 height 17
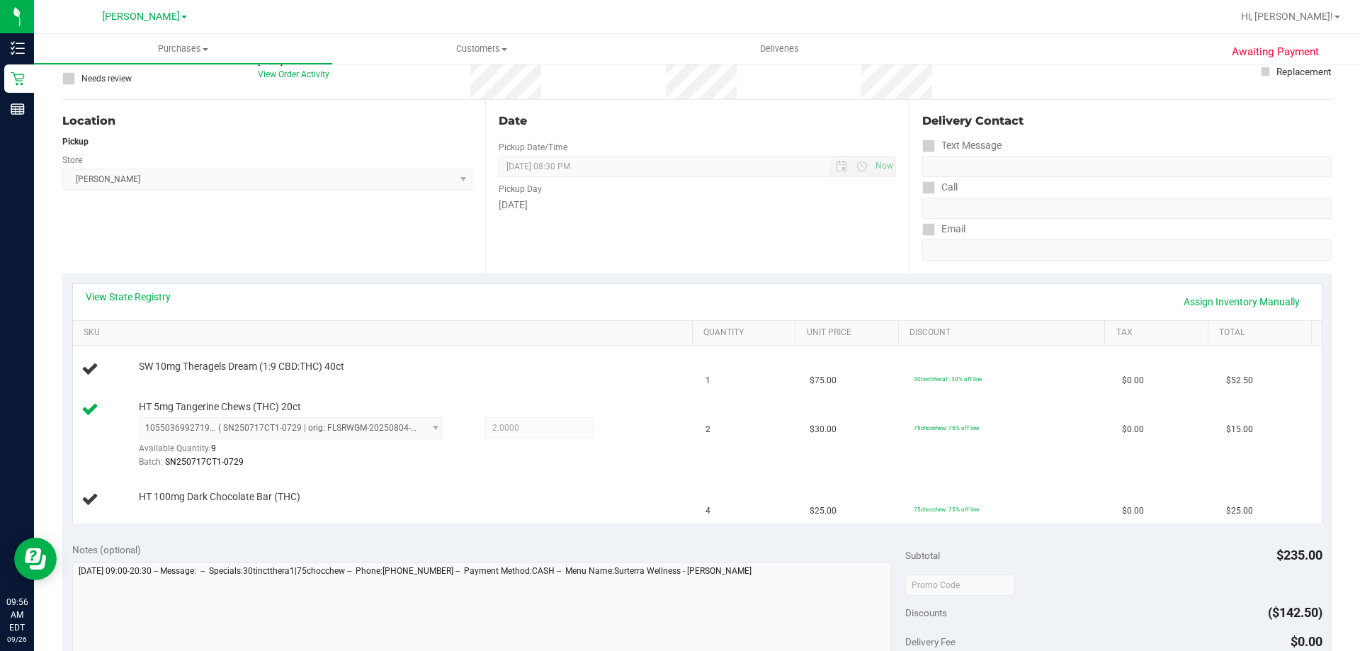
scroll to position [111, 0]
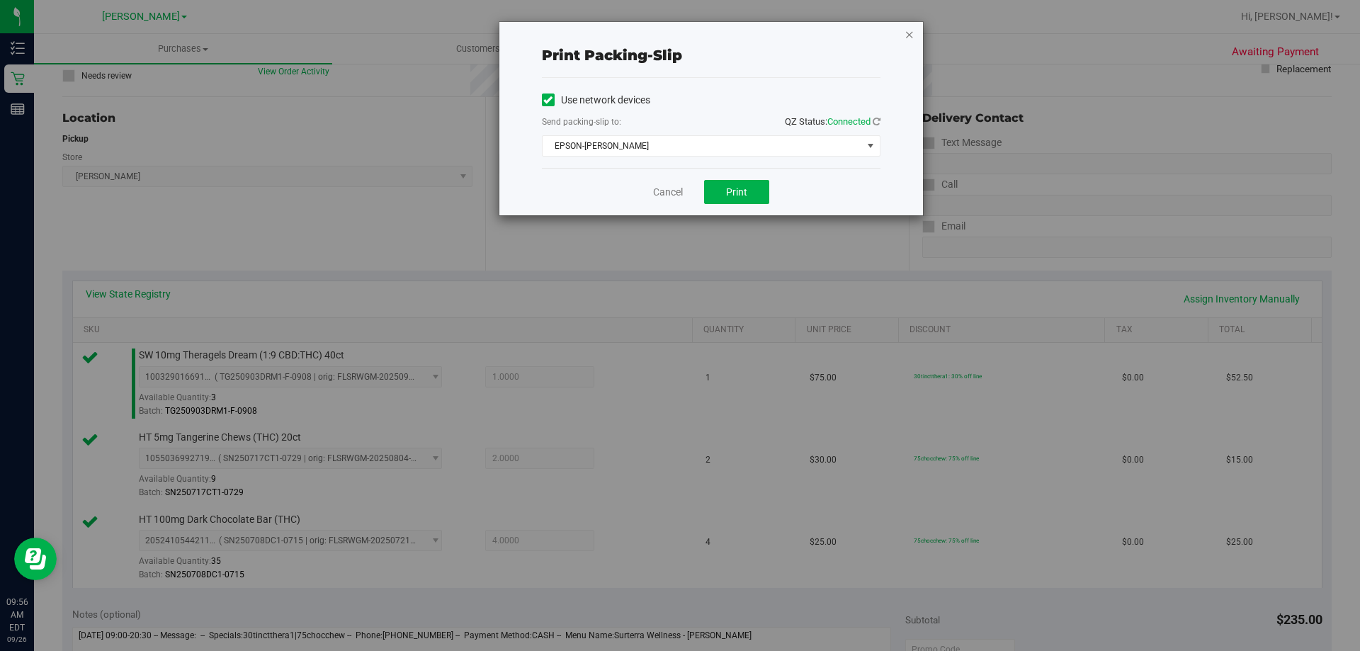
click at [909, 35] on icon "button" at bounding box center [910, 34] width 10 height 17
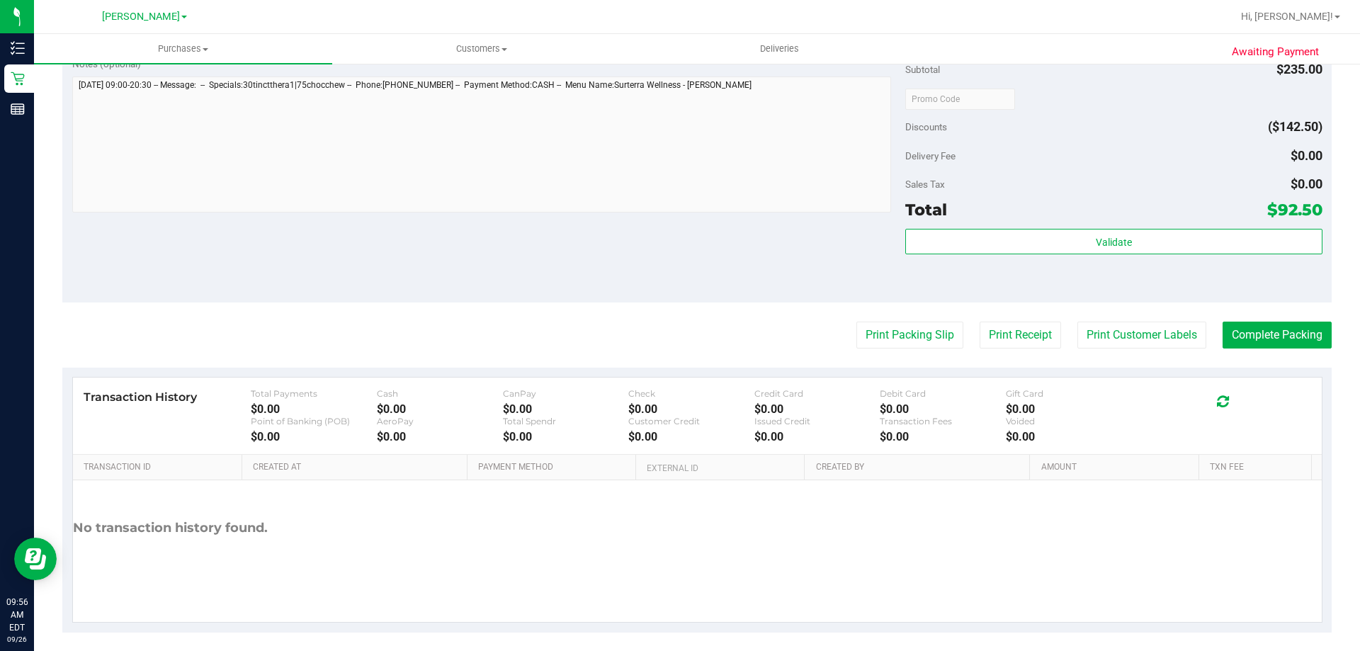
scroll to position [661, 0]
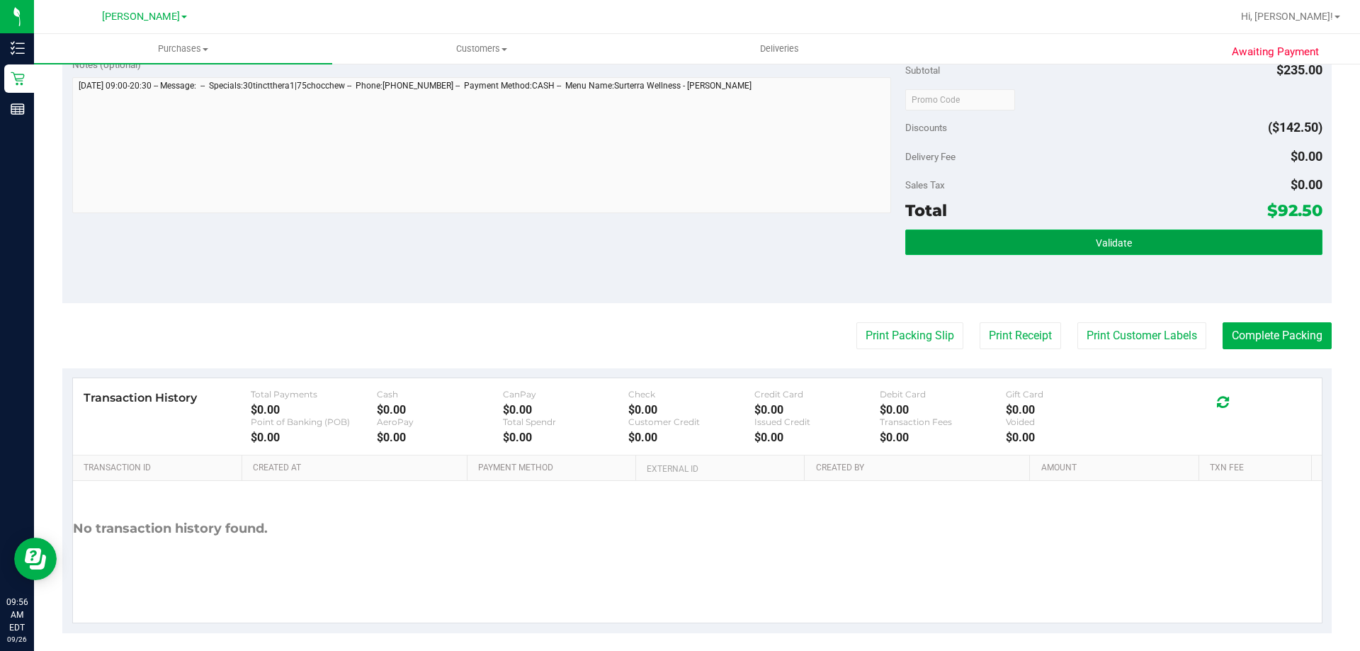
click at [1018, 242] on button "Validate" at bounding box center [1113, 243] width 417 height 26
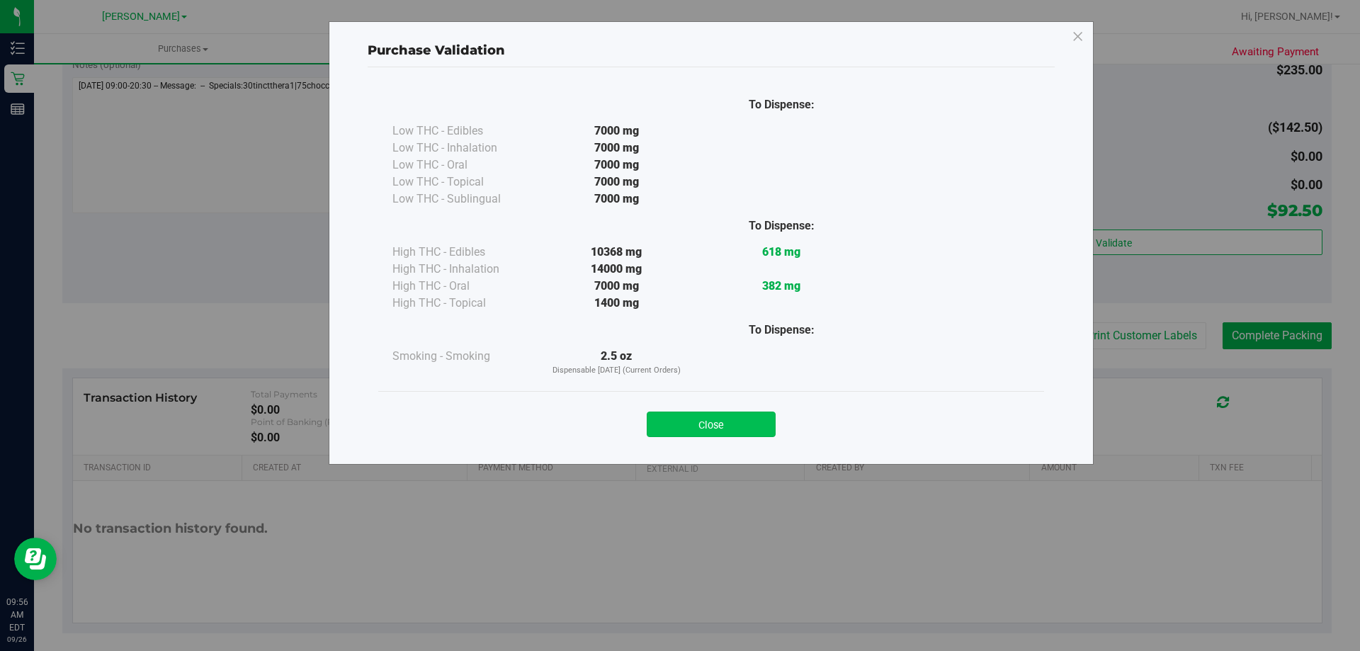
click at [740, 427] on button "Close" at bounding box center [711, 425] width 129 height 26
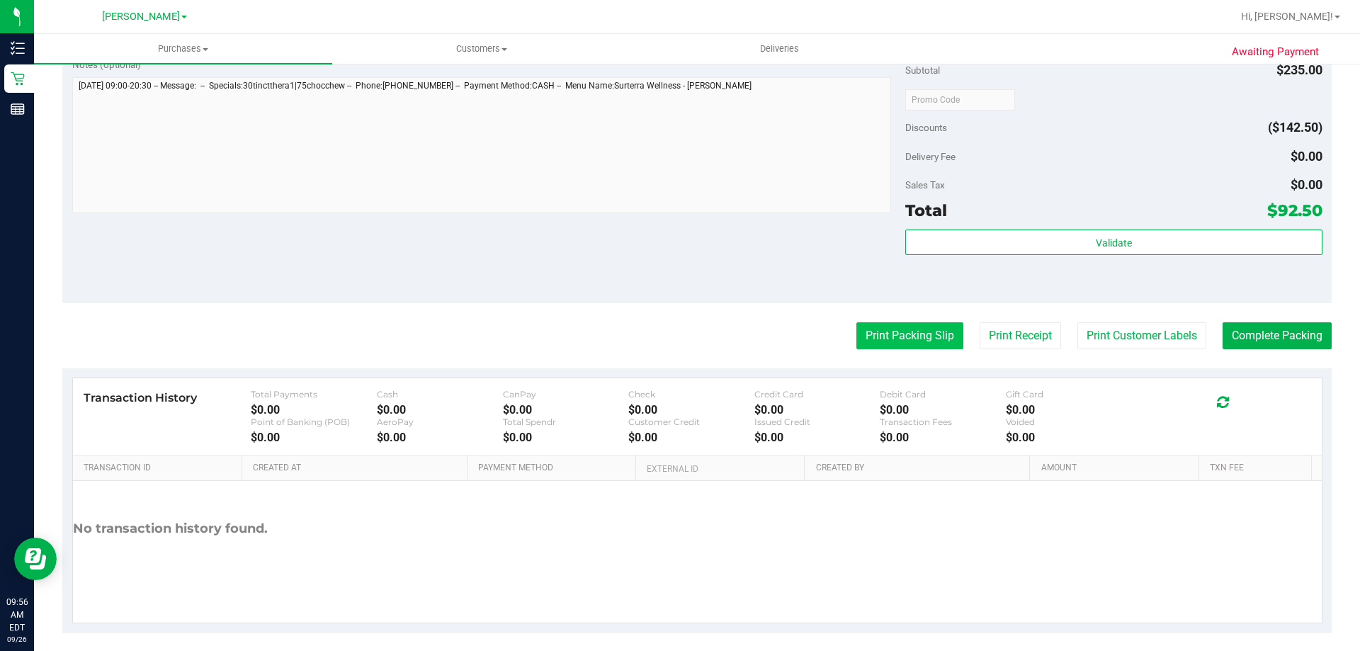
click at [927, 327] on button "Print Packing Slip" at bounding box center [909, 335] width 107 height 27
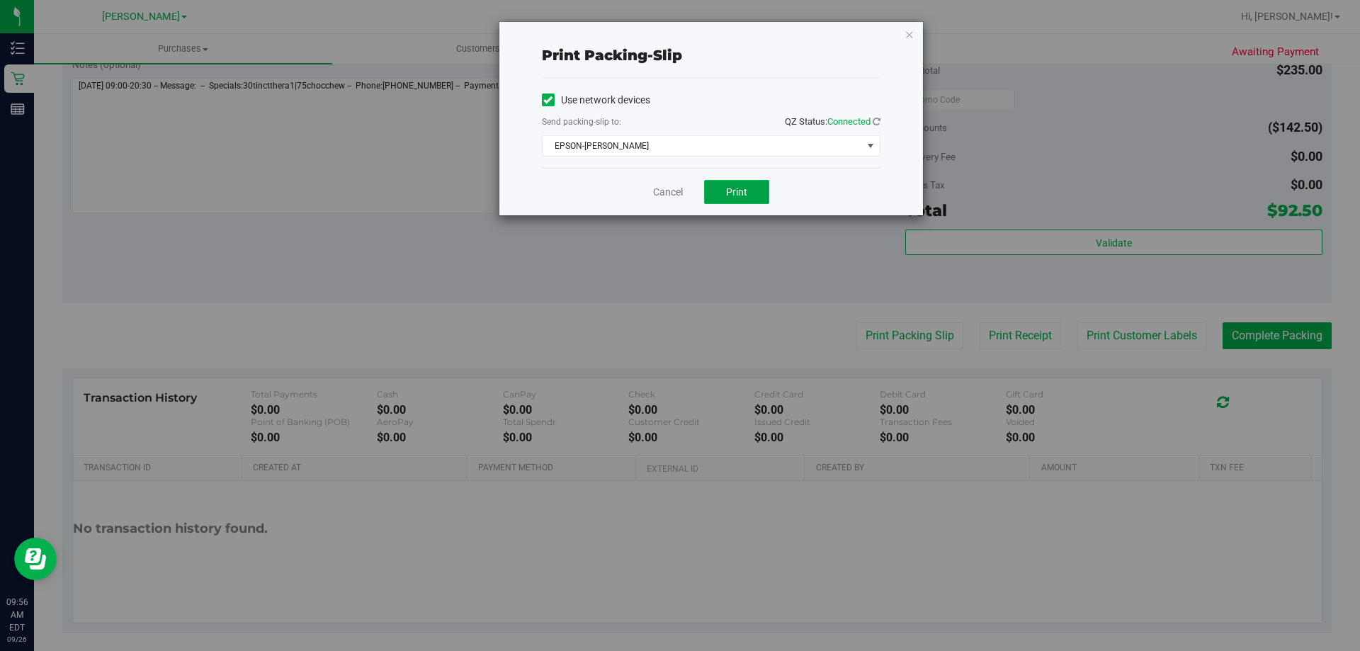
click at [743, 191] on span "Print" at bounding box center [736, 191] width 21 height 11
click at [911, 38] on icon "button" at bounding box center [910, 34] width 10 height 17
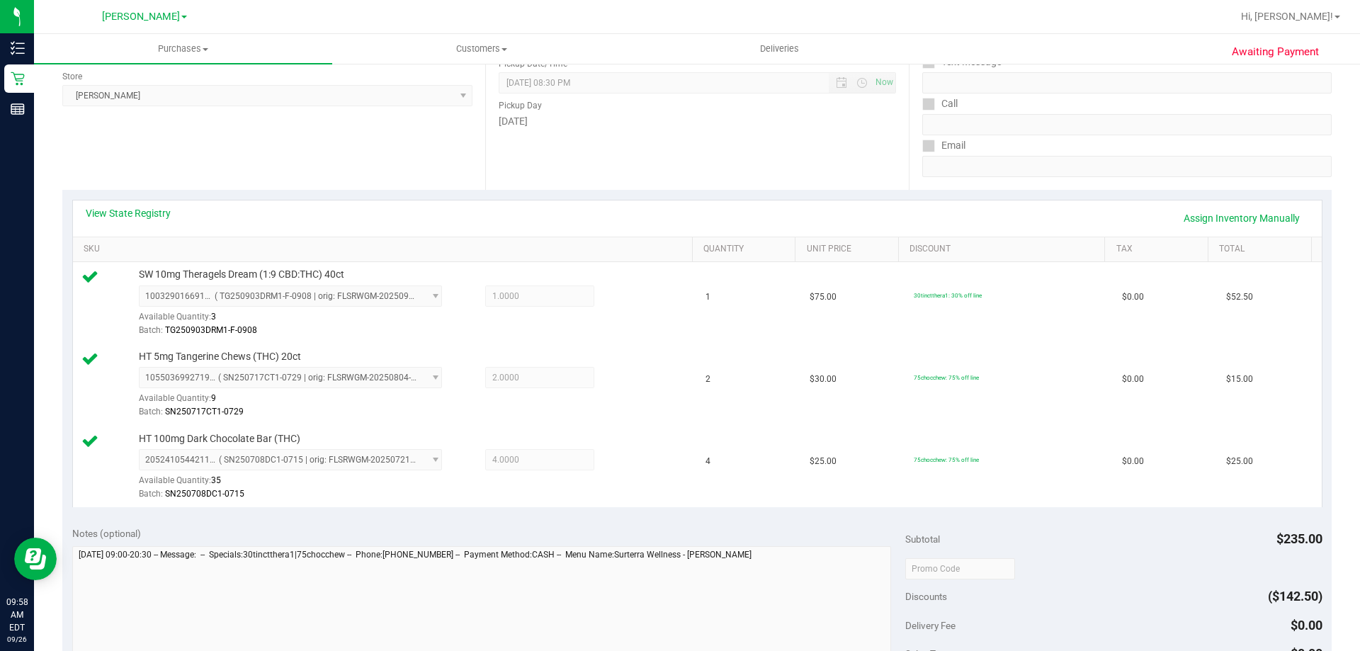
scroll to position [376, 0]
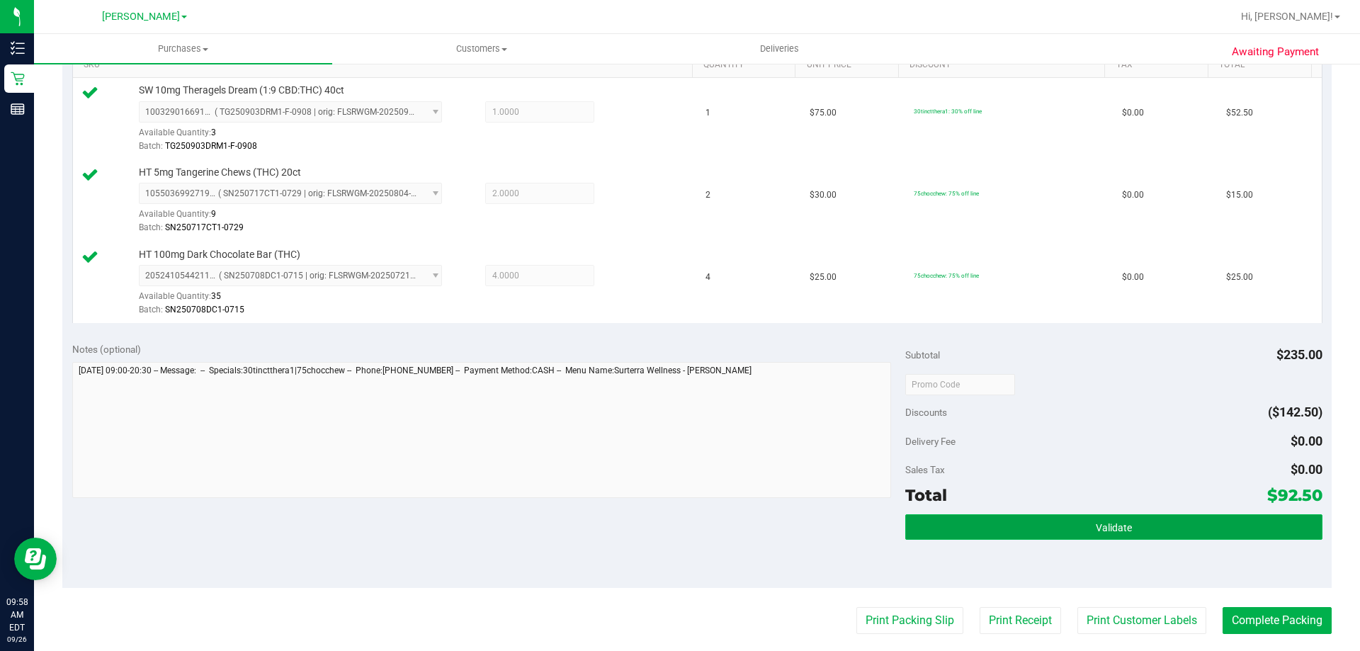
click at [1199, 517] on button "Validate" at bounding box center [1113, 527] width 417 height 26
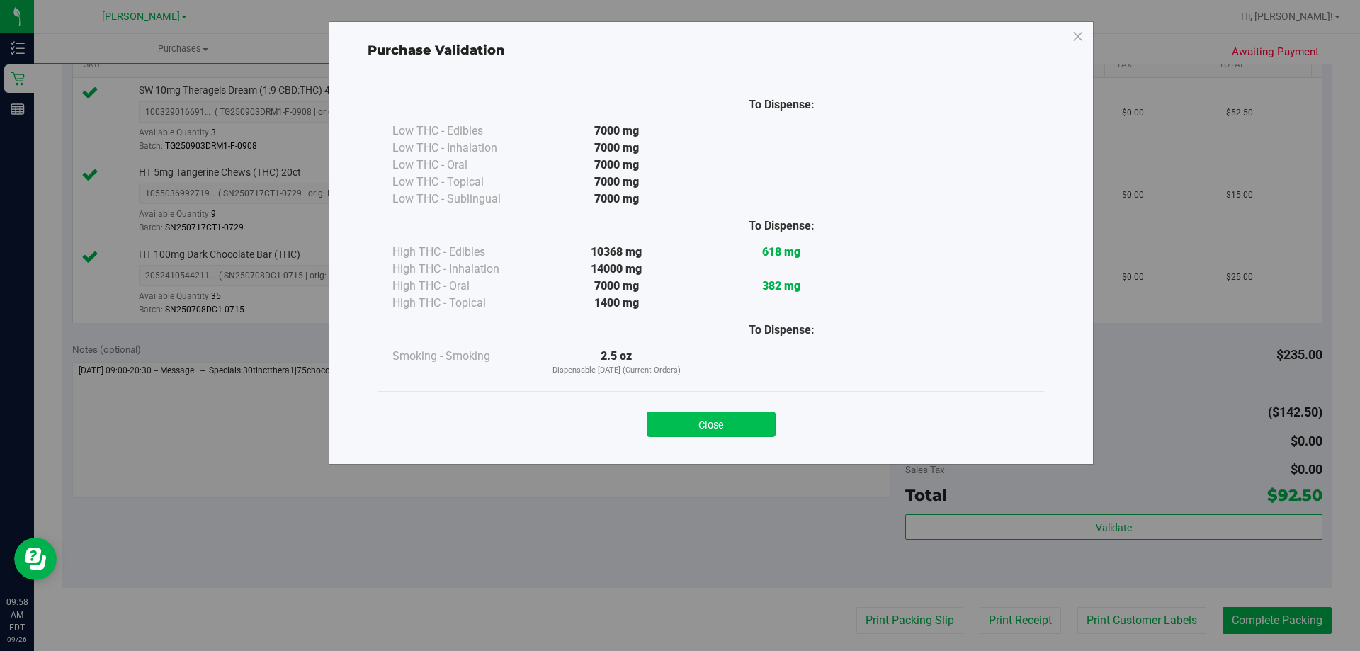
click at [758, 422] on button "Close" at bounding box center [711, 425] width 129 height 26
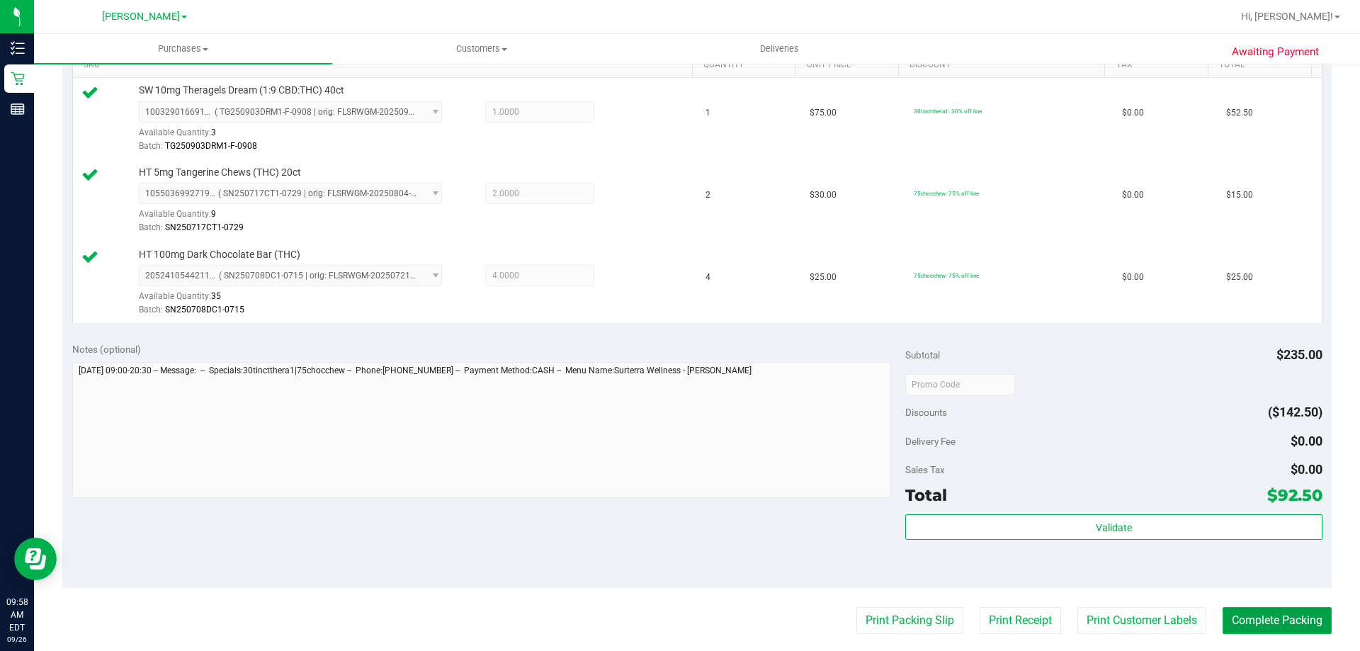
click at [1254, 623] on button "Complete Packing" at bounding box center [1277, 620] width 109 height 27
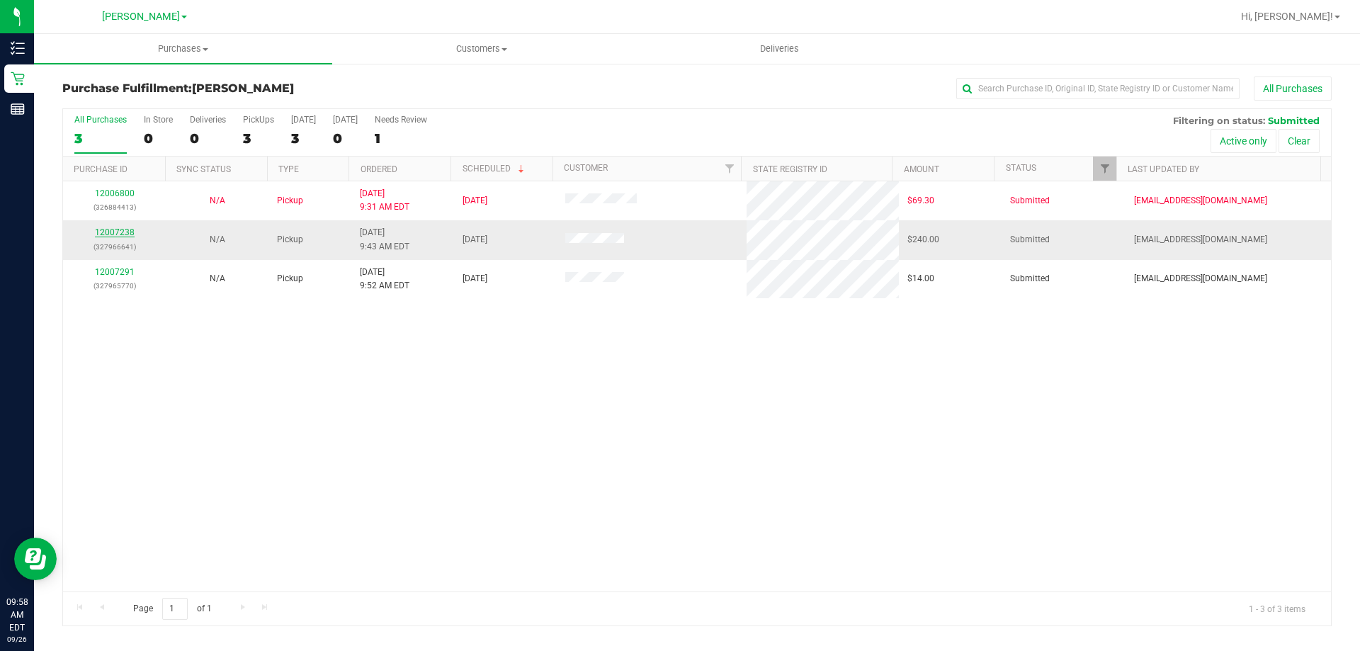
click at [131, 230] on link "12007238" at bounding box center [115, 232] width 40 height 10
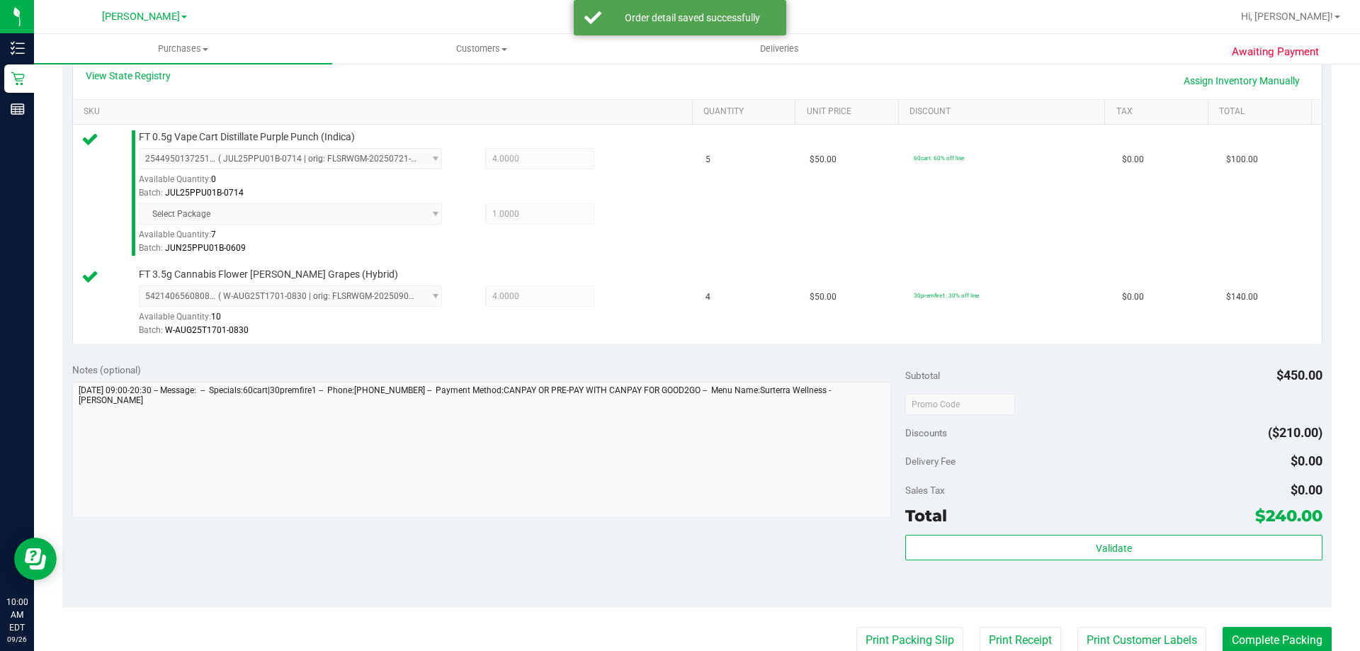
scroll to position [336, 0]
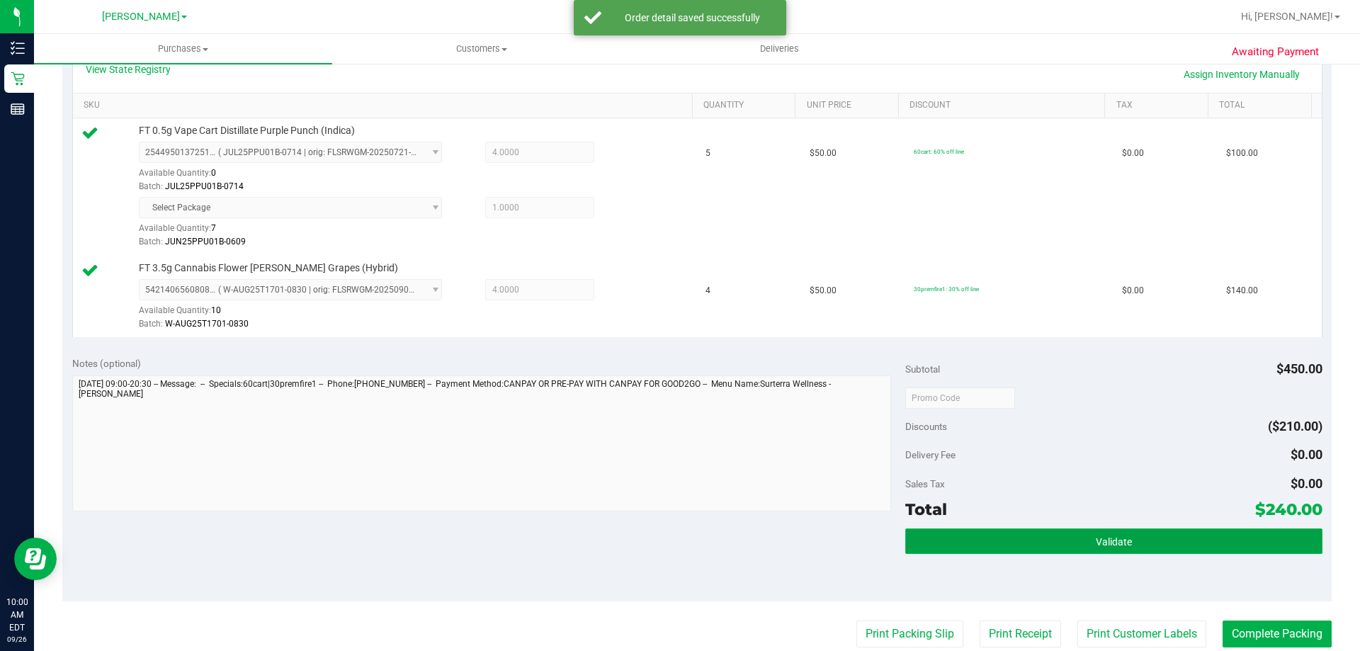
click at [1099, 541] on span "Validate" at bounding box center [1114, 541] width 36 height 11
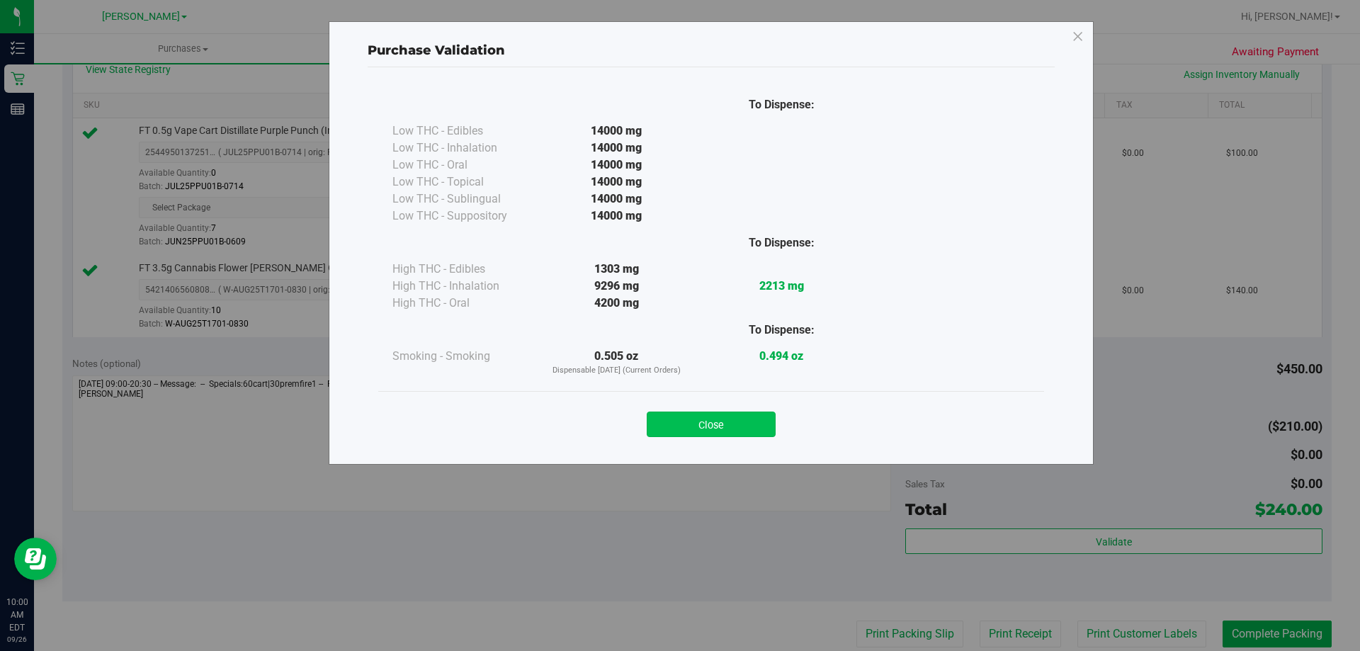
click at [731, 428] on button "Close" at bounding box center [711, 425] width 129 height 26
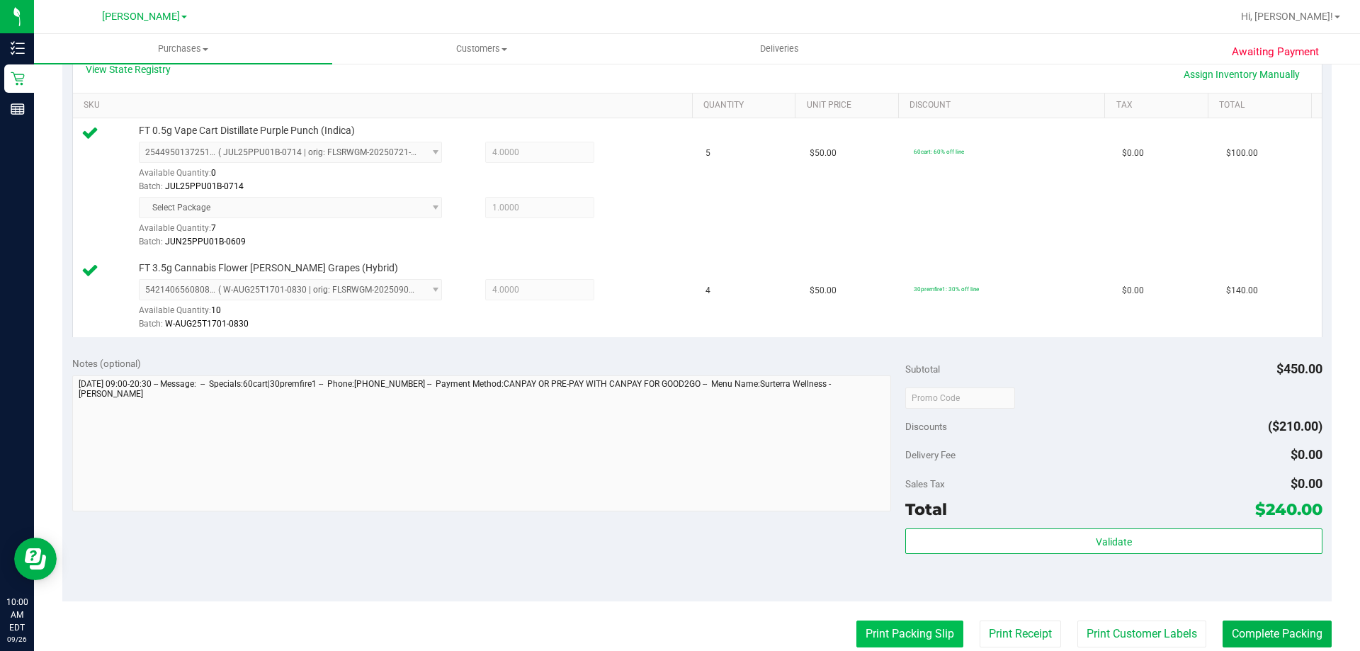
click at [875, 633] on button "Print Packing Slip" at bounding box center [909, 634] width 107 height 27
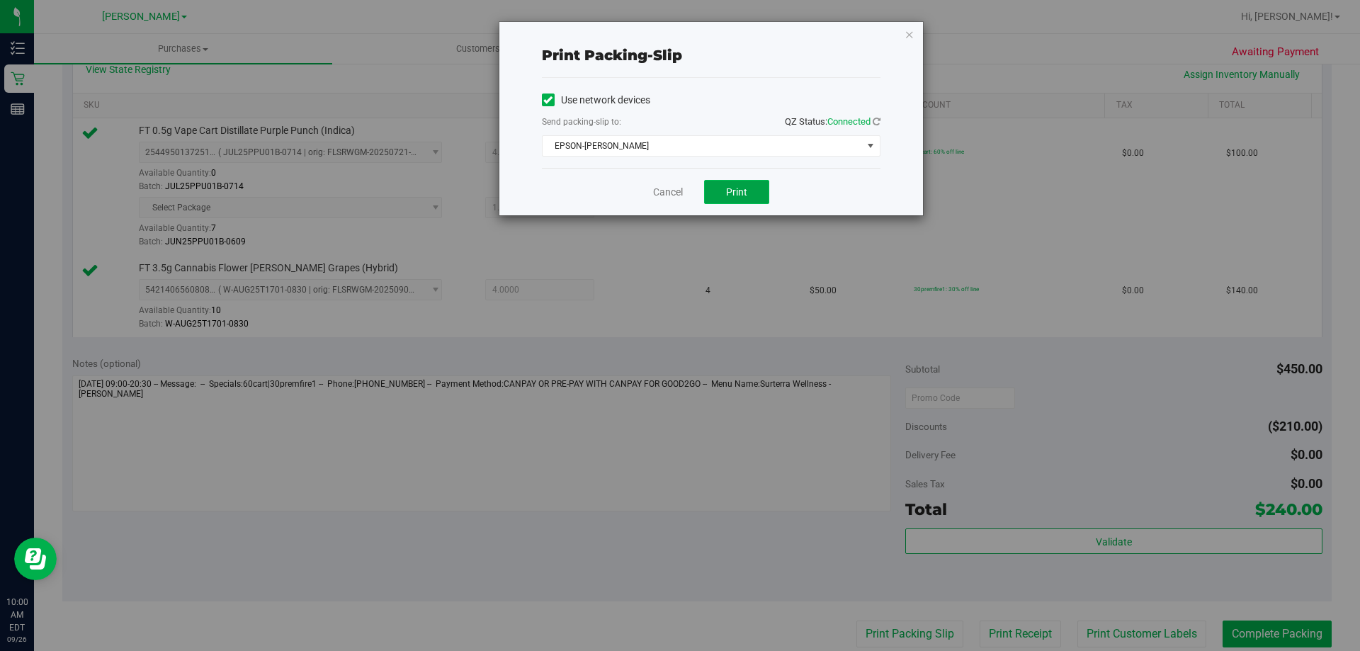
click at [737, 184] on button "Print" at bounding box center [736, 192] width 65 height 24
click at [909, 27] on icon "button" at bounding box center [910, 34] width 10 height 17
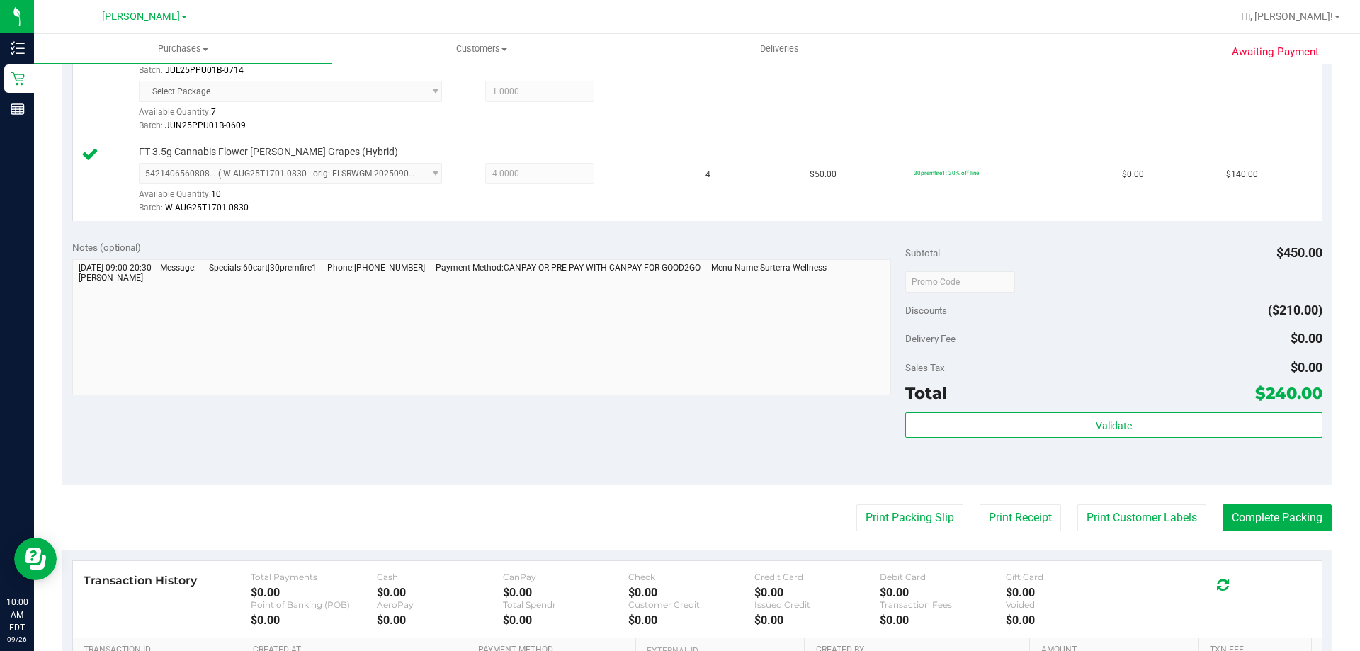
scroll to position [454, 0]
click at [1272, 518] on button "Complete Packing" at bounding box center [1277, 515] width 109 height 27
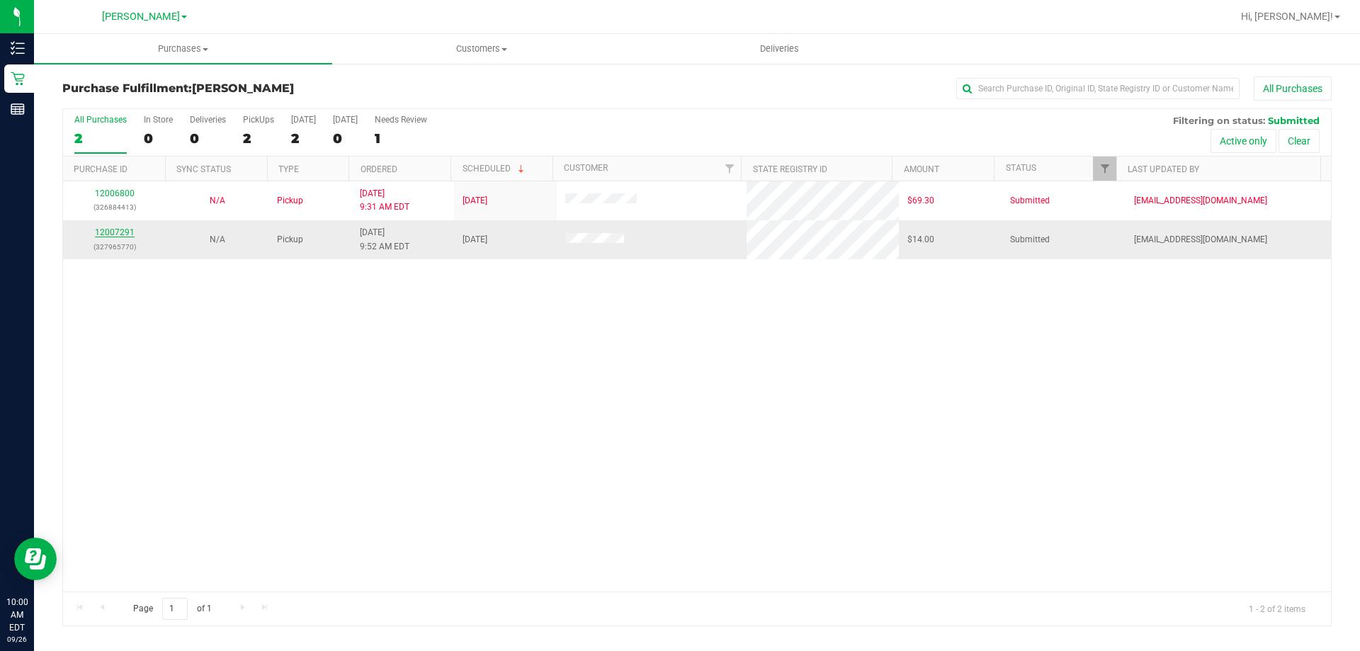
click at [126, 230] on link "12007291" at bounding box center [115, 232] width 40 height 10
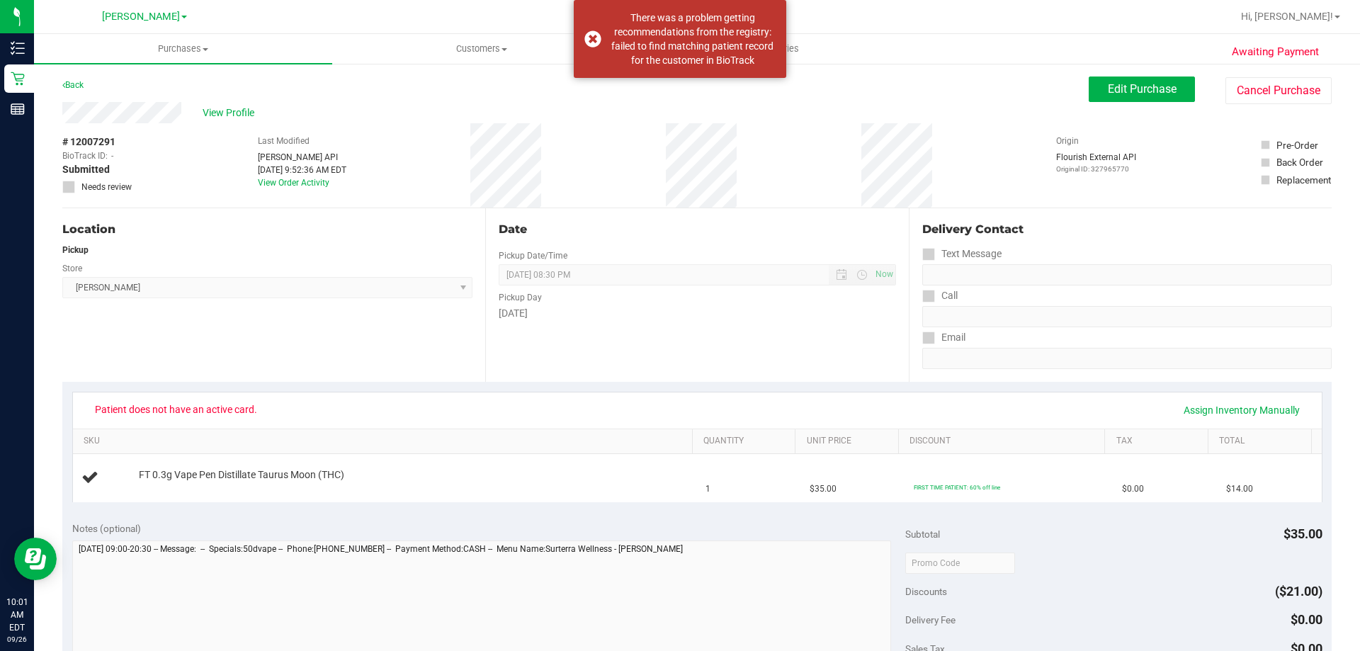
click at [181, 117] on div "View Profile" at bounding box center [575, 112] width 1027 height 21
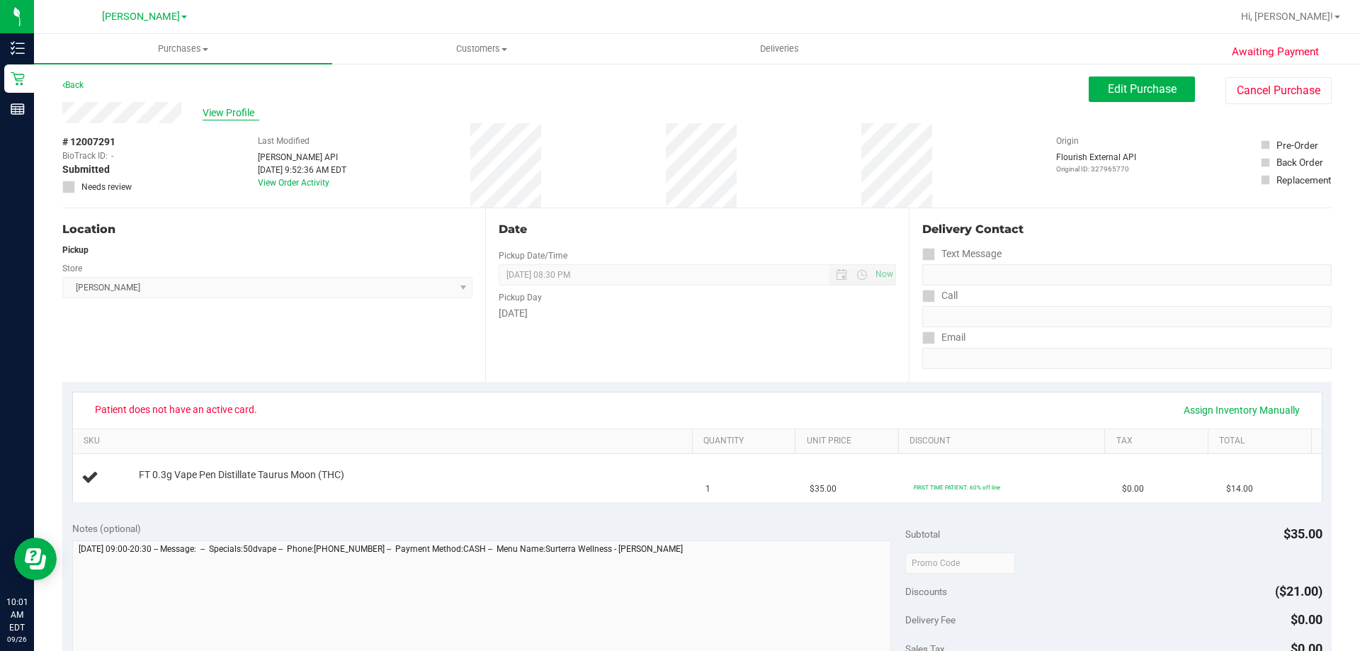
click at [210, 114] on span "View Profile" at bounding box center [231, 113] width 57 height 15
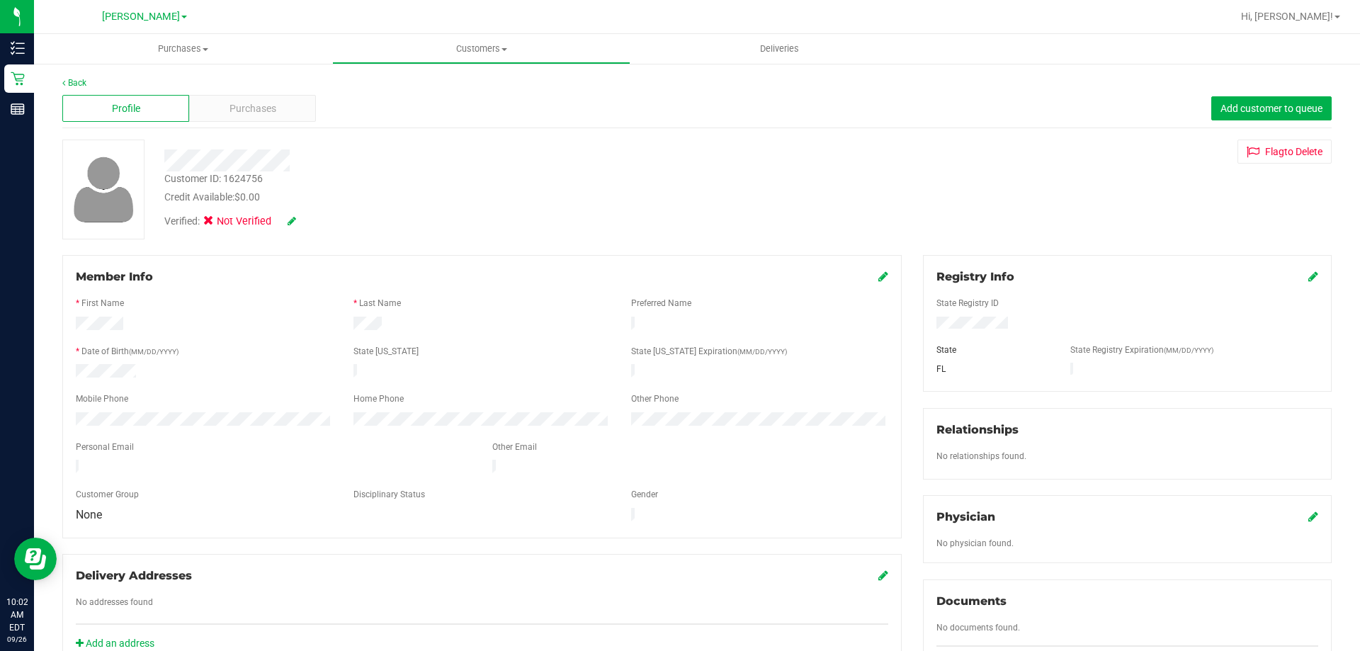
click at [288, 217] on icon at bounding box center [292, 221] width 9 height 10
click at [213, 223] on icon at bounding box center [212, 223] width 9 height 0
click at [0, 0] on input "Medical" at bounding box center [0, 0] width 0 height 0
click at [878, 278] on icon at bounding box center [883, 276] width 10 height 11
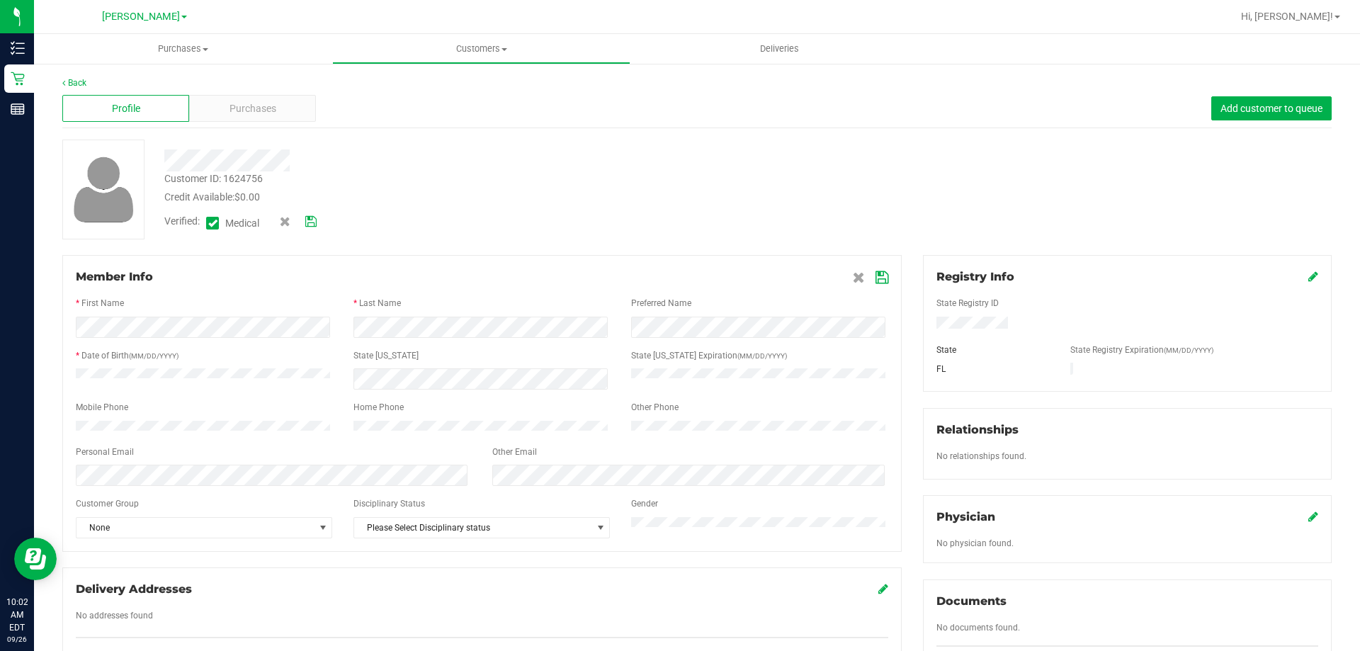
click at [311, 217] on icon at bounding box center [310, 222] width 11 height 10
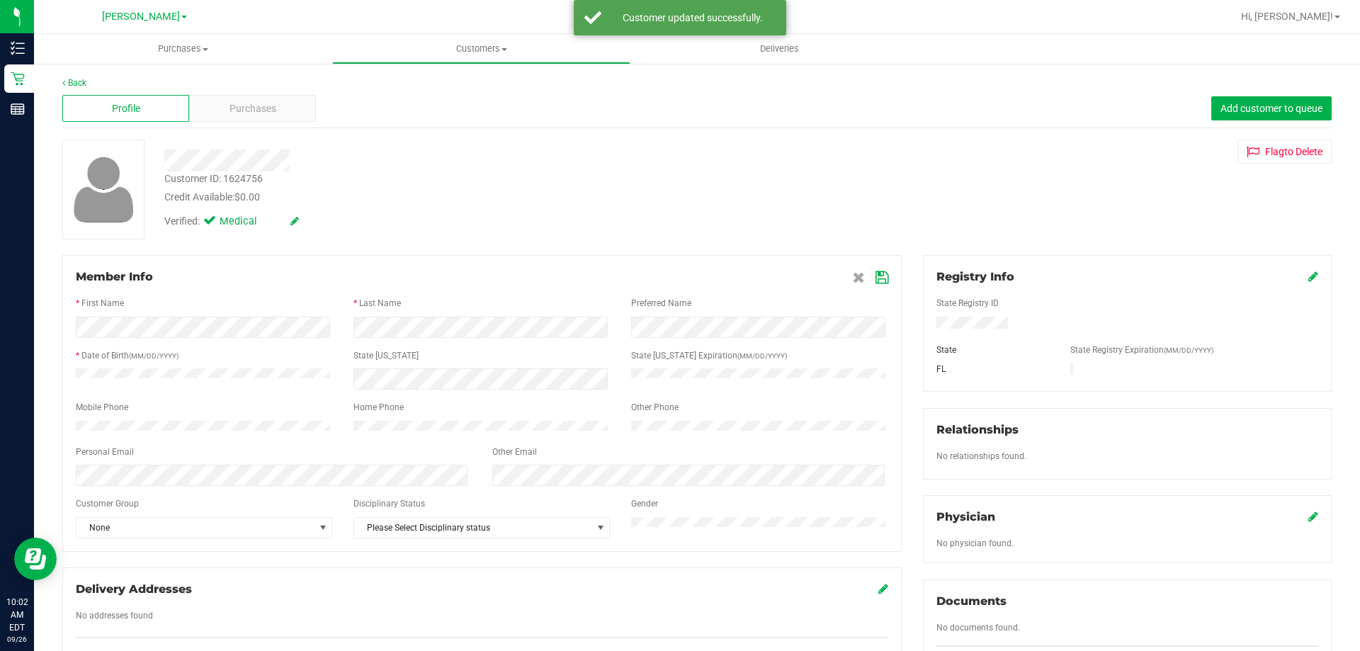
click at [1308, 270] on link at bounding box center [1313, 276] width 10 height 13
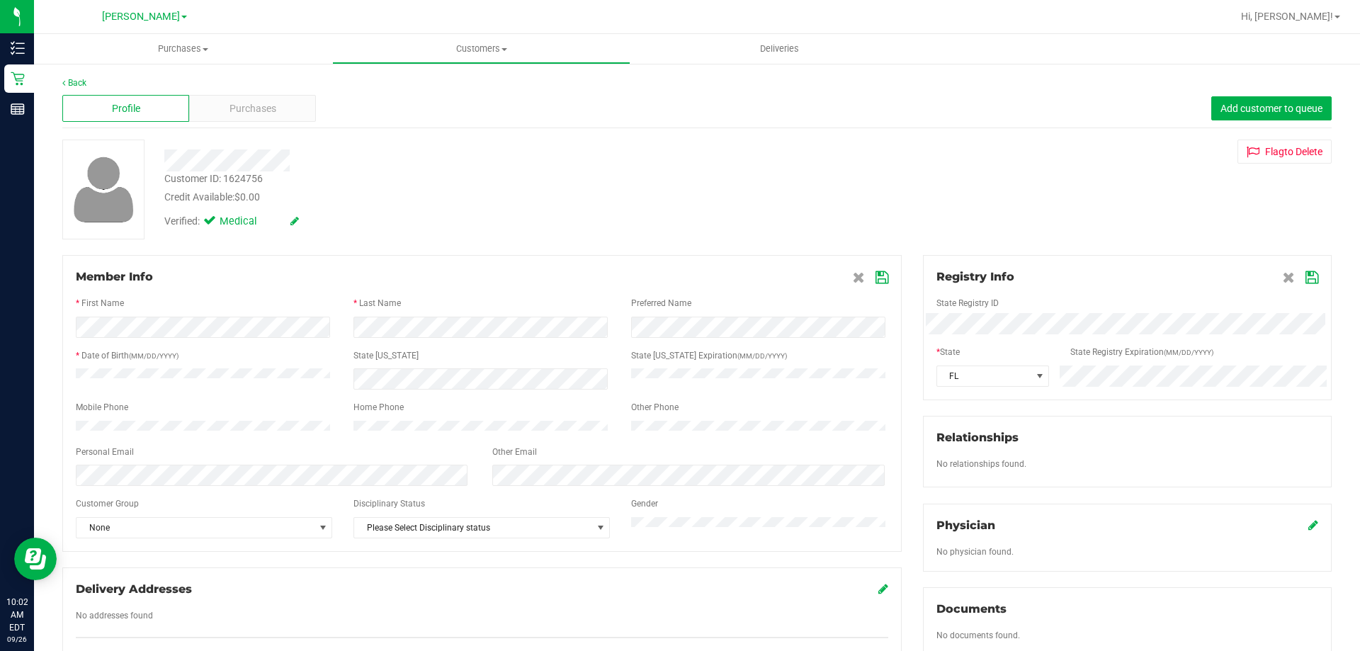
click at [498, 392] on div "Member Info * First Name * Last Name Preferred Name * Date of Birth (MM/DD/YYYY…" at bounding box center [697, 620] width 1291 height 730
click at [1306, 276] on icon at bounding box center [1312, 277] width 13 height 11
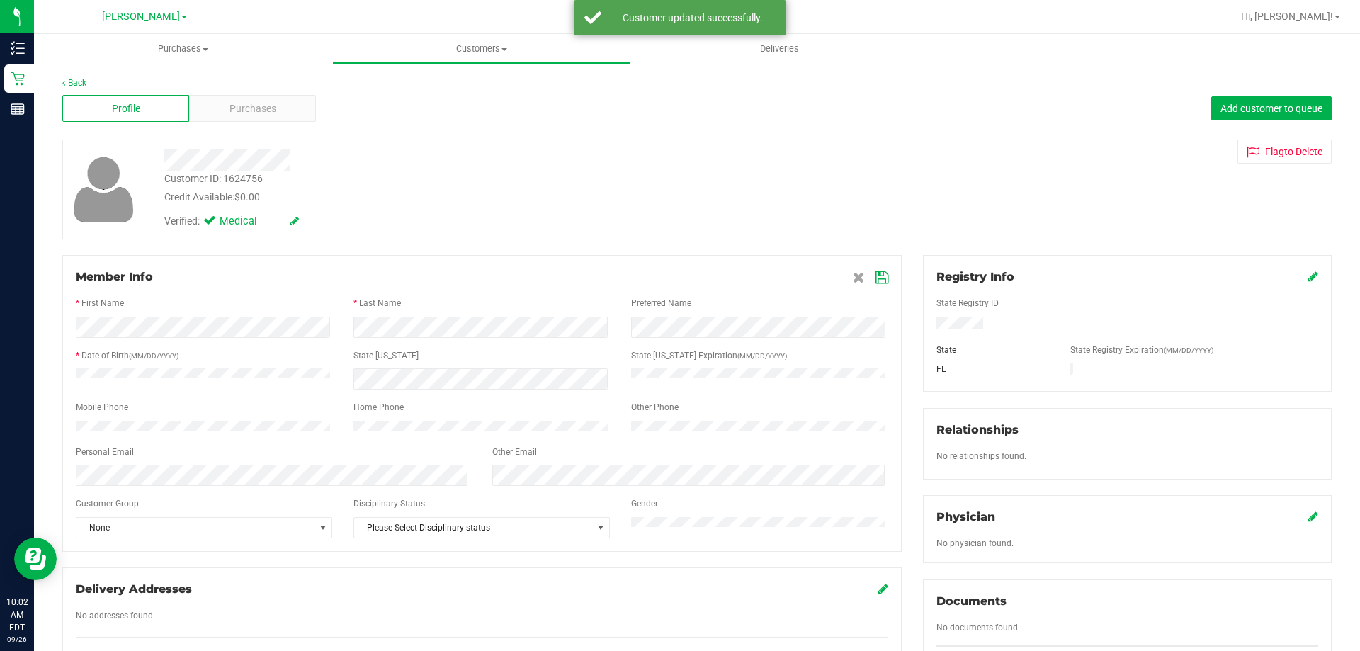
click at [879, 278] on icon at bounding box center [882, 277] width 13 height 11
click at [203, 105] on div "Purchases" at bounding box center [252, 108] width 127 height 27
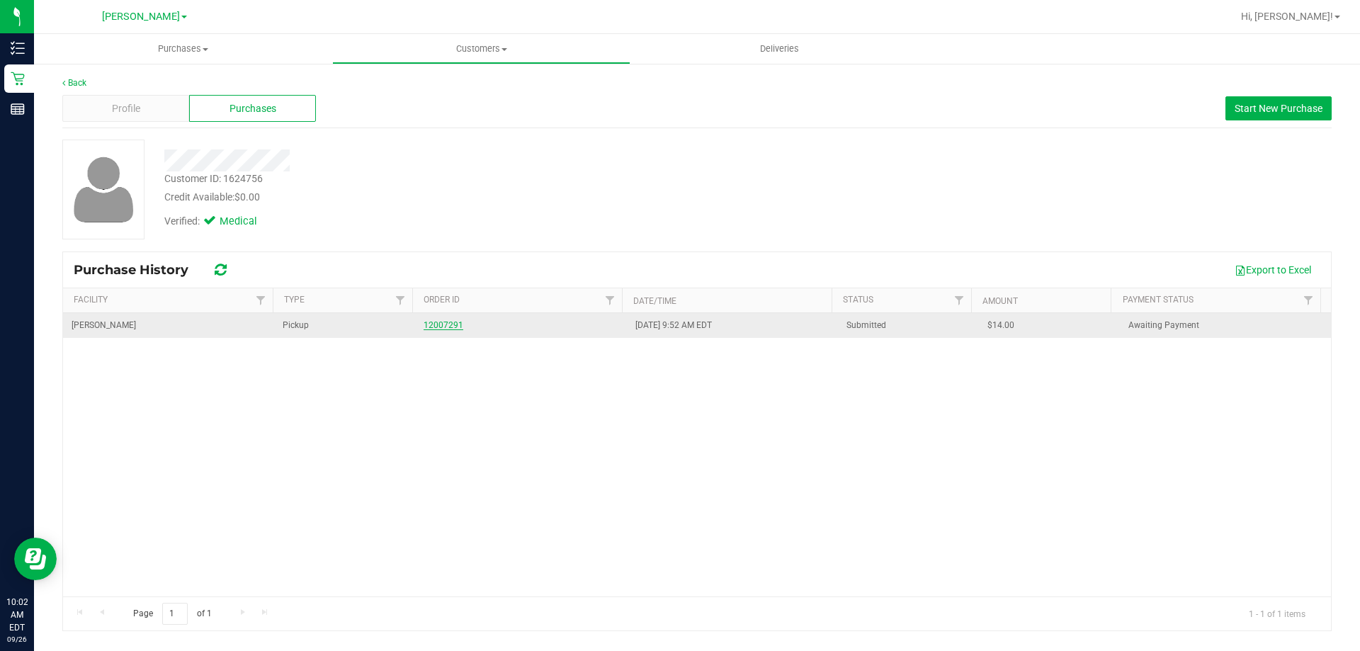
click at [440, 320] on link "12007291" at bounding box center [444, 325] width 40 height 10
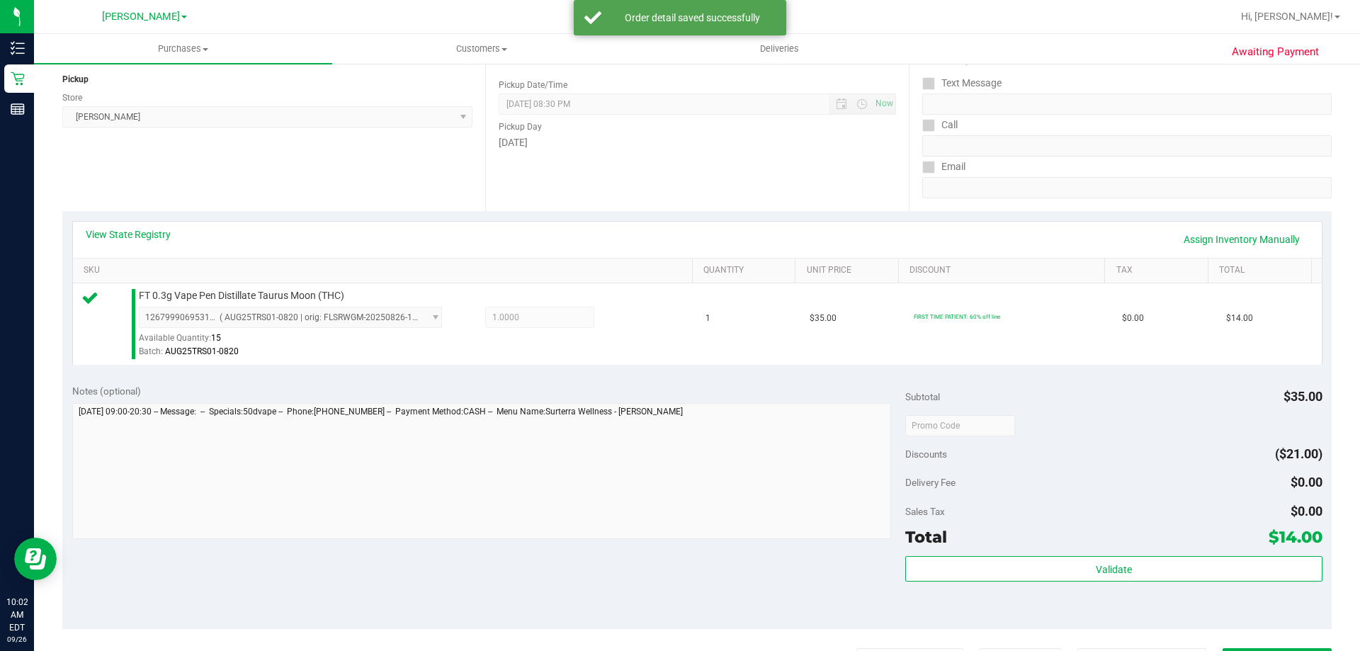
scroll to position [326, 0]
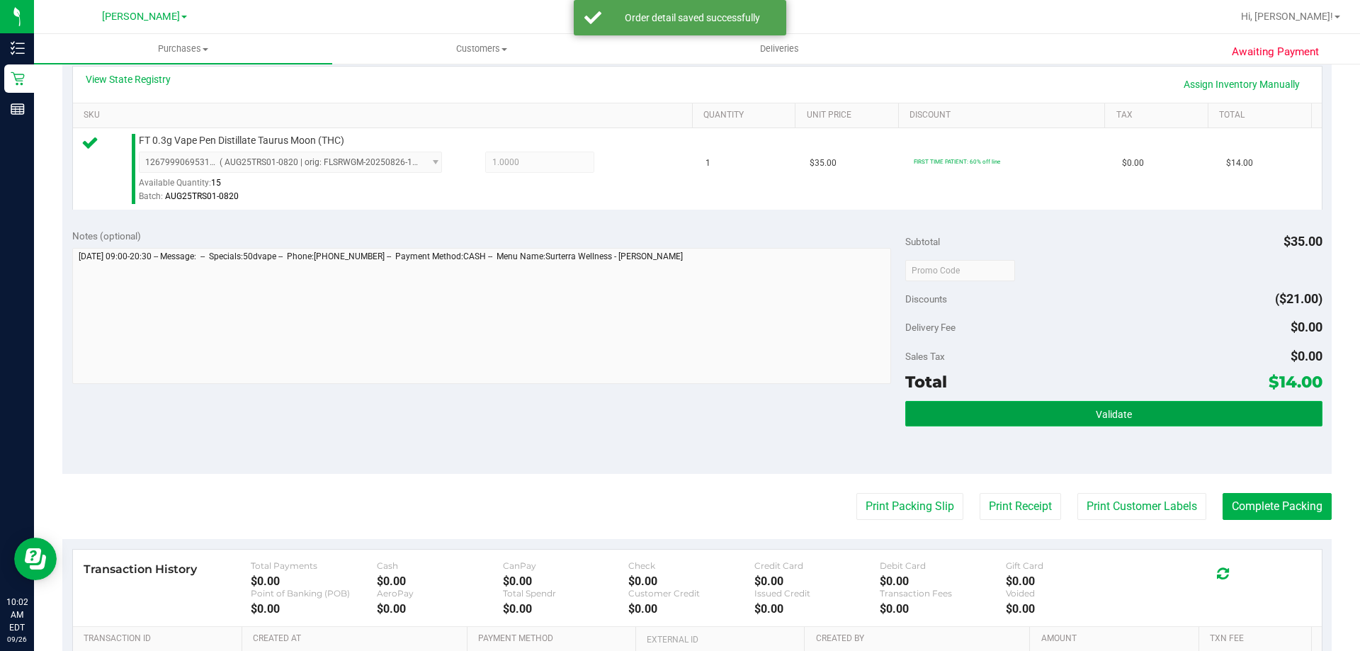
click at [1113, 415] on span "Validate" at bounding box center [1114, 414] width 36 height 11
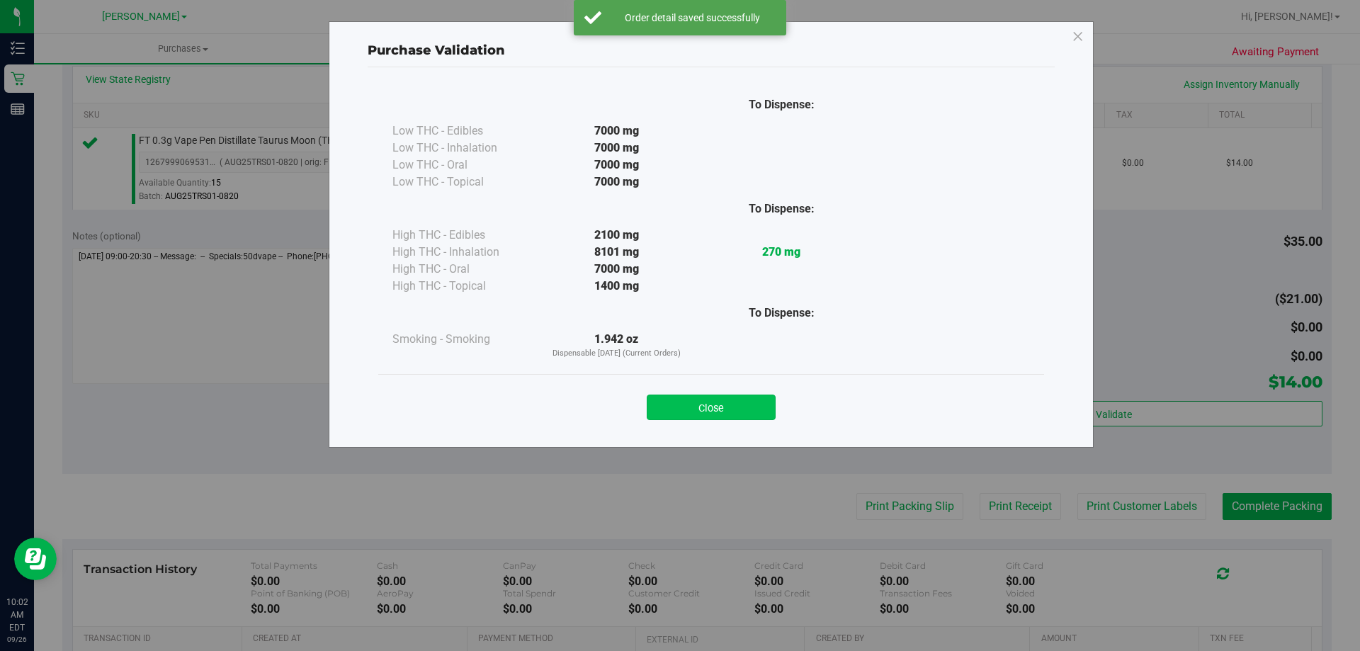
click at [752, 409] on button "Close" at bounding box center [711, 408] width 129 height 26
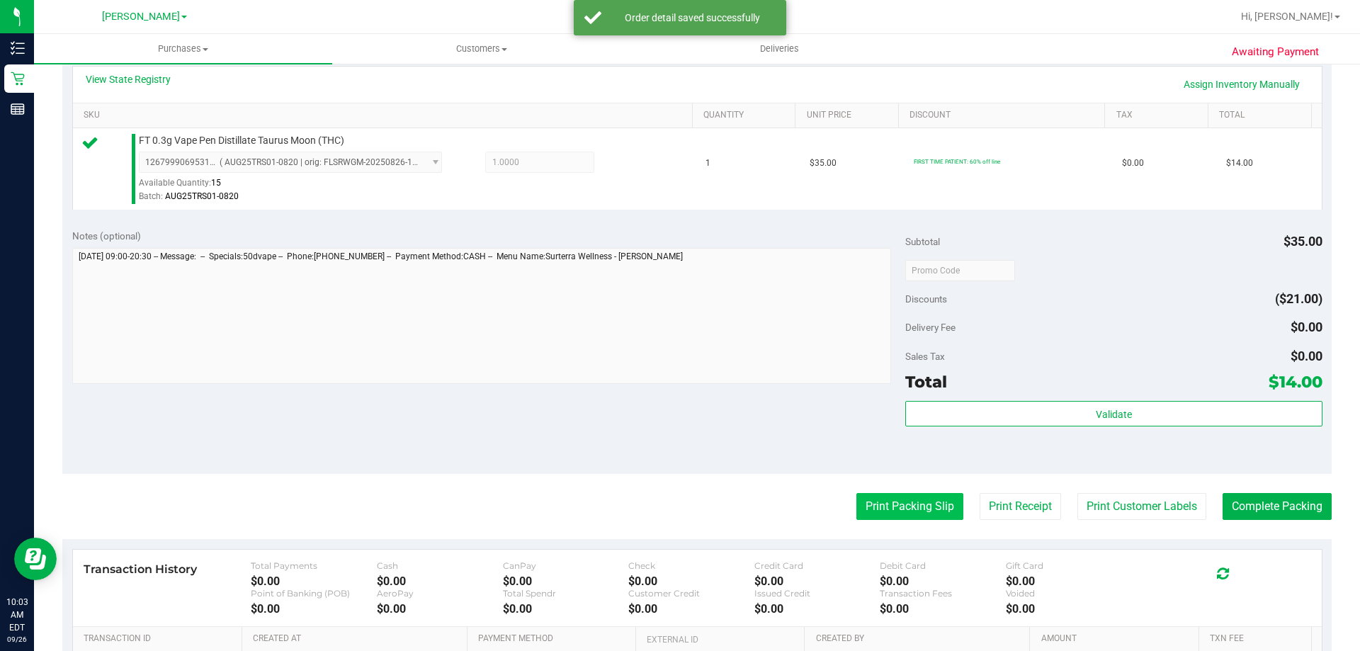
click at [878, 510] on button "Print Packing Slip" at bounding box center [909, 506] width 107 height 27
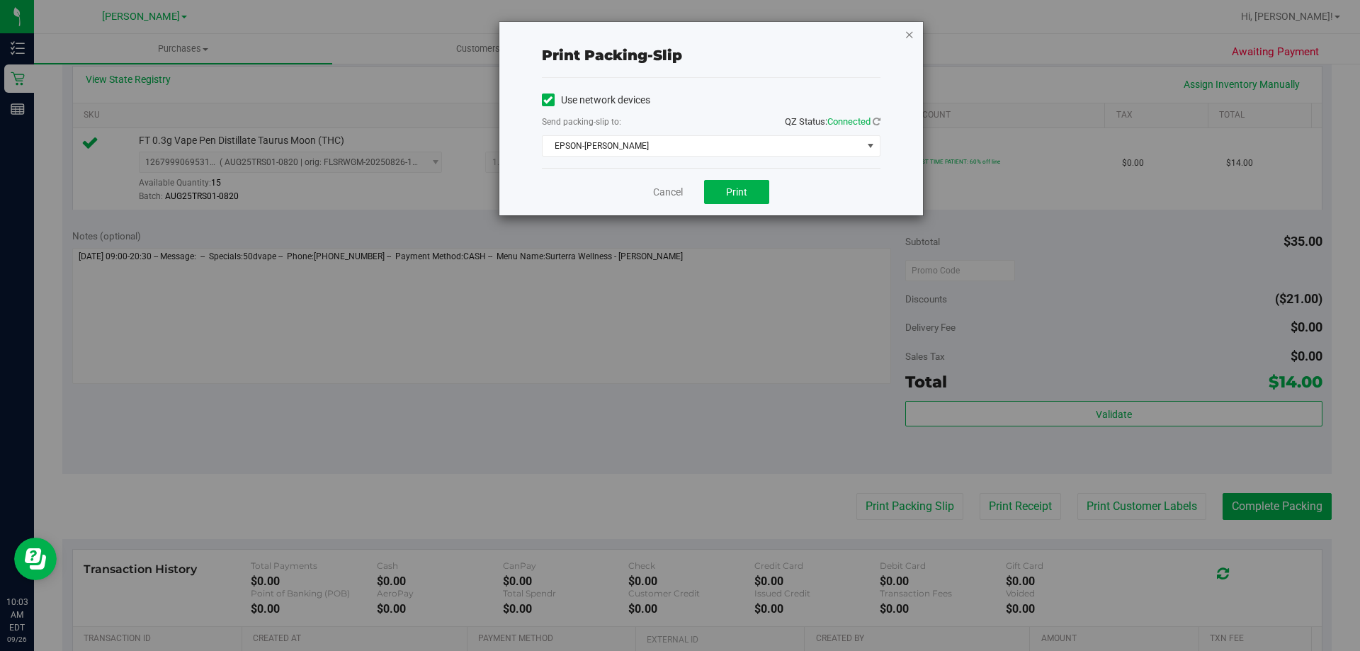
click at [912, 35] on icon "button" at bounding box center [910, 34] width 10 height 17
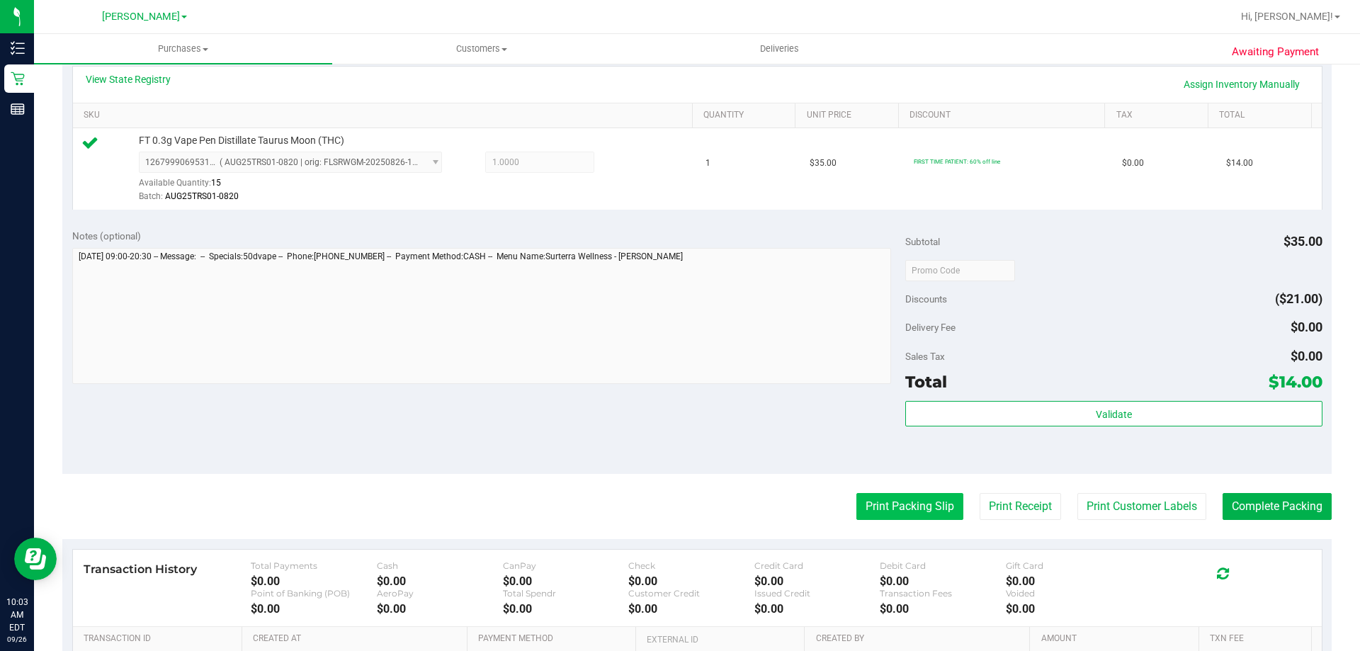
click at [932, 510] on button "Print Packing Slip" at bounding box center [909, 506] width 107 height 27
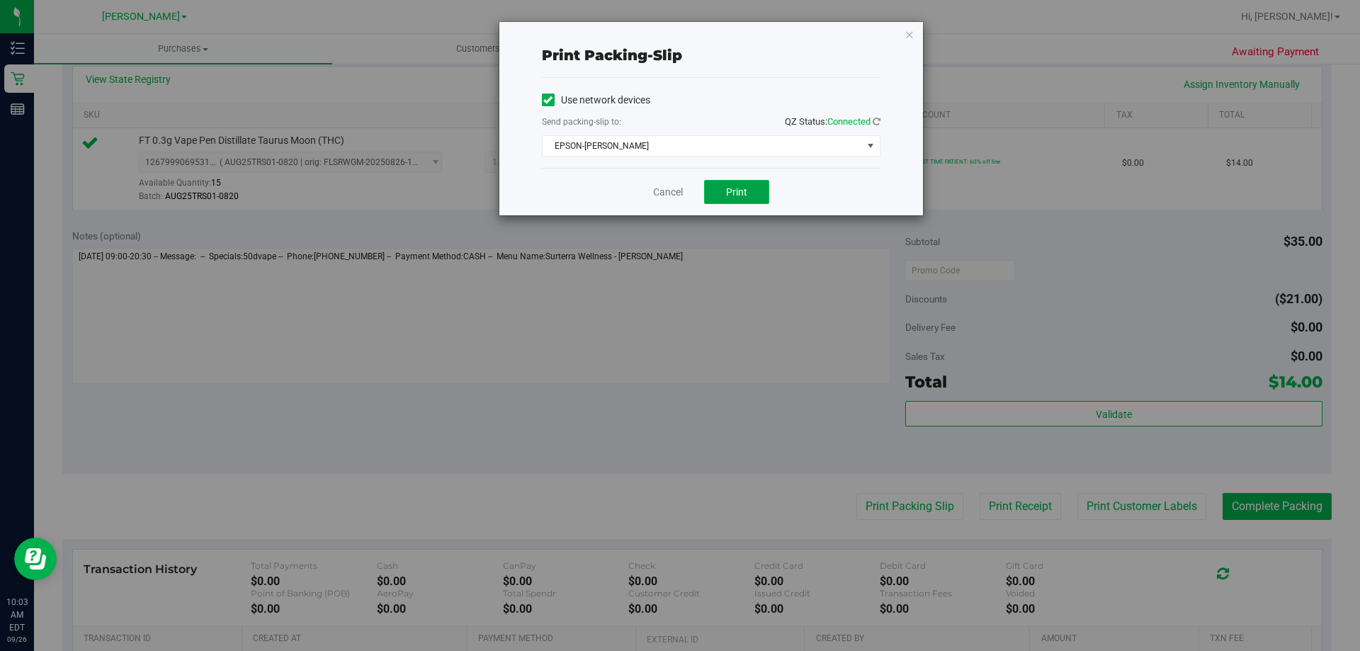
click at [740, 194] on span "Print" at bounding box center [736, 191] width 21 height 11
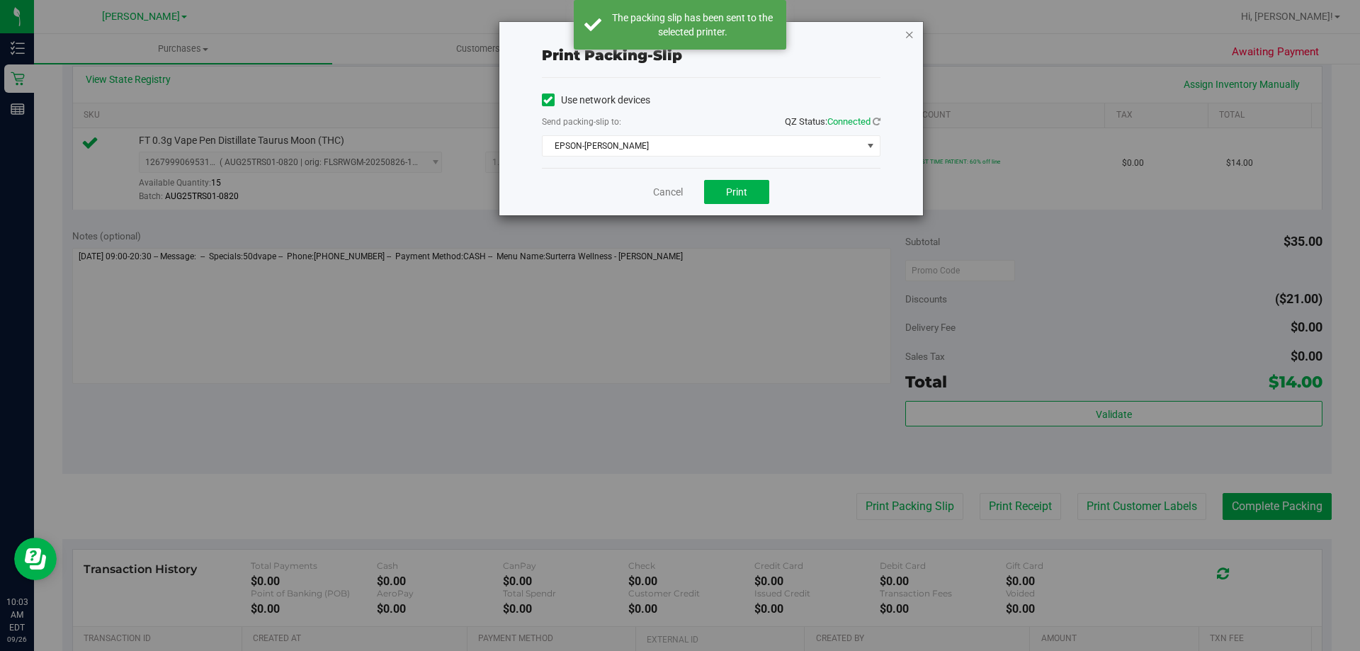
click at [910, 35] on icon "button" at bounding box center [910, 34] width 10 height 17
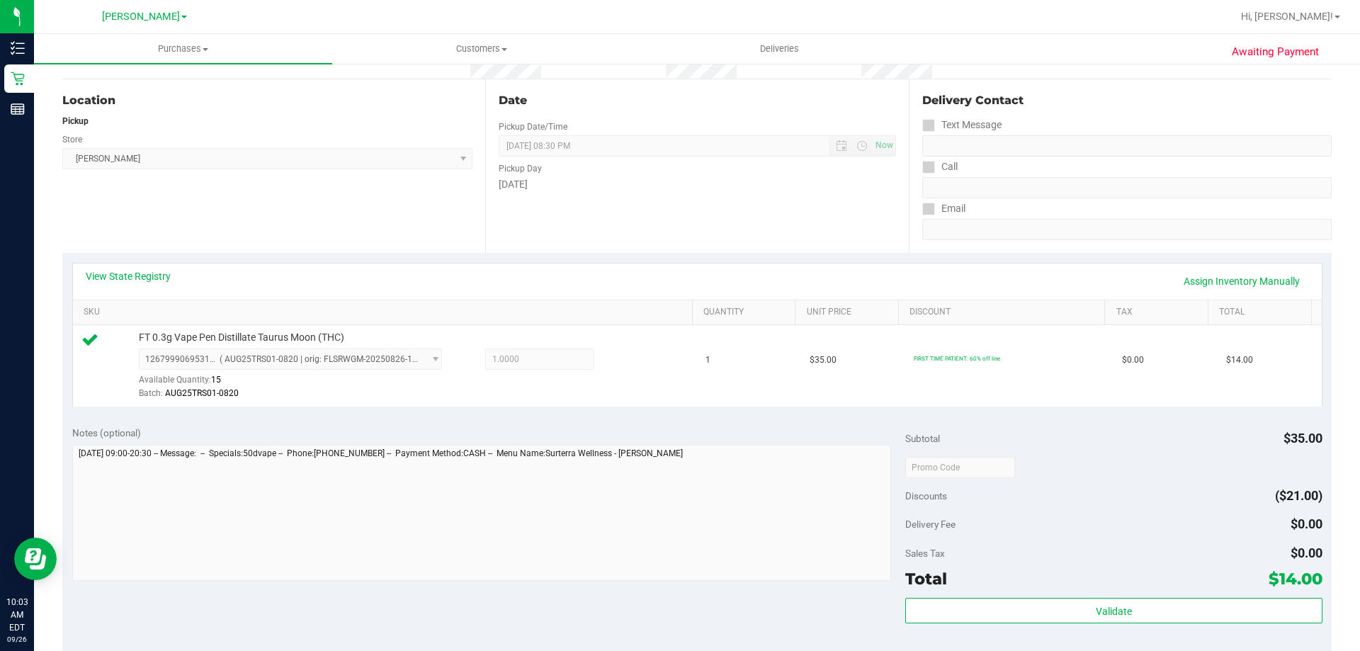
scroll to position [406, 0]
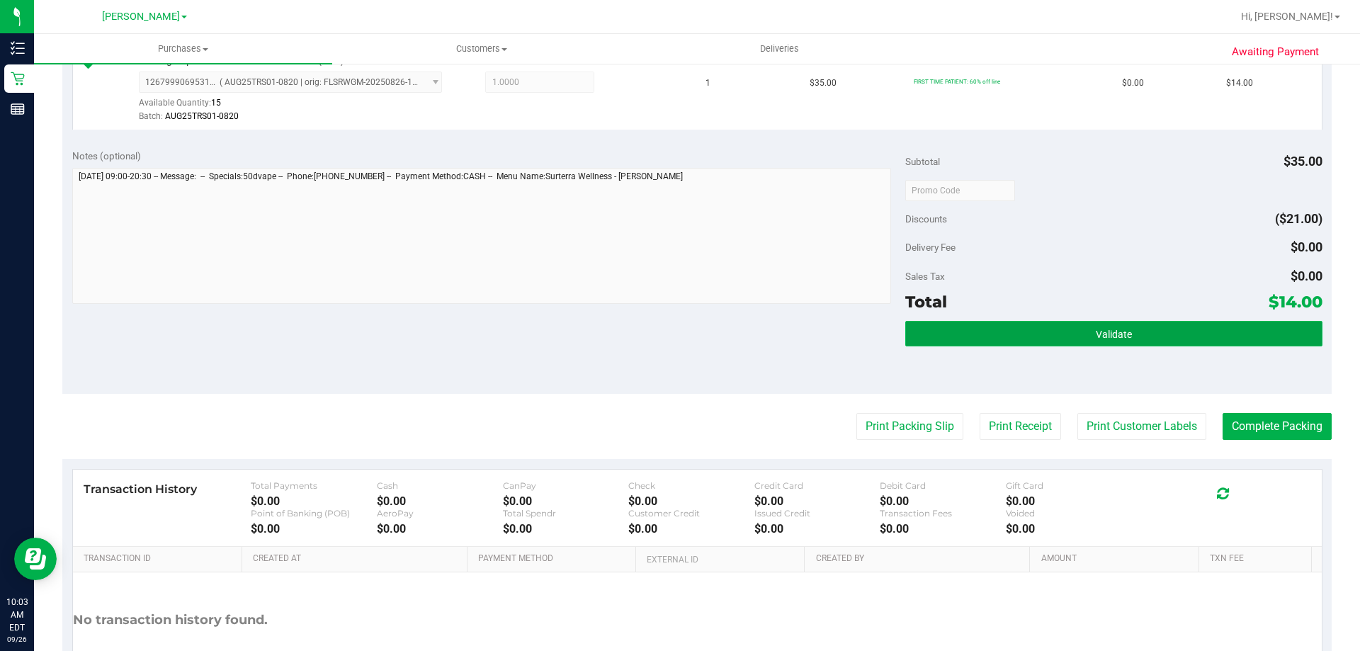
click at [1142, 334] on button "Validate" at bounding box center [1113, 334] width 417 height 26
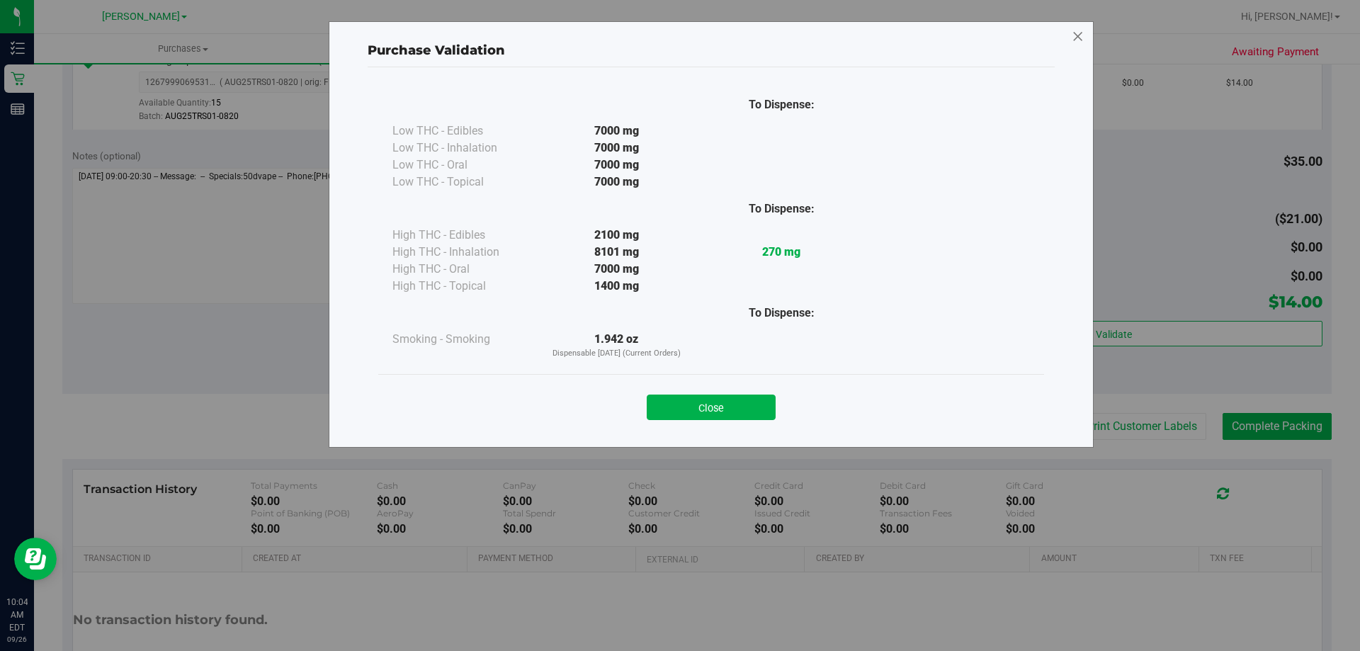
click at [1078, 29] on icon at bounding box center [1078, 37] width 13 height 23
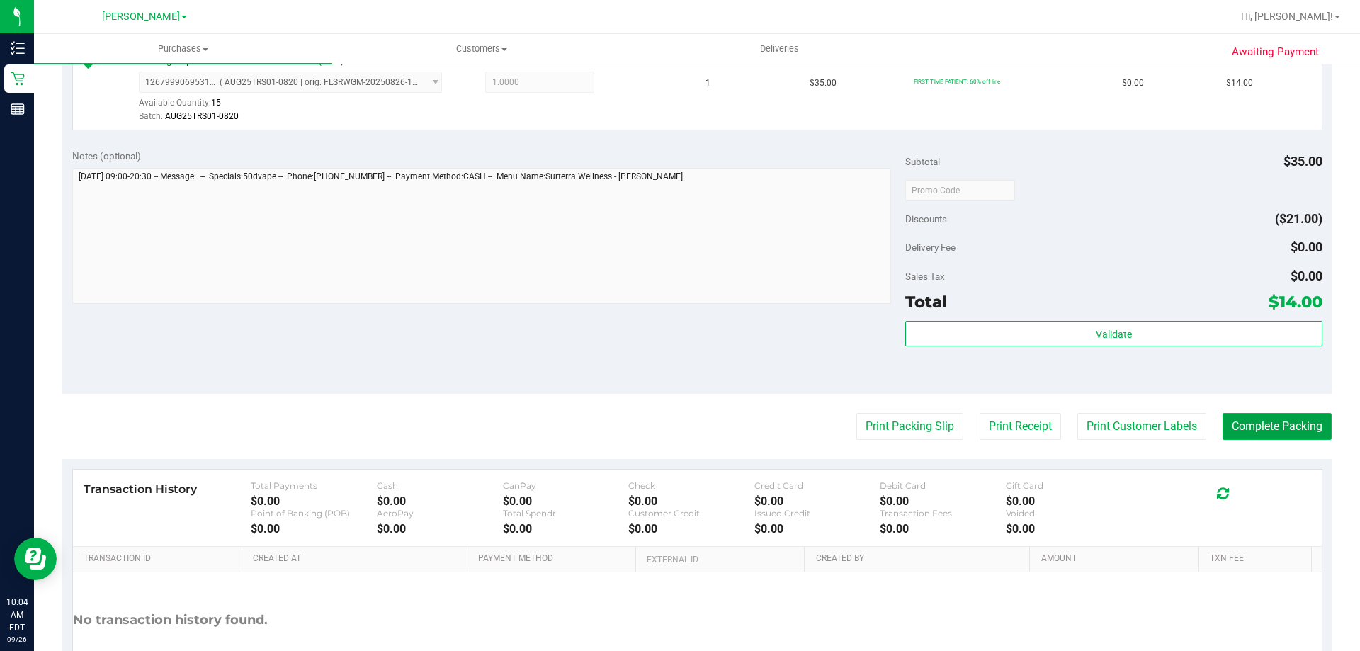
click at [1260, 436] on button "Complete Packing" at bounding box center [1277, 426] width 109 height 27
